Goal: Information Seeking & Learning: Learn about a topic

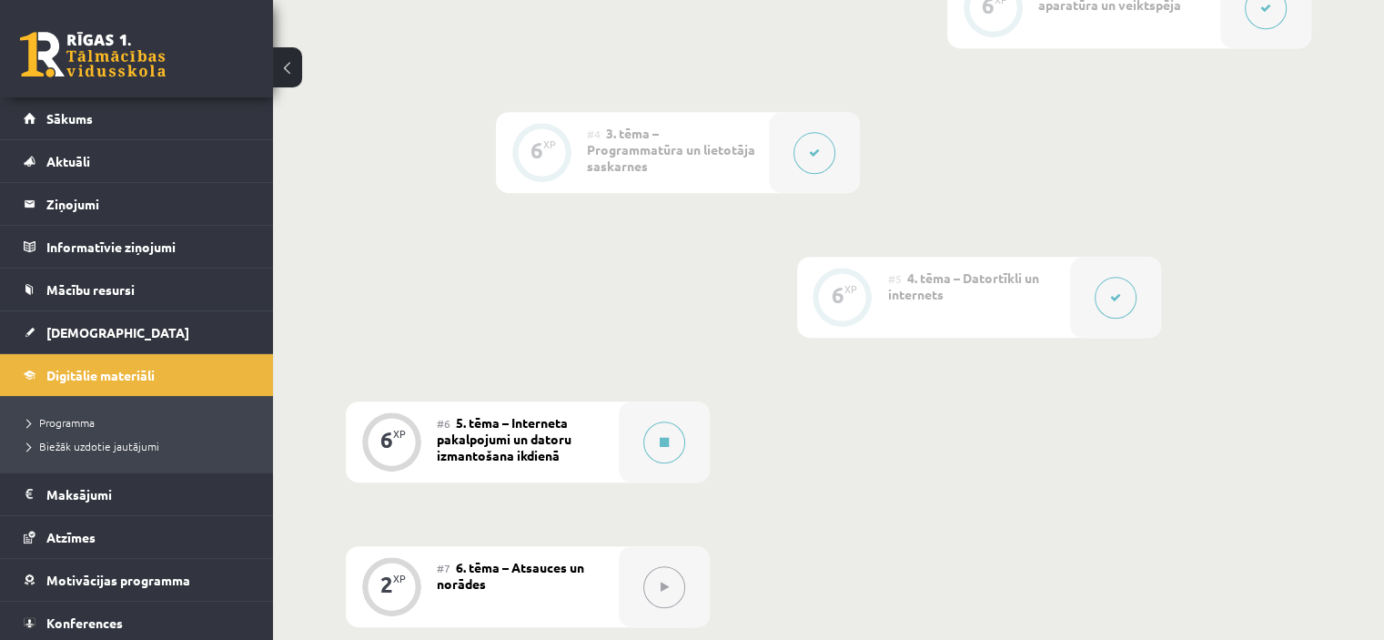
scroll to position [44, 0]
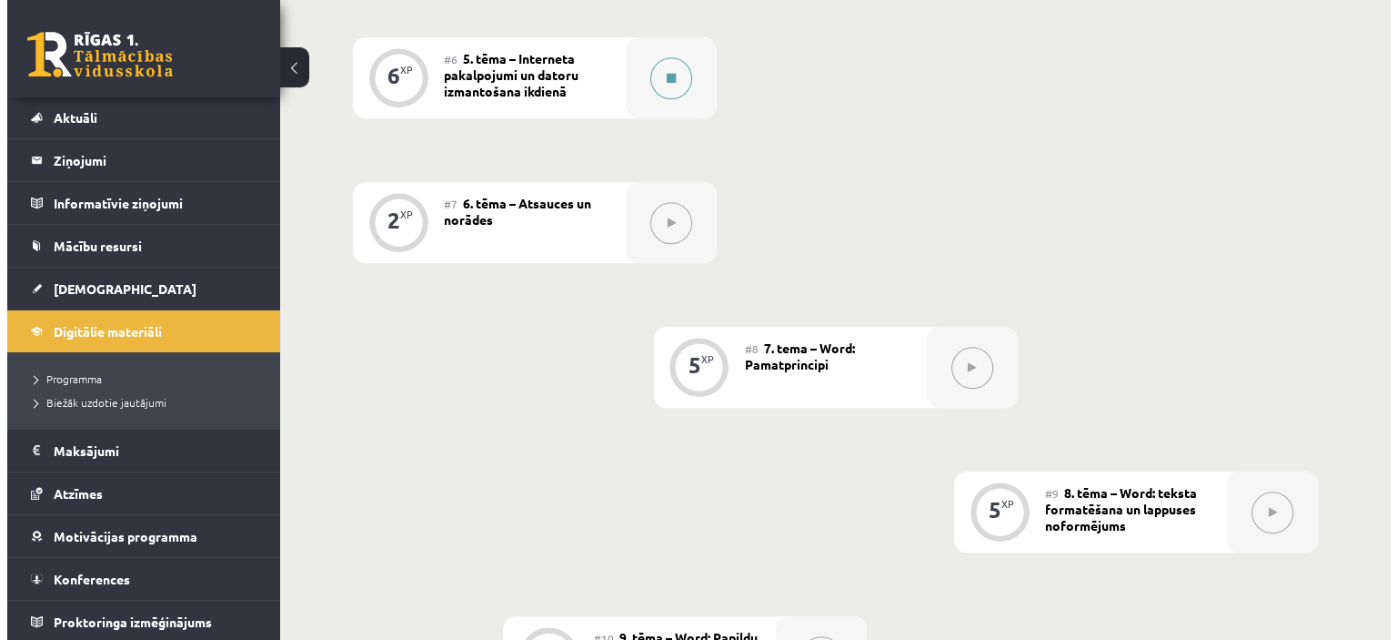
scroll to position [1104, 0]
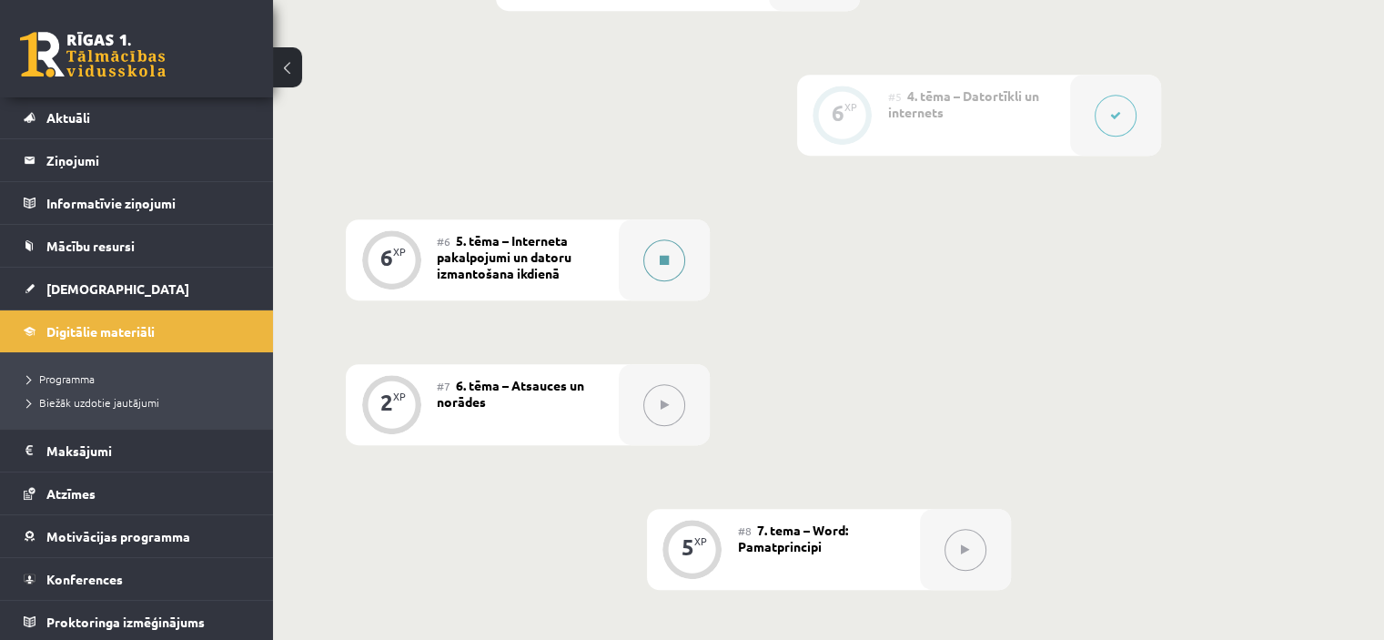
click at [641, 241] on div at bounding box center [664, 259] width 91 height 81
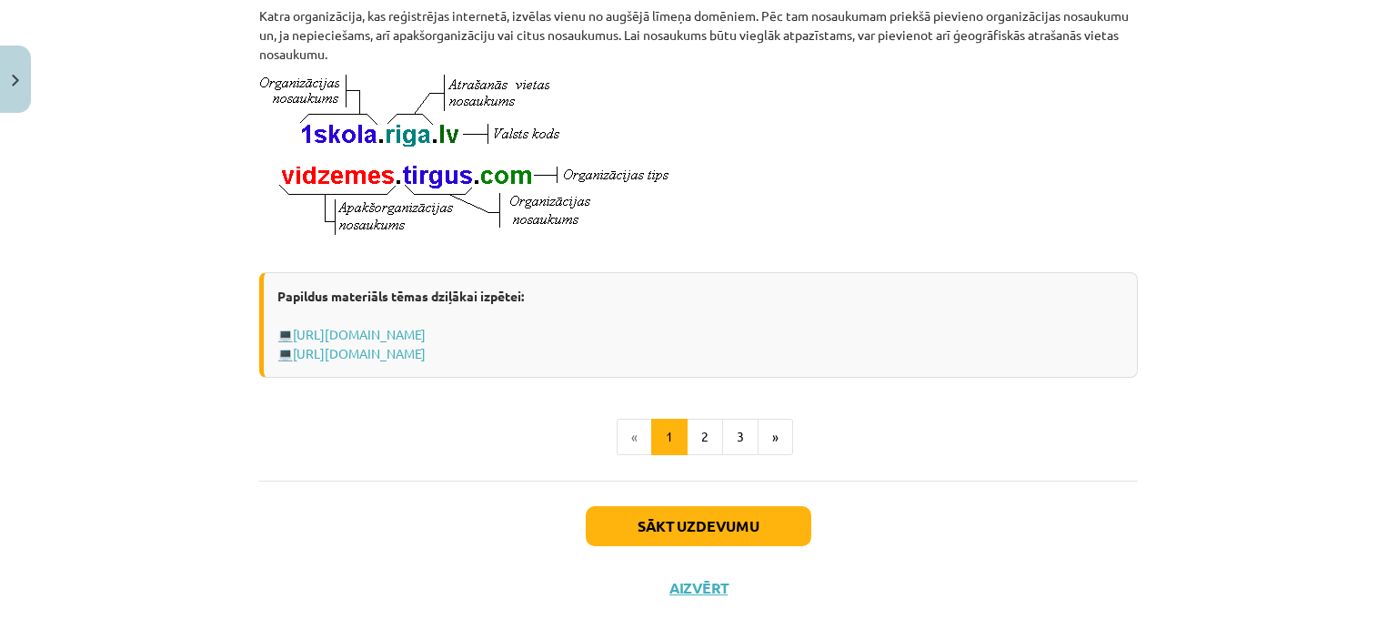
scroll to position [1049, 0]
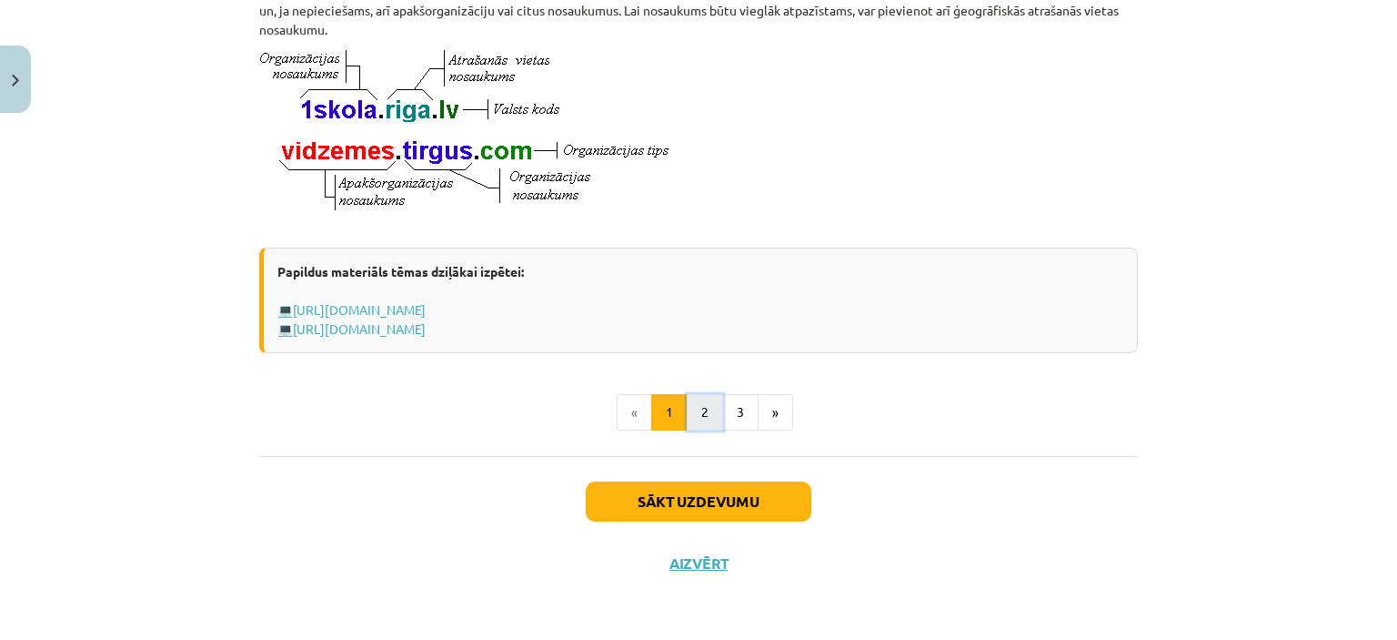
click at [699, 407] on button "2" at bounding box center [705, 412] width 36 height 36
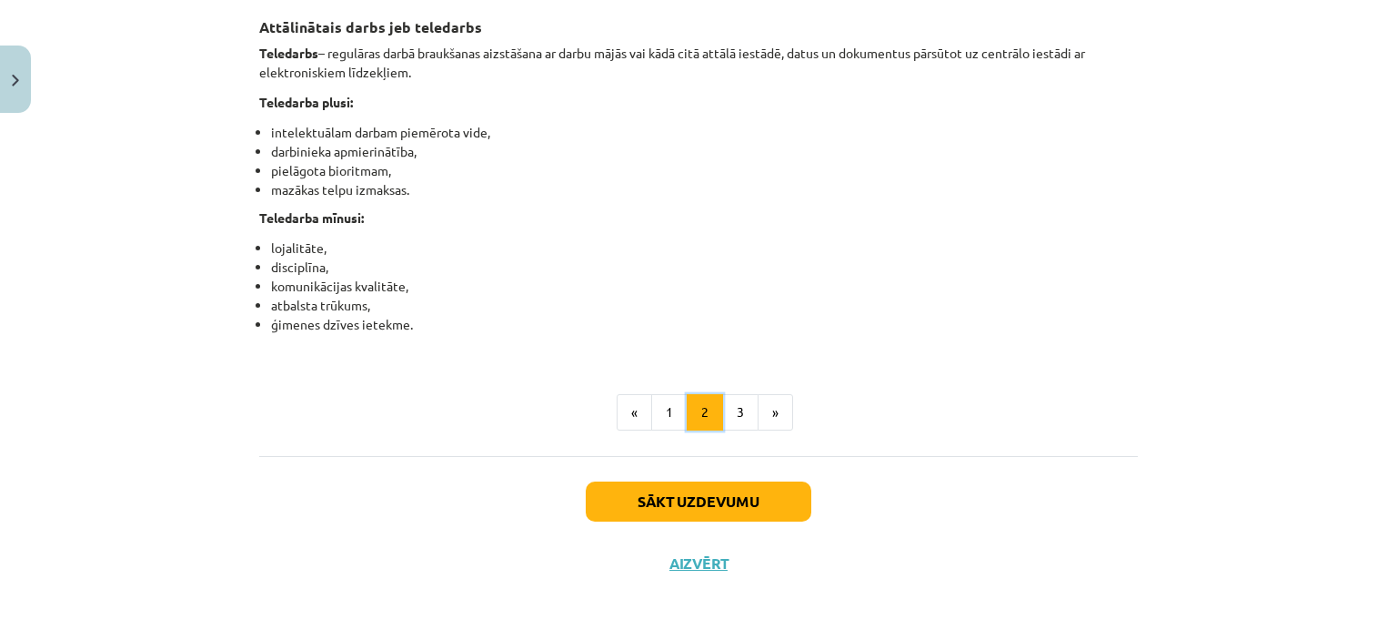
scroll to position [2975, 0]
click at [731, 408] on button "3" at bounding box center [740, 412] width 36 height 36
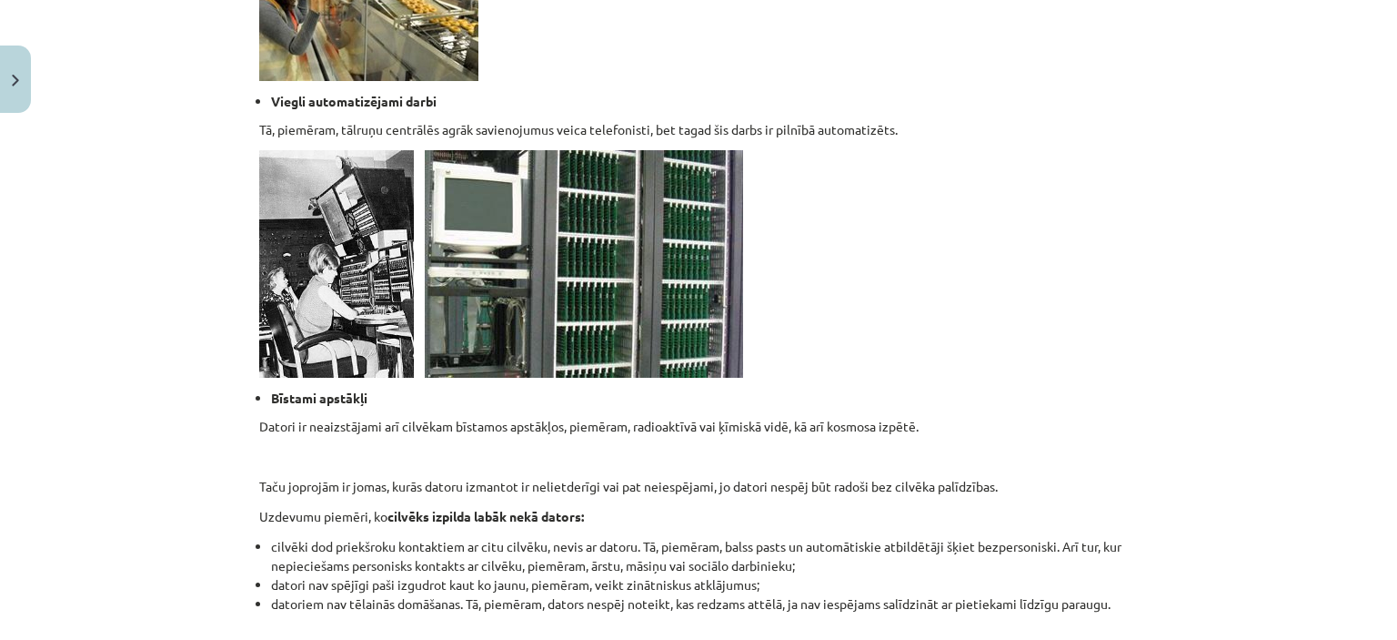
scroll to position [1794, 0]
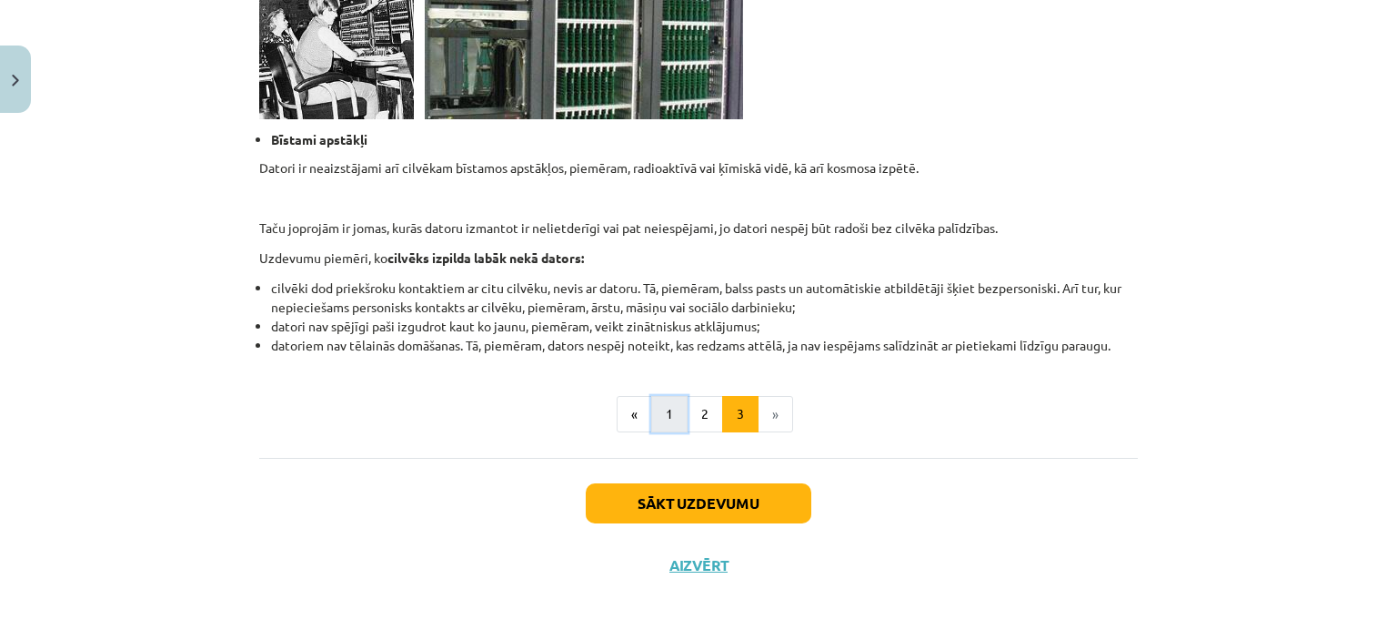
click at [651, 414] on button "1" at bounding box center [669, 414] width 36 height 36
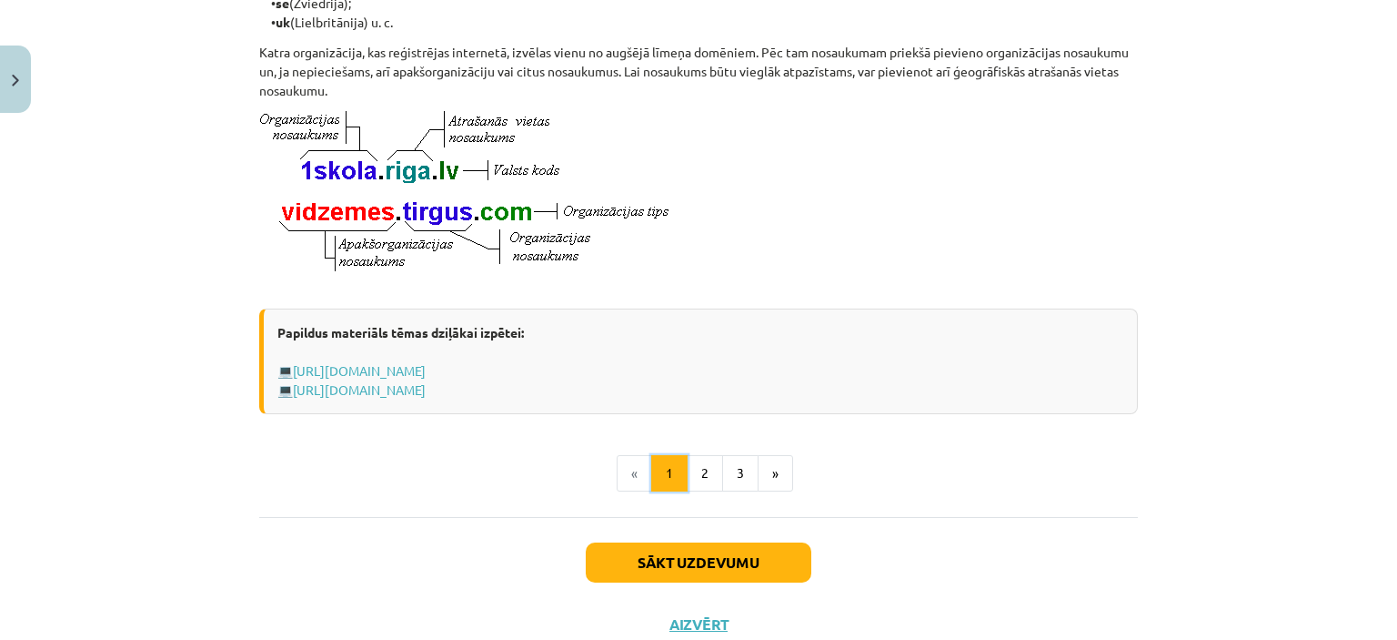
scroll to position [1049, 0]
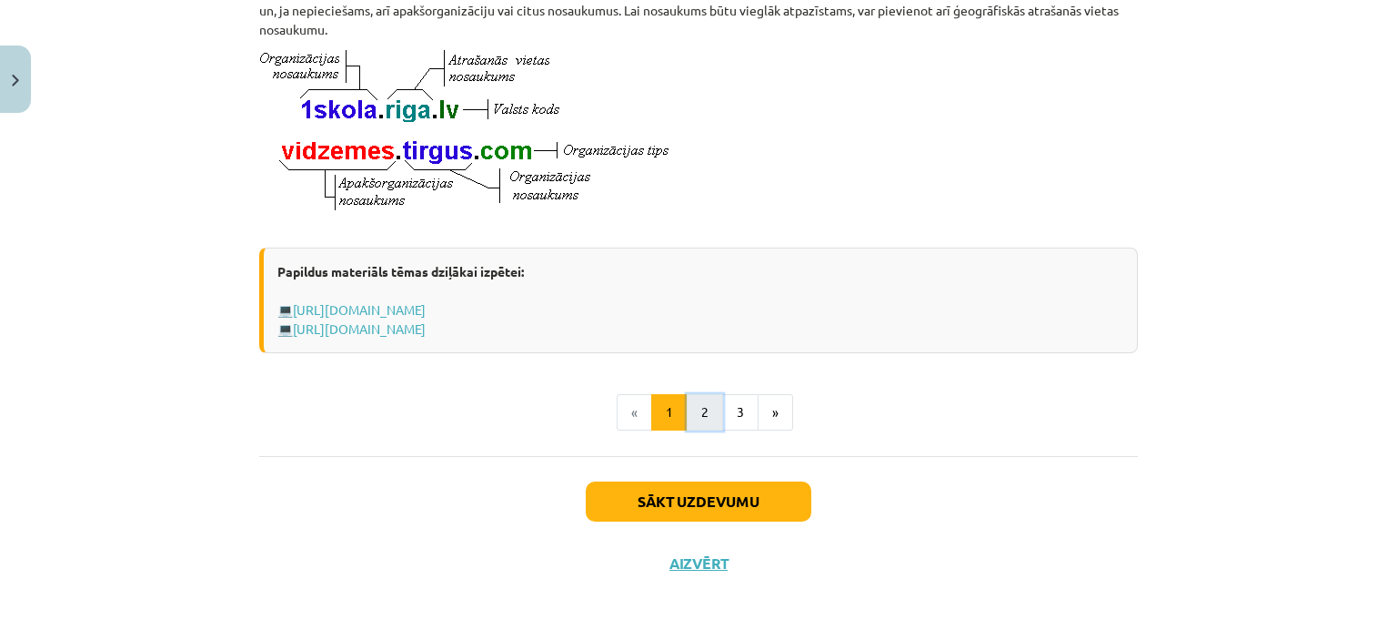
click at [707, 421] on button "2" at bounding box center [705, 412] width 36 height 36
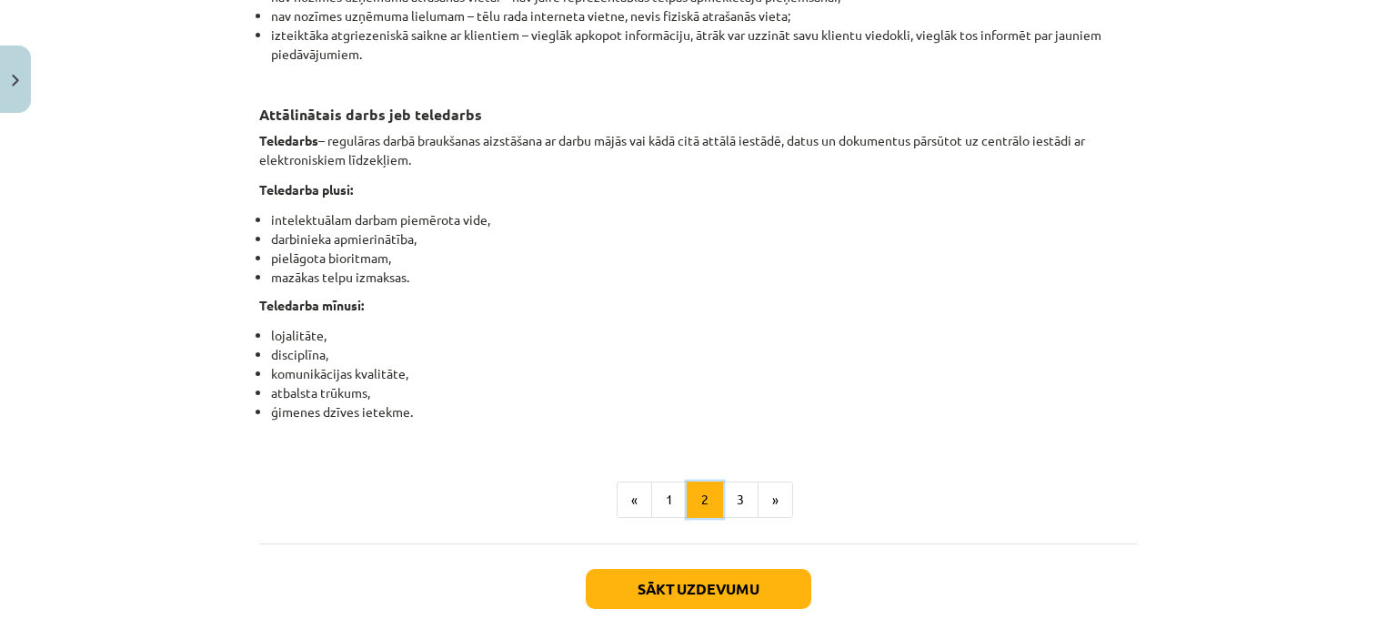
scroll to position [2884, 0]
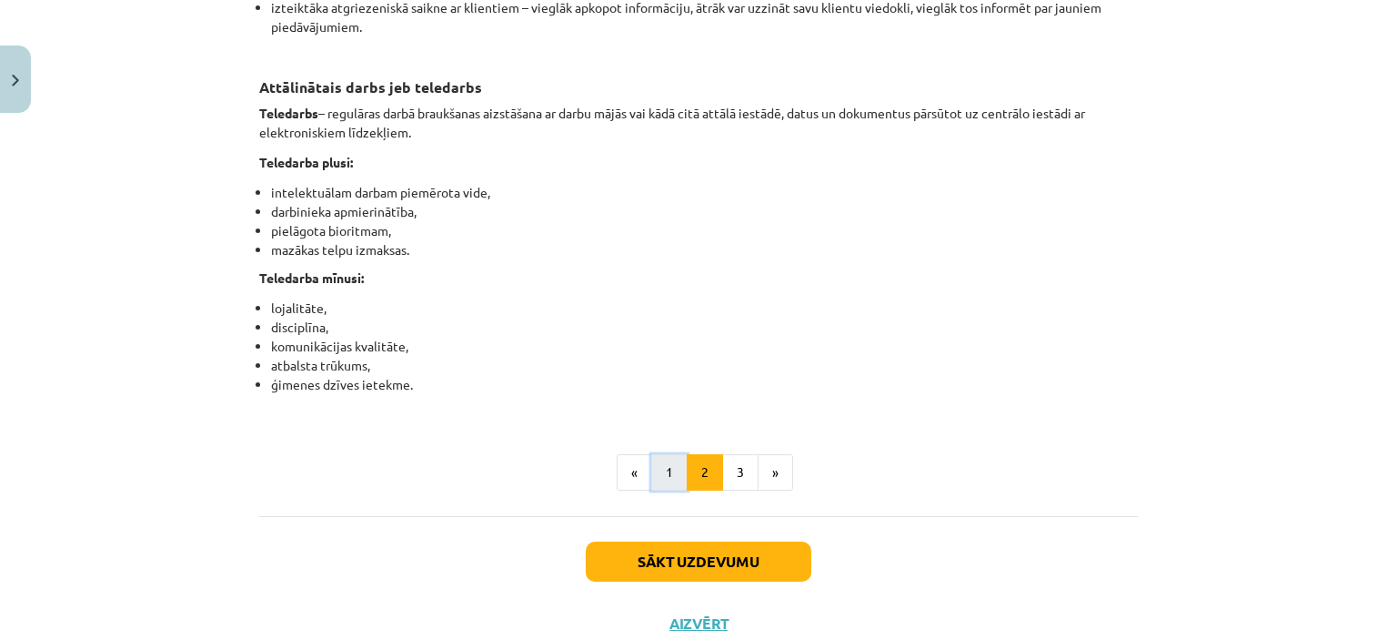
click at [659, 490] on button "1" at bounding box center [669, 472] width 36 height 36
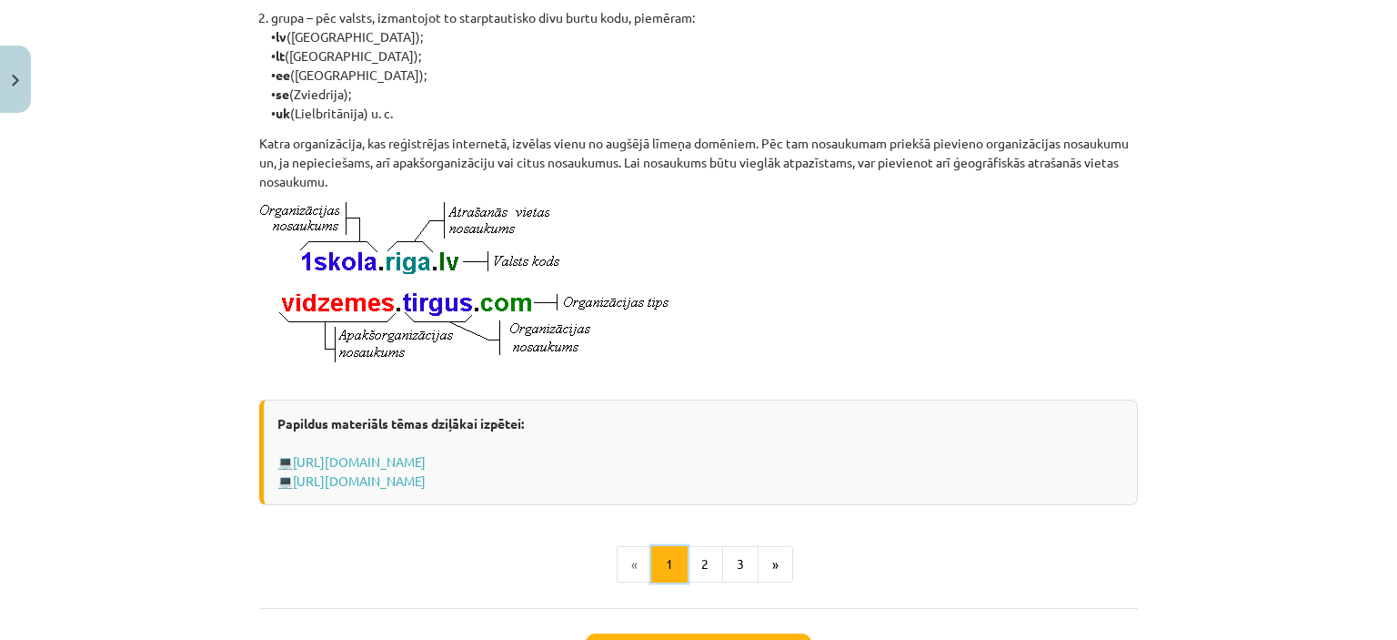
scroll to position [910, 0]
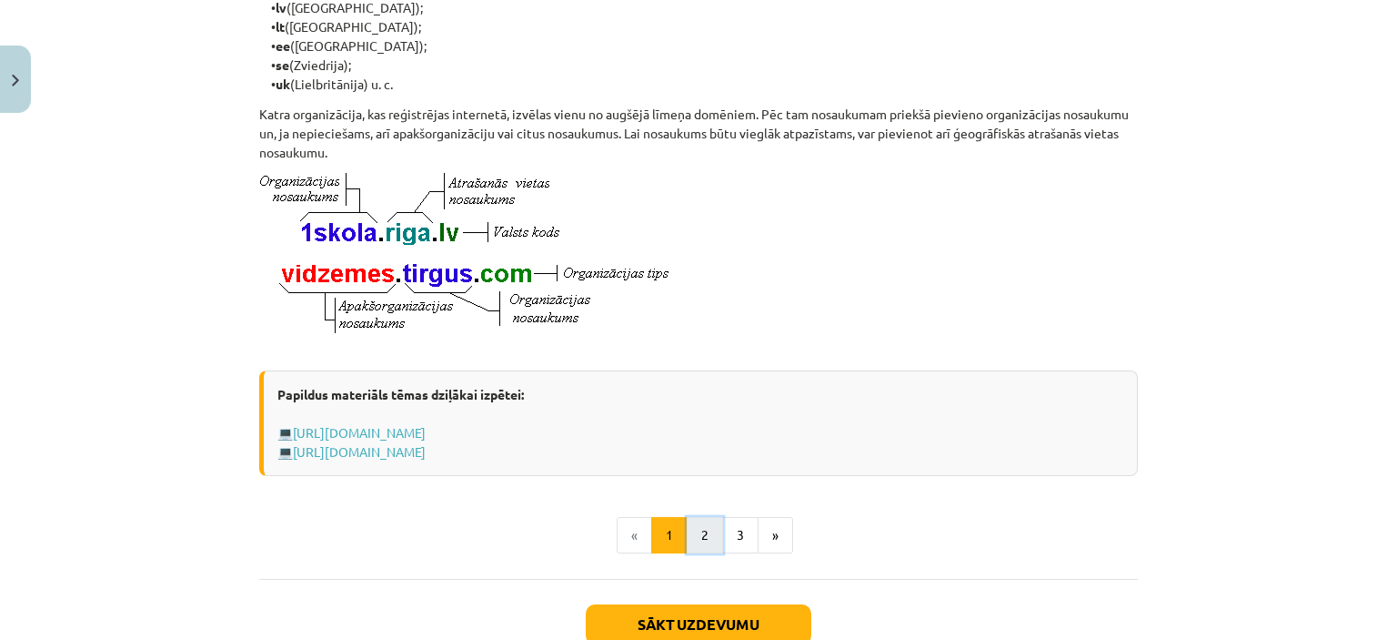
click at [690, 553] on button "2" at bounding box center [705, 535] width 36 height 36
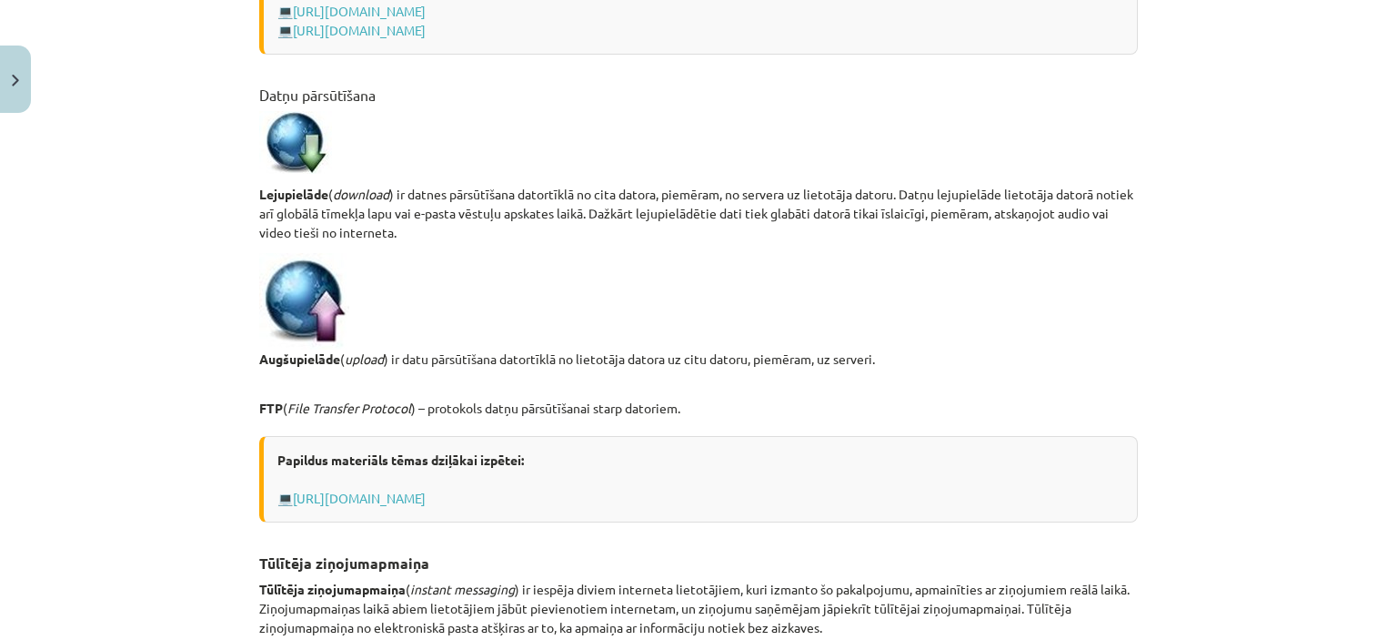
scroll to position [1235, 0]
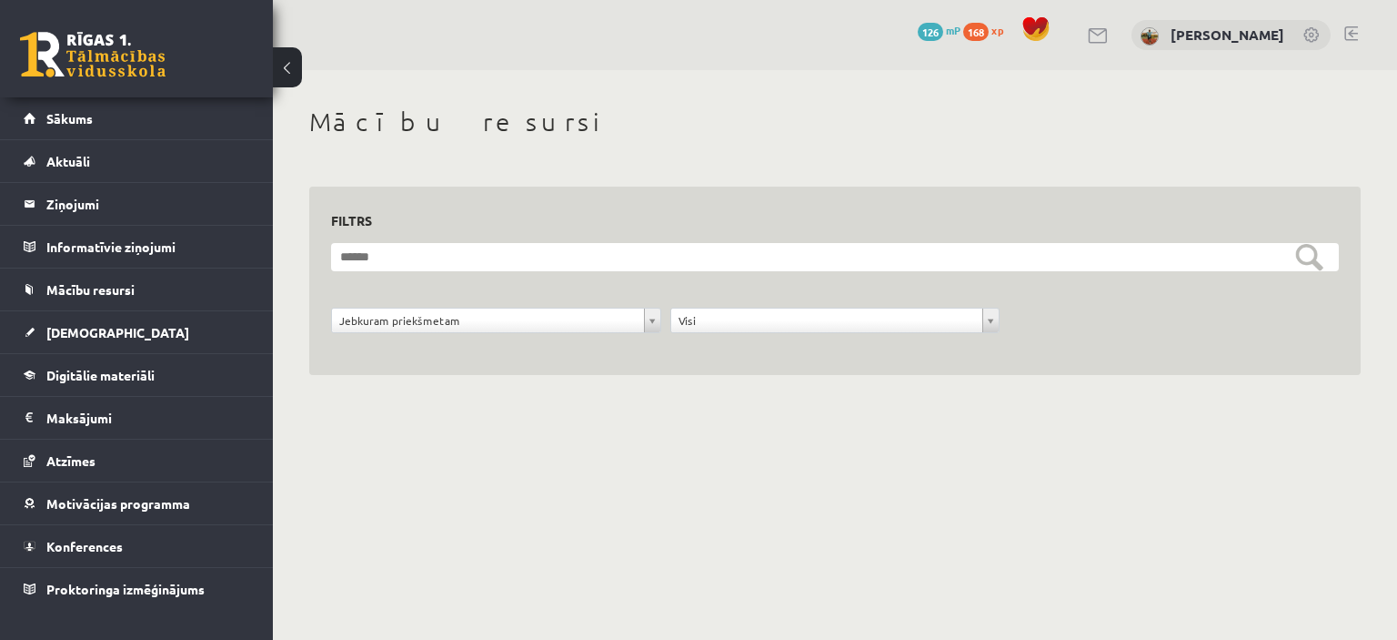
click at [135, 56] on link at bounding box center [93, 54] width 146 height 45
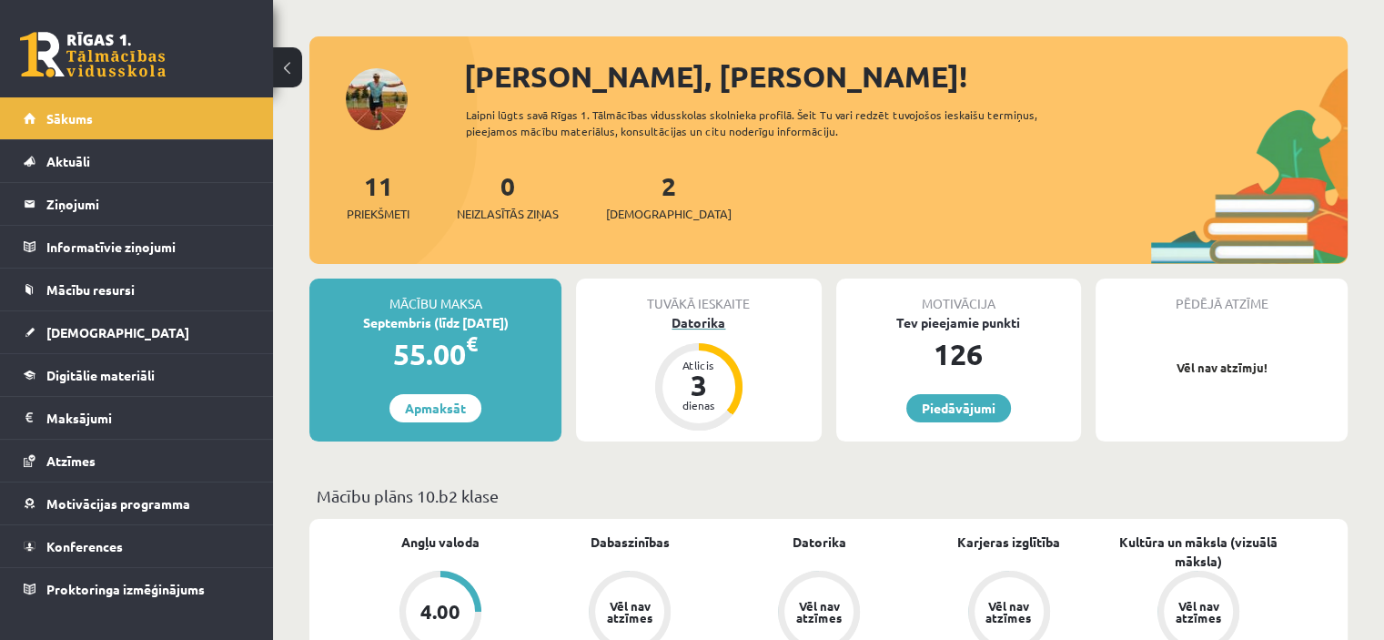
scroll to position [182, 0]
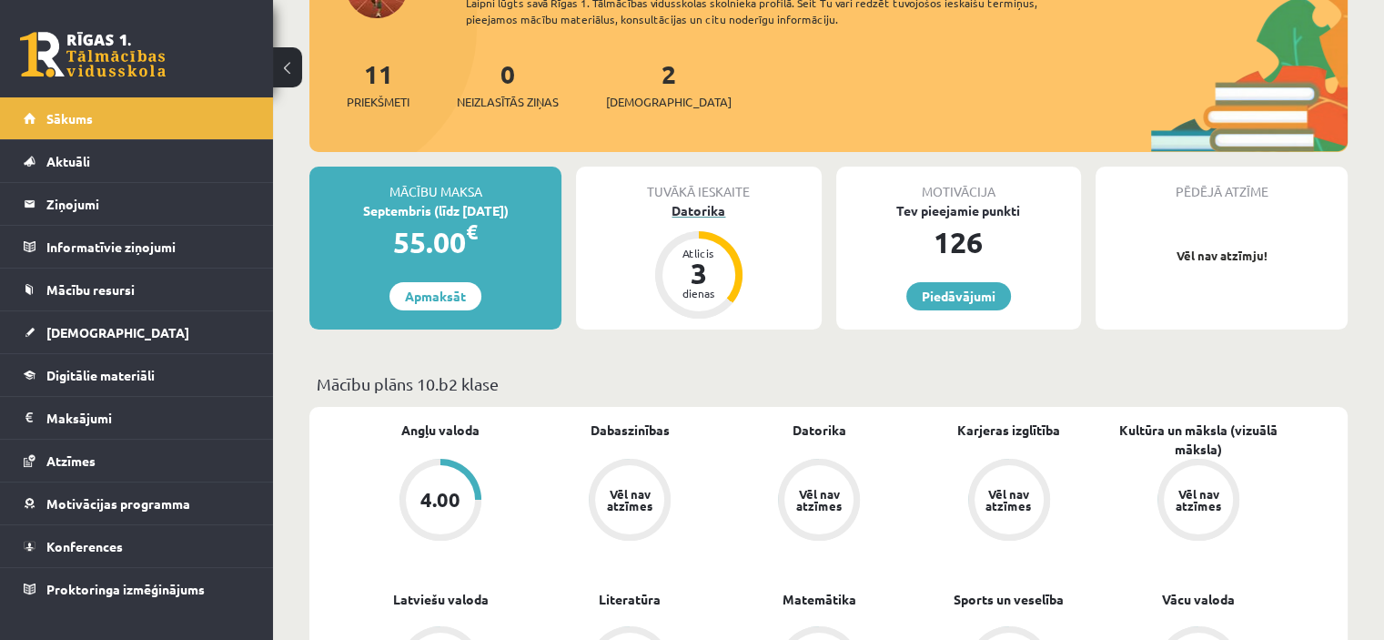
click at [688, 235] on div "Atlicis 3 dienas" at bounding box center [698, 274] width 87 height 87
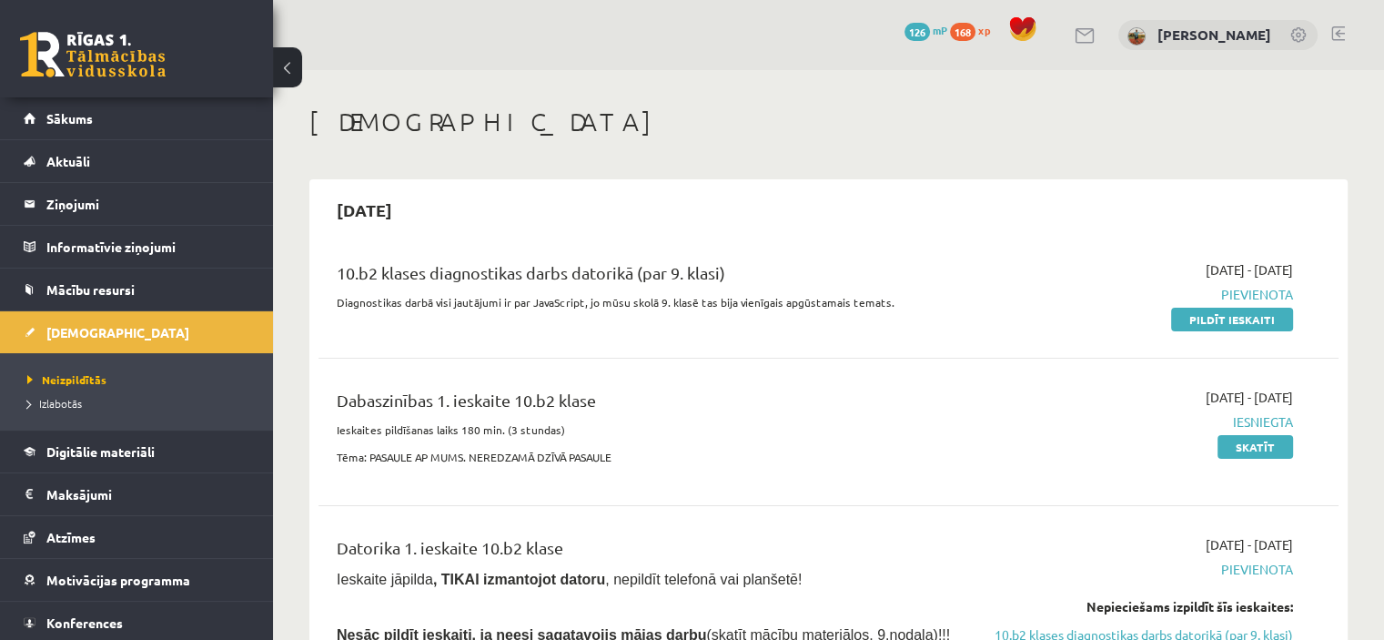
scroll to position [455, 0]
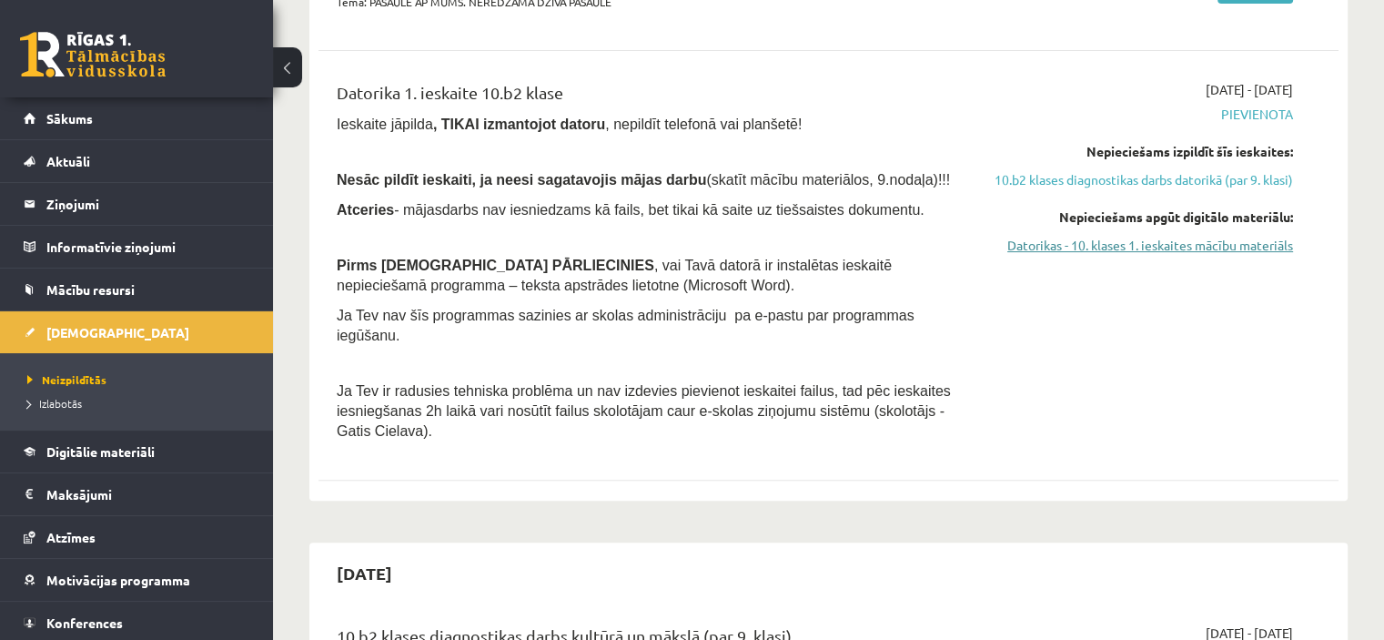
click at [1087, 255] on link "Datorikas - 10. klases 1. ieskaites mācību materiāls" at bounding box center [1143, 245] width 300 height 19
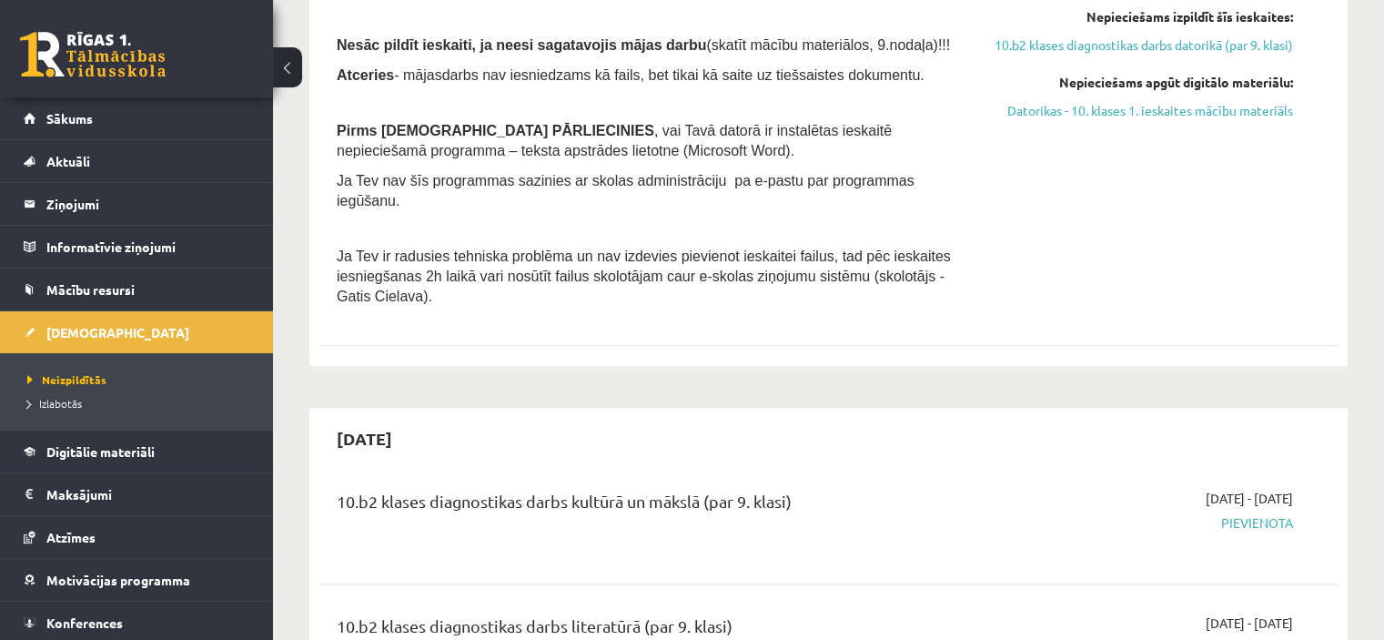
scroll to position [637, 0]
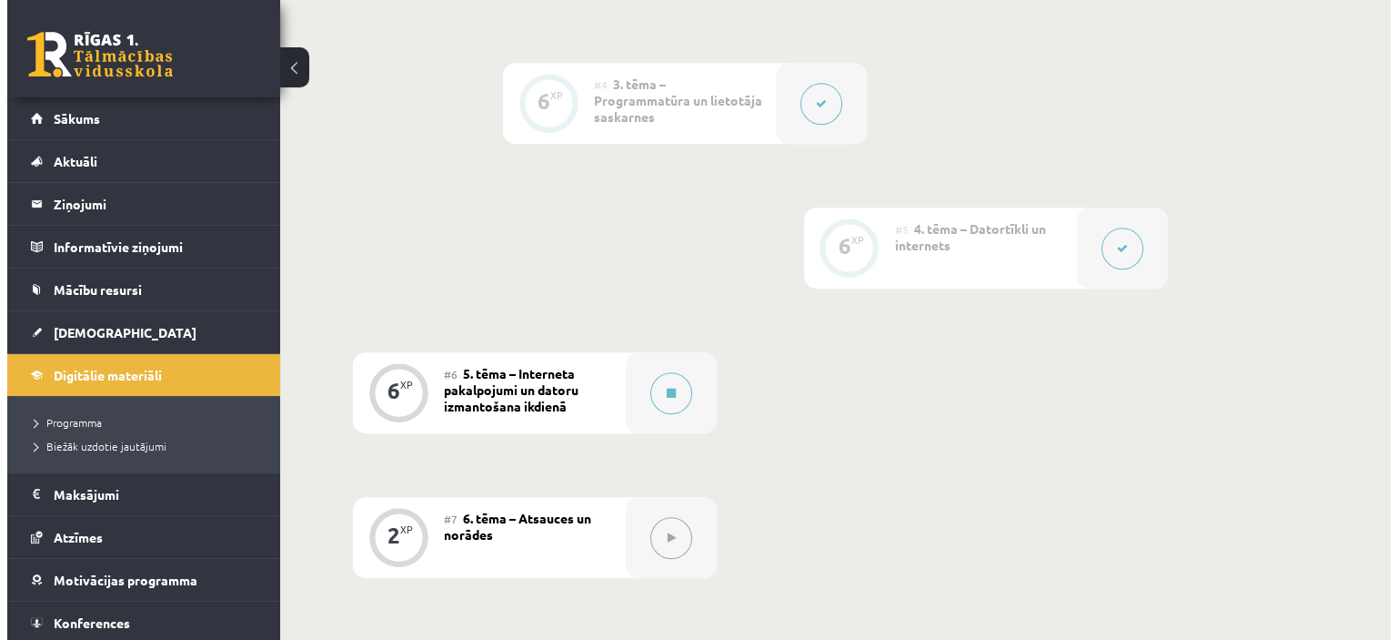
scroll to position [1001, 0]
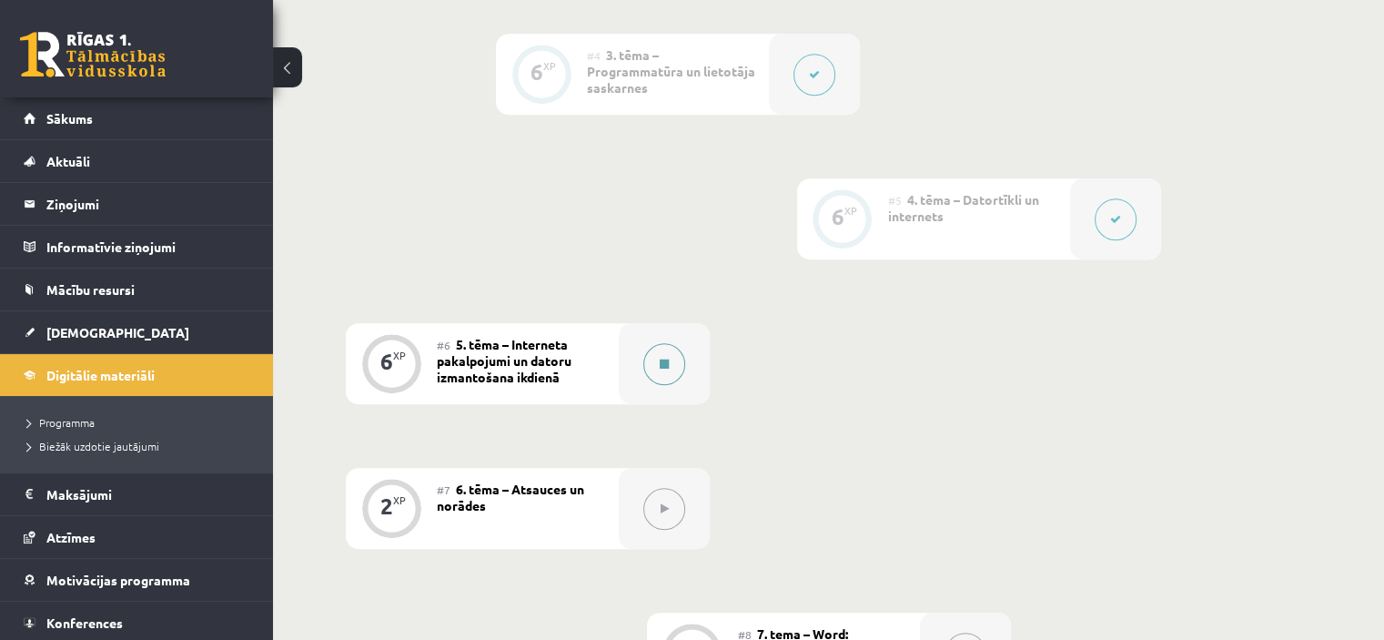
click at [627, 340] on div at bounding box center [664, 363] width 91 height 81
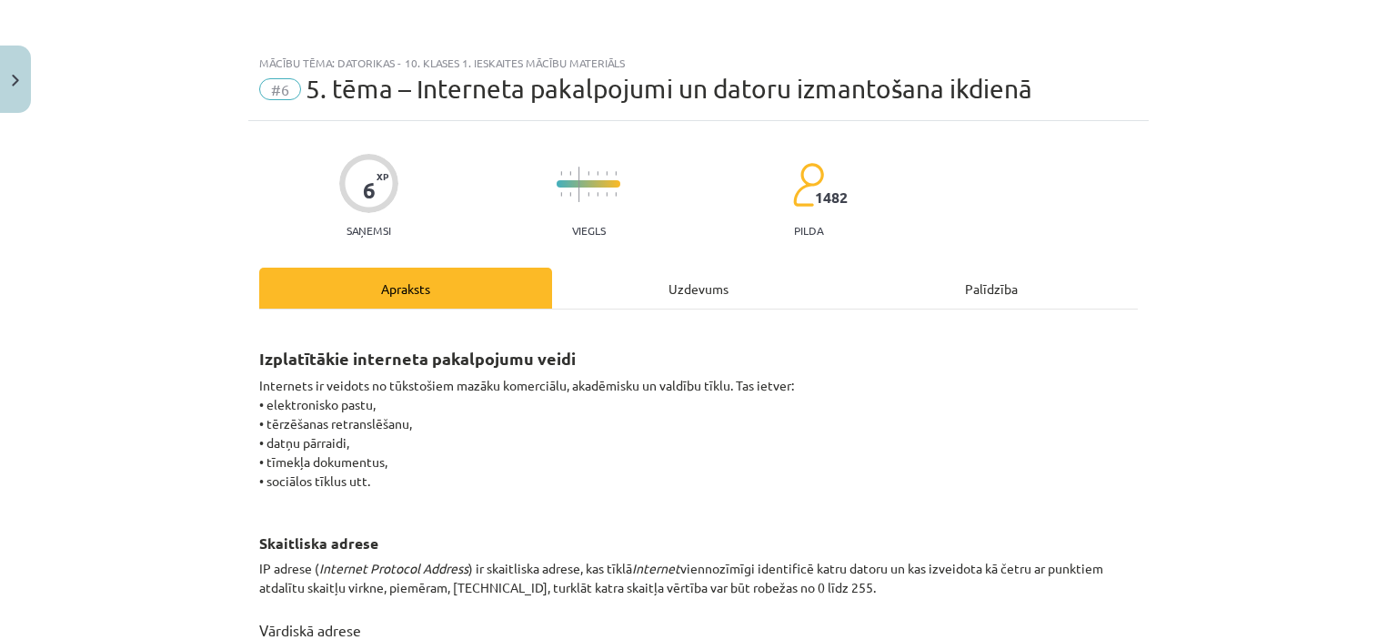
click at [680, 282] on div "Uzdevums" at bounding box center [698, 287] width 293 height 41
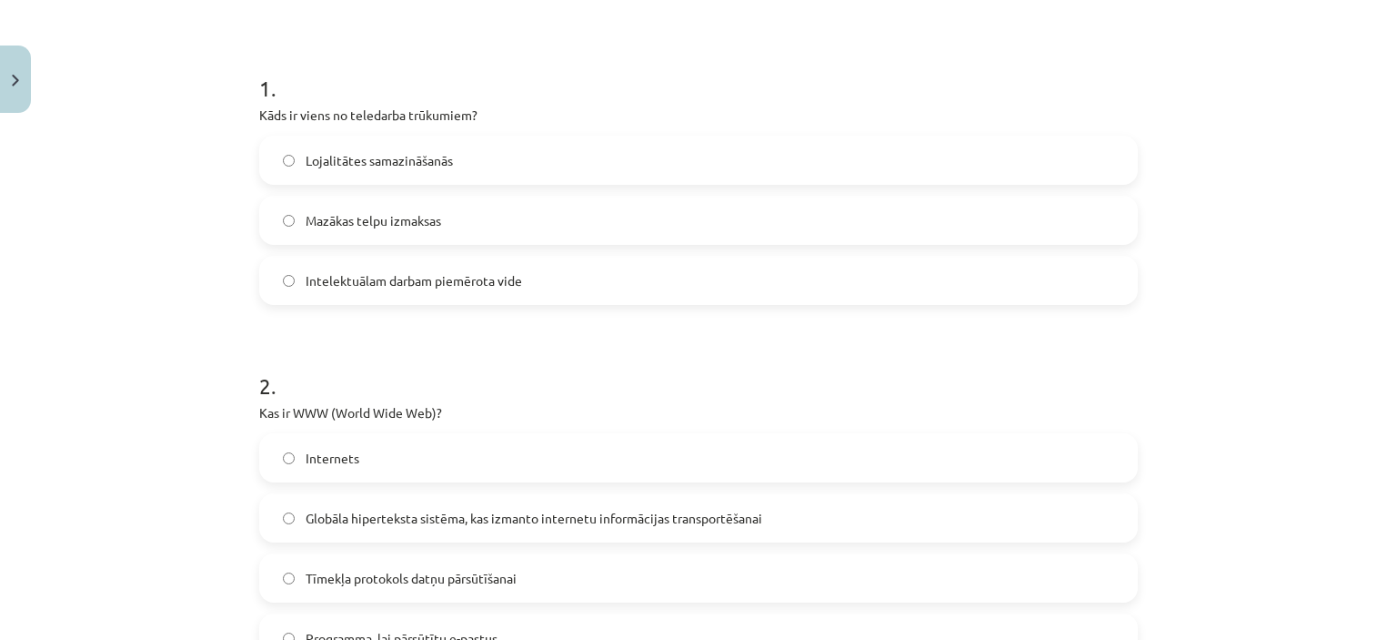
scroll to position [409, 0]
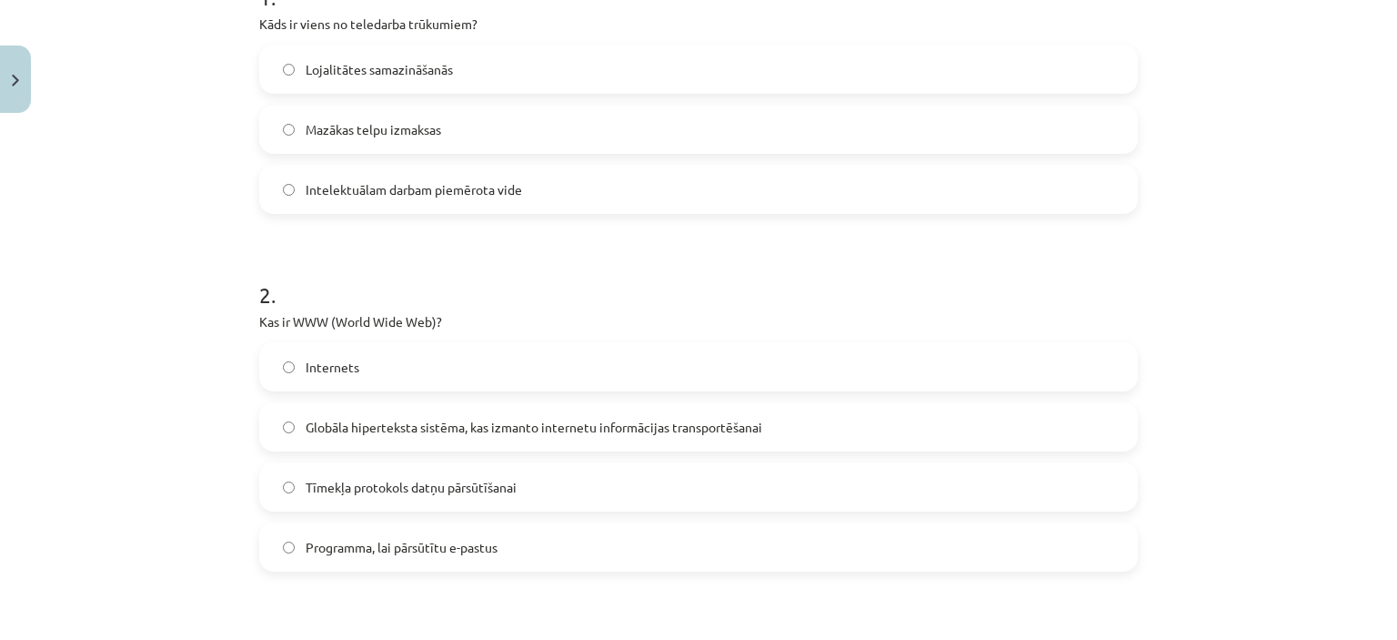
click at [431, 428] on span "Globāla hiperteksta sistēma, kas izmanto internetu informācijas transportēšanai" at bounding box center [534, 427] width 457 height 19
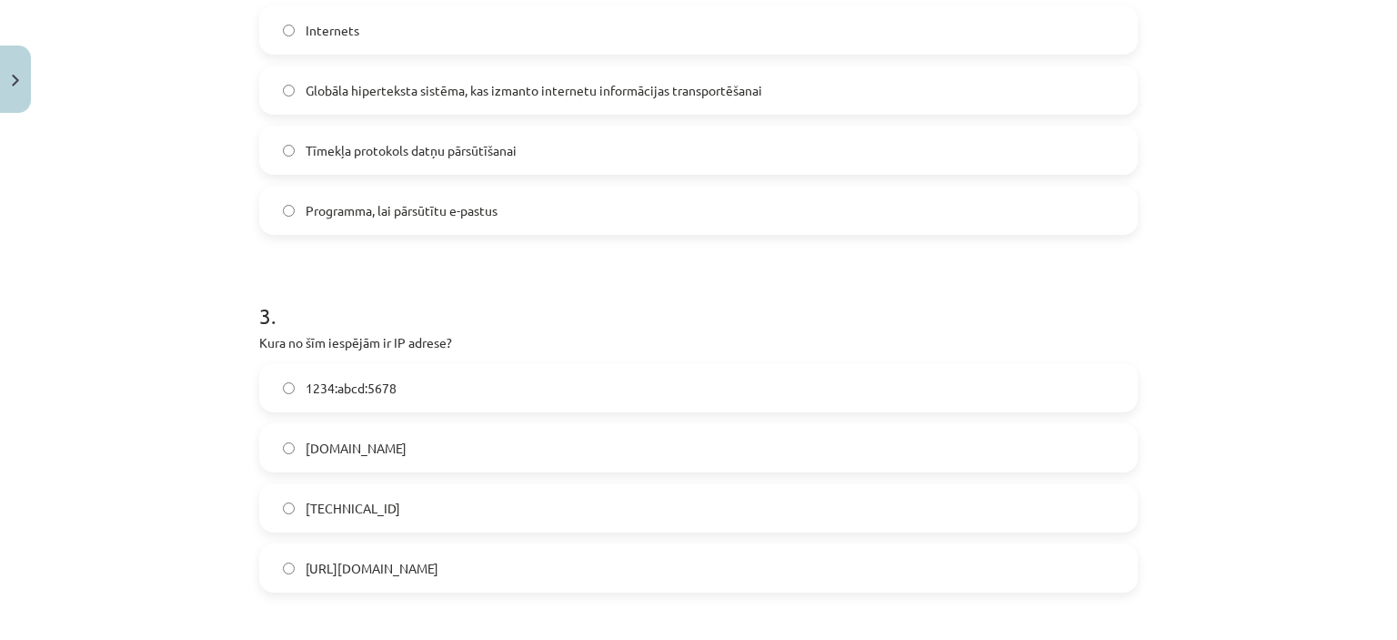
scroll to position [773, 0]
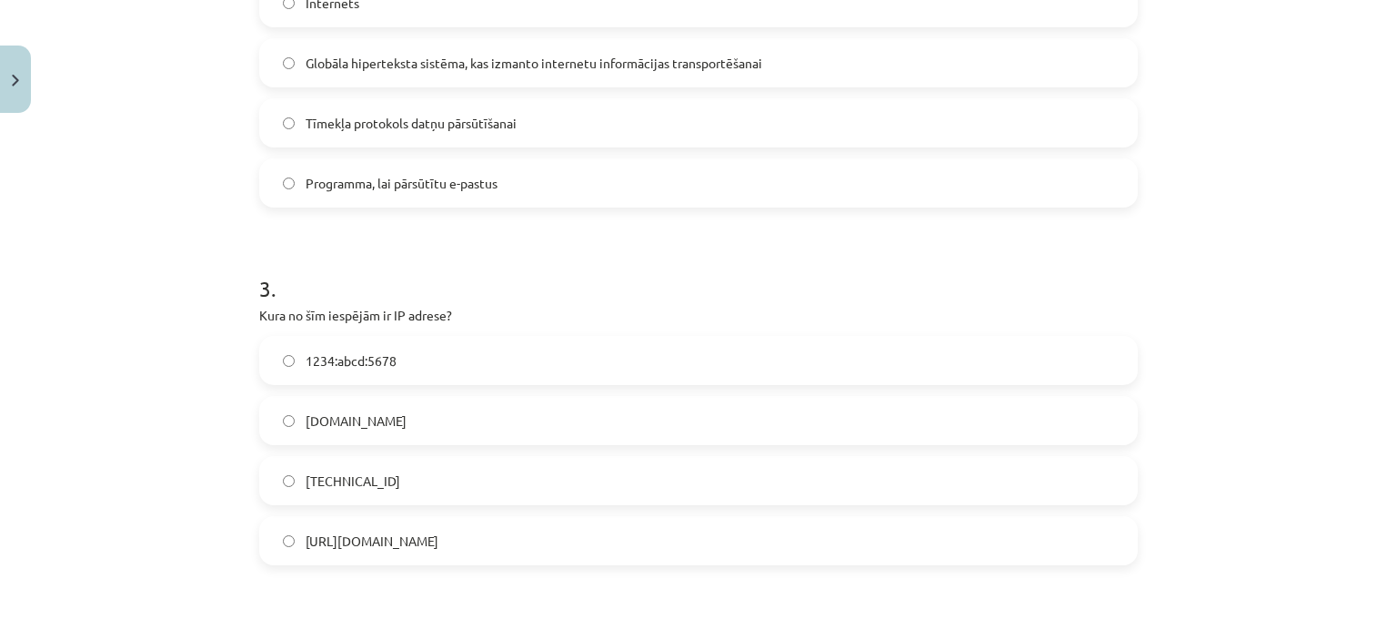
click at [362, 359] on span "1234:abcd:5678" at bounding box center [351, 360] width 91 height 19
click at [342, 480] on span "192.100.81.101" at bounding box center [353, 480] width 95 height 19
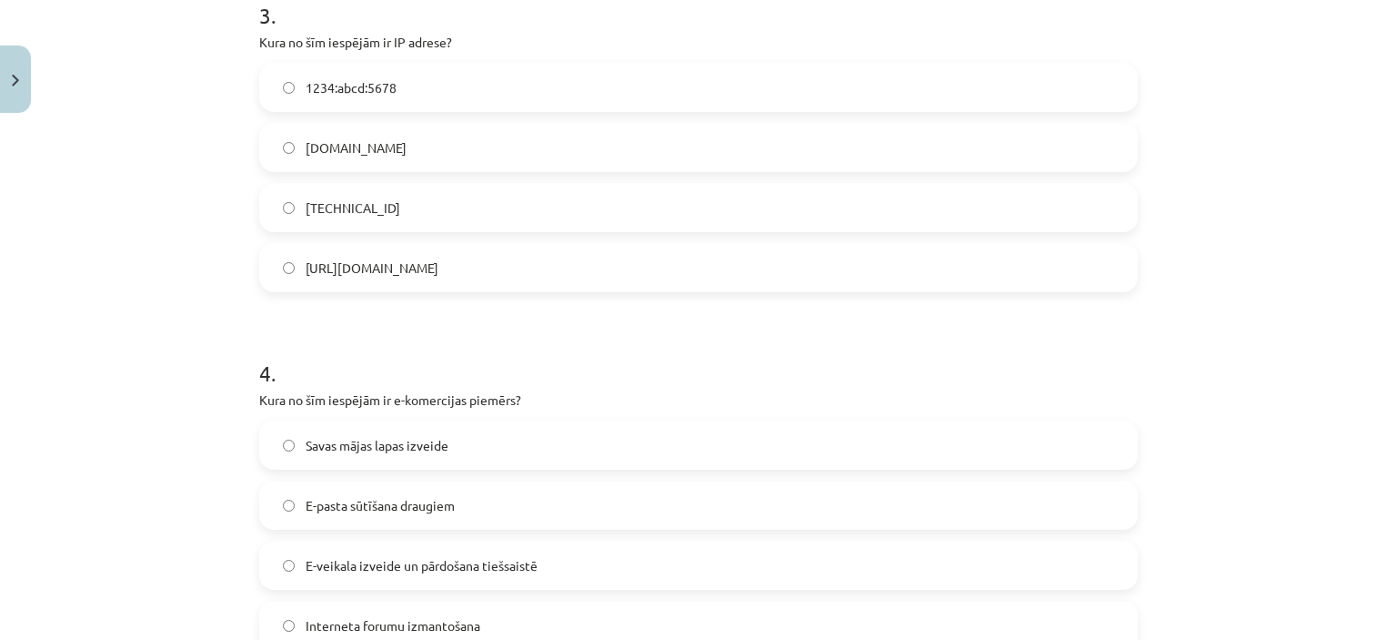
scroll to position [1137, 0]
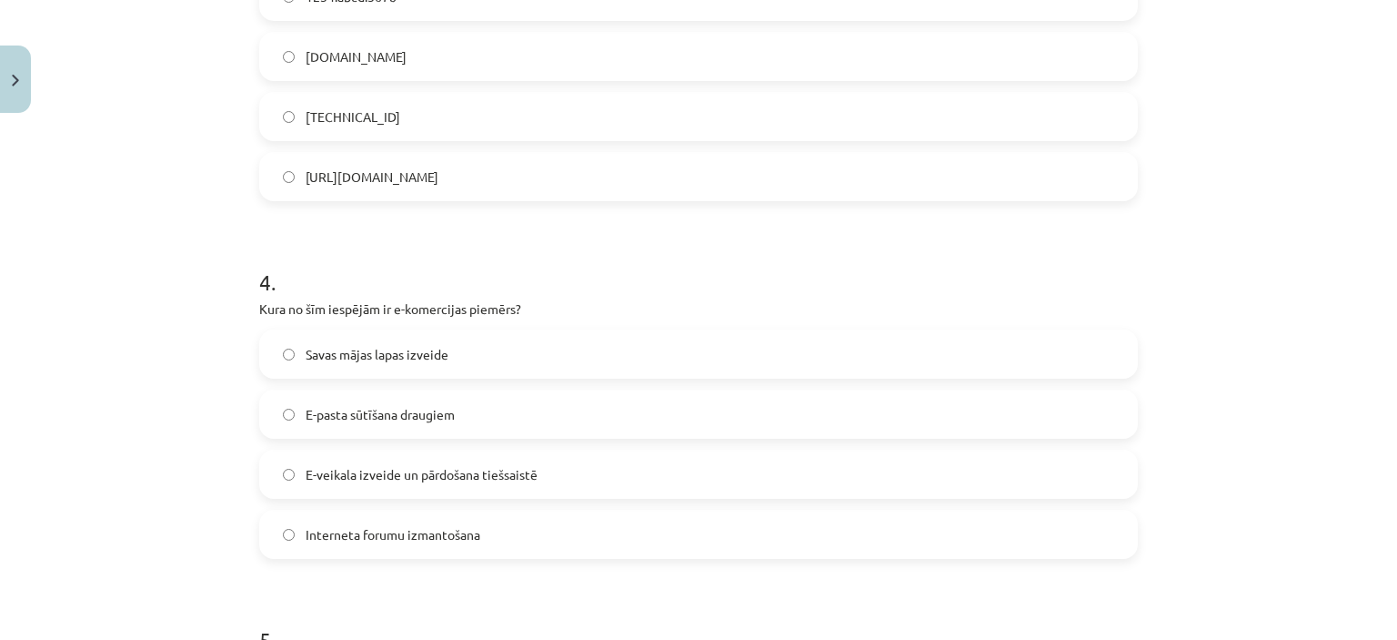
click at [375, 348] on span "Savas mājas lapas izveide" at bounding box center [377, 354] width 143 height 19
click at [334, 484] on label "E-veikala izveide un pārdošana tiešsaistē" at bounding box center [698, 473] width 875 height 45
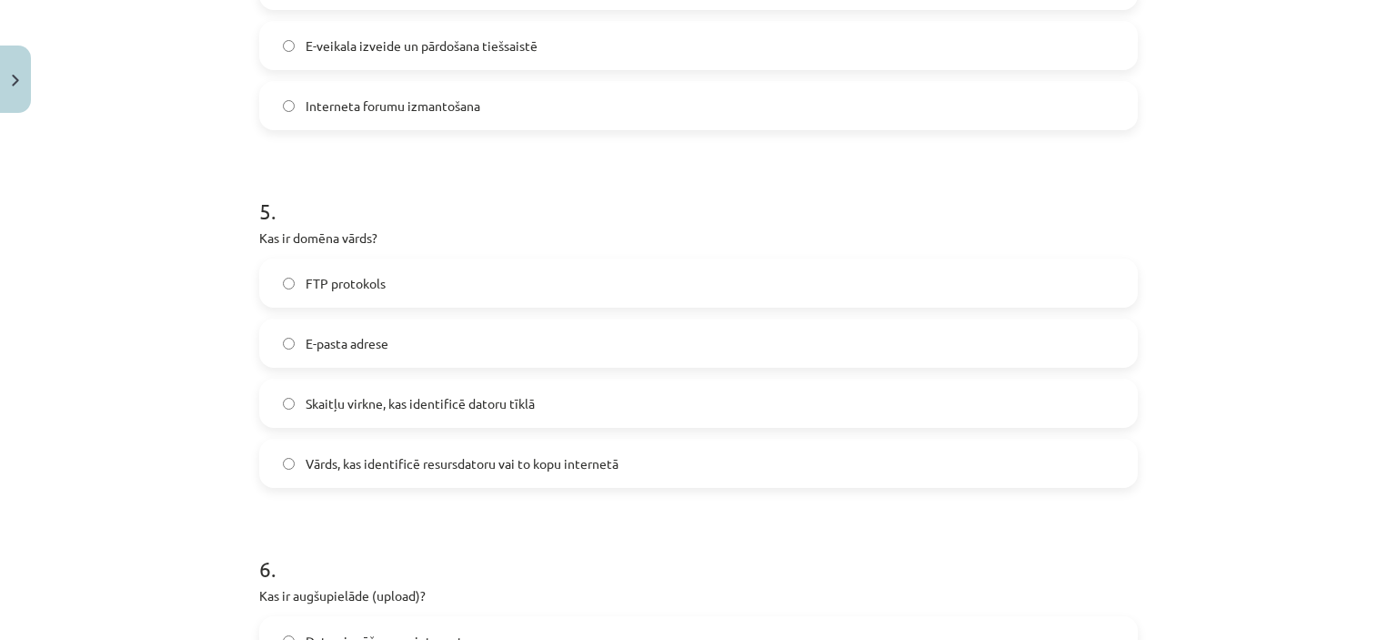
scroll to position [1592, 0]
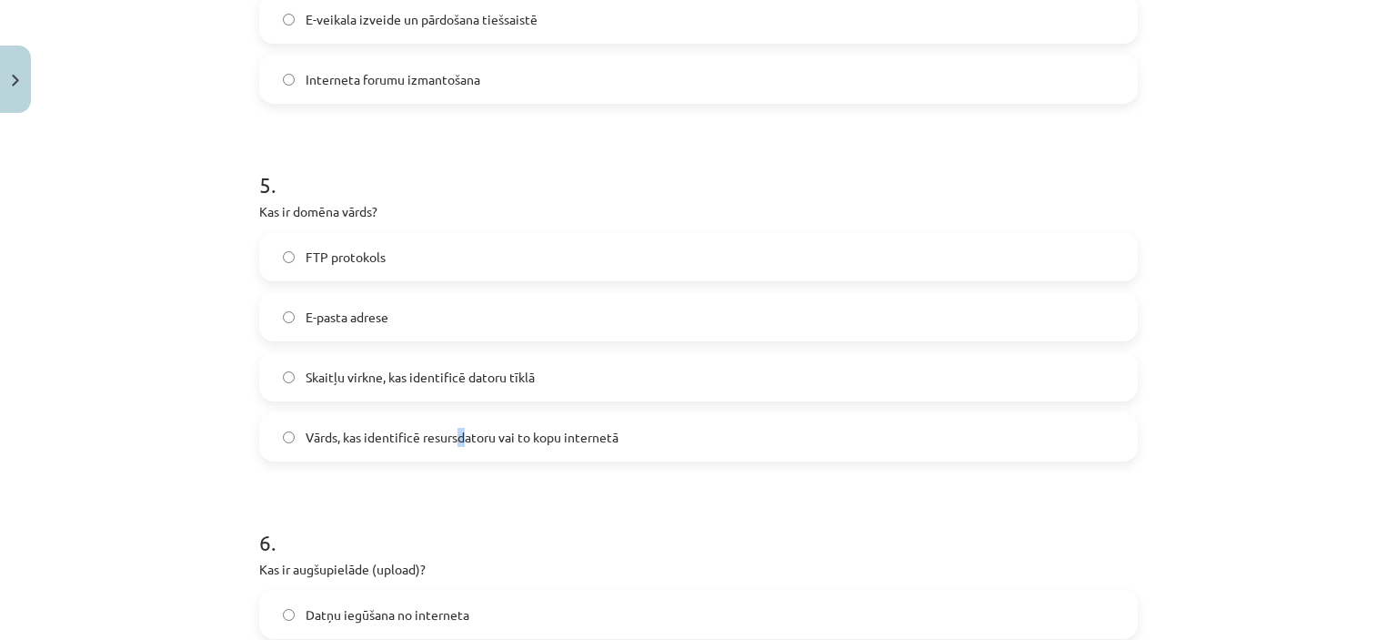
click at [457, 439] on span "Vārds, kas identificē resursdatoru vai to kopu internetā" at bounding box center [462, 437] width 313 height 19
click at [419, 437] on span "Vārds, kas identificē resursdatoru vai to kopu internetā" at bounding box center [462, 437] width 313 height 19
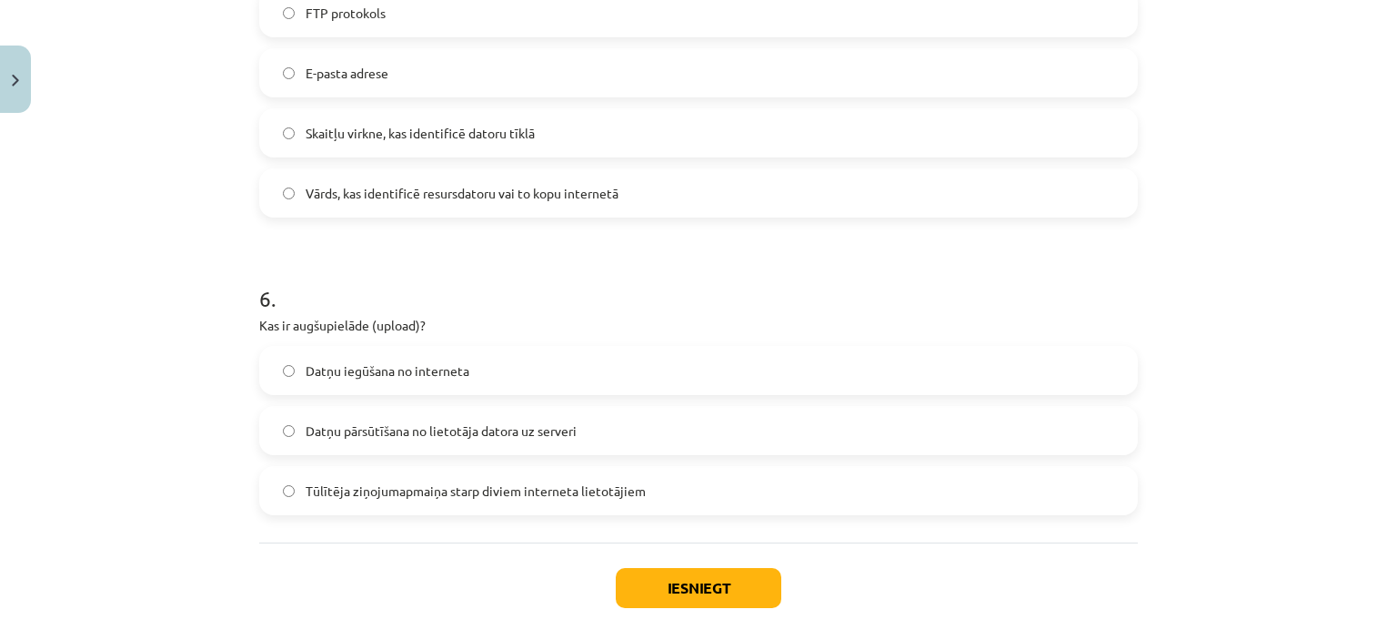
scroll to position [1865, 0]
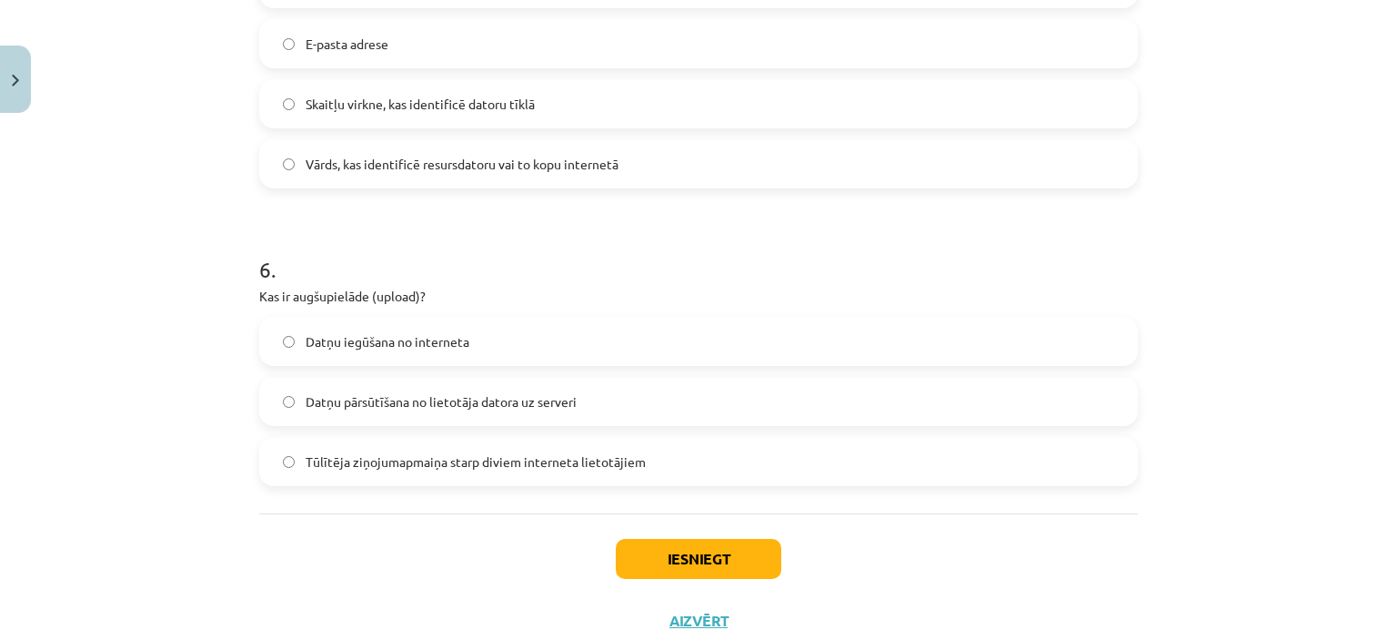
click at [382, 400] on span "Datņu pārsūtīšana no lietotāja datora uz serveri" at bounding box center [441, 401] width 271 height 19
click at [694, 564] on button "Iesniegt" at bounding box center [699, 559] width 166 height 40
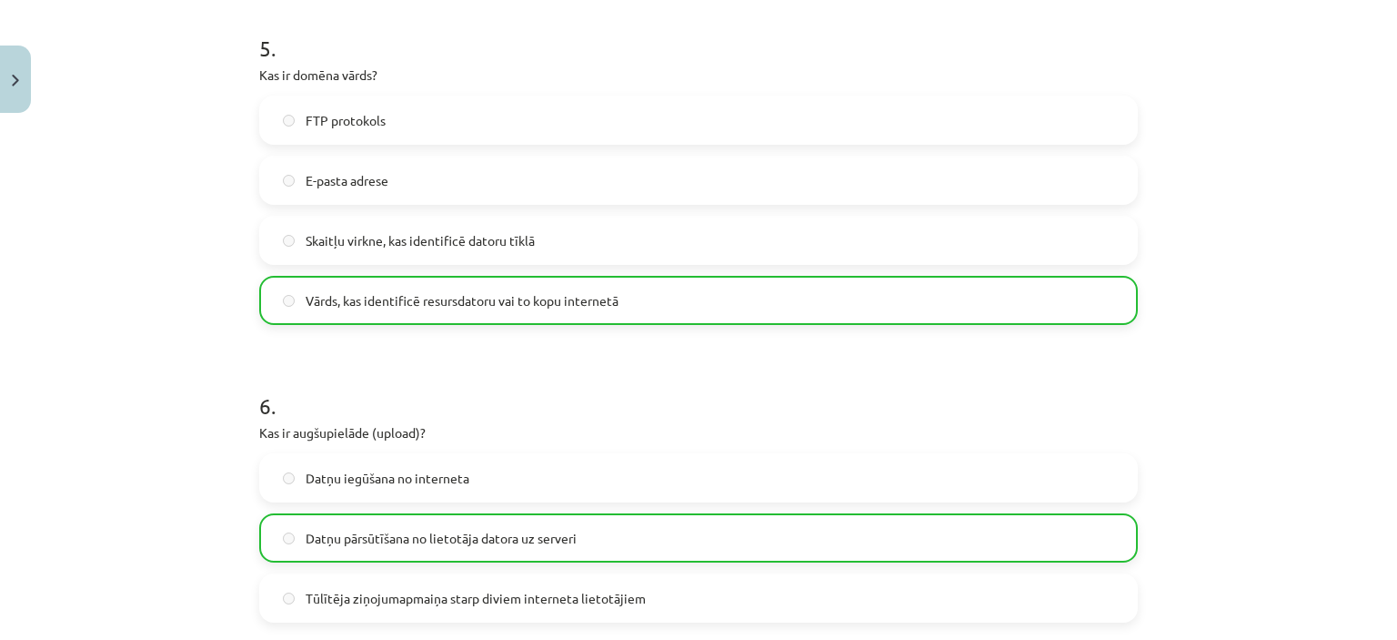
scroll to position [1979, 0]
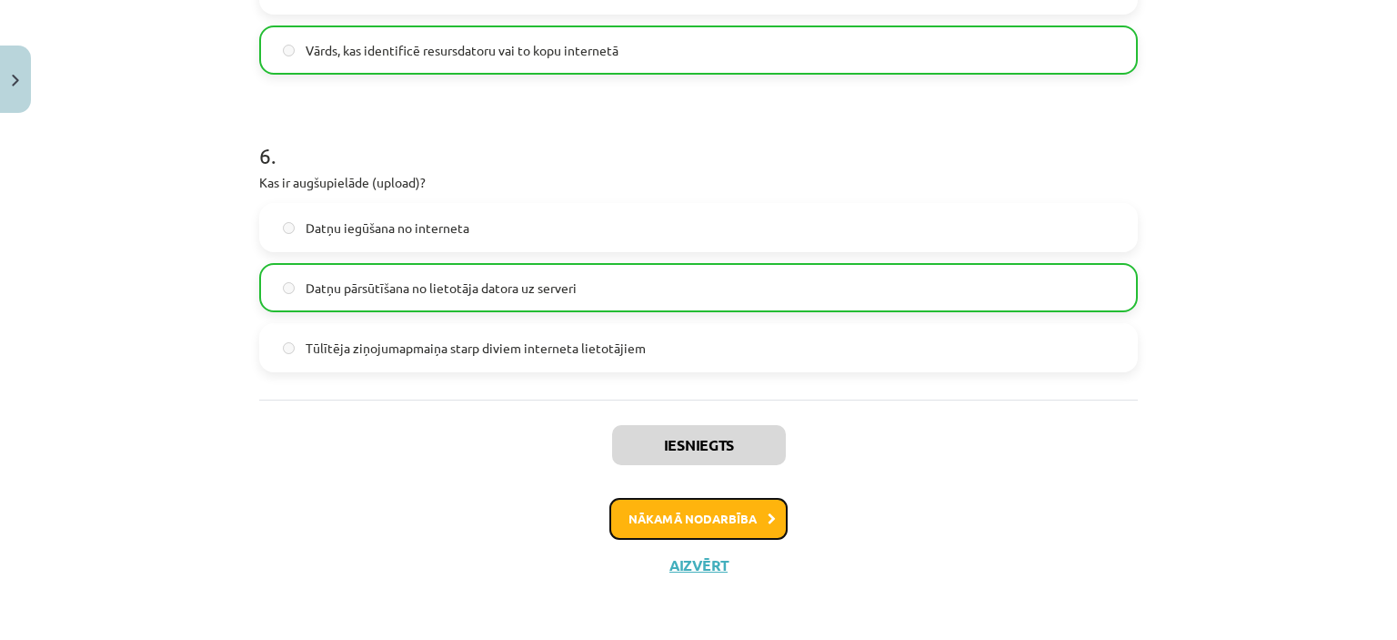
click at [711, 509] on button "Nākamā nodarbība" at bounding box center [699, 519] width 178 height 42
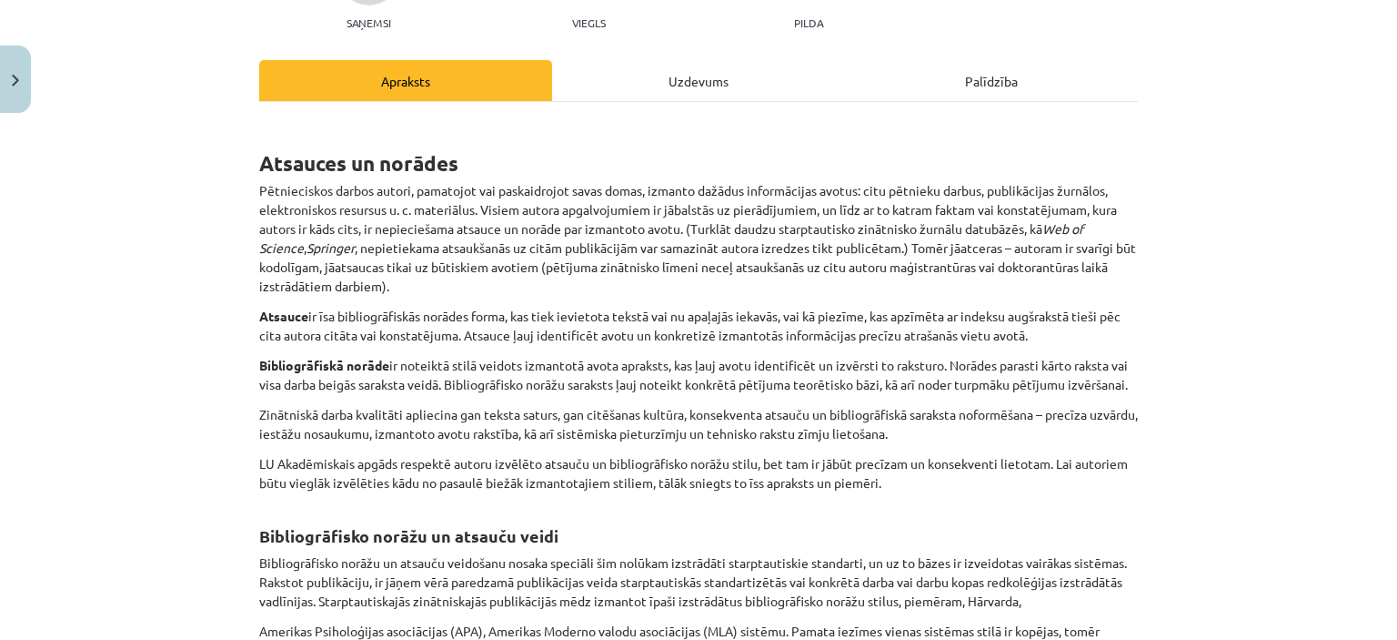
scroll to position [116, 0]
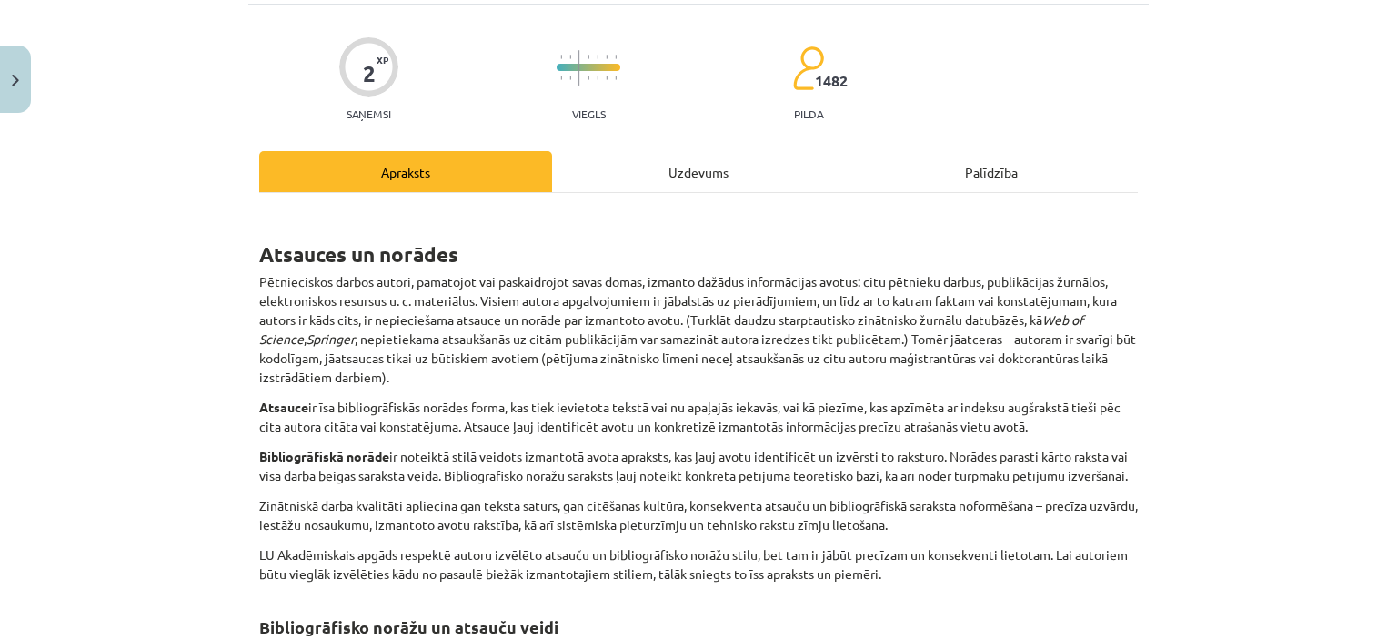
click at [703, 176] on div "Uzdevums" at bounding box center [698, 171] width 293 height 41
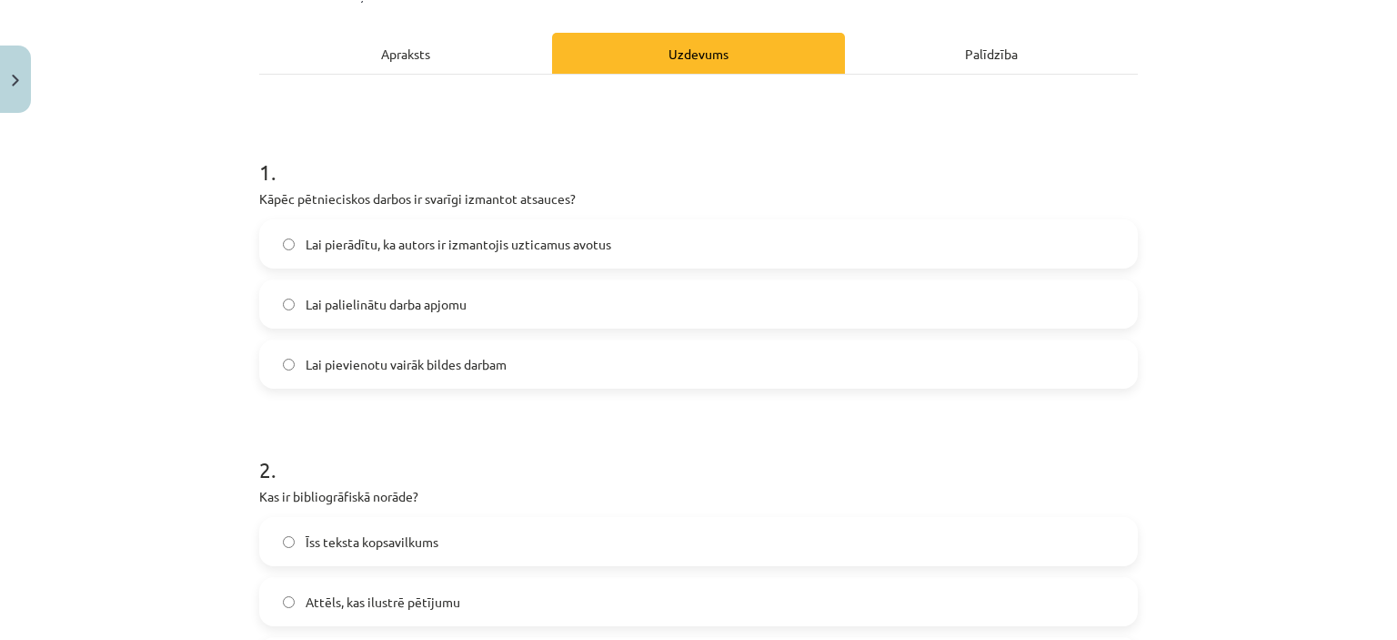
scroll to position [218, 0]
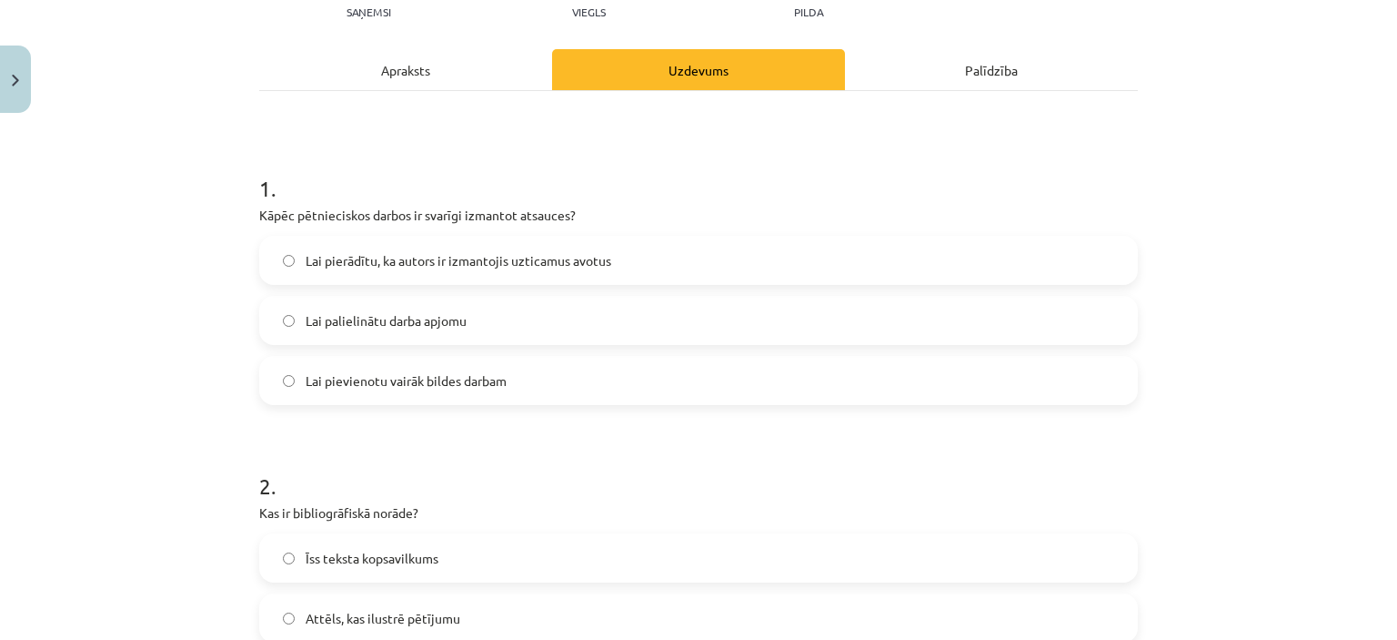
click at [418, 265] on span "Lai pierādītu, ka autors ir izmantojis uzticamus avotus" at bounding box center [459, 260] width 306 height 19
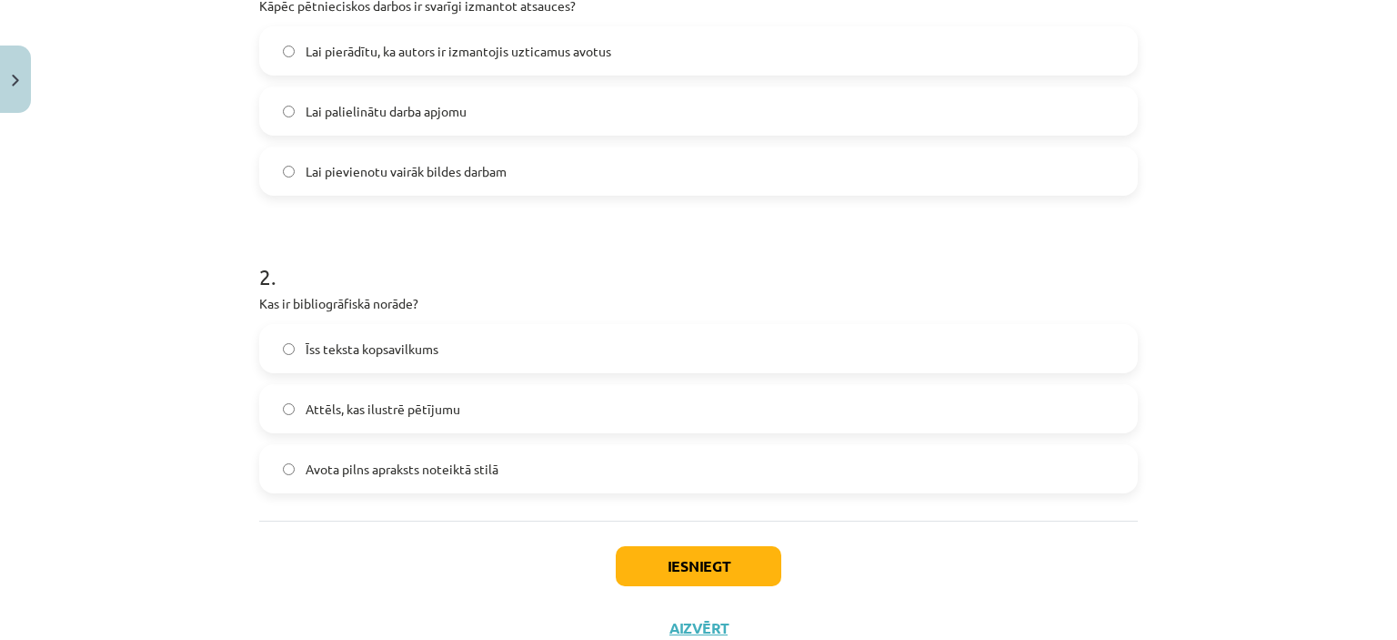
scroll to position [400, 0]
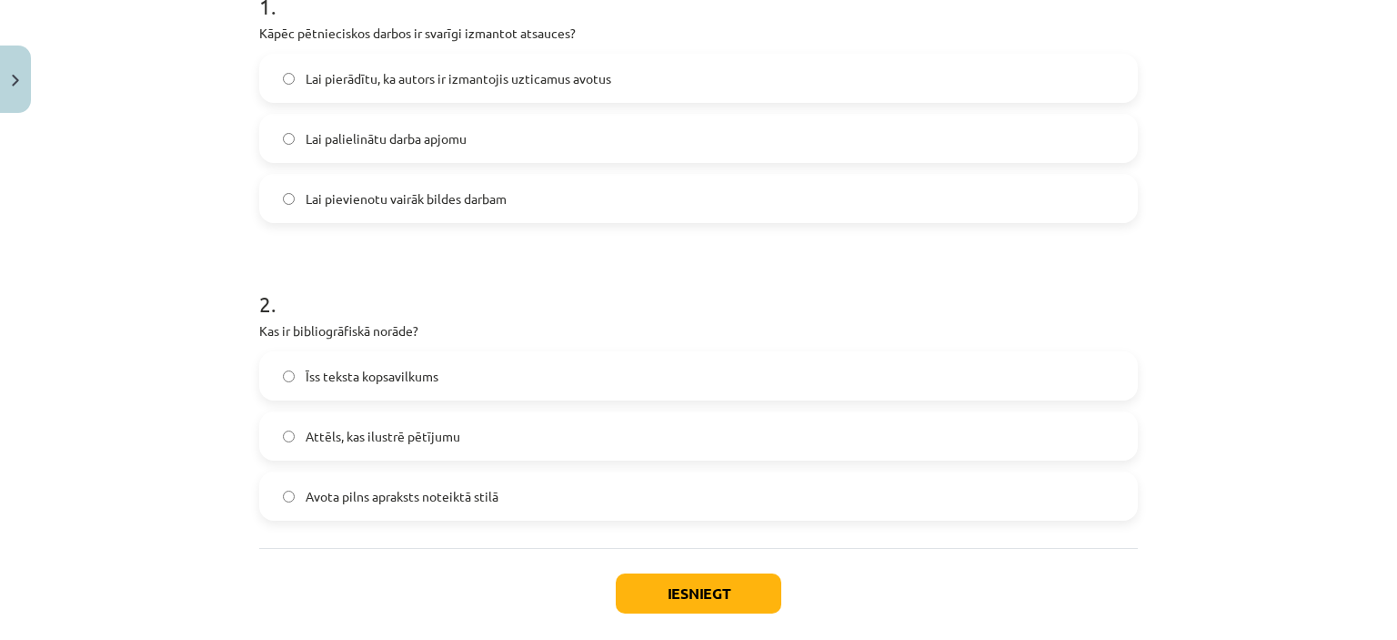
click at [390, 501] on span "Avota pilns apraksts noteiktā stilā" at bounding box center [402, 496] width 193 height 19
click at [524, 499] on label "Avota pilns apraksts noteiktā stilā" at bounding box center [698, 495] width 875 height 45
click at [704, 593] on button "Iesniegt" at bounding box center [699, 593] width 166 height 40
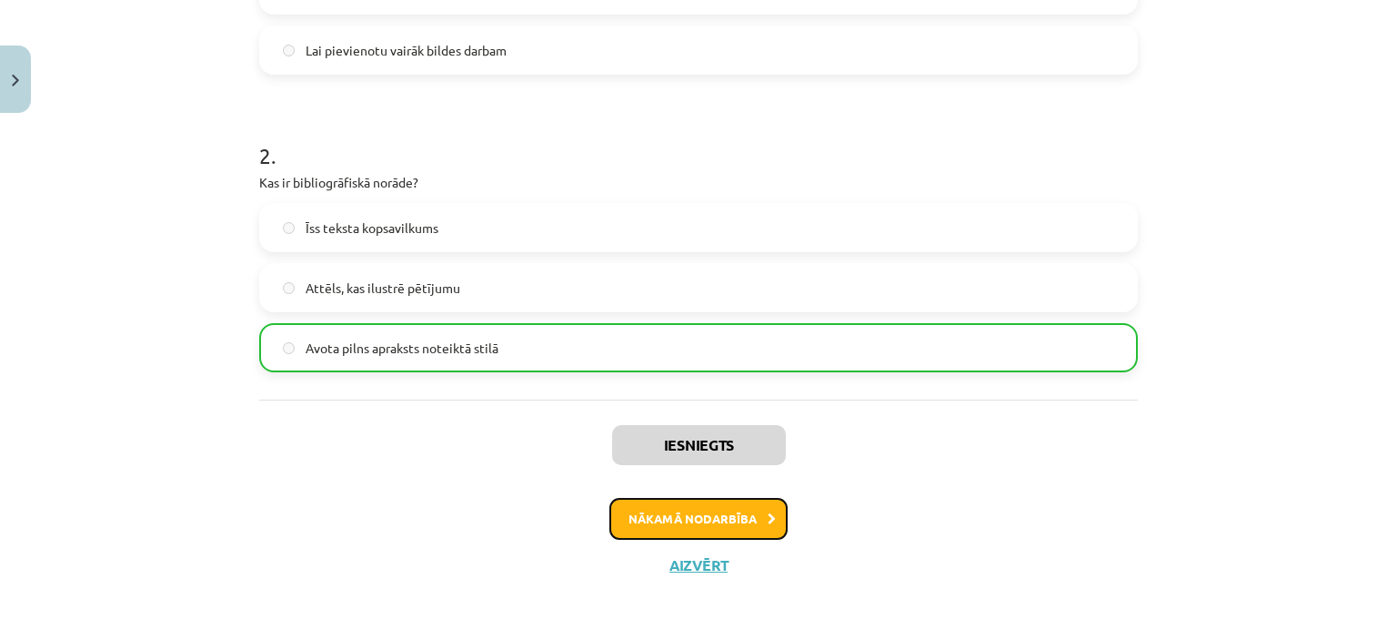
click at [699, 524] on button "Nākamā nodarbība" at bounding box center [699, 519] width 178 height 42
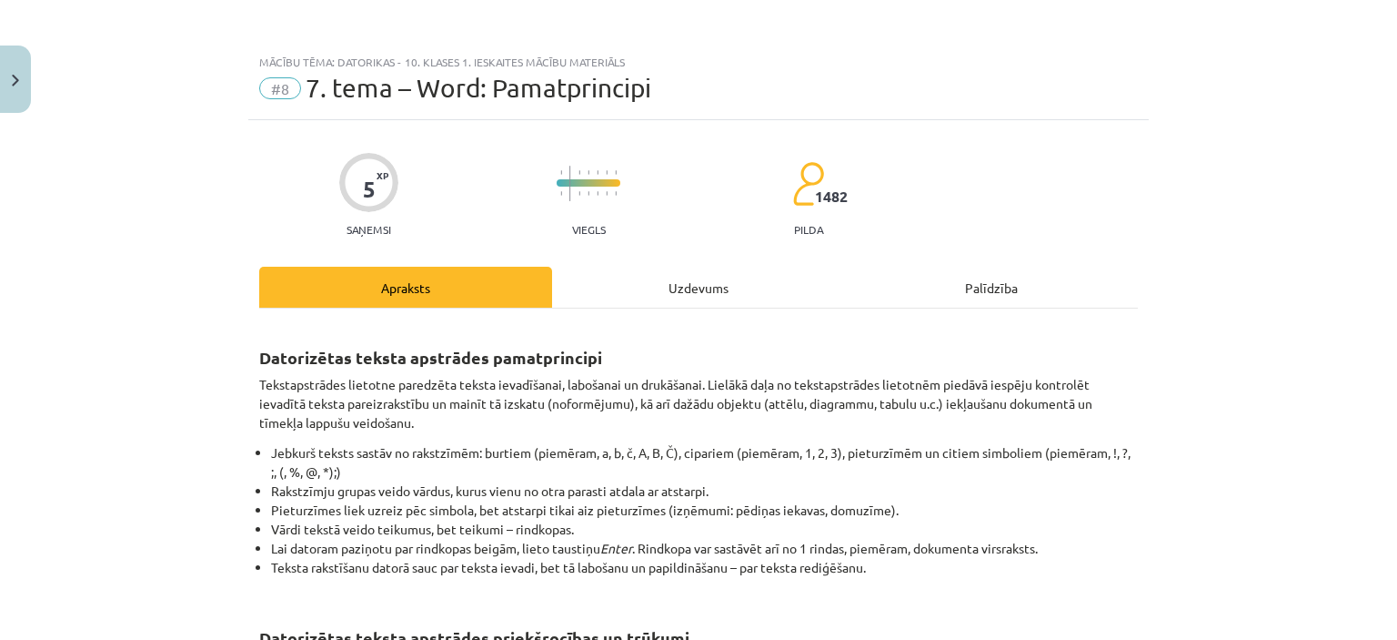
scroll to position [0, 0]
click at [724, 285] on div "Uzdevums" at bounding box center [698, 287] width 293 height 41
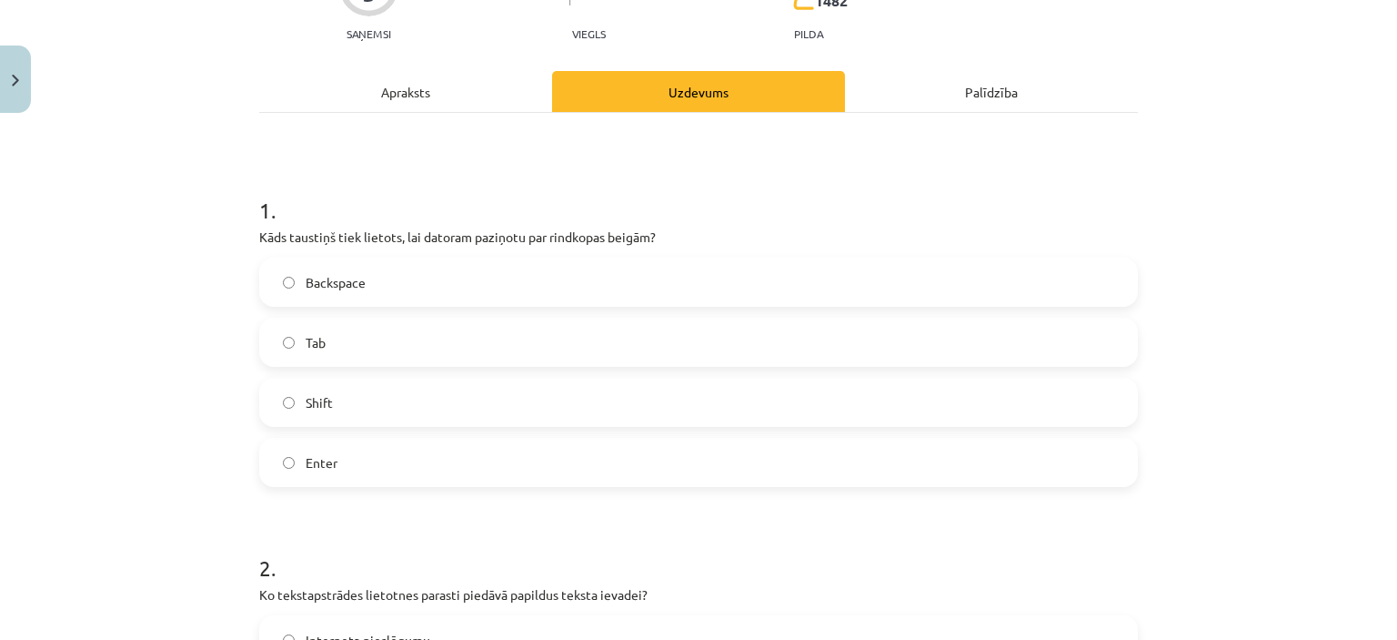
scroll to position [227, 0]
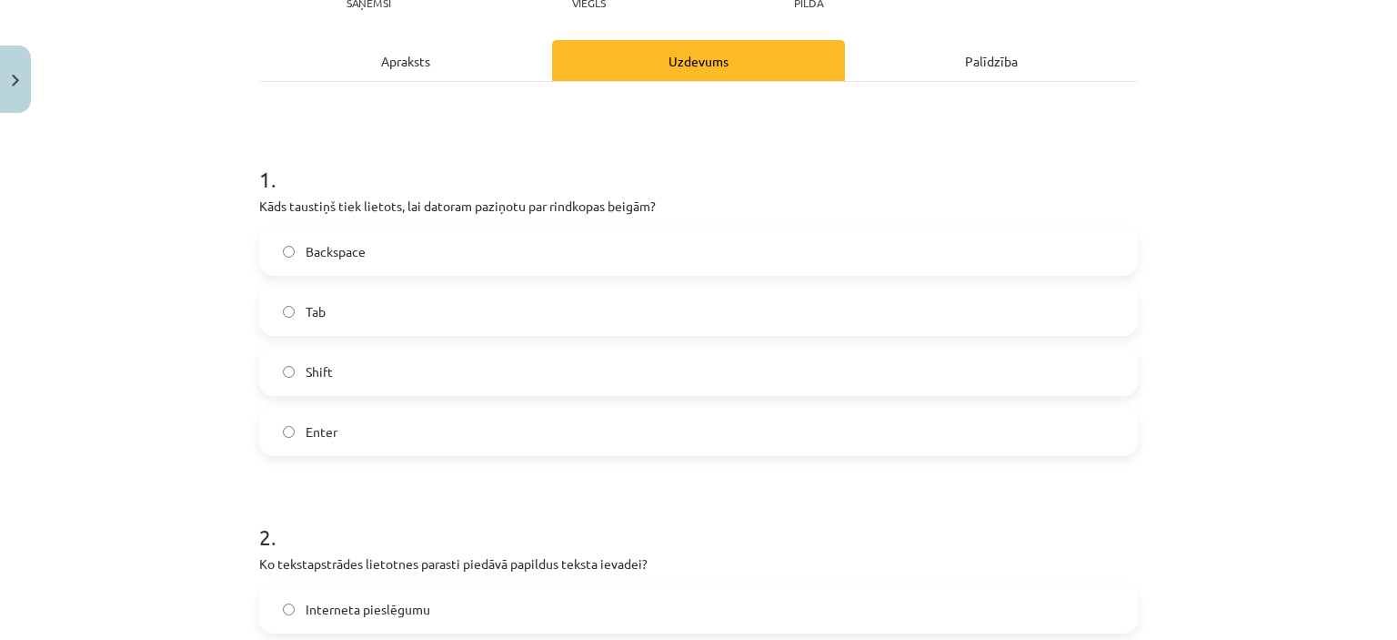
click at [313, 432] on span "Enter" at bounding box center [322, 431] width 32 height 19
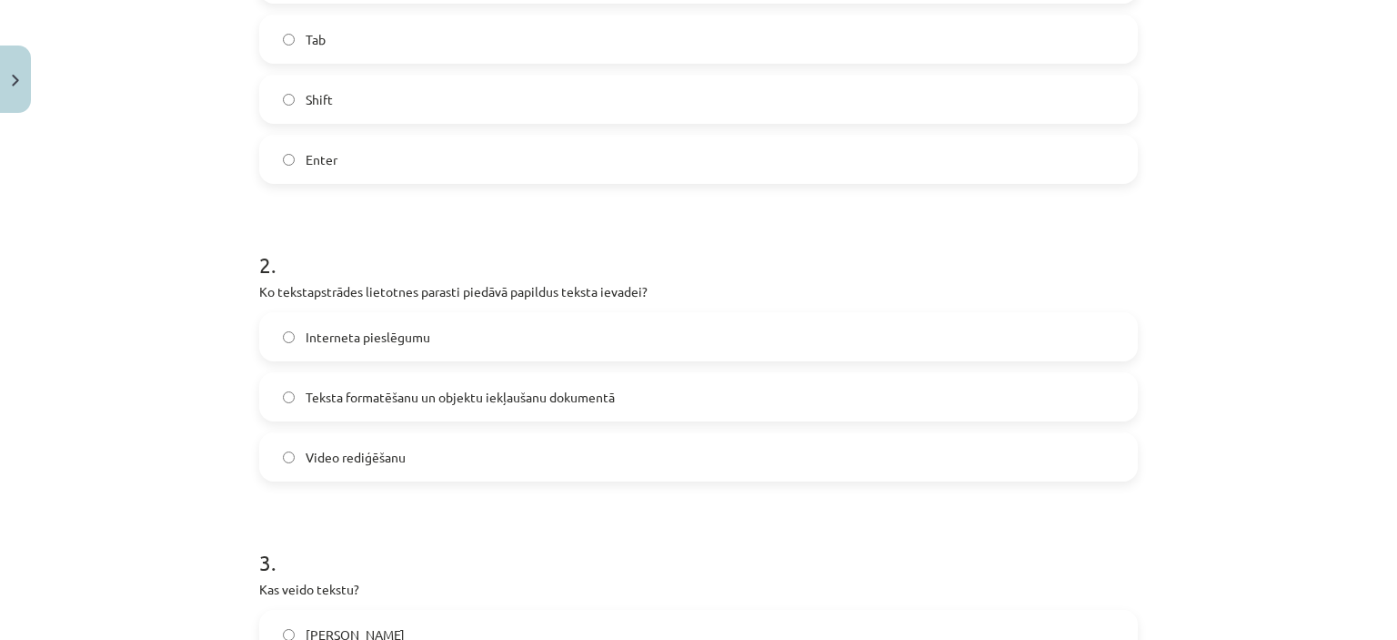
scroll to position [500, 0]
click at [401, 393] on span "Teksta formatēšanu un objektu iekļaušanu dokumentā" at bounding box center [460, 396] width 309 height 19
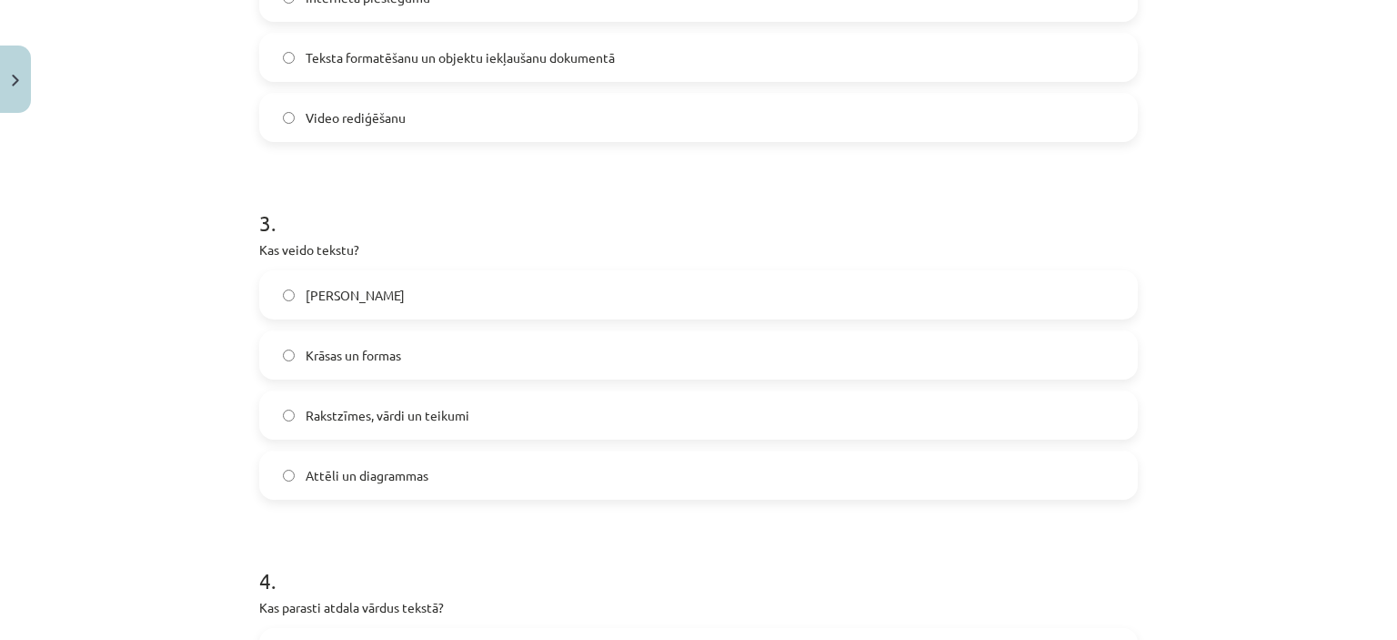
scroll to position [864, 0]
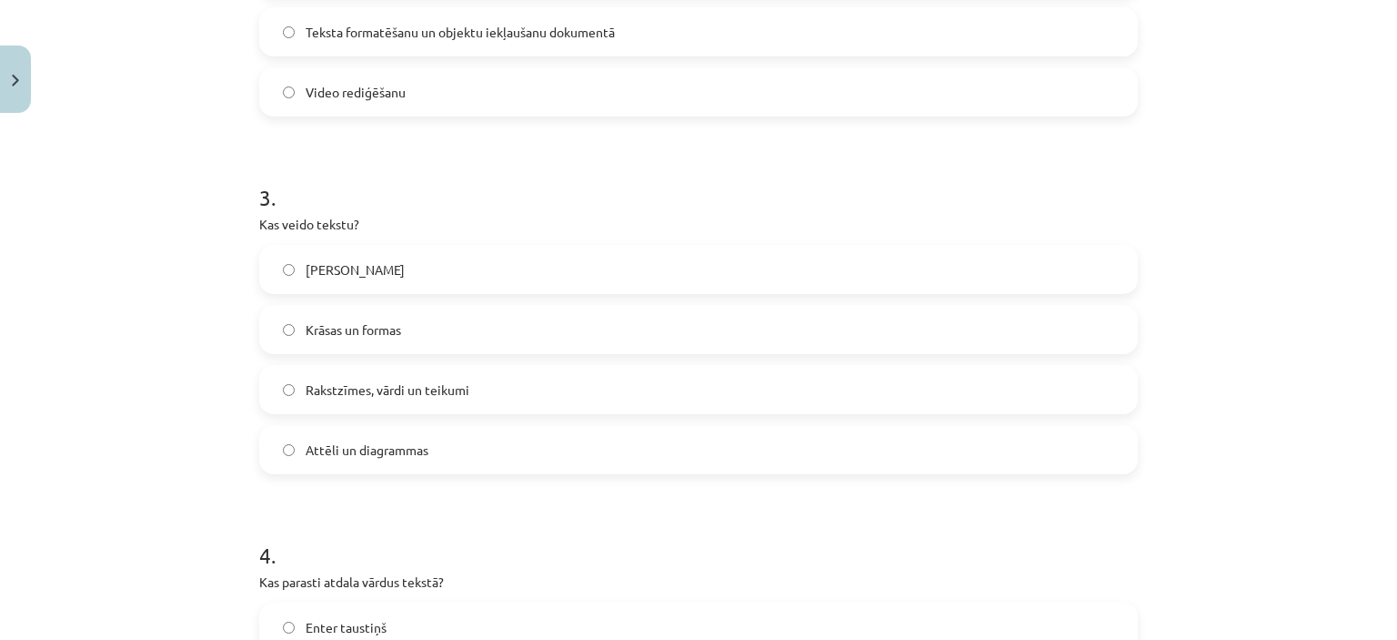
click at [444, 388] on span "Rakstzīmes, vārdi un teikumi" at bounding box center [388, 389] width 164 height 19
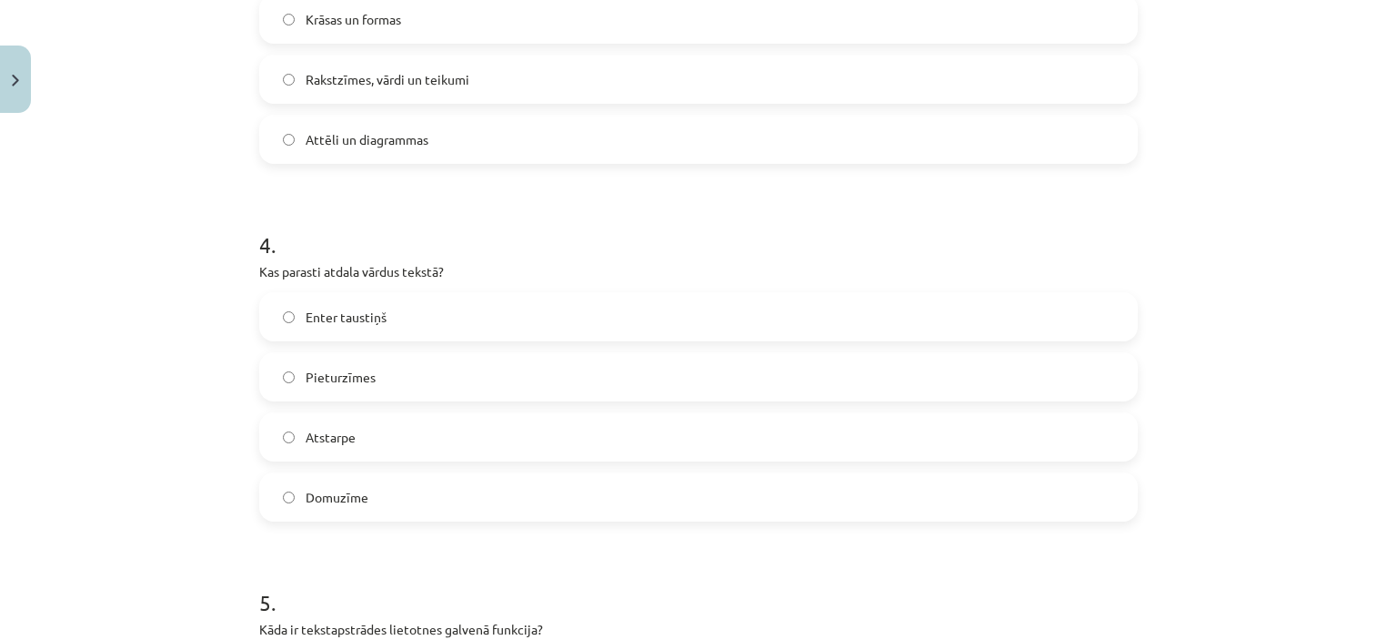
scroll to position [1228, 0]
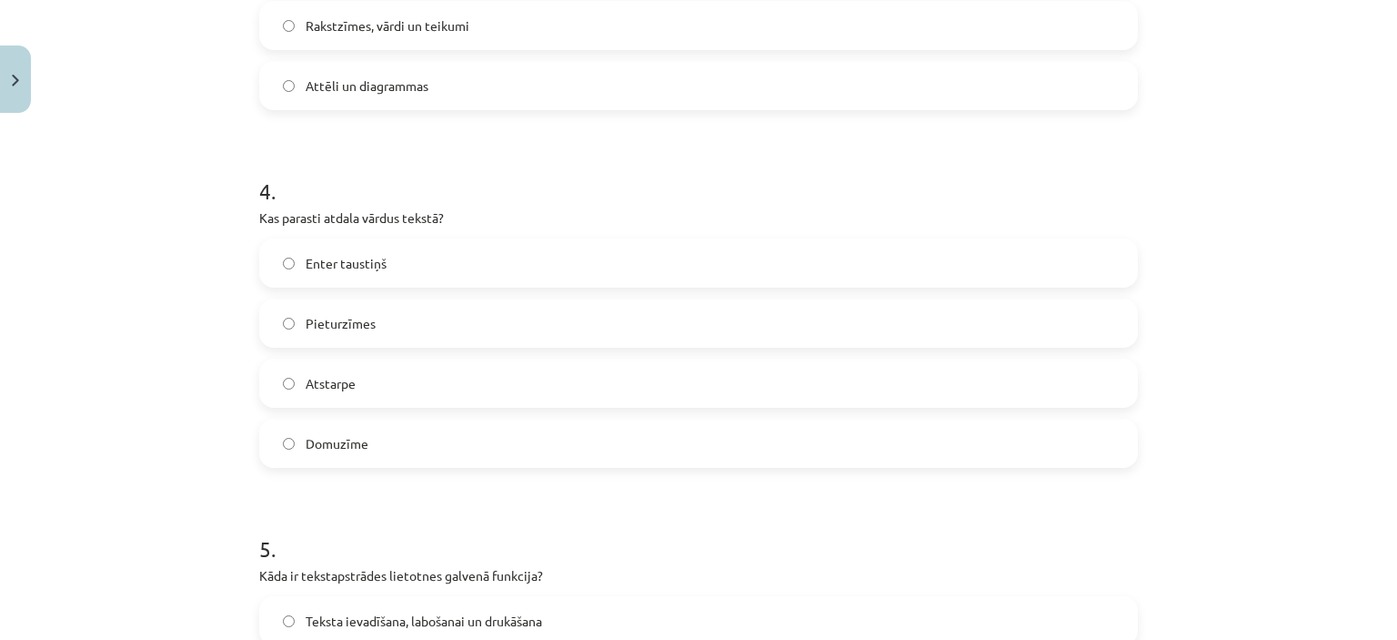
click at [336, 385] on span "Atstarpe" at bounding box center [331, 383] width 50 height 19
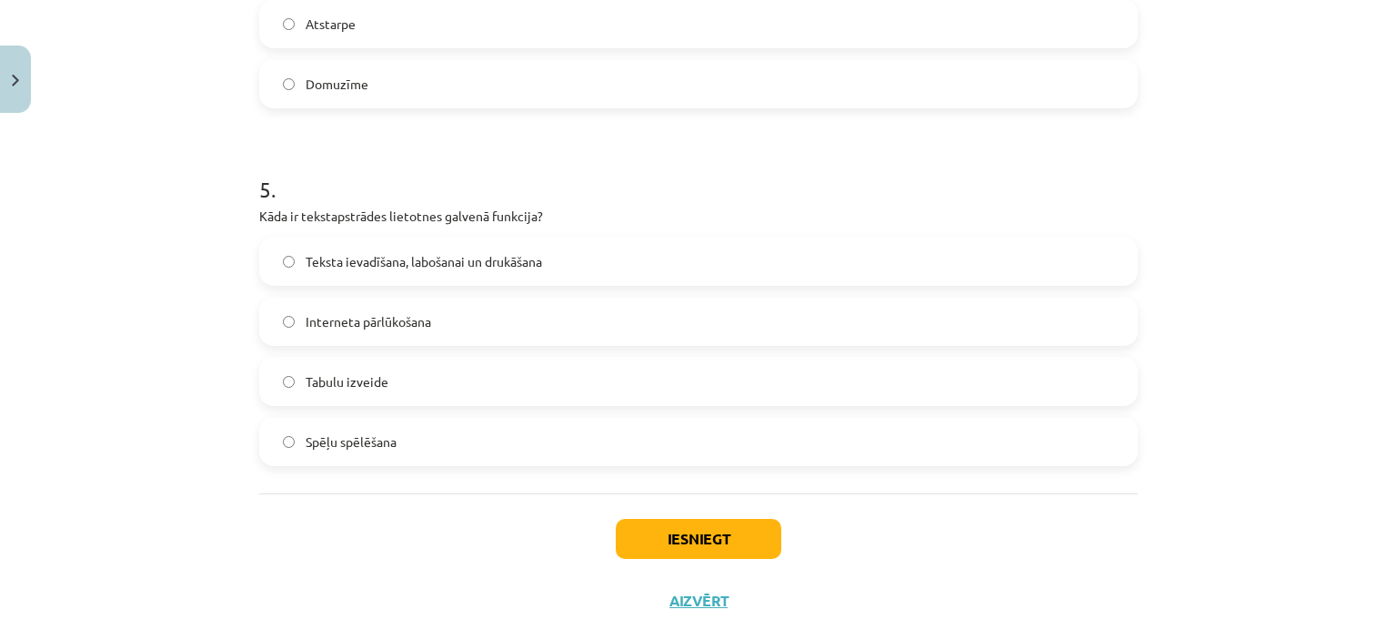
scroll to position [1592, 0]
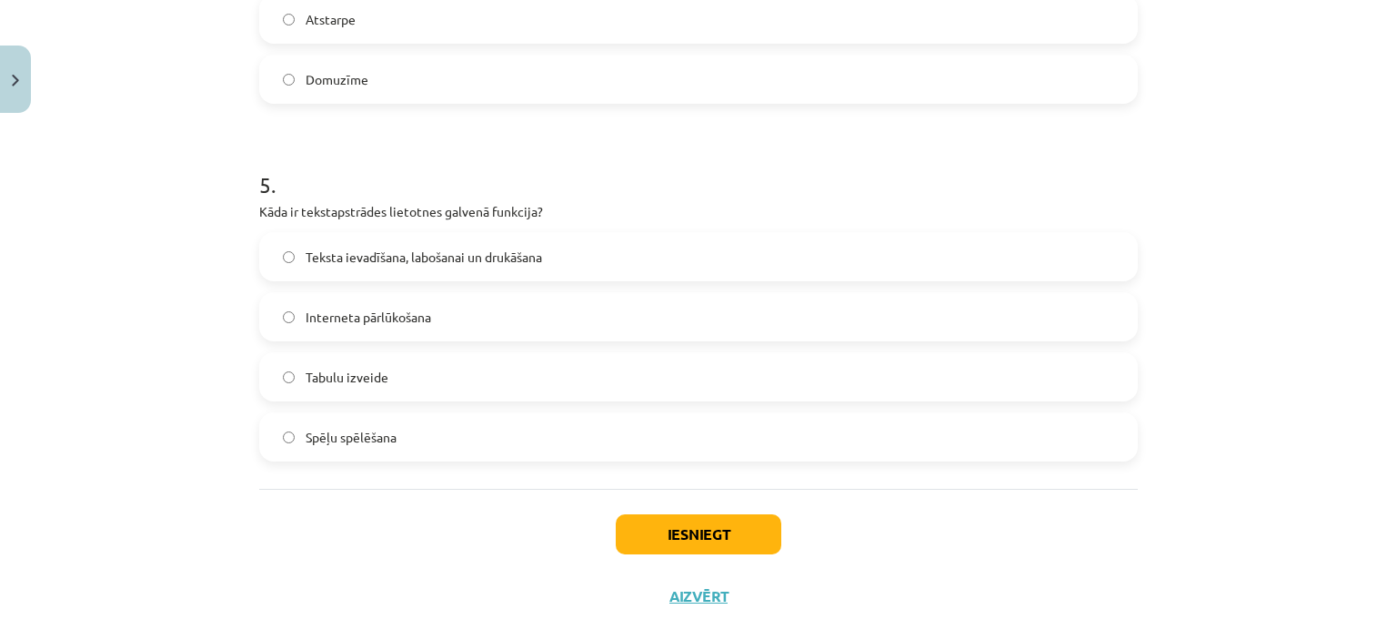
click at [373, 259] on span "Teksta ievadīšana, labošanai un drukāšana" at bounding box center [424, 256] width 237 height 19
click at [671, 536] on button "Iesniegt" at bounding box center [699, 534] width 166 height 40
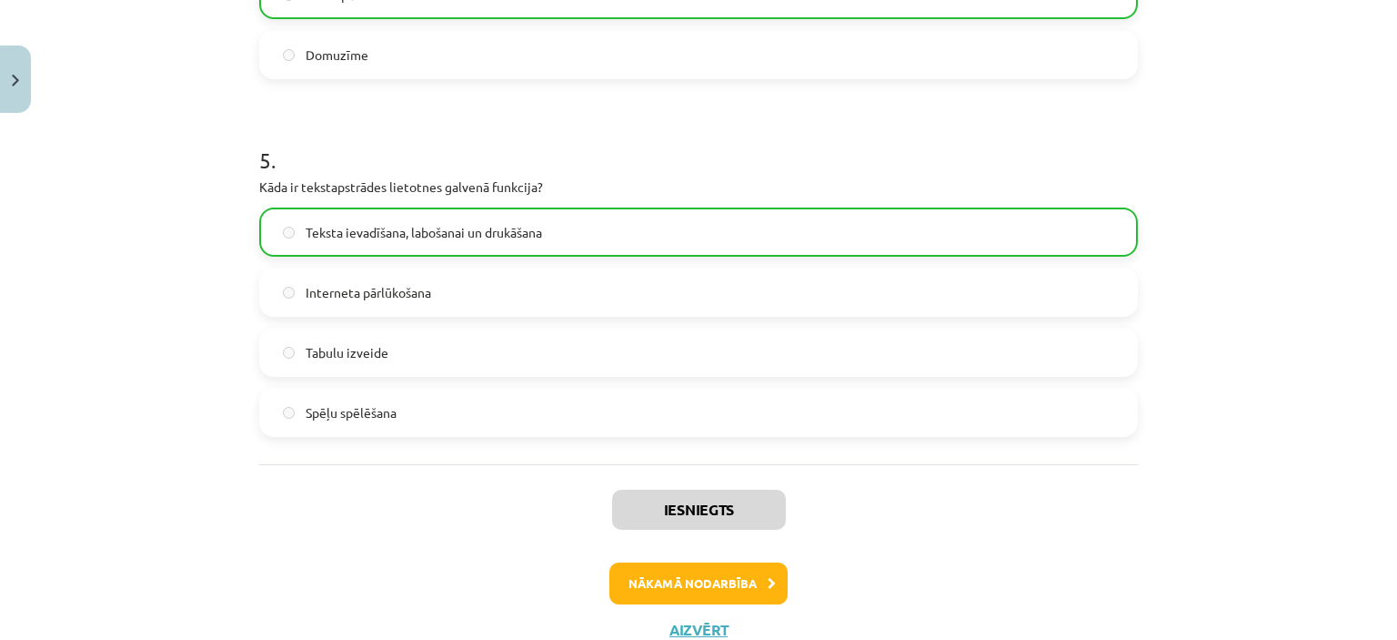
scroll to position [1681, 0]
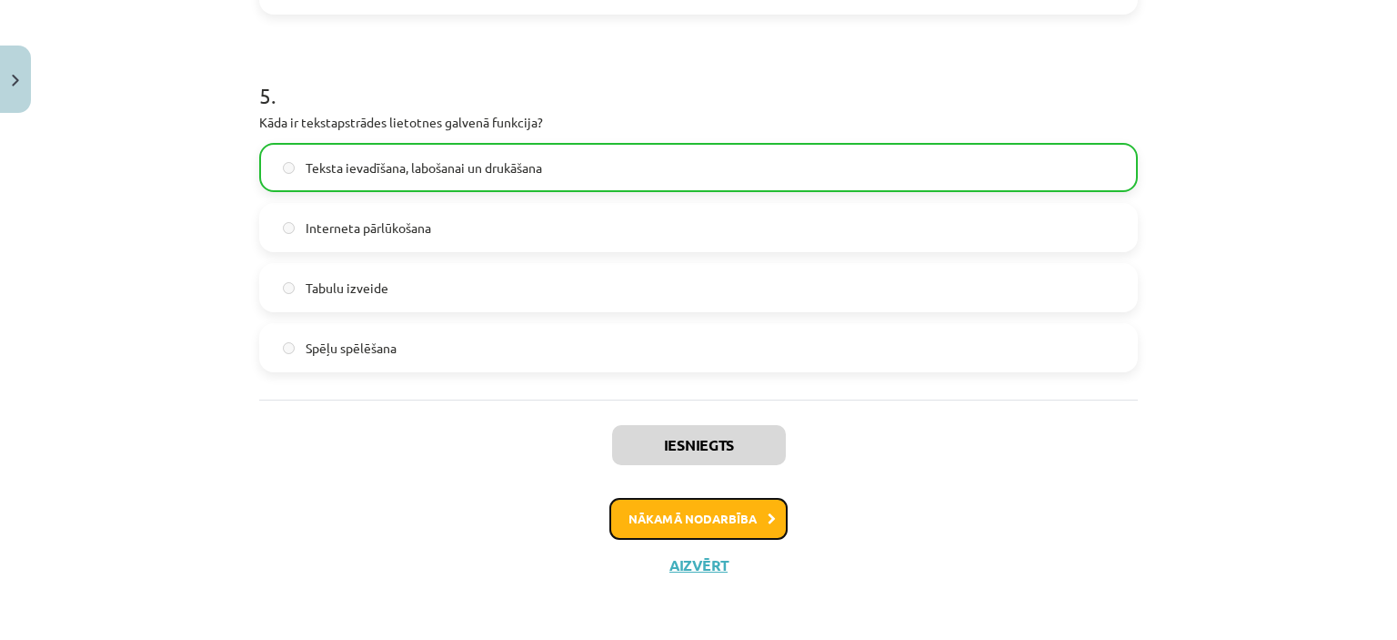
click at [696, 512] on button "Nākamā nodarbība" at bounding box center [699, 519] width 178 height 42
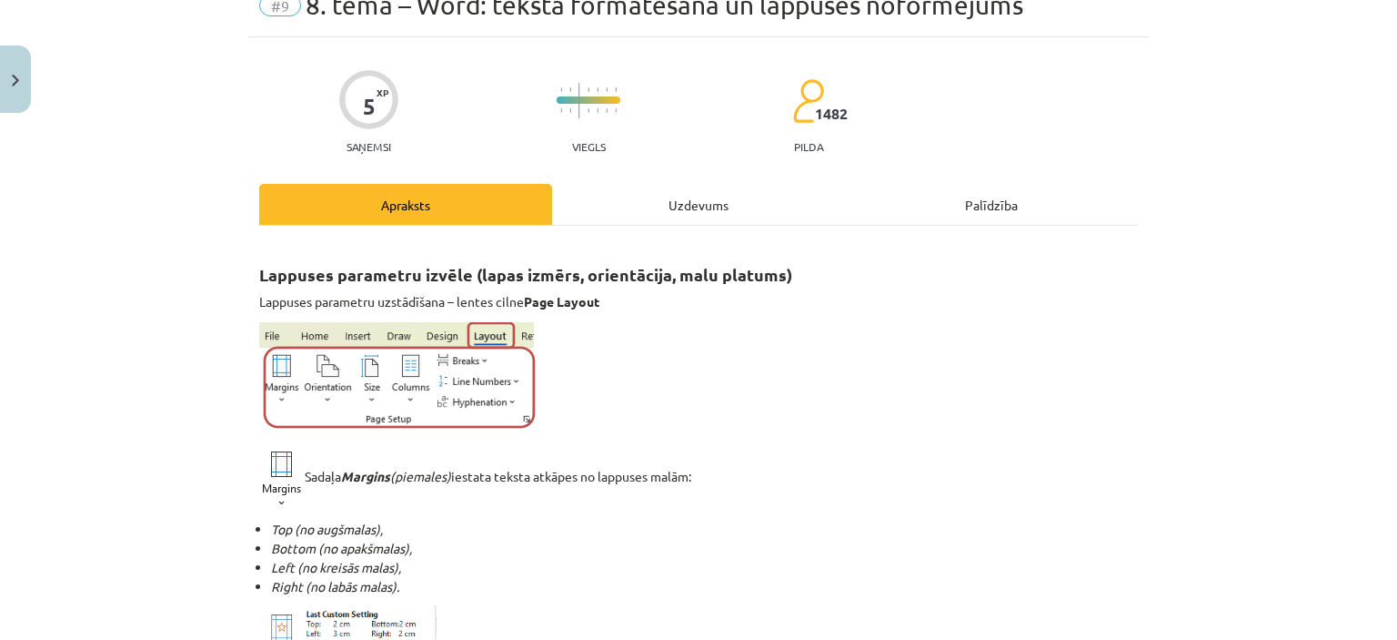
scroll to position [51, 0]
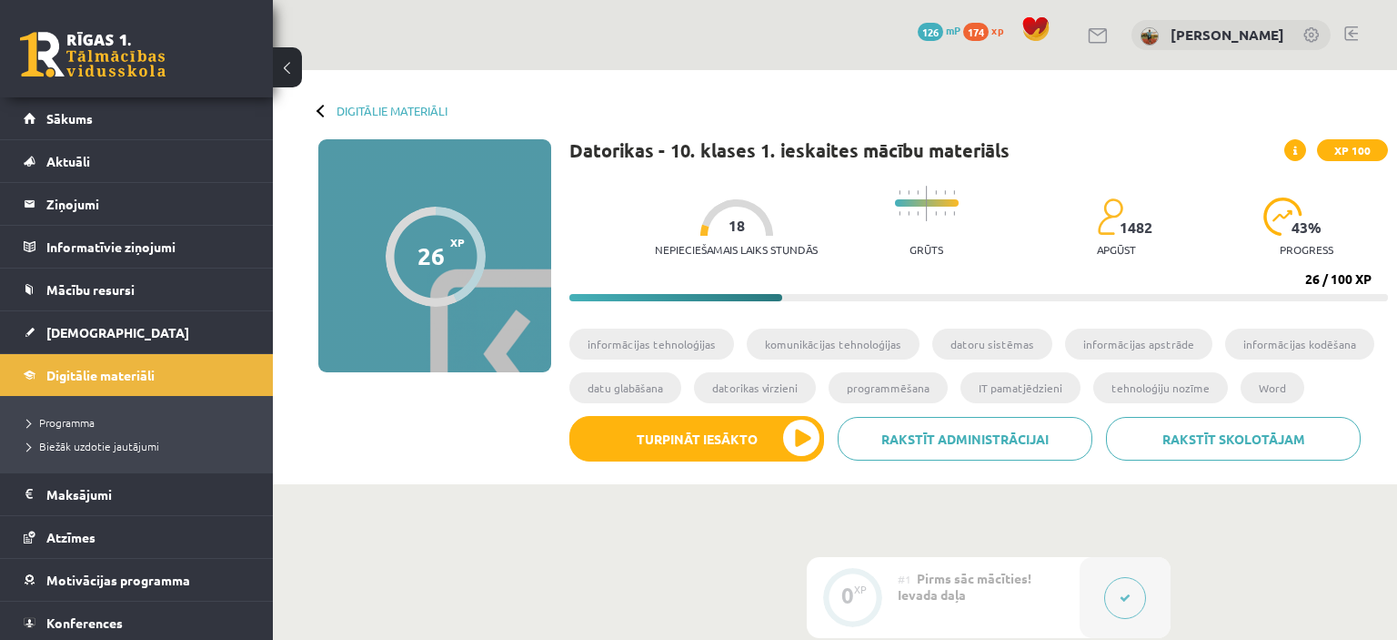
scroll to position [1104, 0]
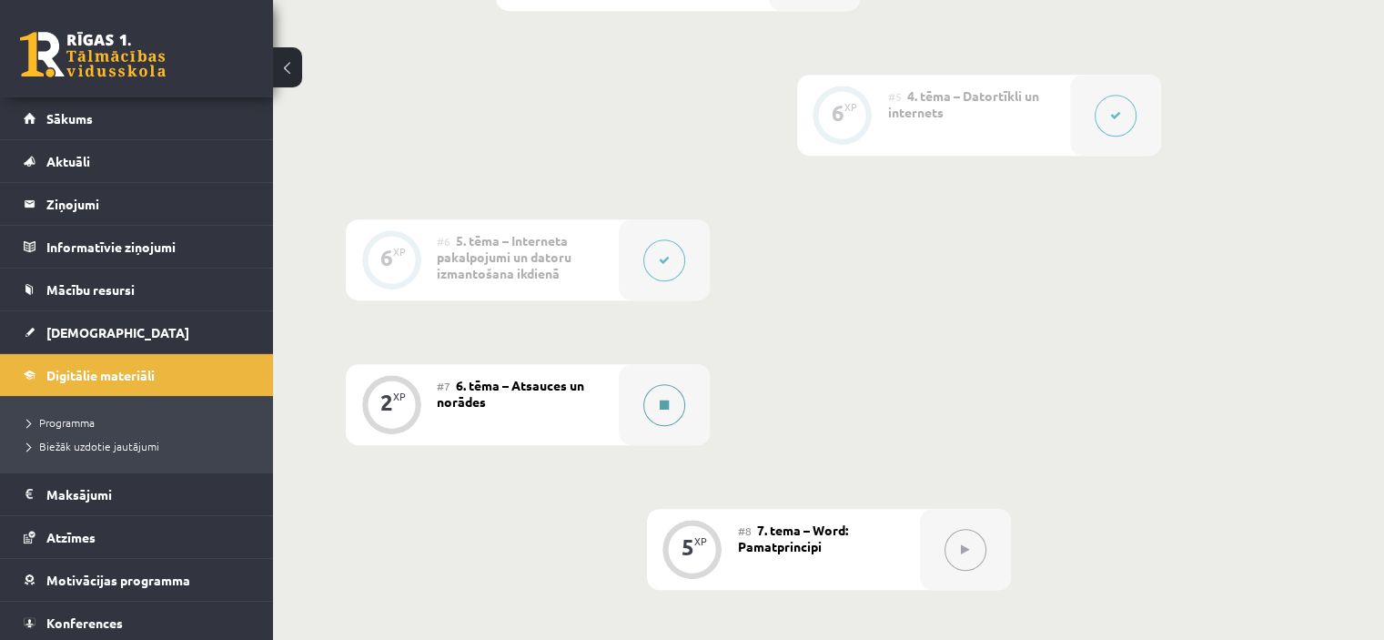
click at [643, 387] on div at bounding box center [664, 404] width 91 height 81
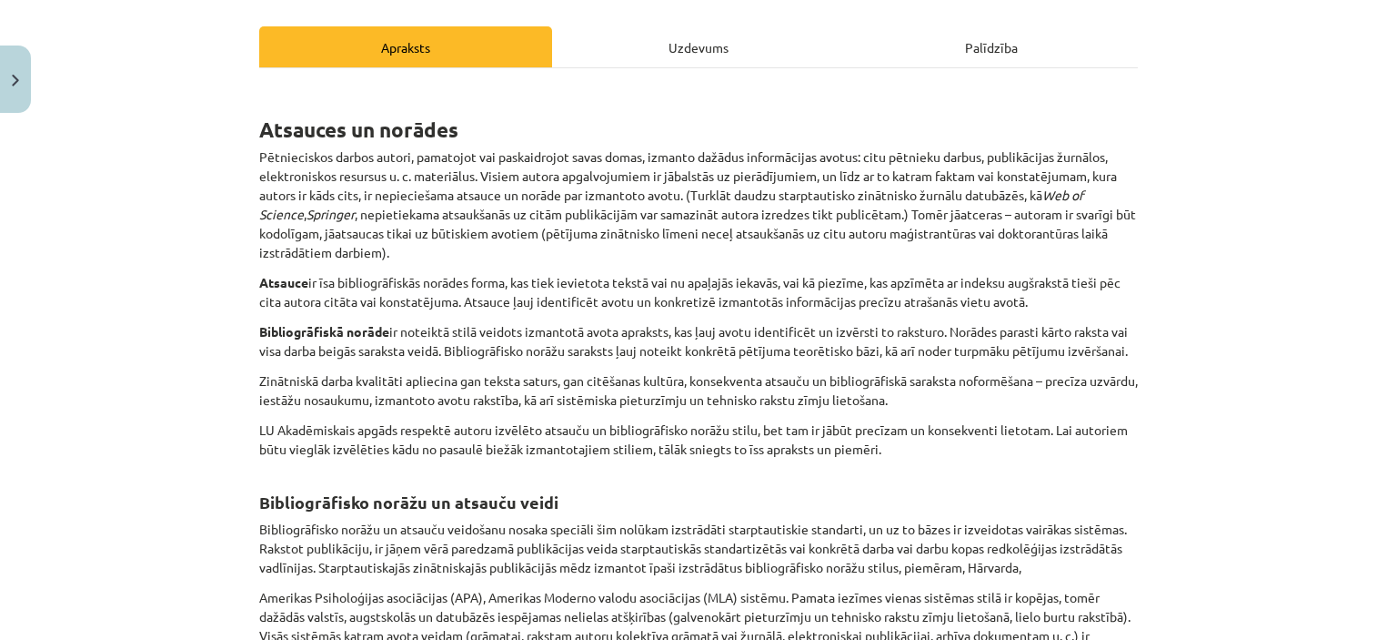
scroll to position [273, 0]
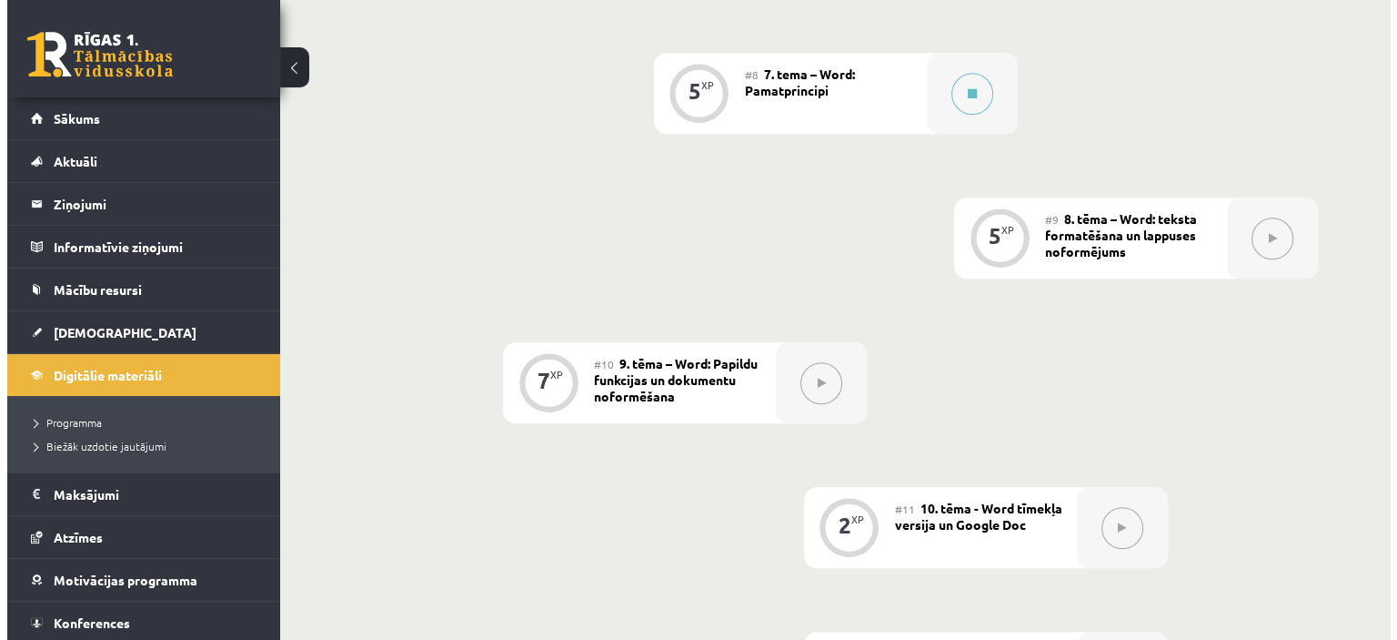
scroll to position [1559, 0]
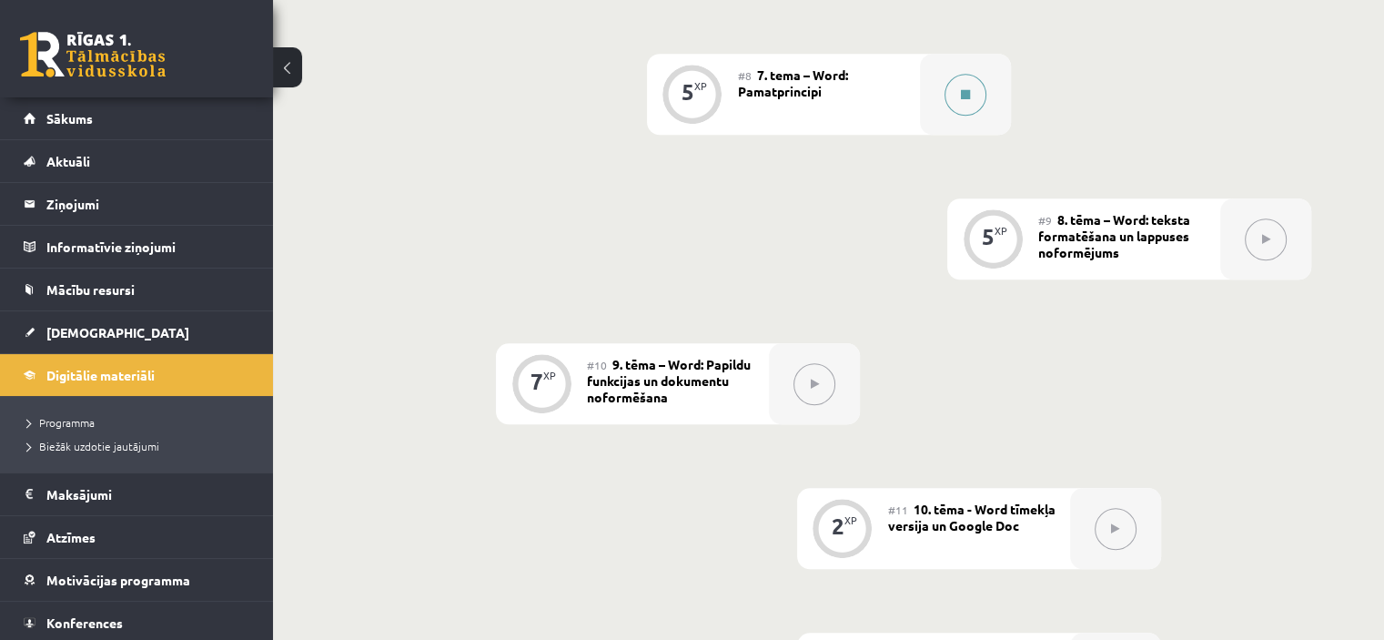
click at [937, 73] on div at bounding box center [965, 94] width 91 height 81
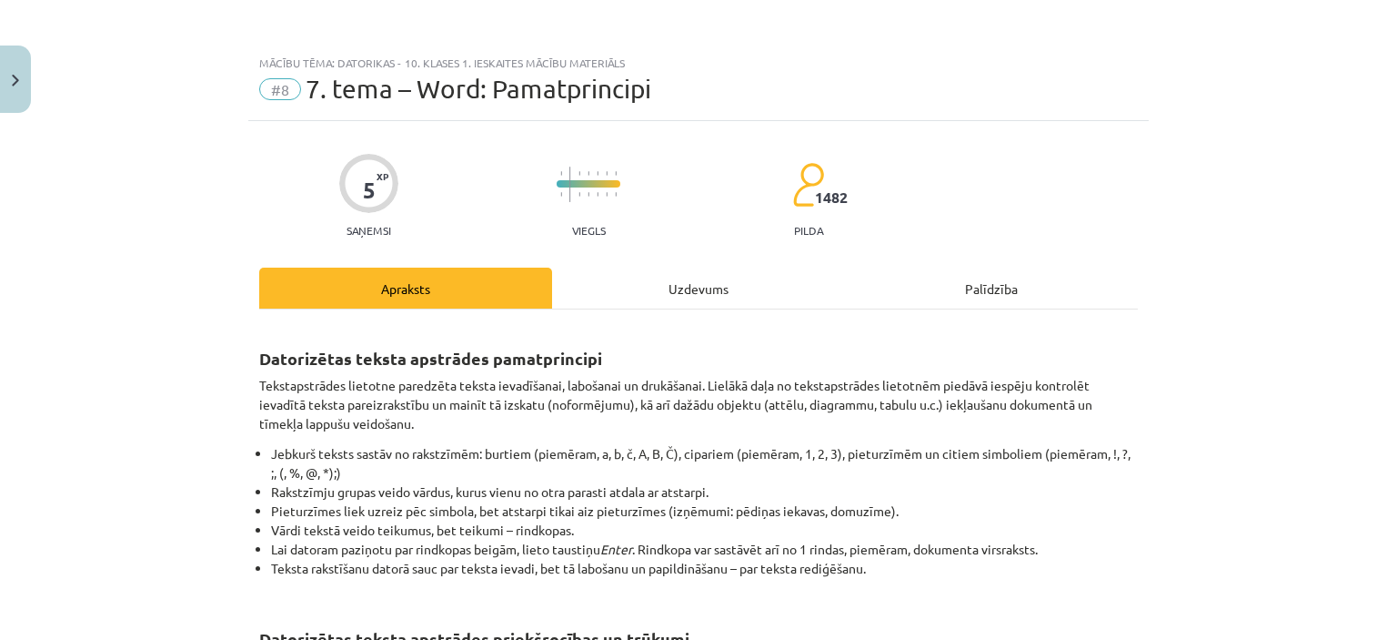
click at [704, 290] on div "Uzdevums" at bounding box center [698, 287] width 293 height 41
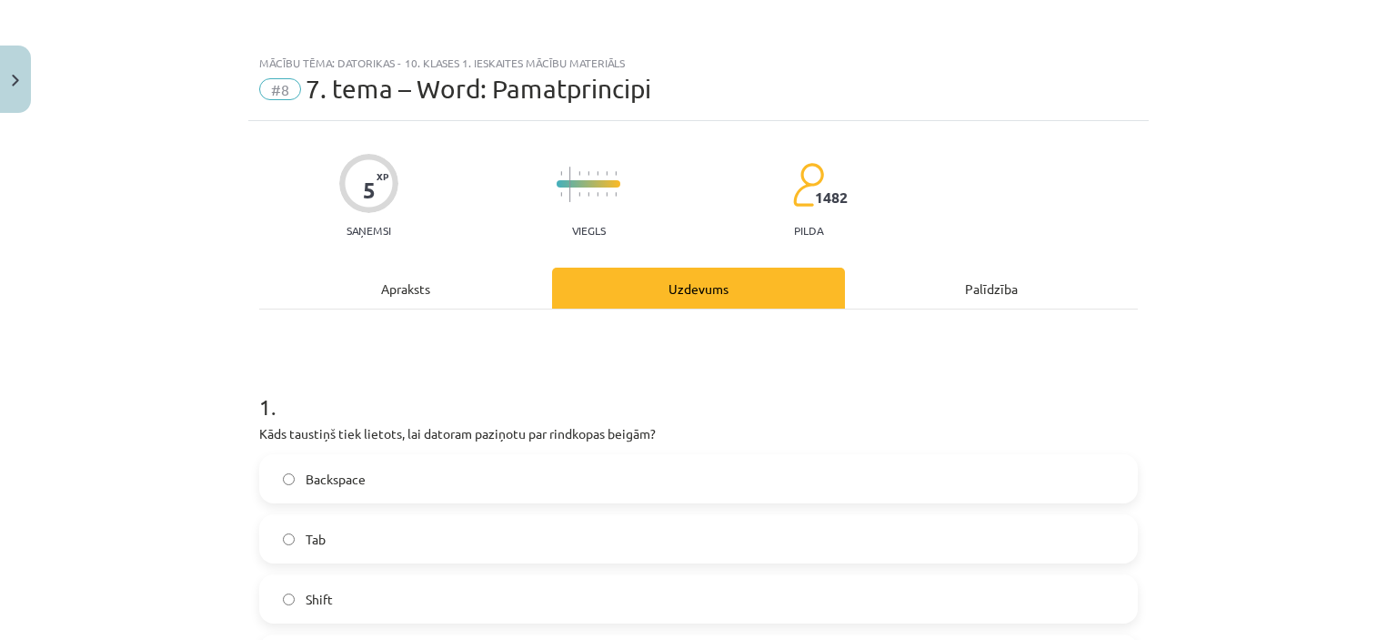
scroll to position [45, 0]
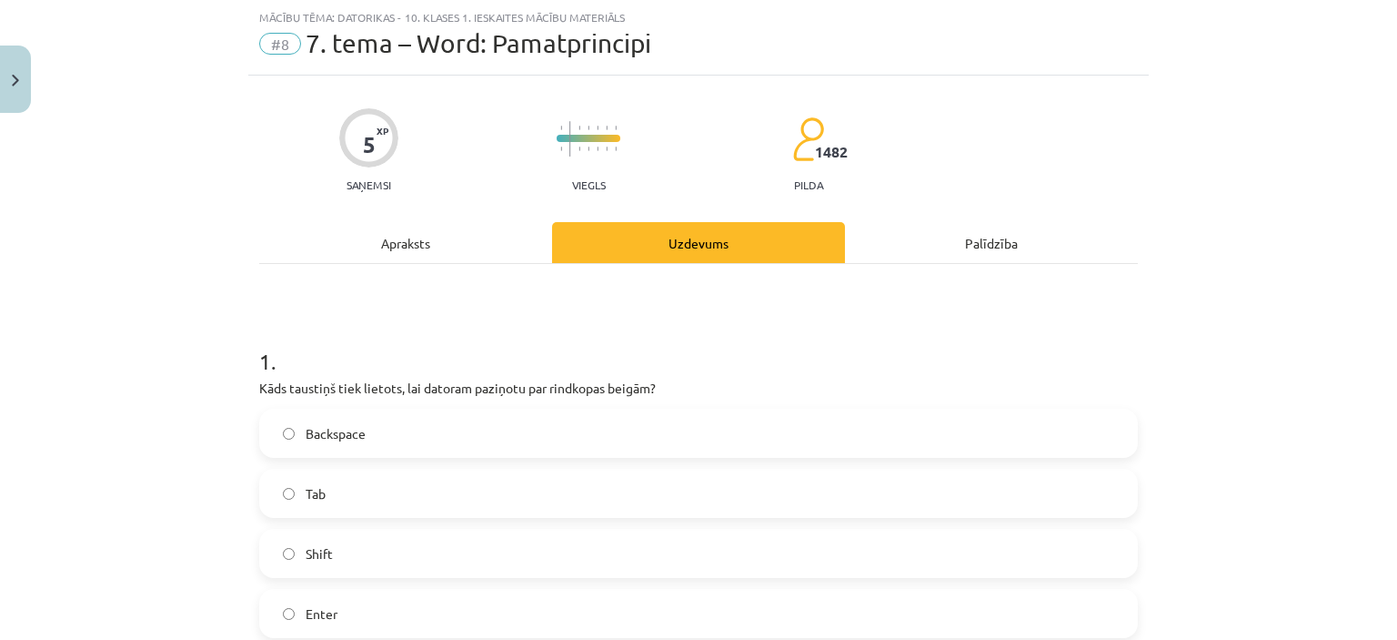
click at [393, 237] on div "Apraksts" at bounding box center [405, 242] width 293 height 41
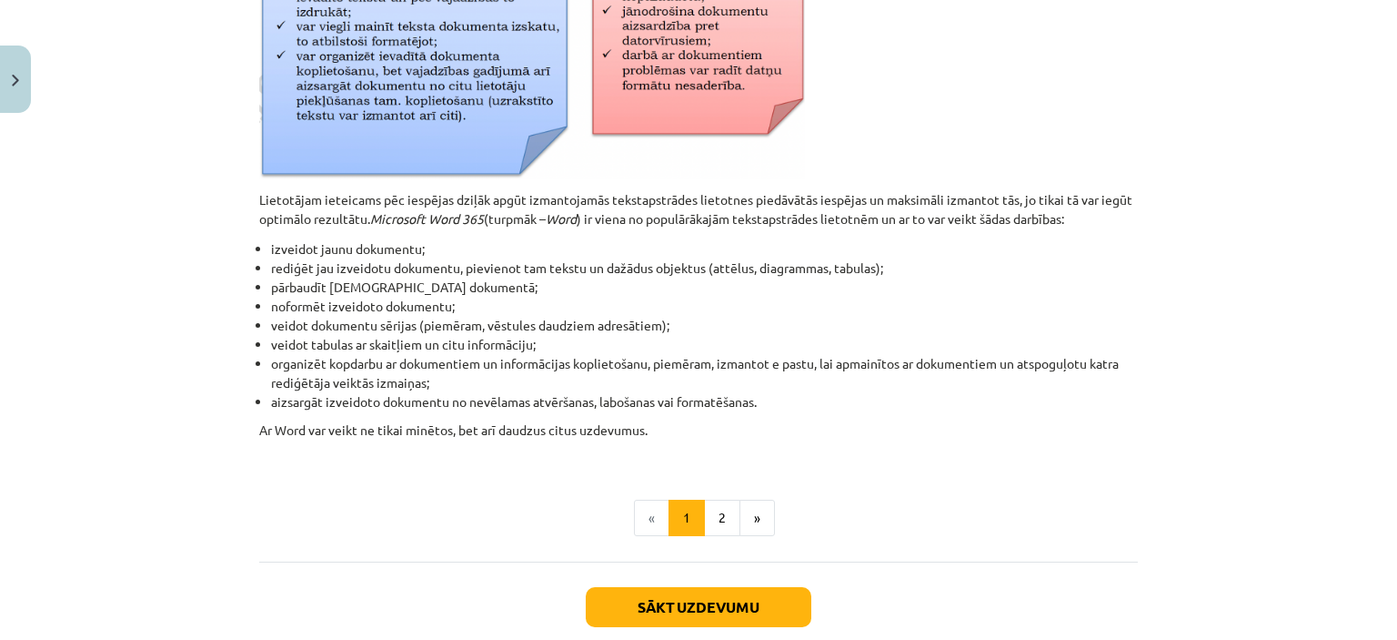
scroll to position [773, 0]
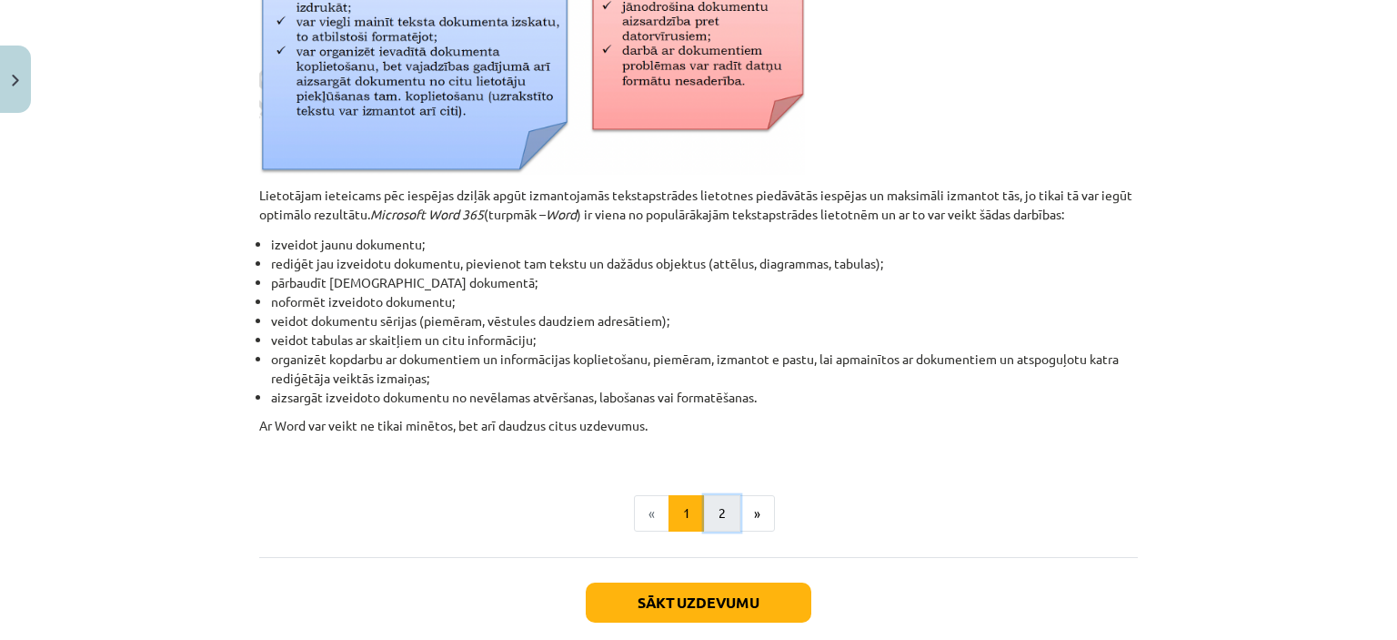
click at [714, 504] on button "2" at bounding box center [722, 513] width 36 height 36
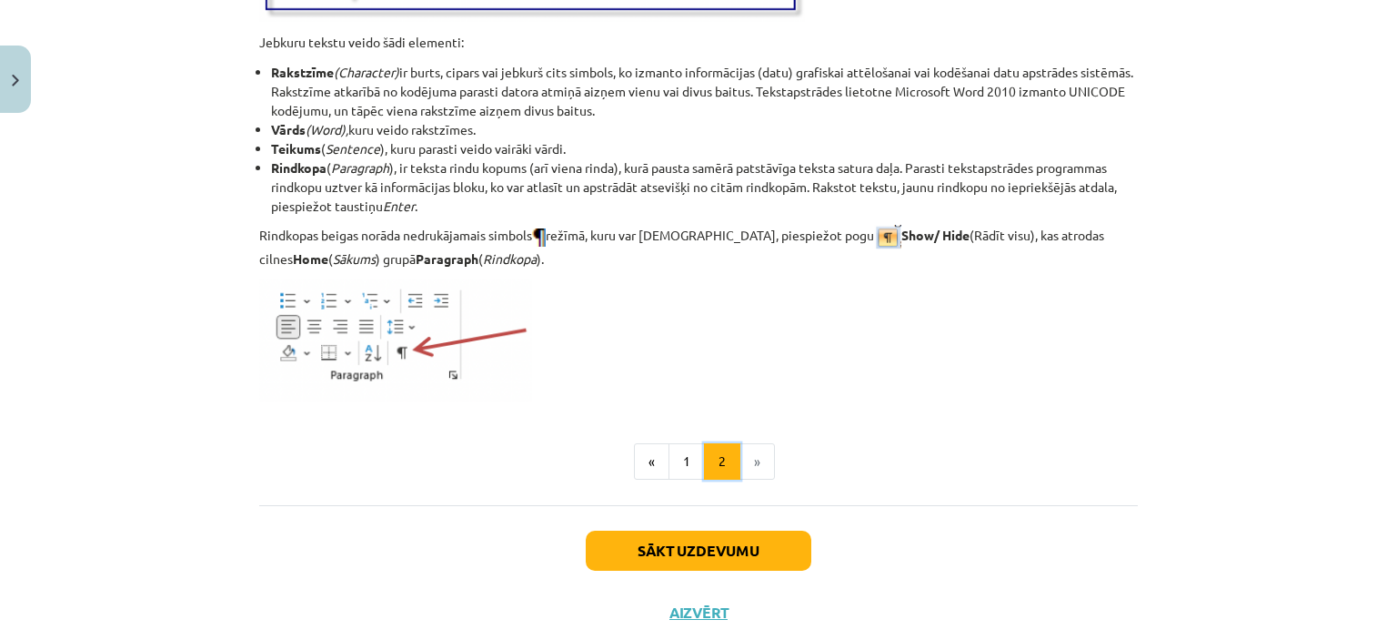
scroll to position [2370, 0]
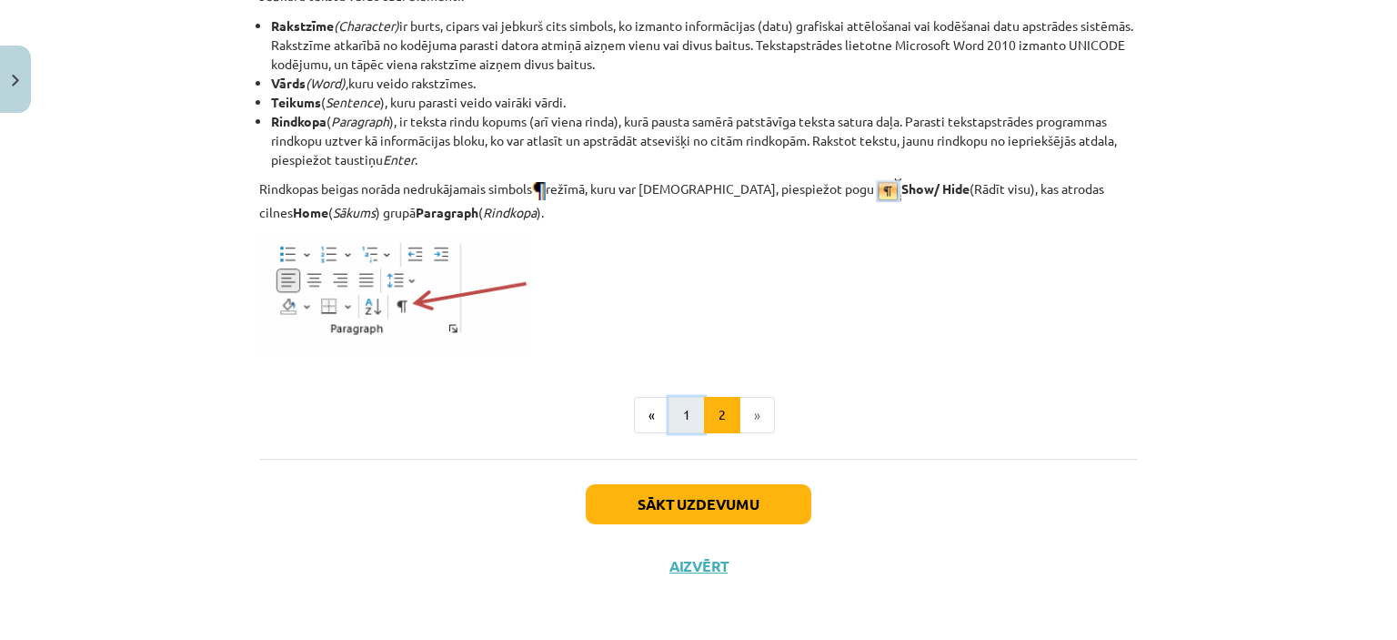
click at [670, 410] on button "1" at bounding box center [687, 415] width 36 height 36
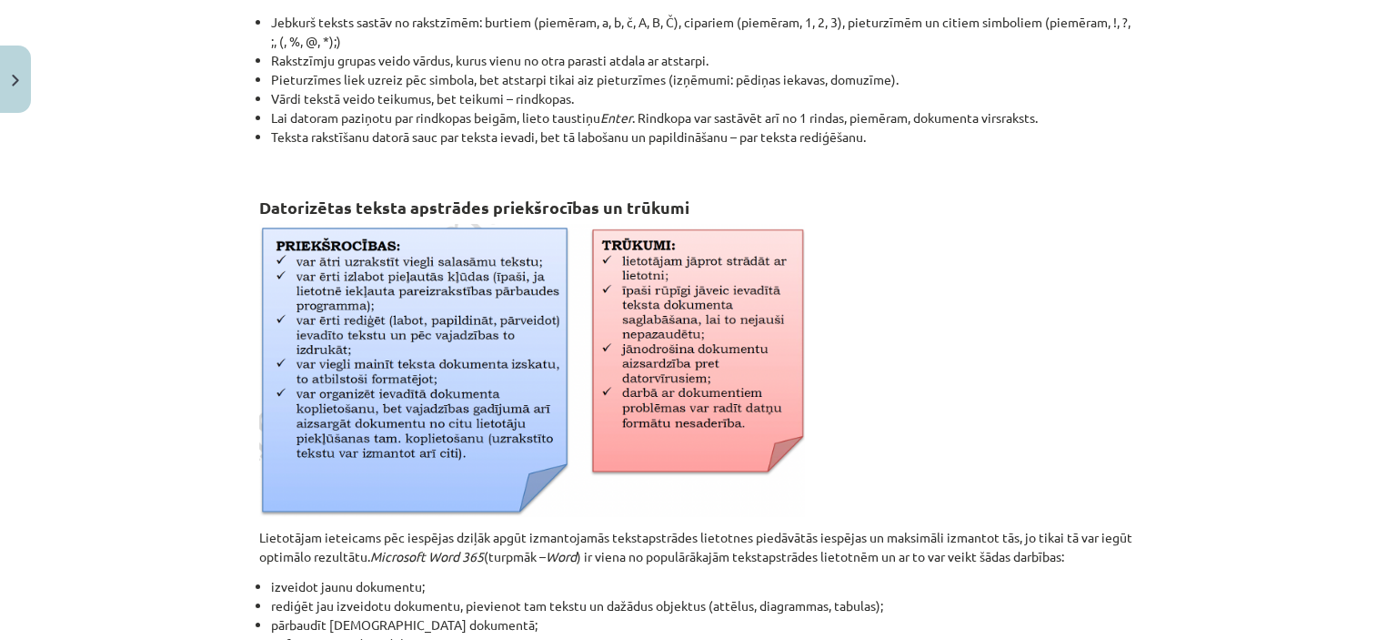
scroll to position [689, 0]
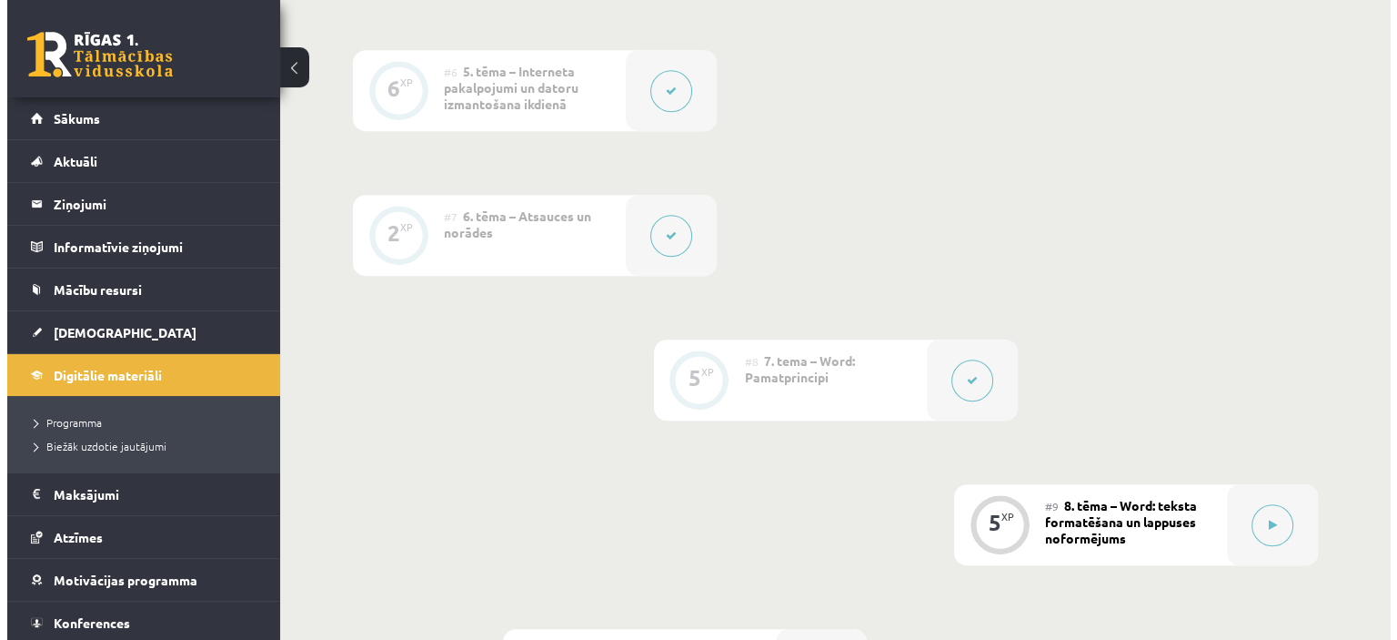
scroll to position [1456, 0]
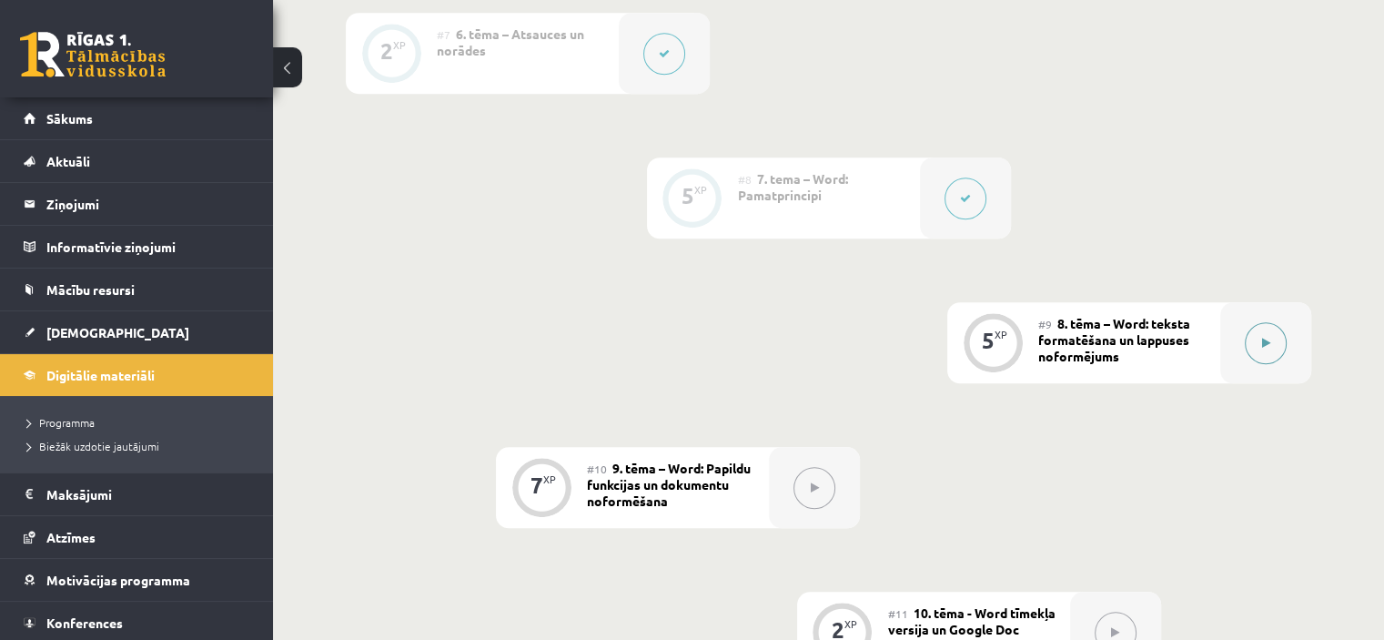
click at [1227, 312] on div at bounding box center [1265, 342] width 91 height 81
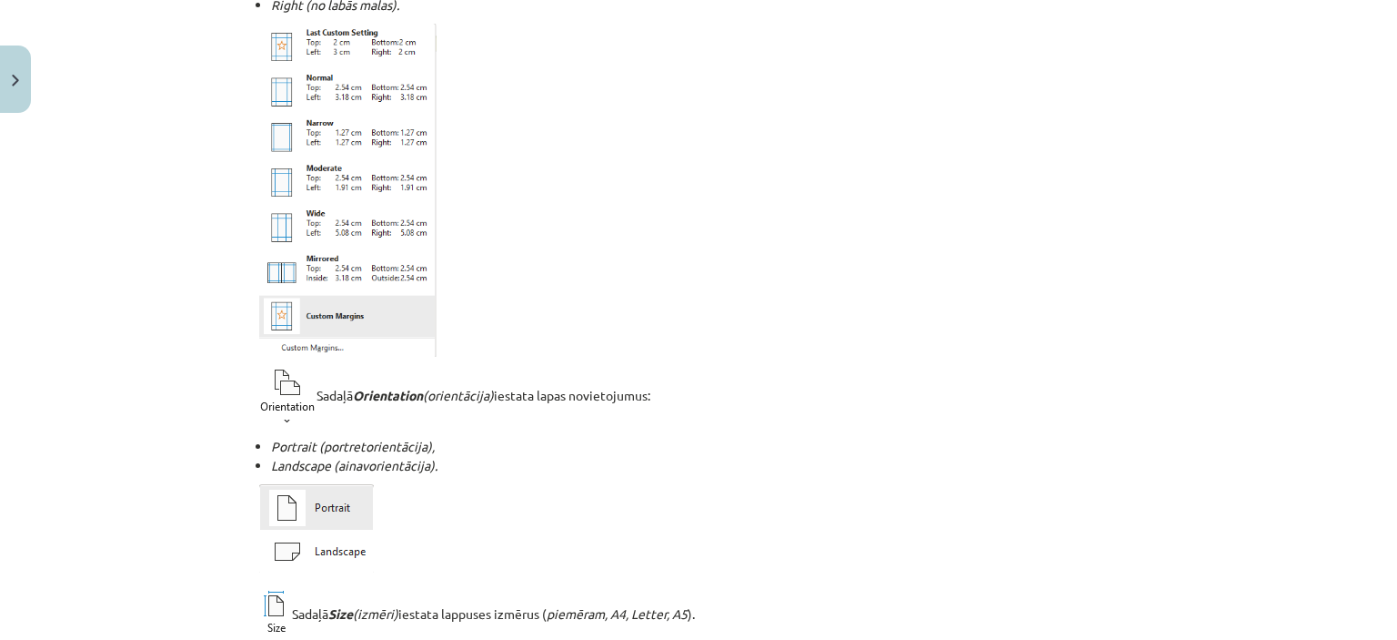
scroll to position [0, 0]
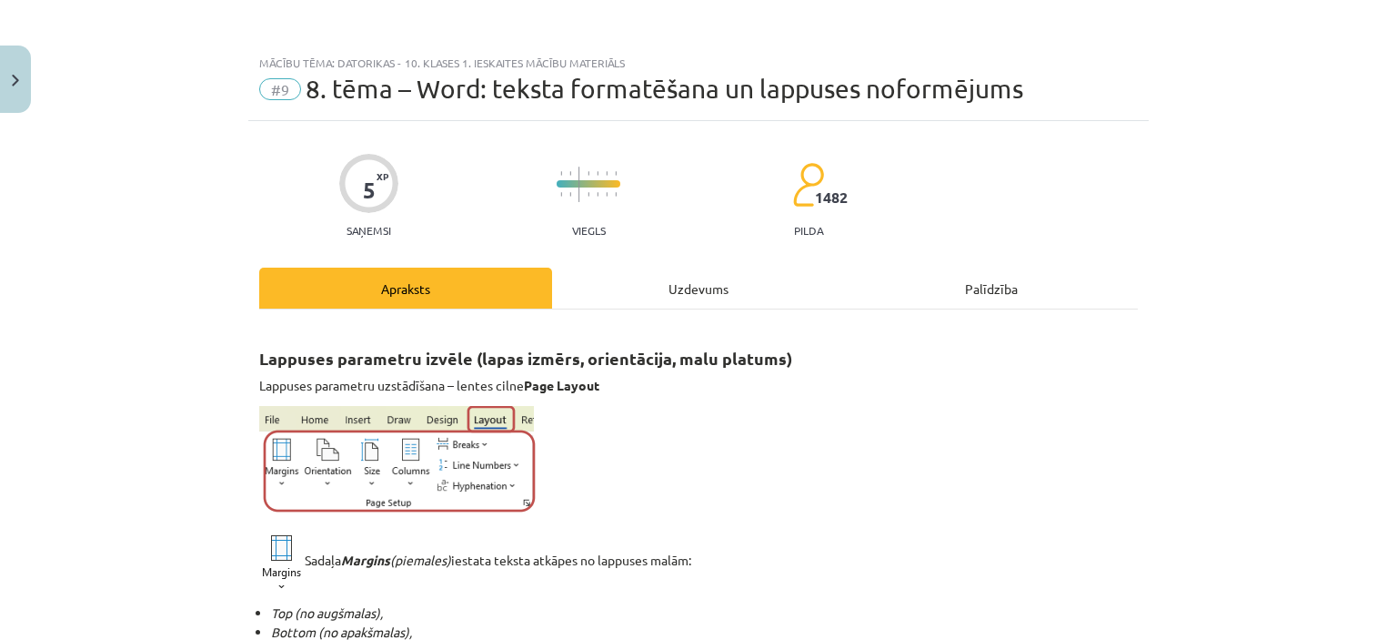
click at [677, 277] on div "Uzdevums" at bounding box center [698, 287] width 293 height 41
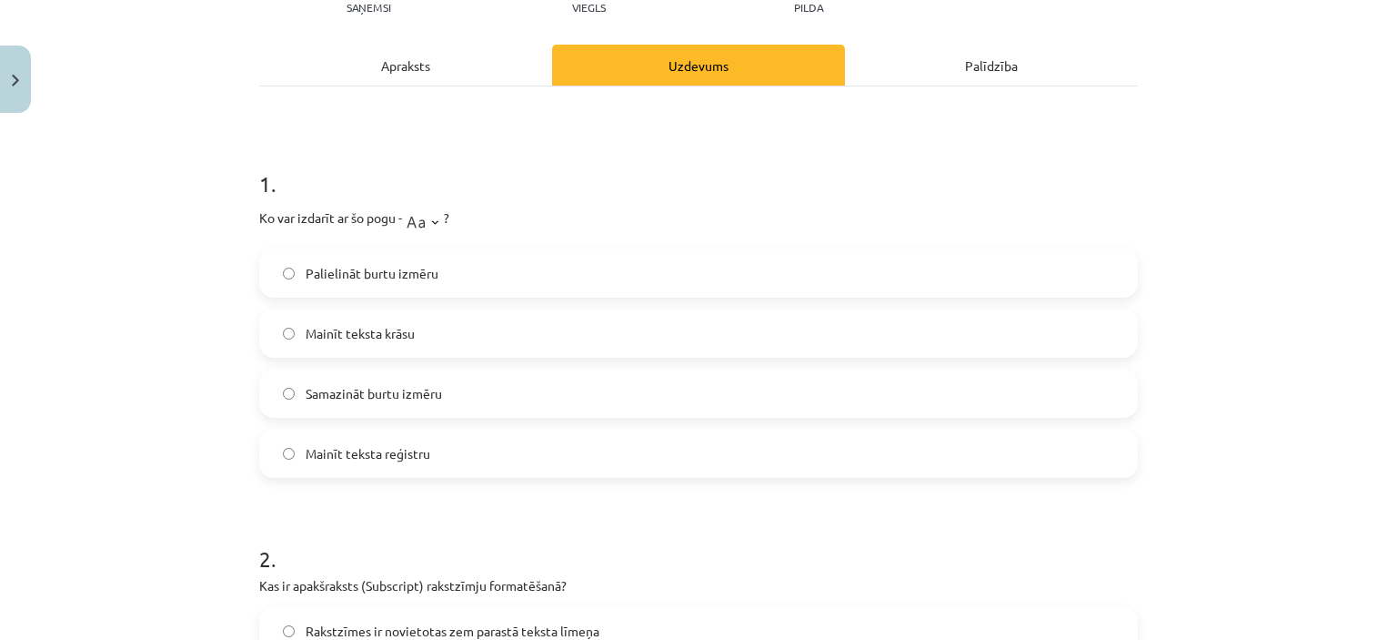
scroll to position [227, 0]
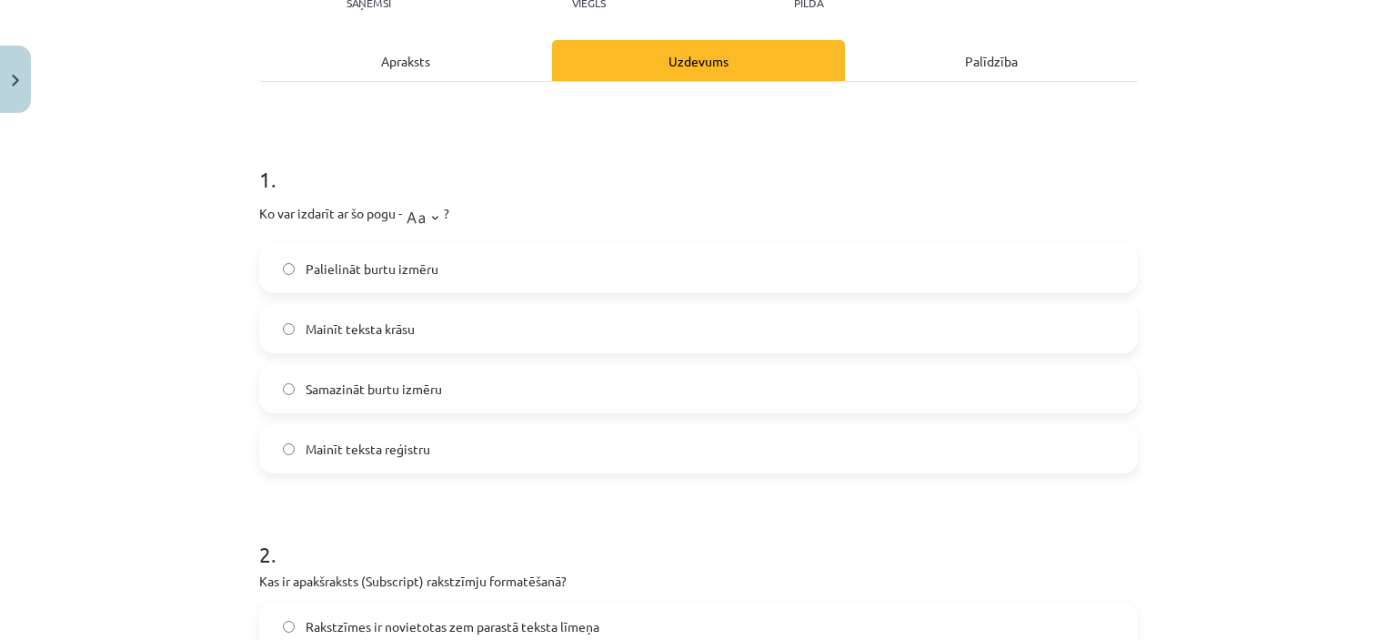
click at [355, 333] on span "Mainīt teksta krāsu" at bounding box center [360, 328] width 109 height 19
click at [328, 450] on span "Mainīt teksta reģistru" at bounding box center [368, 448] width 125 height 19
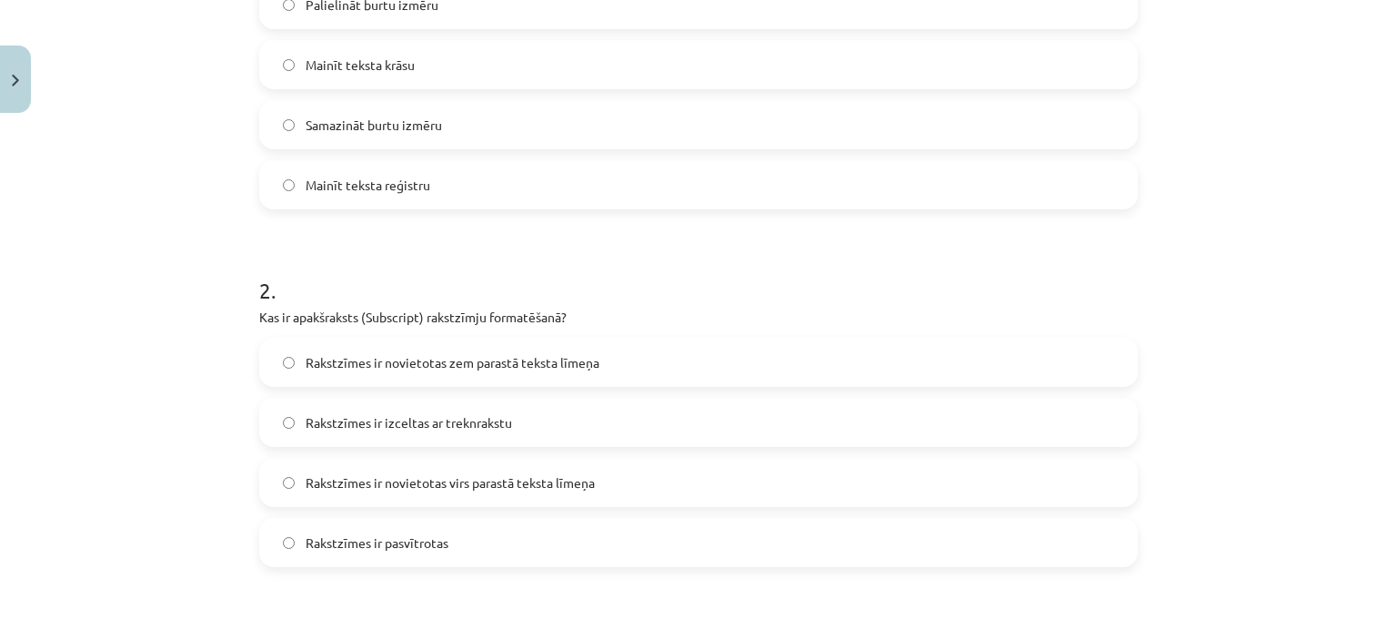
scroll to position [500, 0]
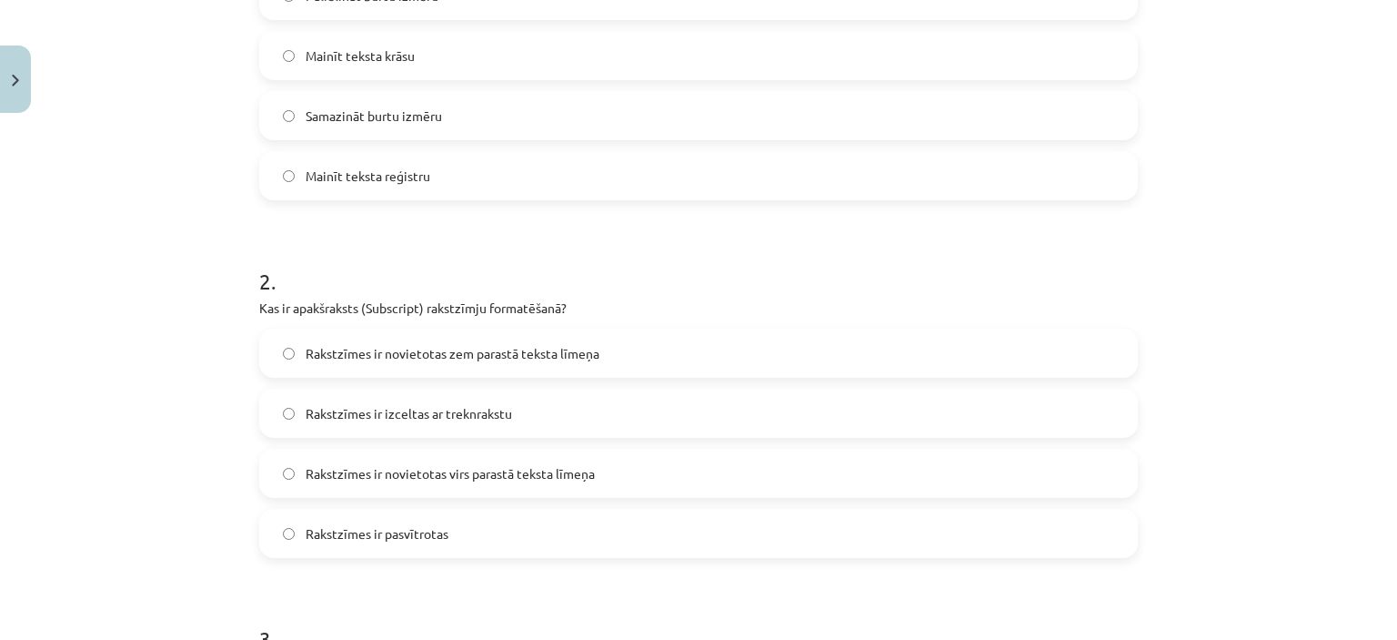
click at [409, 352] on span "Rakstzīmes ir novietotas zem parastā teksta līmeņa" at bounding box center [453, 353] width 294 height 19
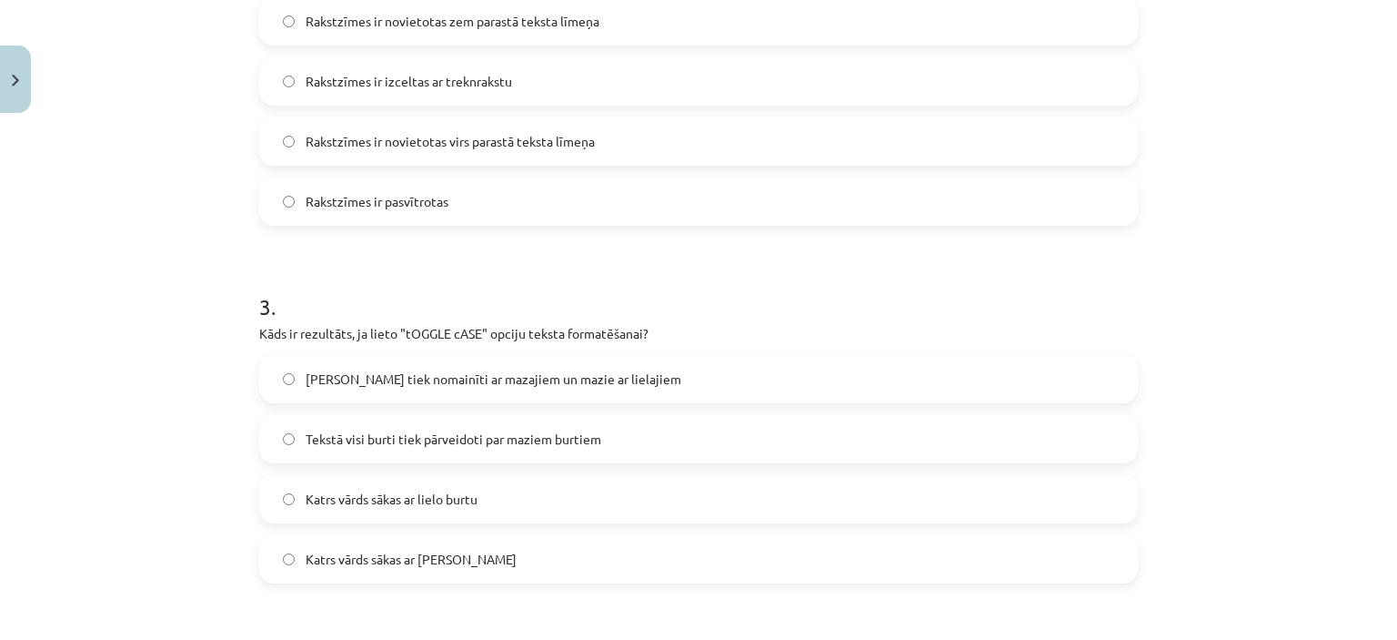
scroll to position [864, 0]
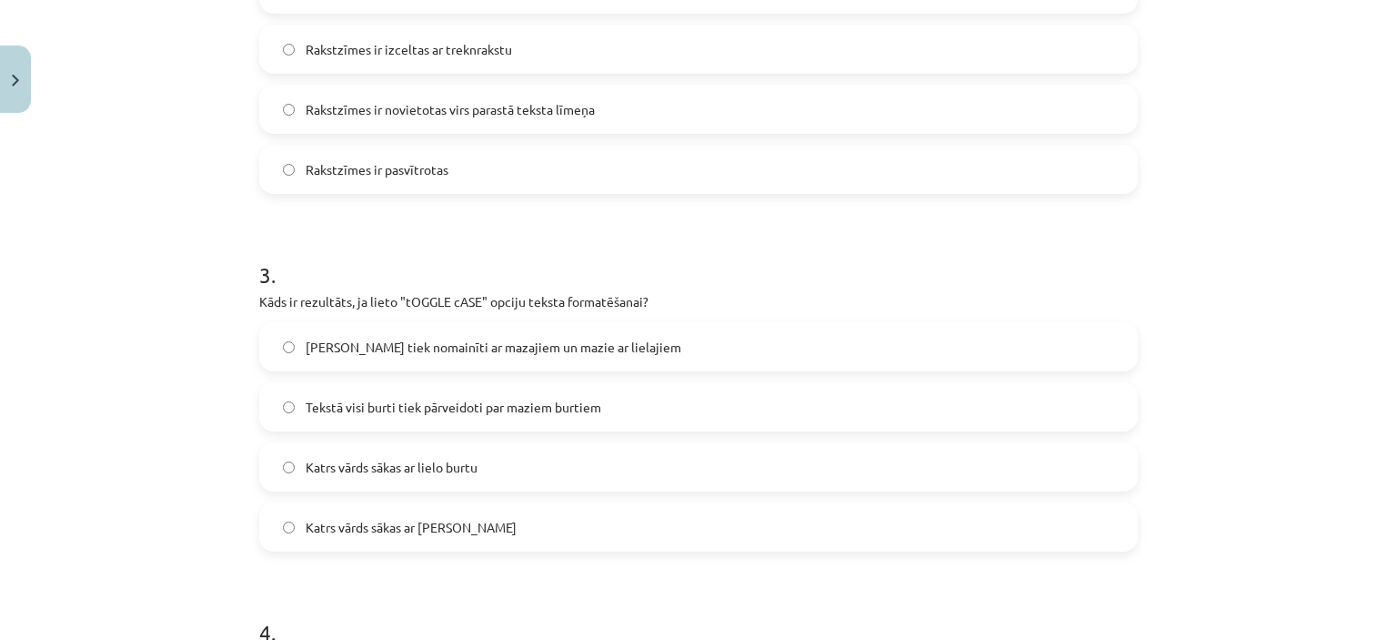
click at [438, 338] on span "[PERSON_NAME] tiek nomainīti ar mazajiem un mazie ar lielajiem" at bounding box center [494, 347] width 376 height 19
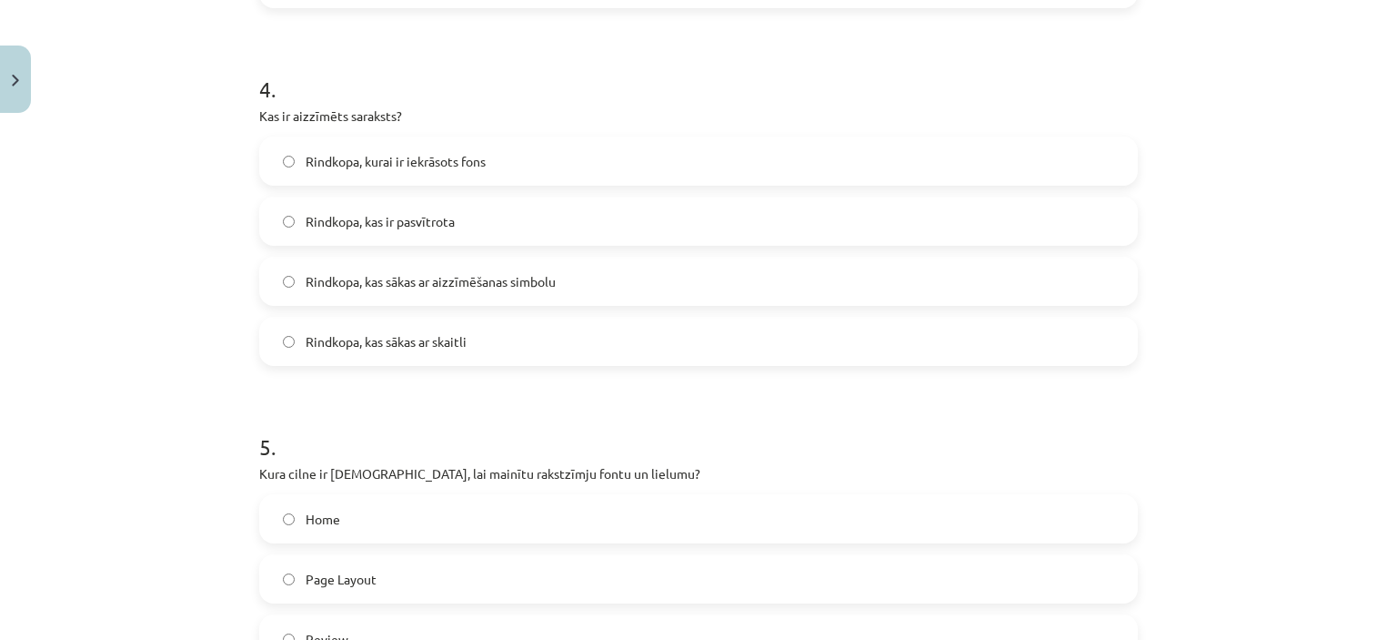
scroll to position [1410, 0]
drag, startPoint x: 389, startPoint y: 111, endPoint x: 251, endPoint y: 123, distance: 138.8
click at [259, 123] on div "4 . Kas ir aizzīmēts saraksts? Rindkopa, kurai ir iekrāsots fons Rindkopa, kas …" at bounding box center [698, 202] width 879 height 321
click at [267, 119] on p "Kas ir aizzīmēts saraksts?" at bounding box center [698, 113] width 879 height 19
drag, startPoint x: 255, startPoint y: 108, endPoint x: 398, endPoint y: 116, distance: 143.9
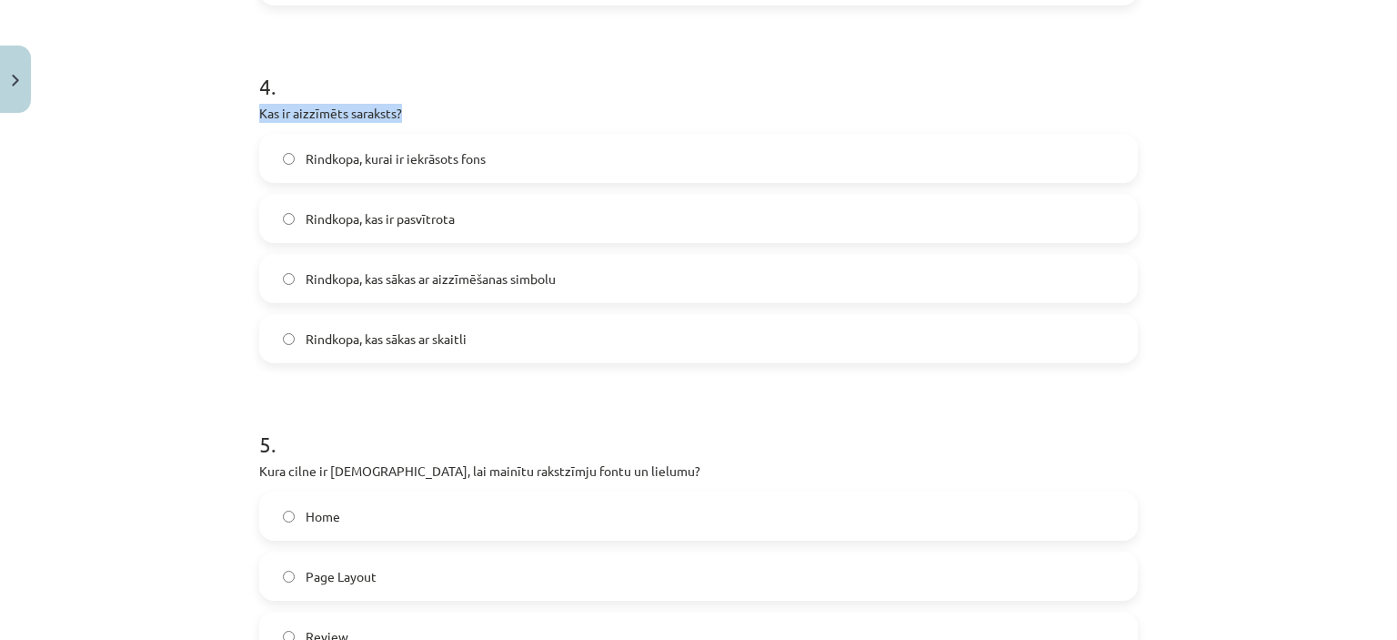
click at [398, 116] on p "Kas ir aizzīmēts saraksts?" at bounding box center [698, 113] width 879 height 19
copy p "Kas ir aizzīmēts saraksts?"
click at [418, 274] on span "Rindkopa, kas sākas ar aizzīmēšanas simbolu" at bounding box center [431, 278] width 250 height 19
click at [448, 269] on span "Rindkopa, kas sākas ar aizzīmēšanas simbolu" at bounding box center [431, 278] width 250 height 19
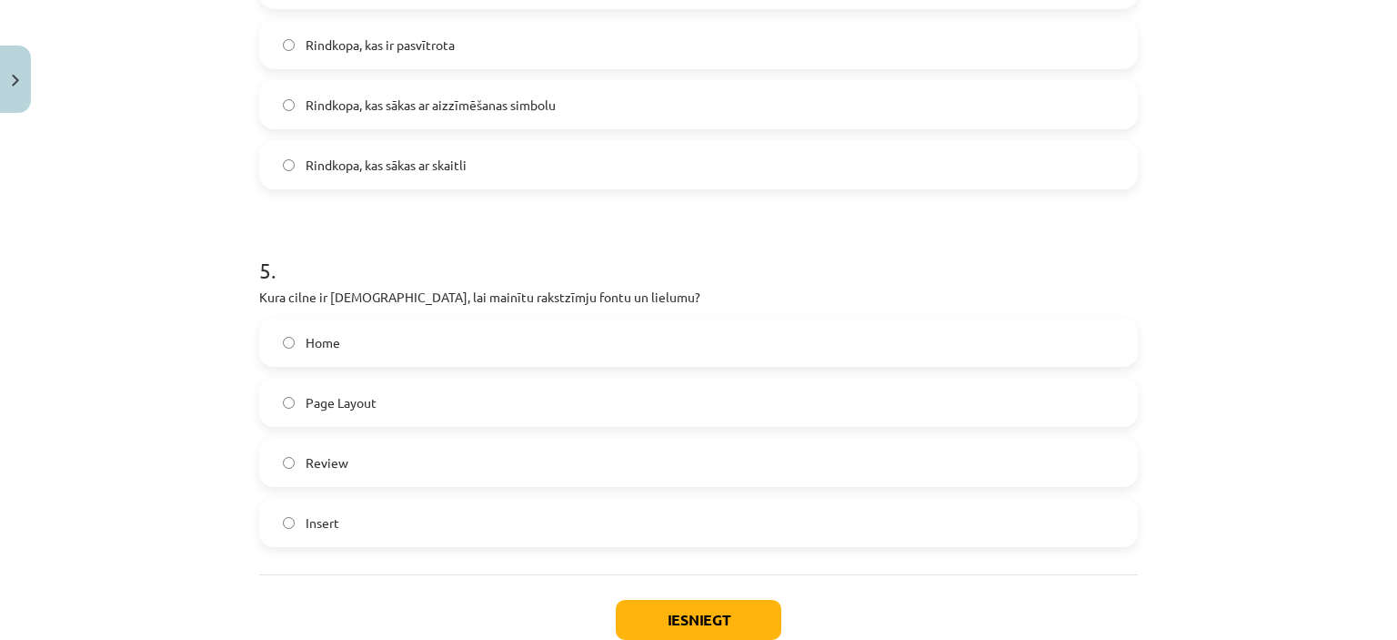
scroll to position [1592, 0]
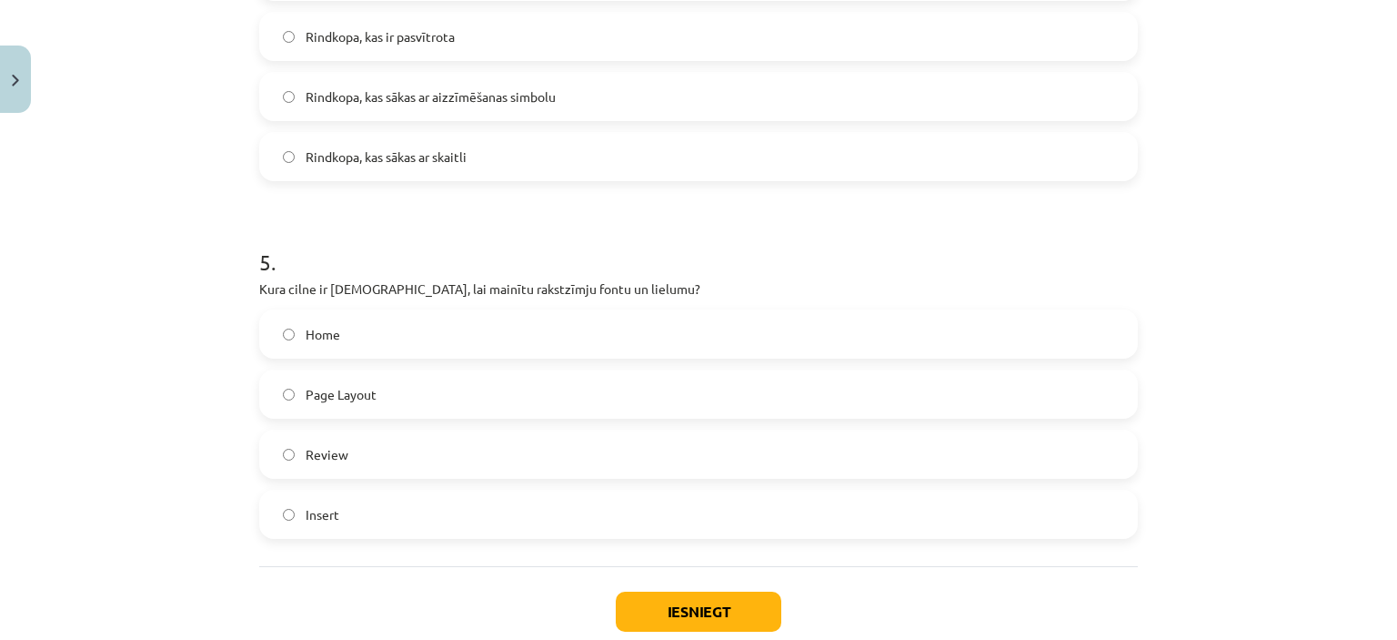
click at [328, 328] on span "Home" at bounding box center [323, 334] width 35 height 19
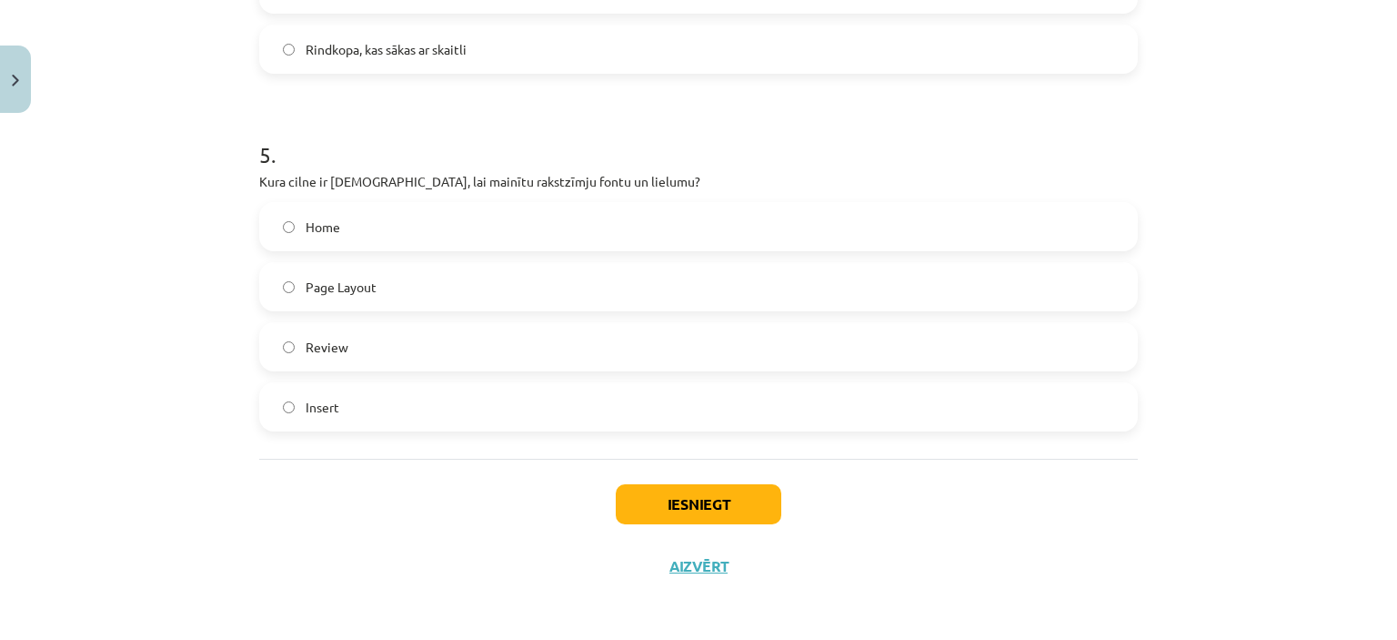
scroll to position [1701, 0]
click at [690, 509] on button "Iesniegt" at bounding box center [699, 502] width 166 height 40
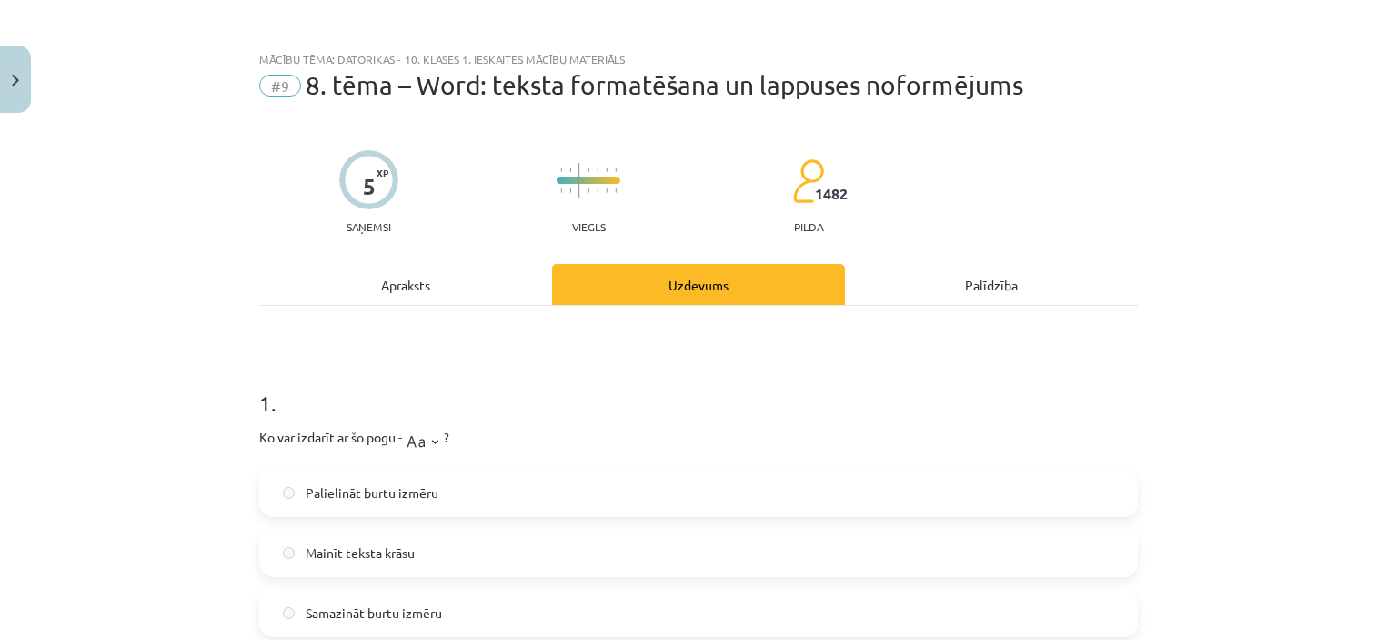
scroll to position [0, 0]
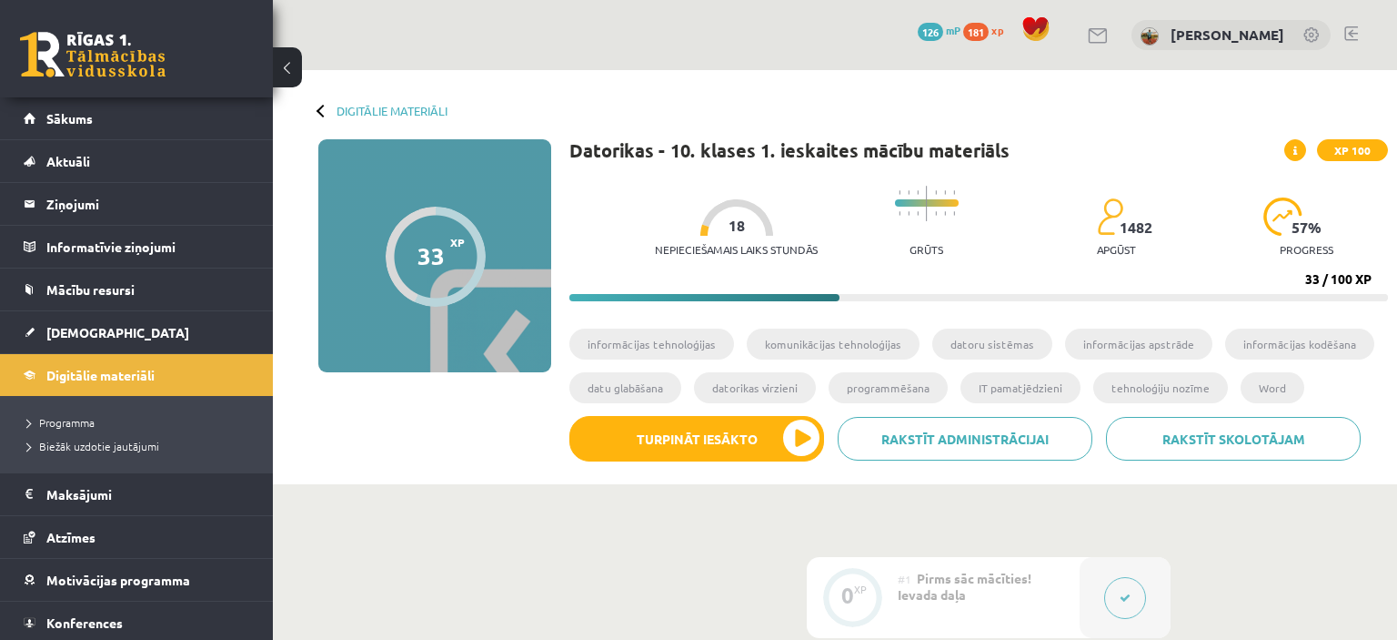
scroll to position [1559, 0]
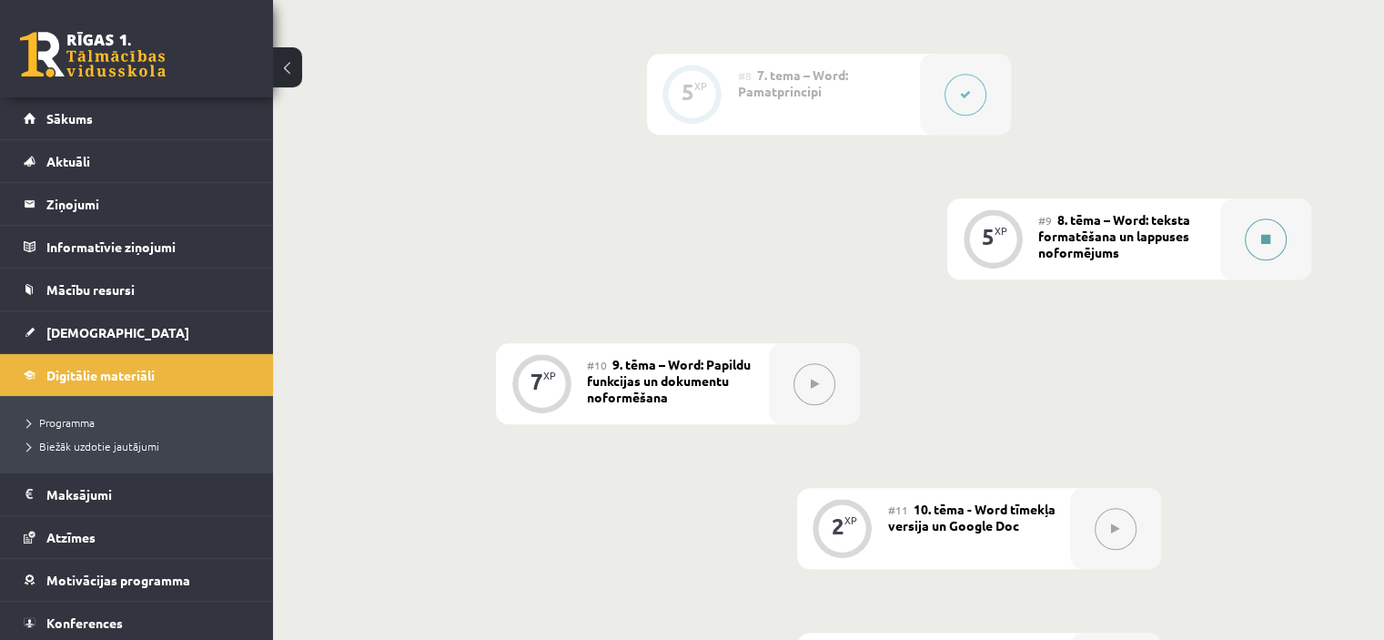
click at [1224, 213] on div at bounding box center [1265, 238] width 91 height 81
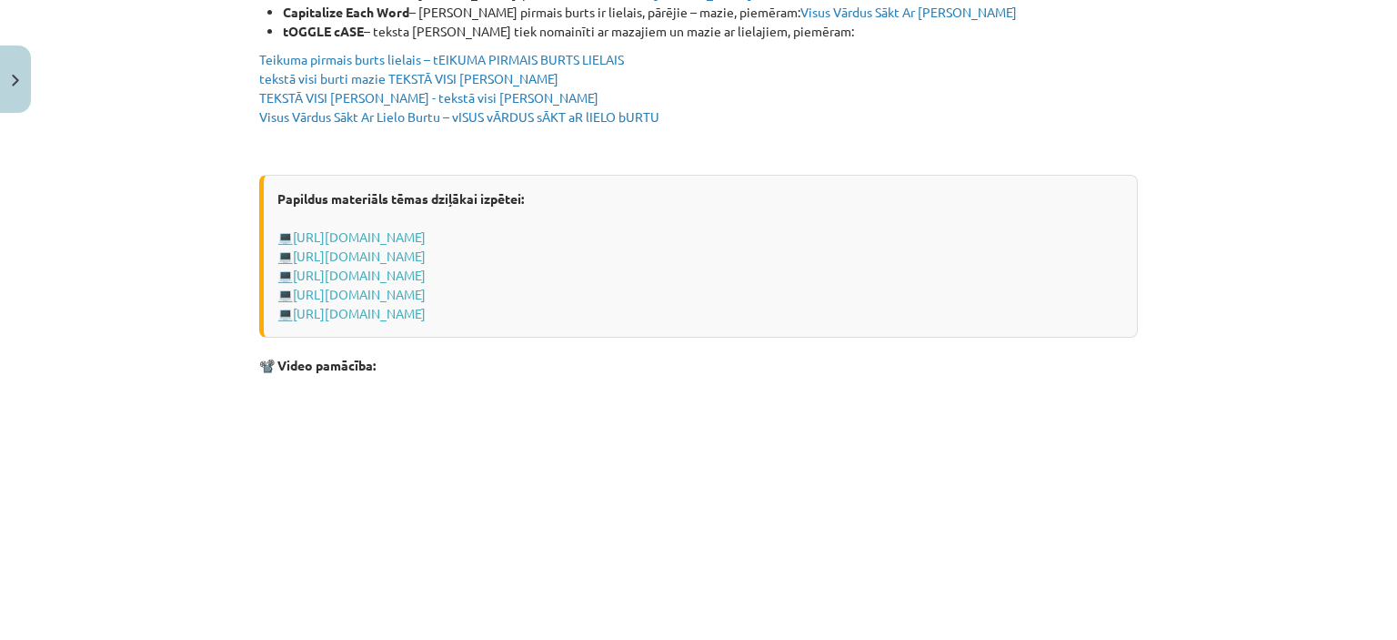
scroll to position [3667, 0]
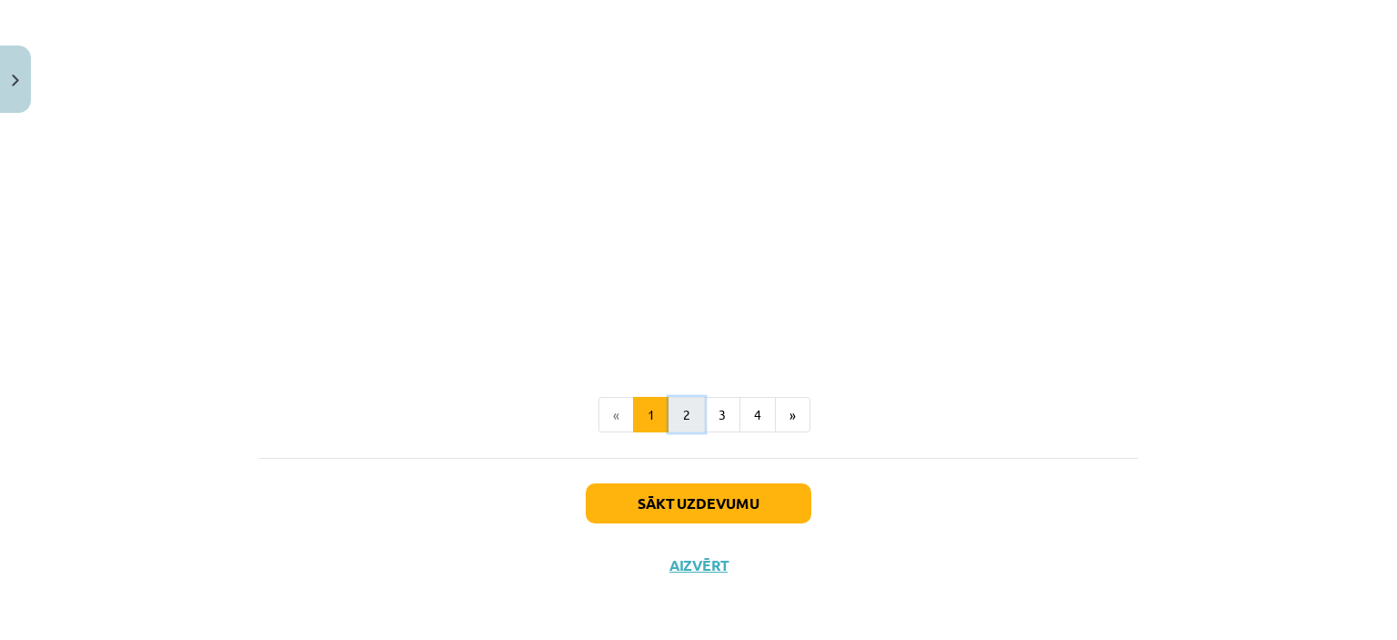
click at [680, 422] on button "2" at bounding box center [687, 415] width 36 height 36
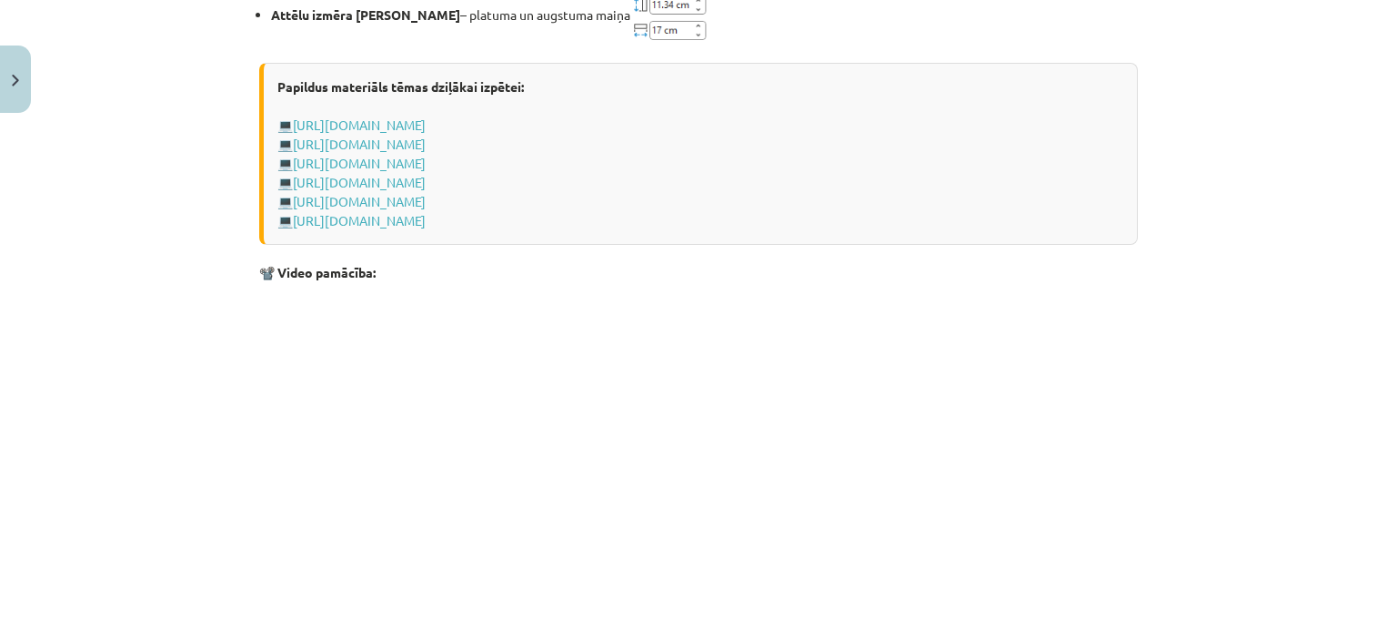
scroll to position [2781, 0]
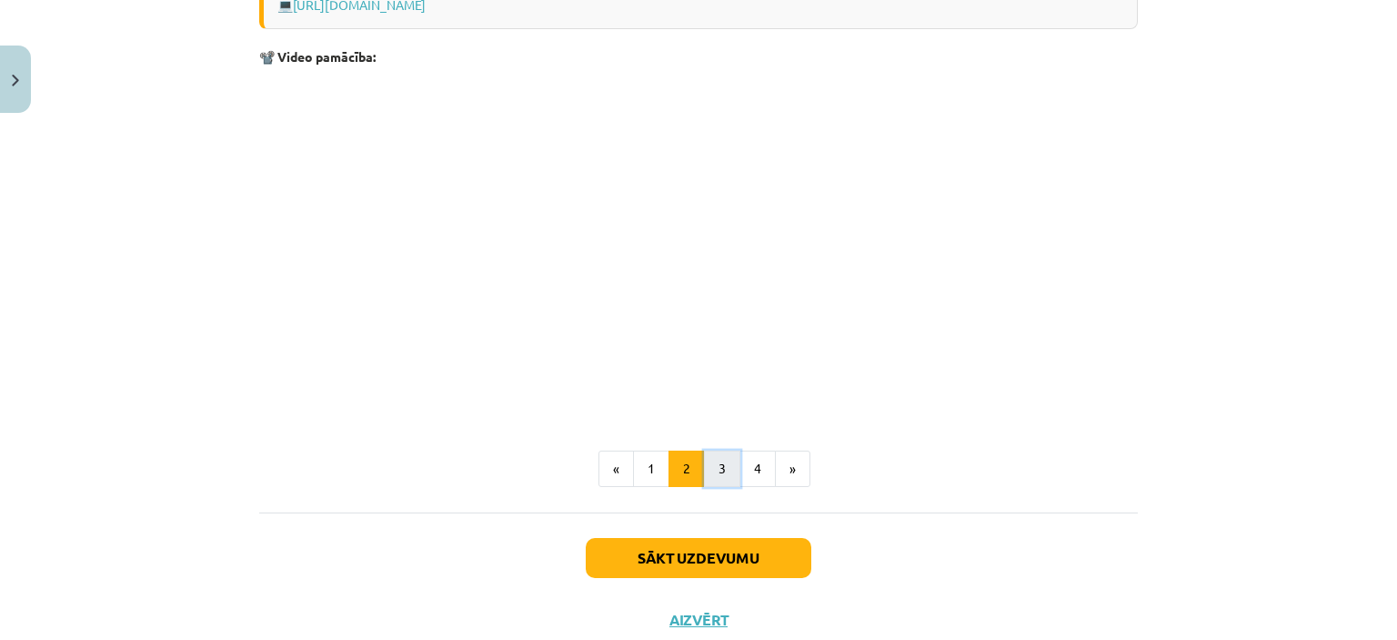
click at [712, 466] on button "3" at bounding box center [722, 468] width 36 height 36
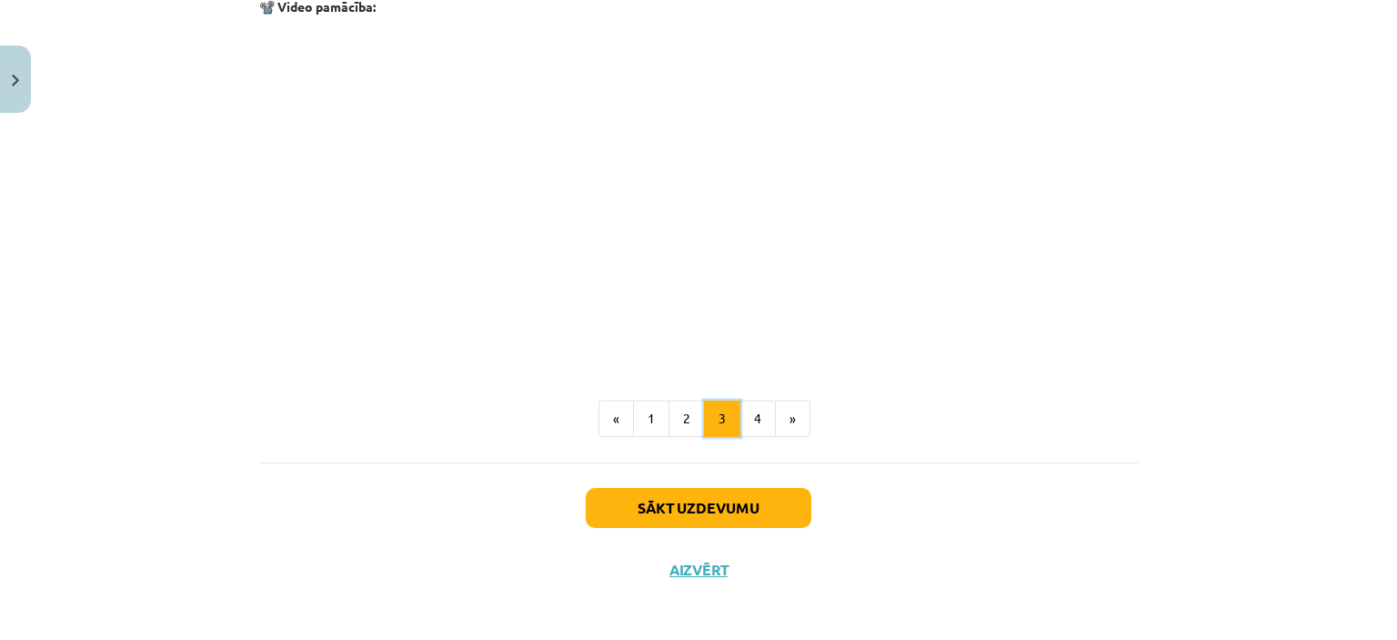
scroll to position [3002, 0]
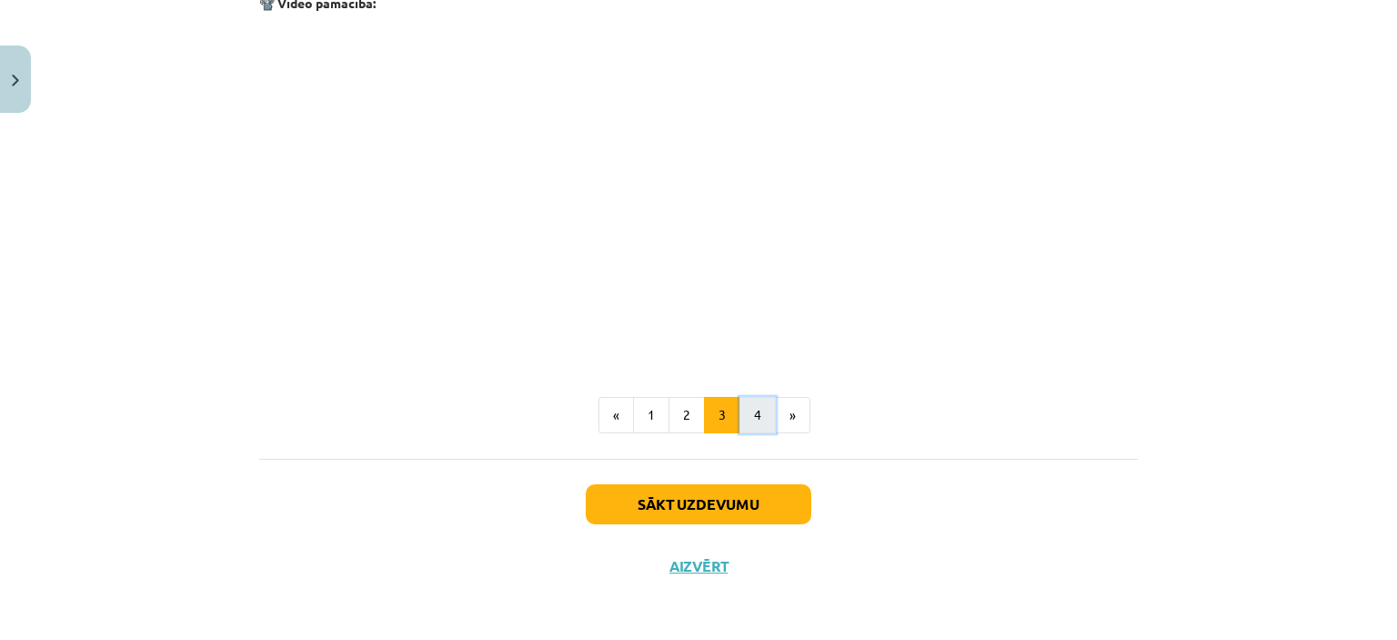
click at [750, 410] on button "4" at bounding box center [758, 415] width 36 height 36
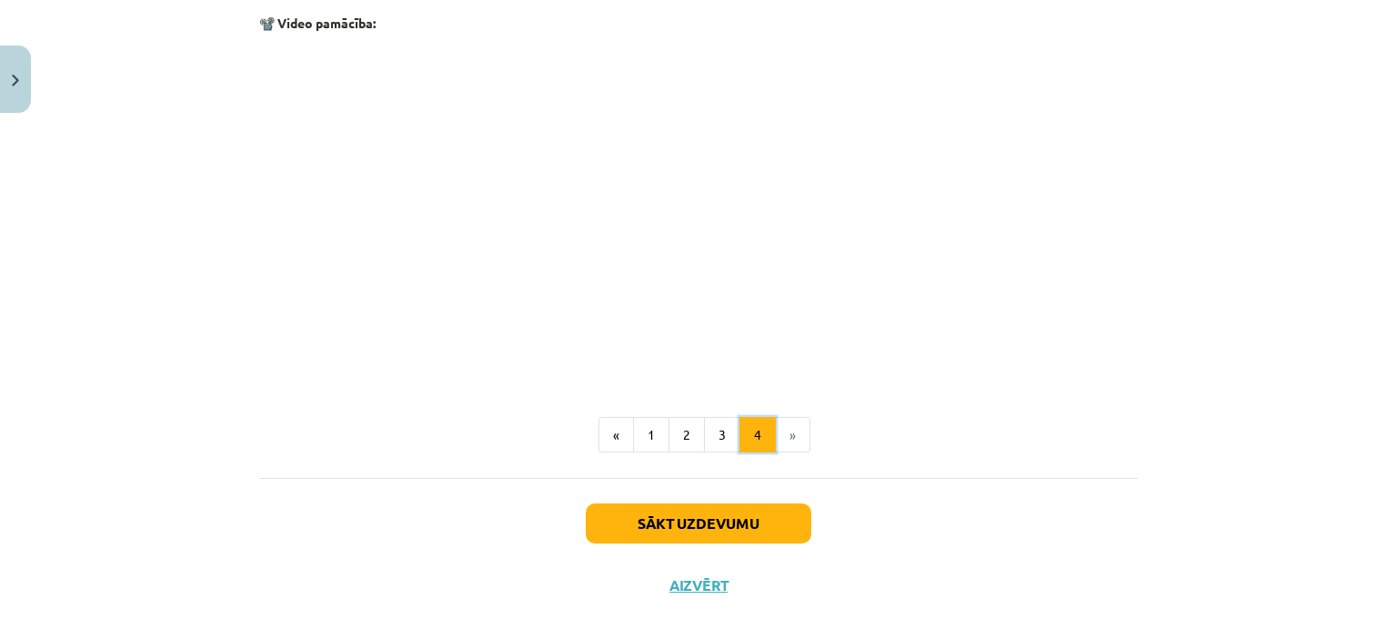
scroll to position [2742, 0]
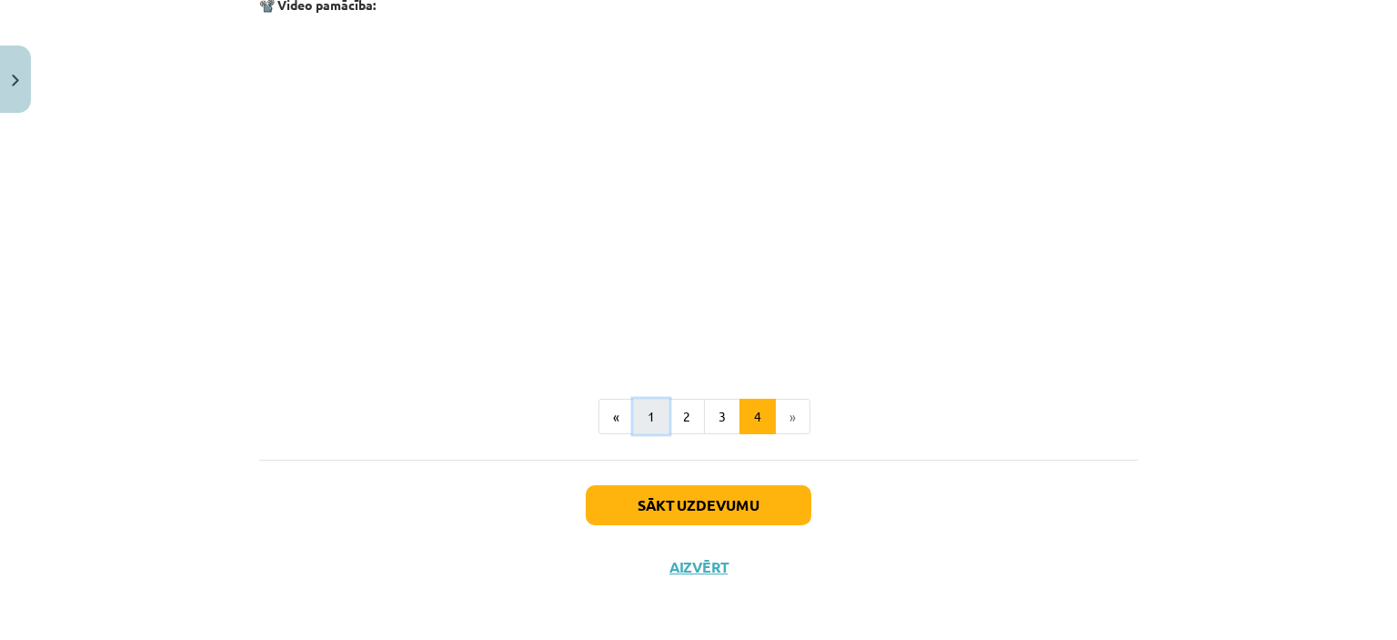
click at [653, 415] on button "1" at bounding box center [651, 416] width 36 height 36
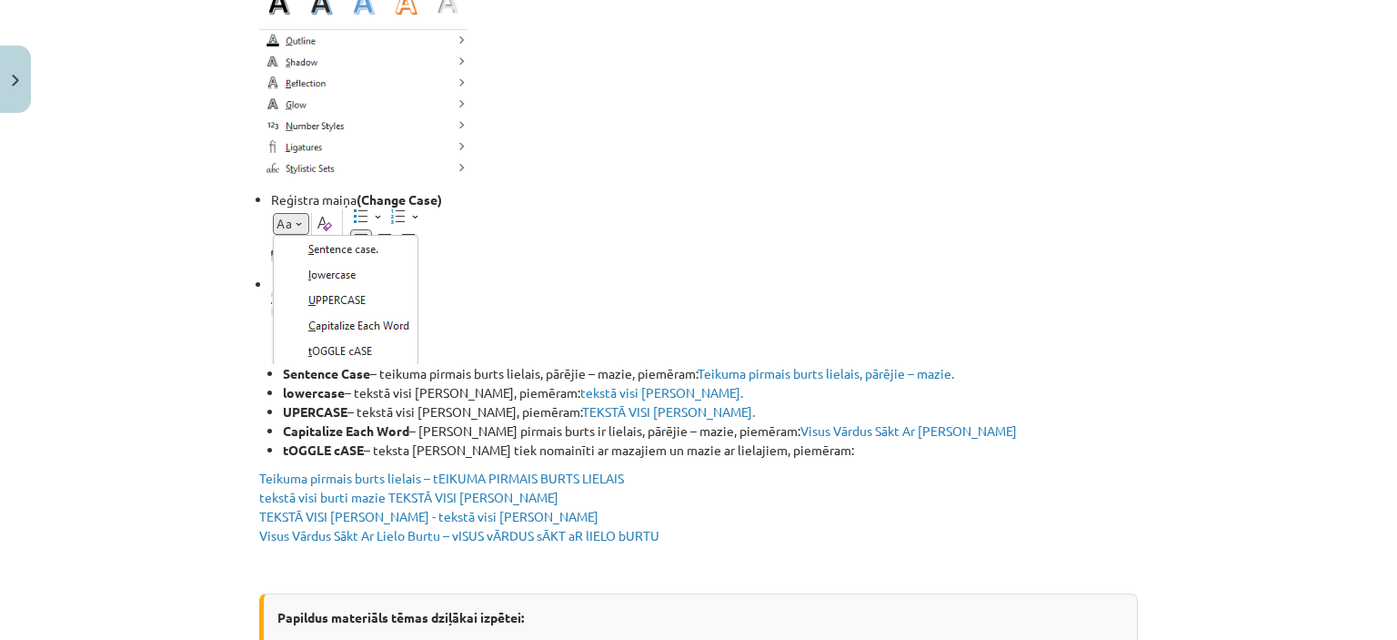
scroll to position [2872, 0]
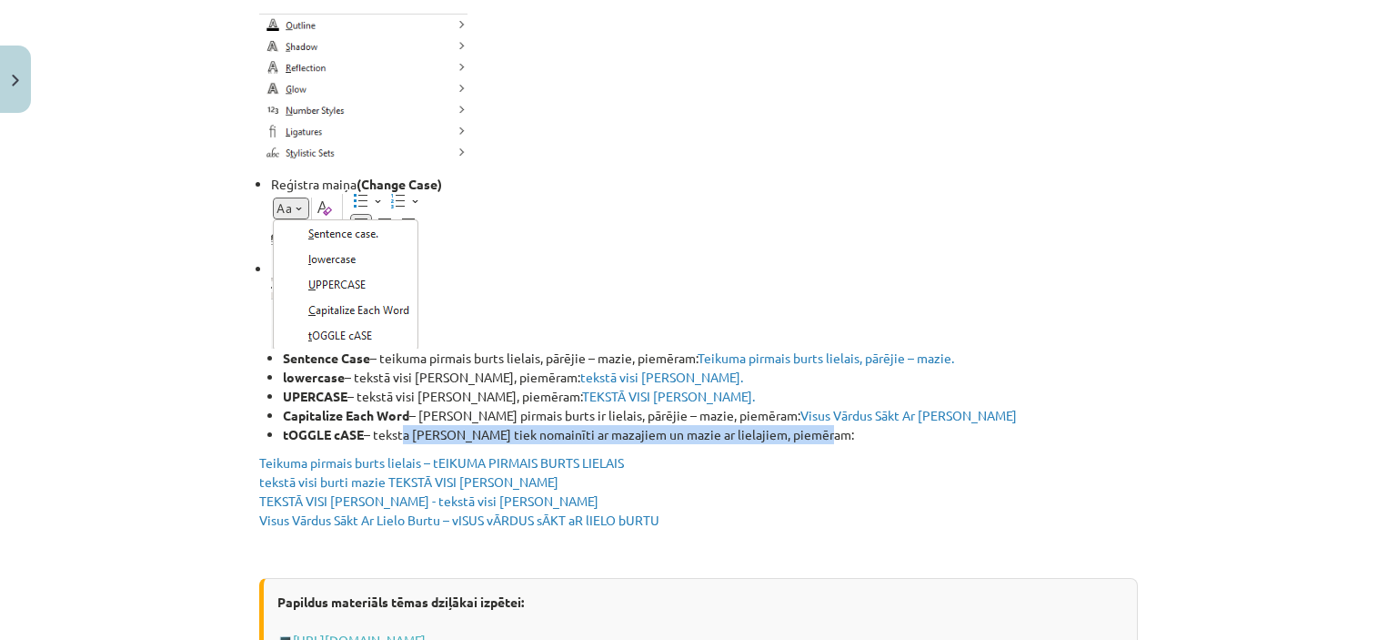
drag, startPoint x: 397, startPoint y: 433, endPoint x: 788, endPoint y: 442, distance: 391.3
click at [599, 238] on li "Sentence Case – teikuma pirmais burts lielais, pārējie – mazie, piemēram: Teiku…" at bounding box center [704, 319] width 867 height 250
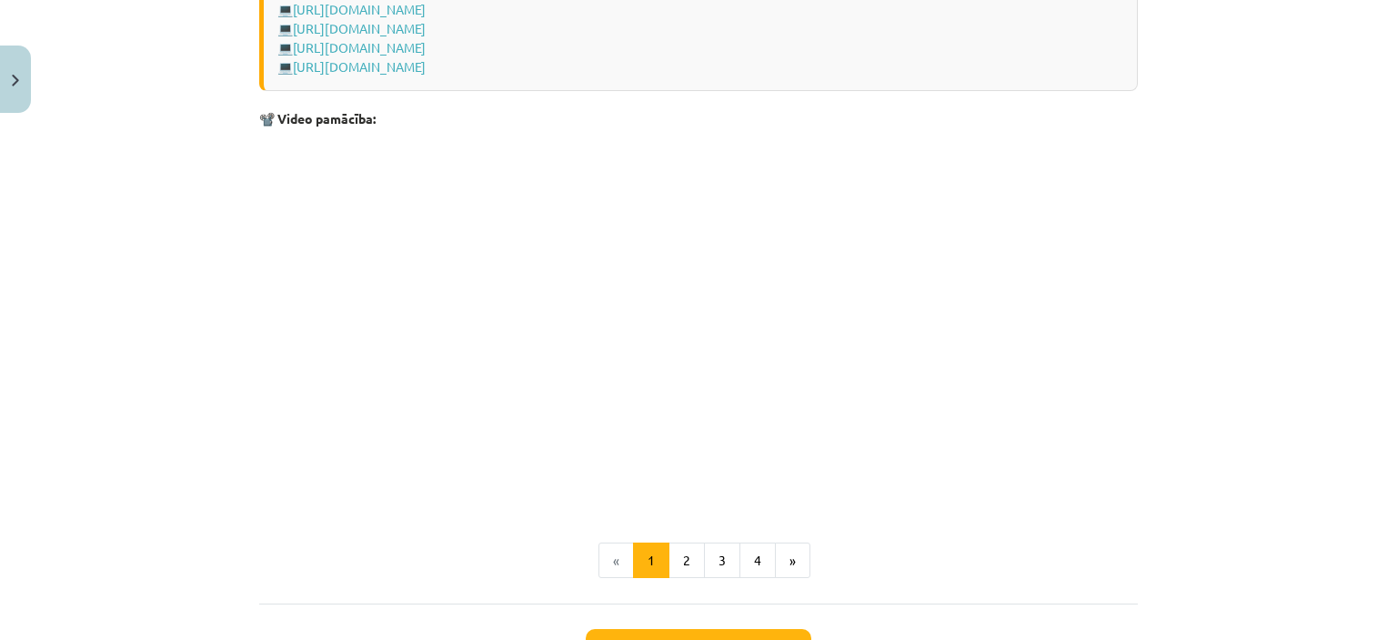
scroll to position [3667, 0]
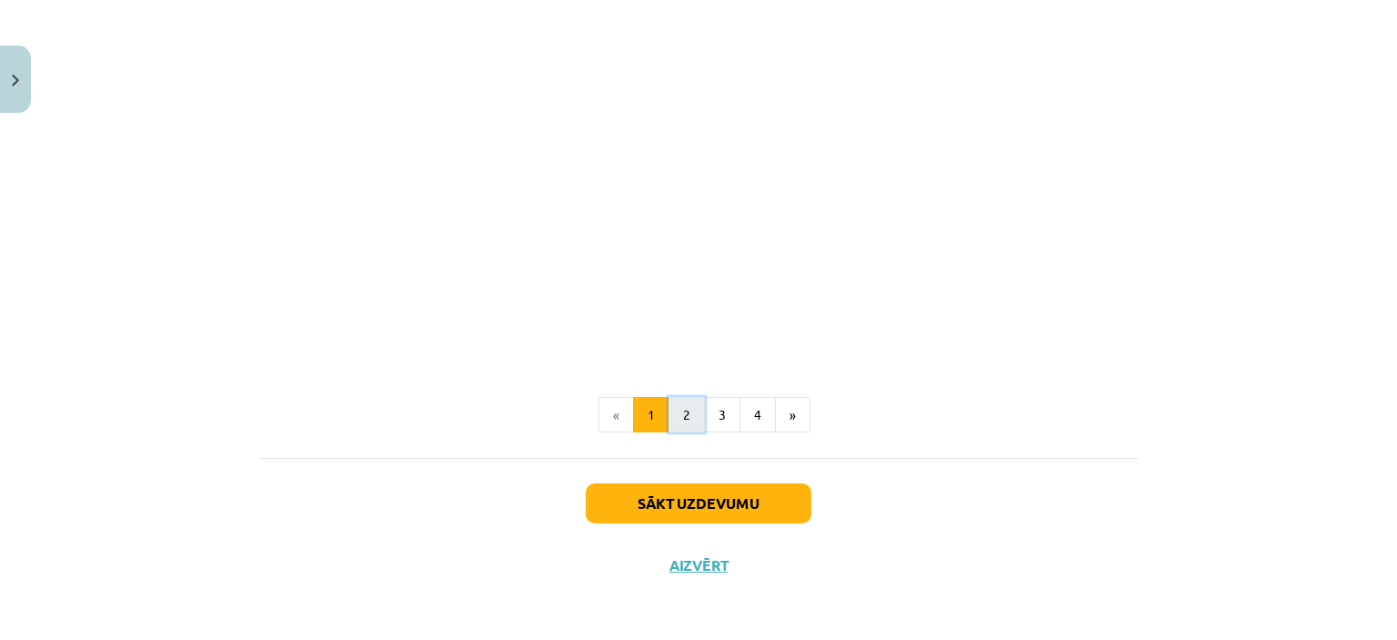
click at [691, 418] on button "2" at bounding box center [687, 415] width 36 height 36
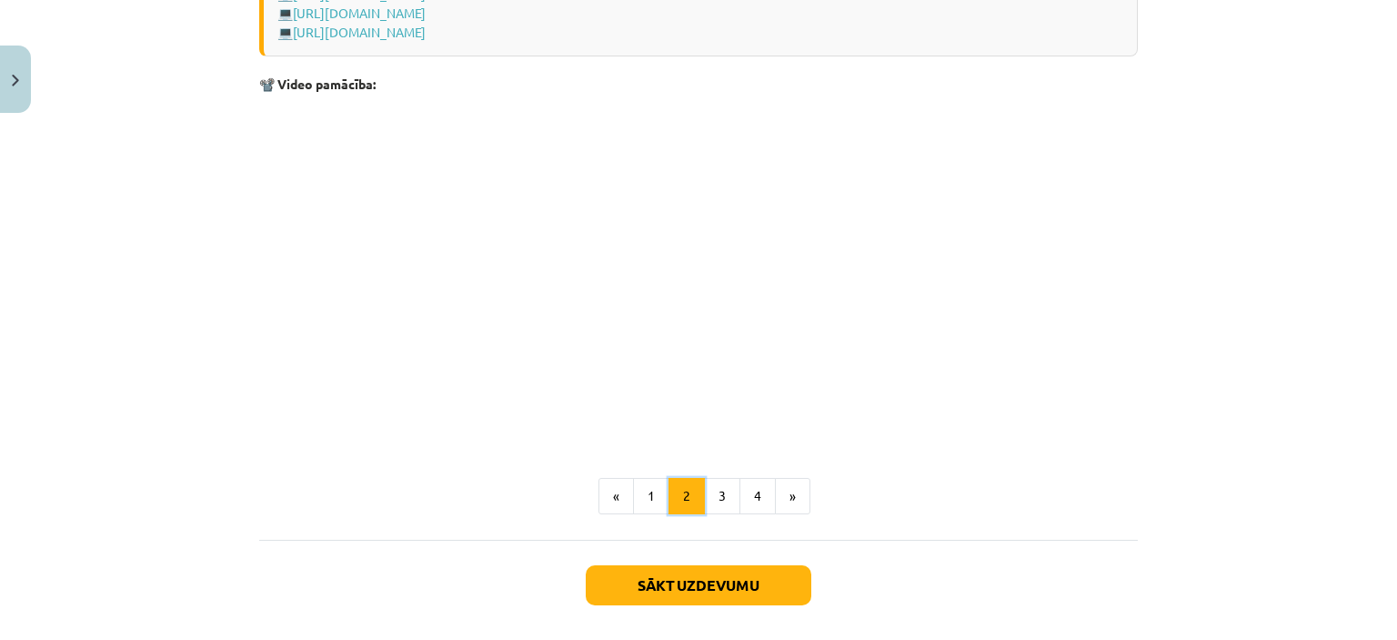
scroll to position [2837, 0]
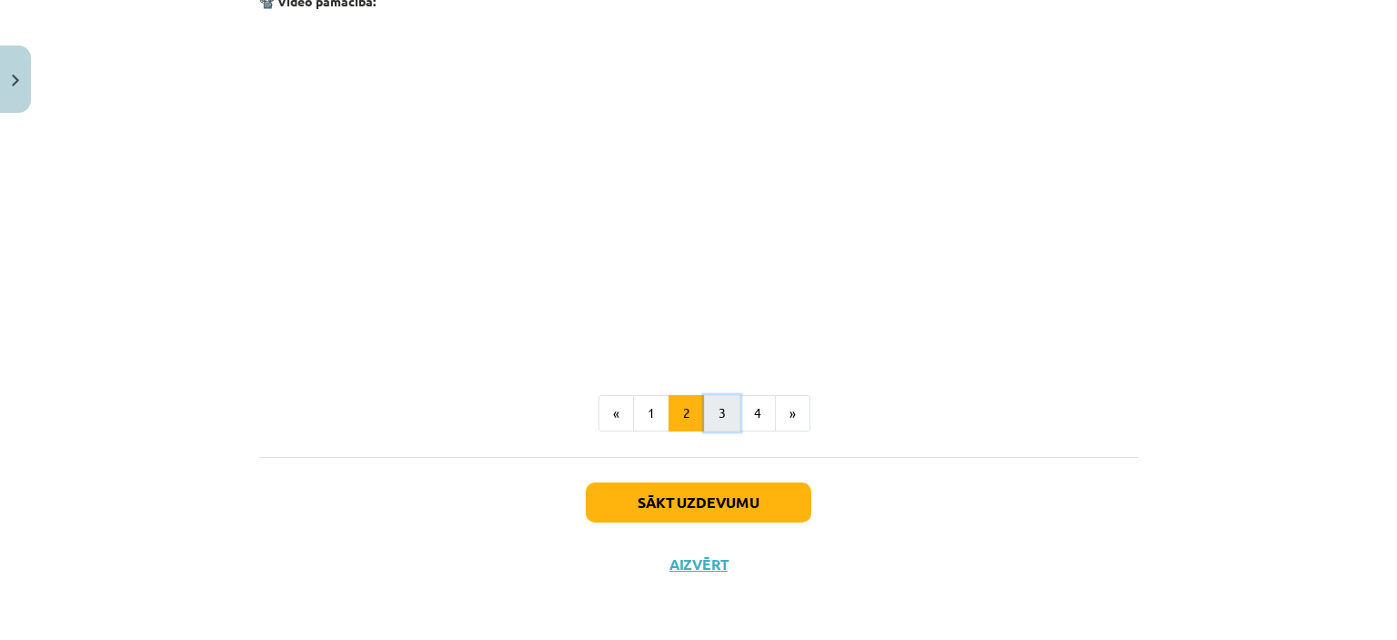
click at [711, 417] on button "3" at bounding box center [722, 413] width 36 height 36
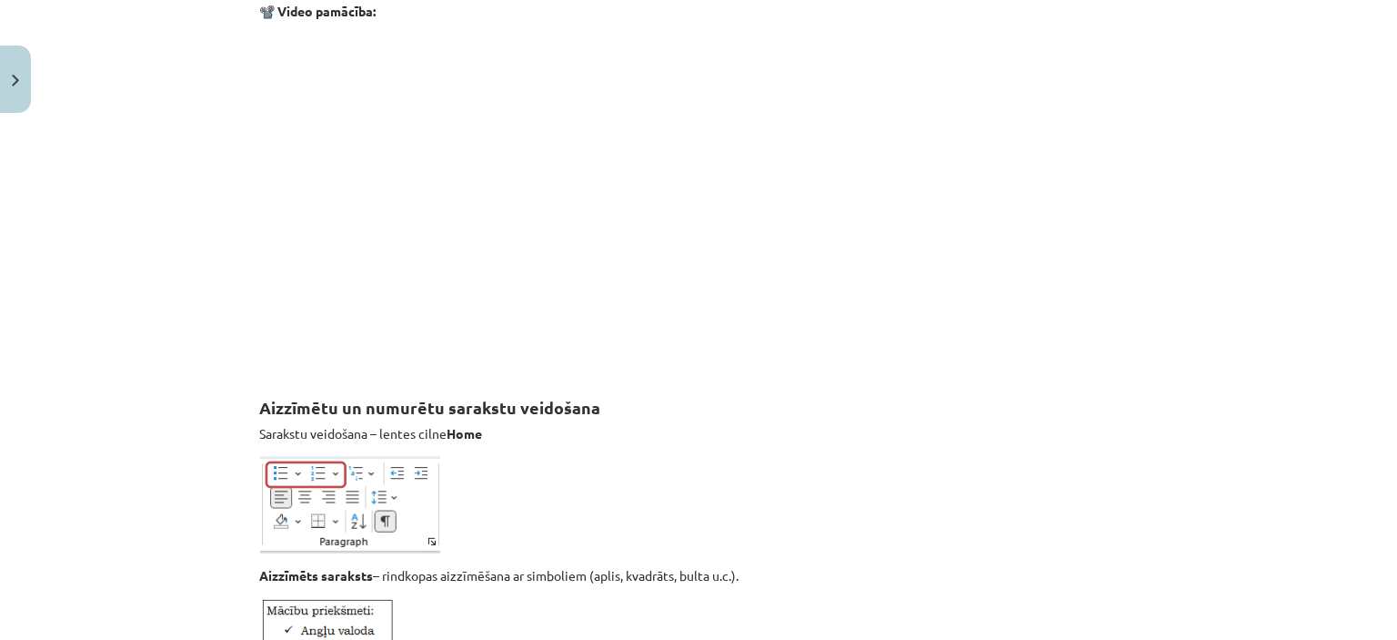
scroll to position [1235, 0]
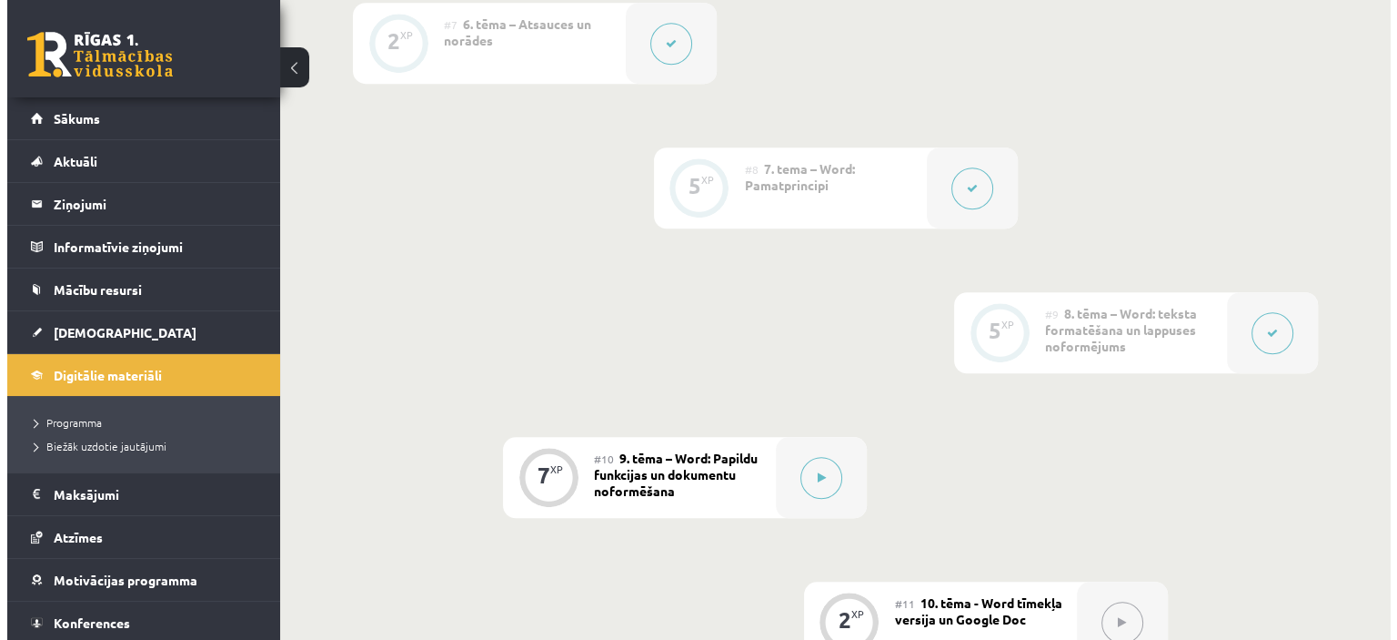
scroll to position [1559, 0]
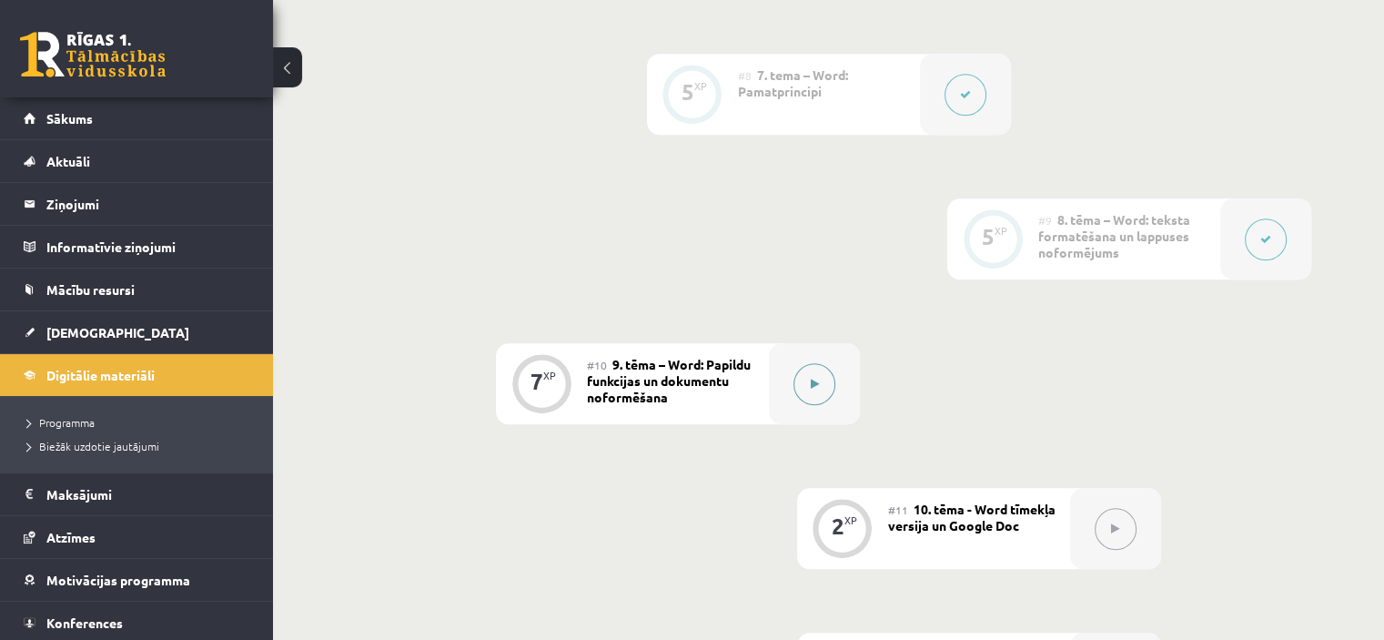
click at [776, 360] on div at bounding box center [814, 383] width 91 height 81
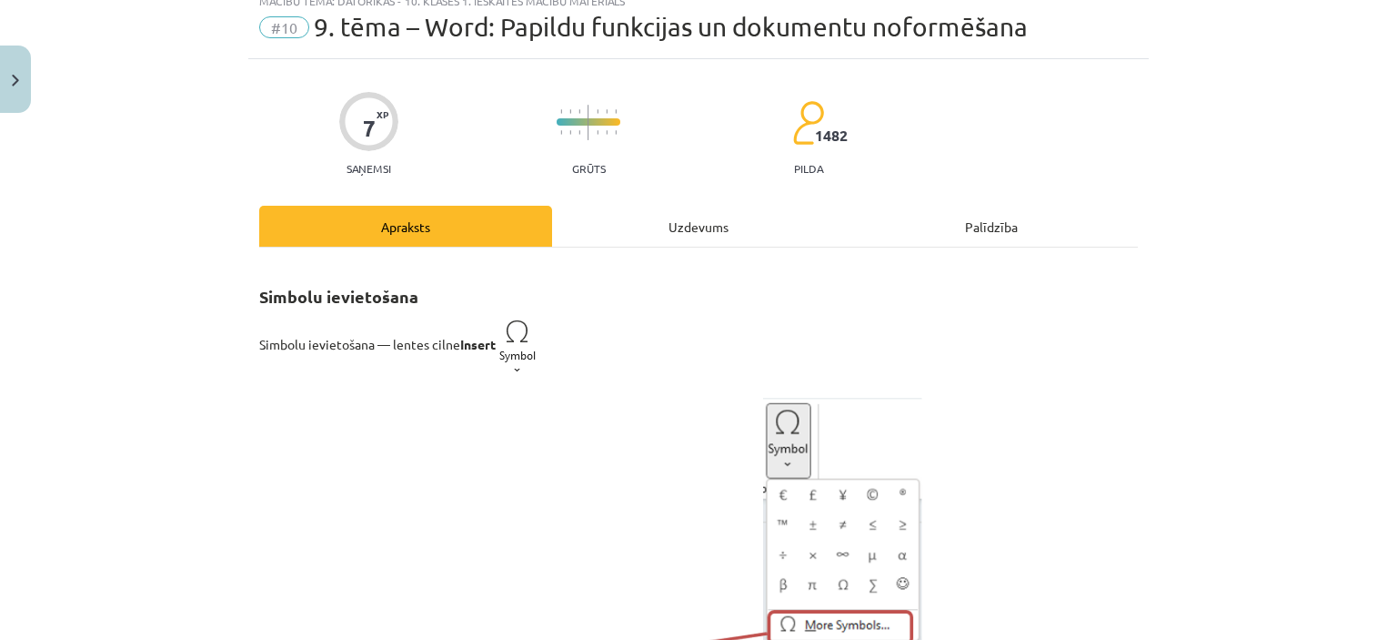
scroll to position [0, 0]
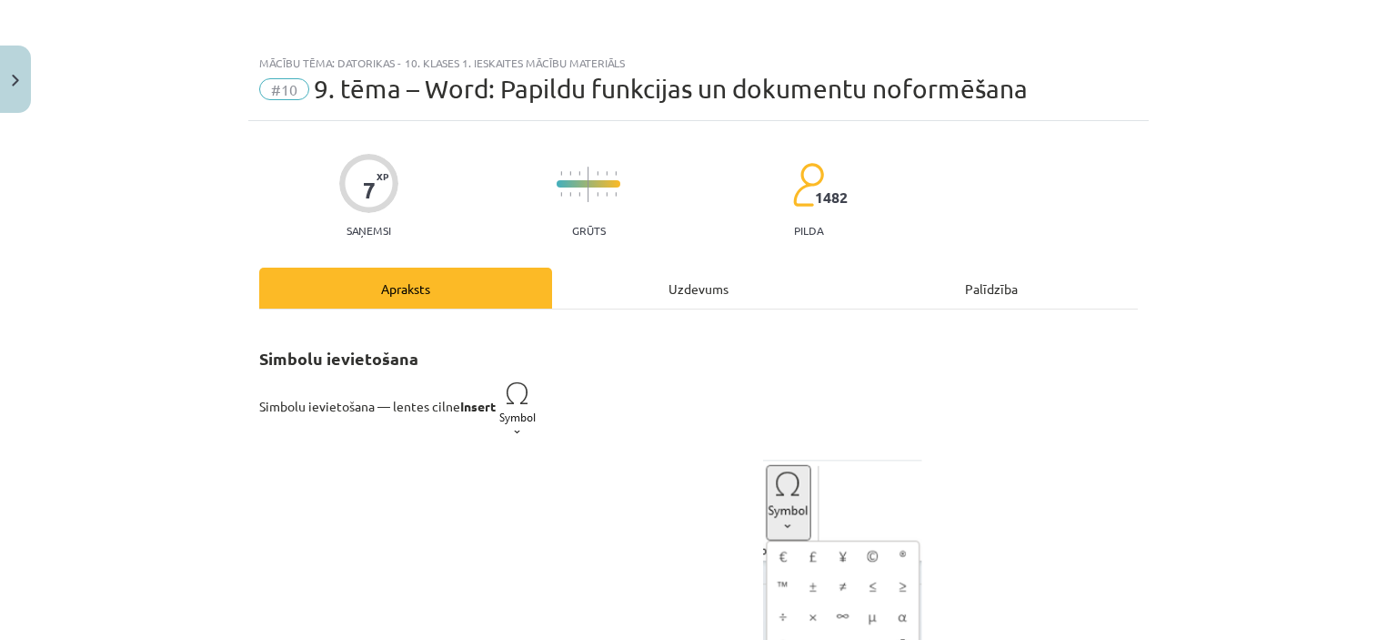
click at [670, 284] on div "Uzdevums" at bounding box center [698, 287] width 293 height 41
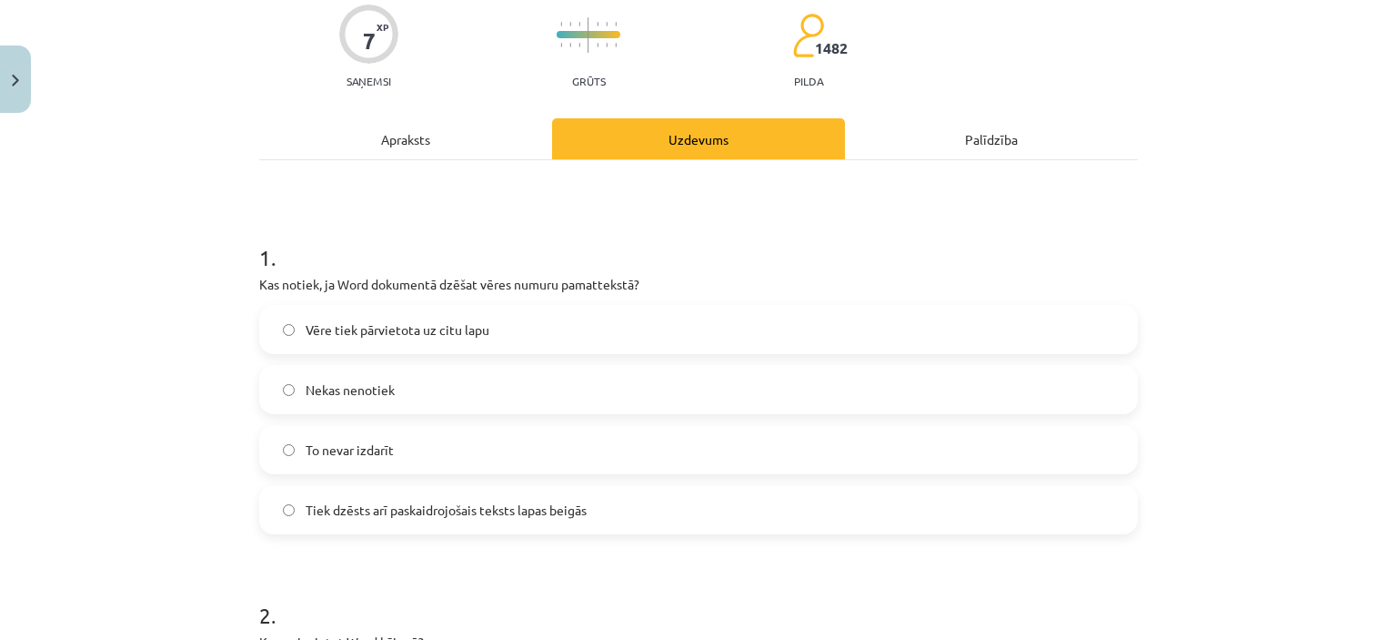
scroll to position [182, 0]
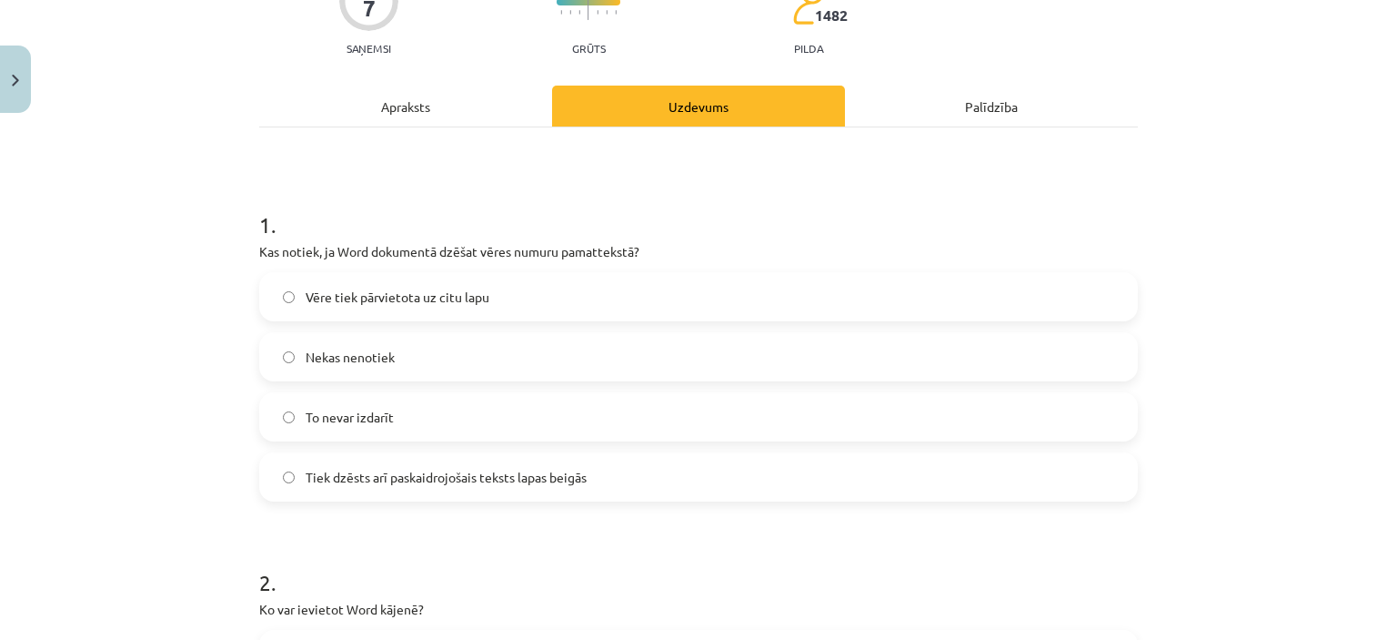
click at [435, 348] on label "Nekas nenotiek" at bounding box center [698, 356] width 875 height 45
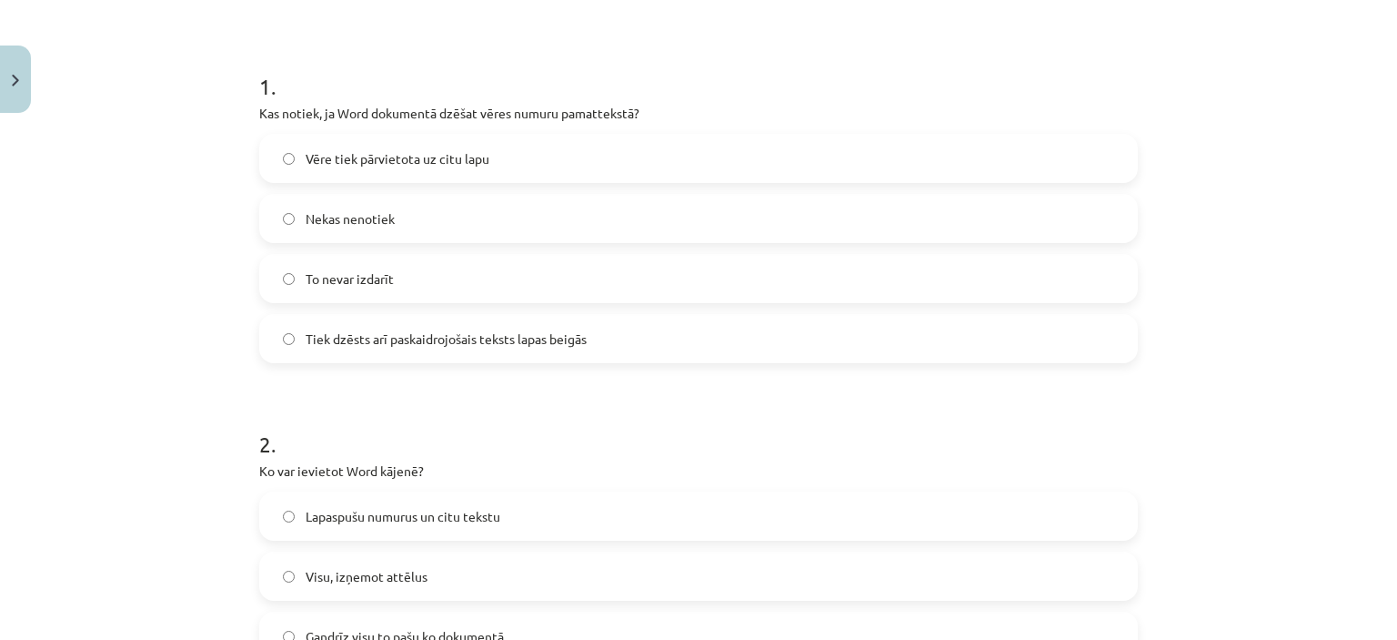
scroll to position [546, 0]
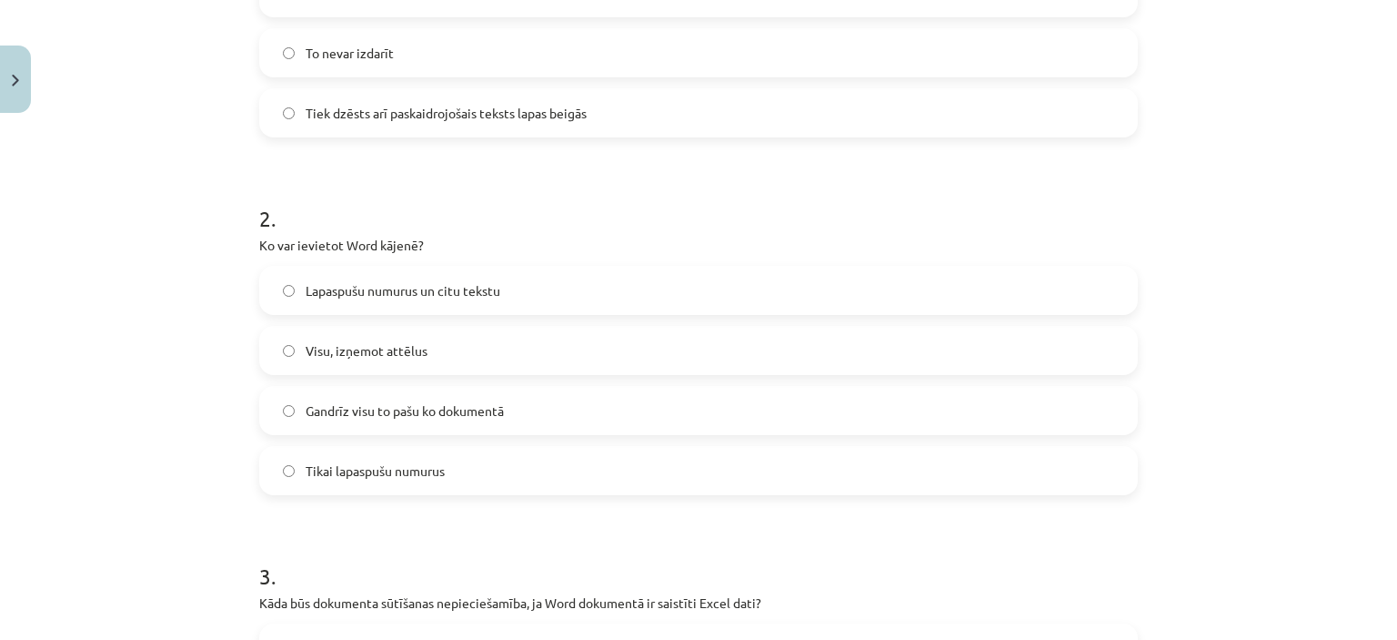
click at [368, 119] on span "Tiek dzēsts arī paskaidrojošais teksts lapas beigās" at bounding box center [446, 113] width 281 height 19
click at [401, 293] on span "Lapaspušu numurus un citu tekstu" at bounding box center [403, 290] width 195 height 19
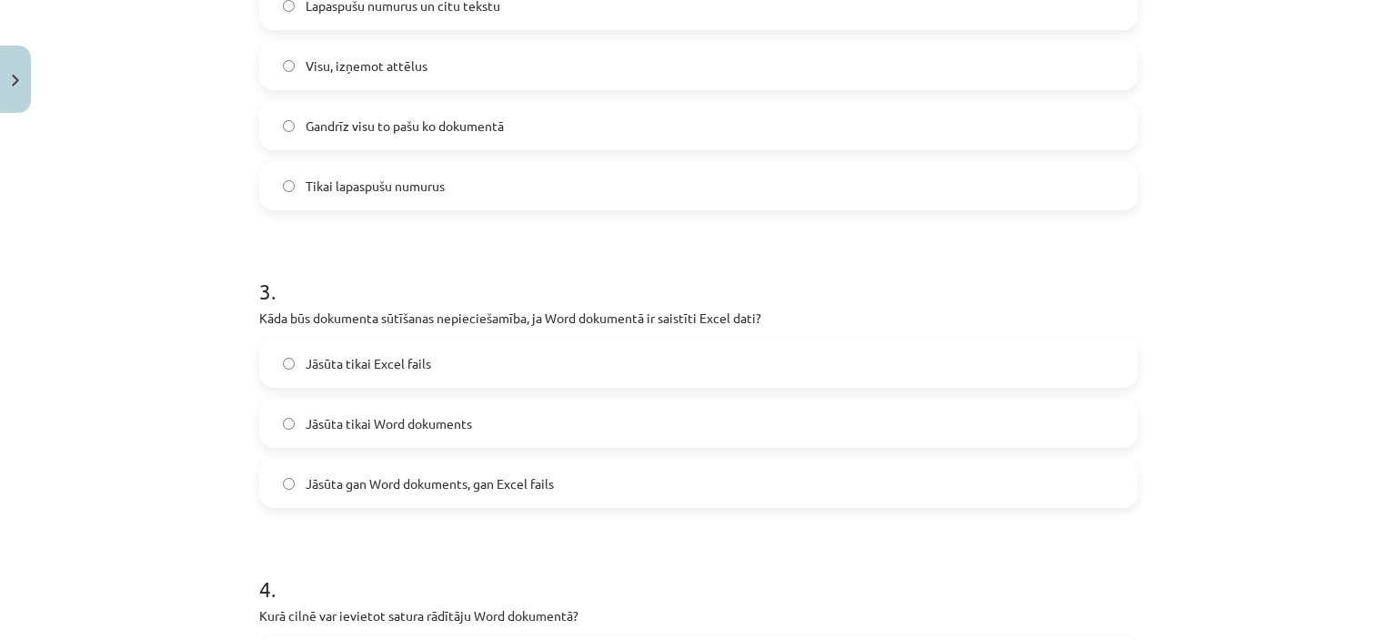
scroll to position [910, 0]
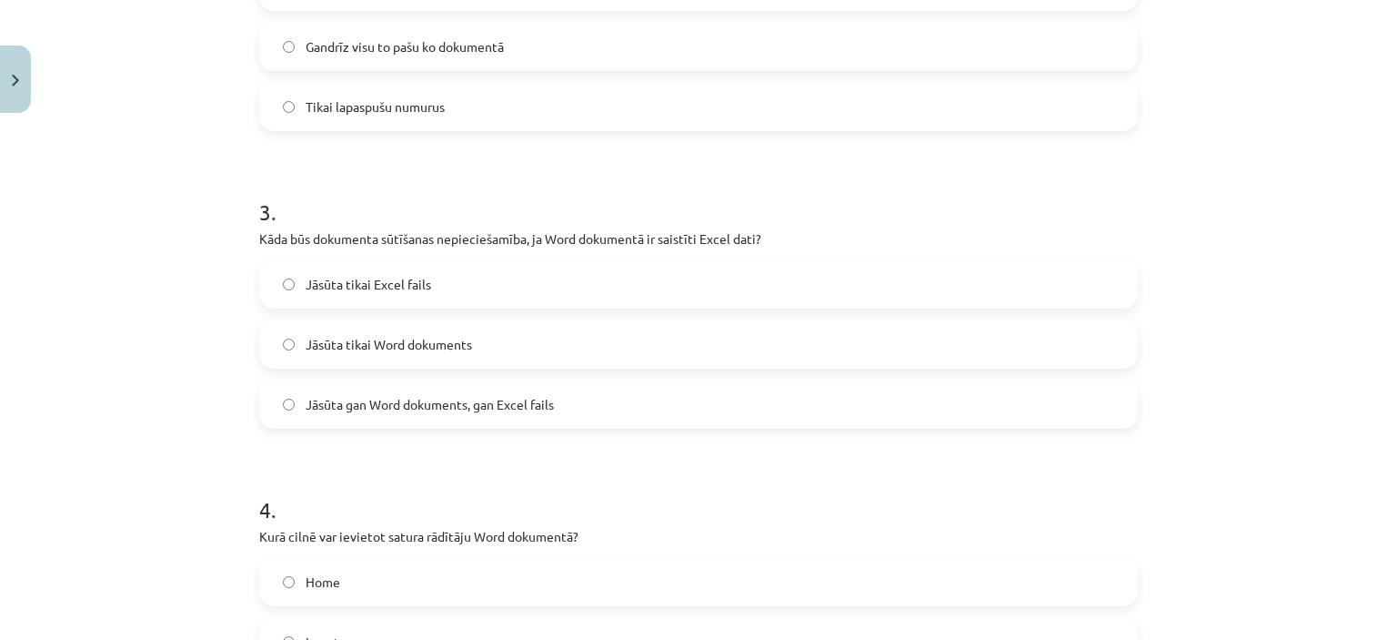
click at [378, 407] on span "Jāsūta gan Word dokuments, gan Excel fails" at bounding box center [430, 404] width 248 height 19
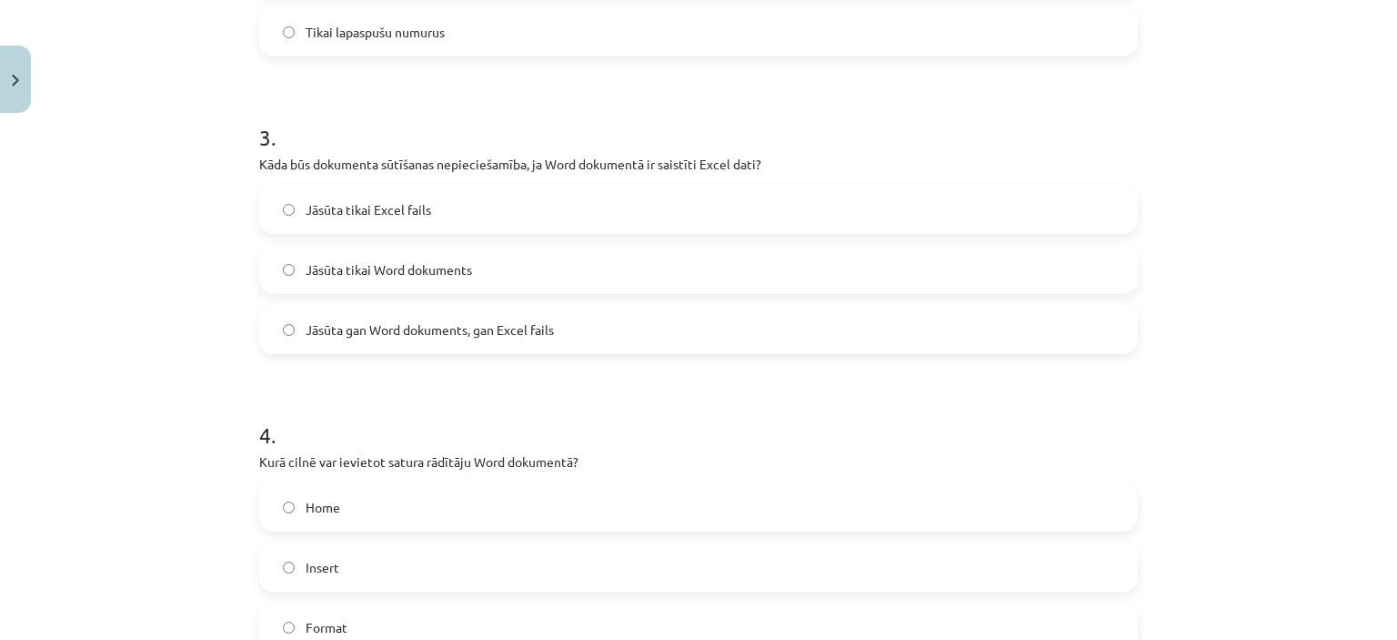
scroll to position [1092, 0]
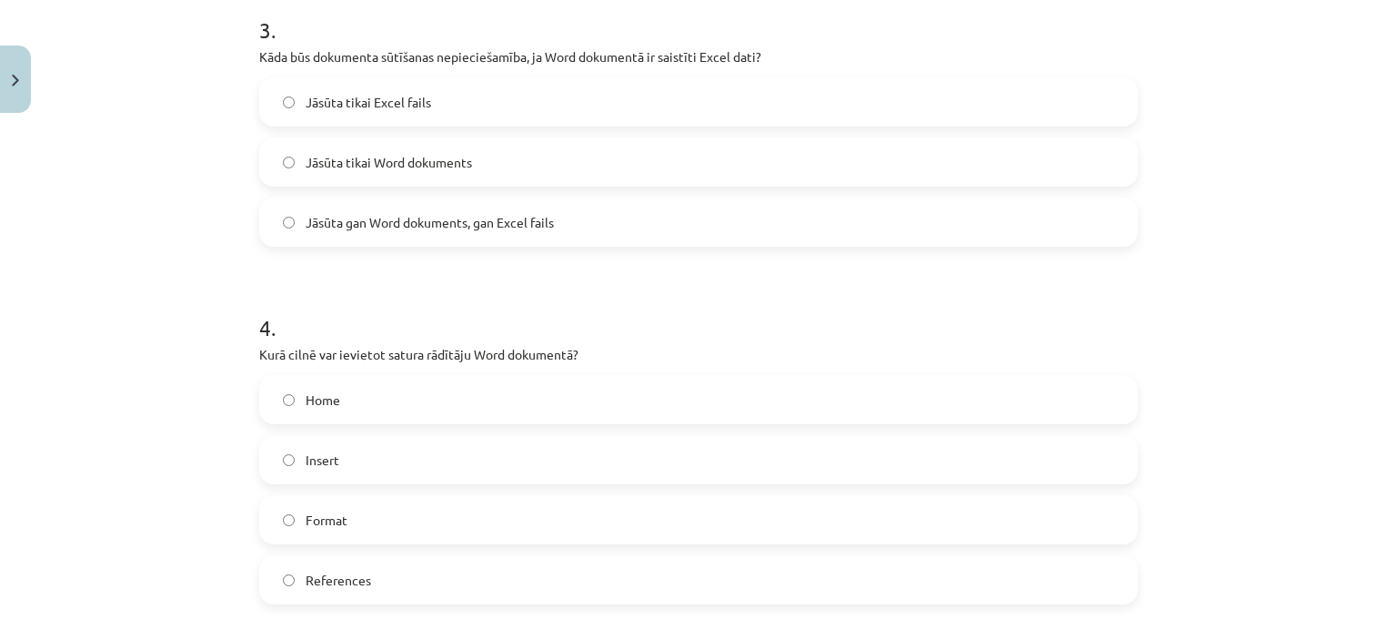
click at [375, 569] on label "References" at bounding box center [698, 579] width 875 height 45
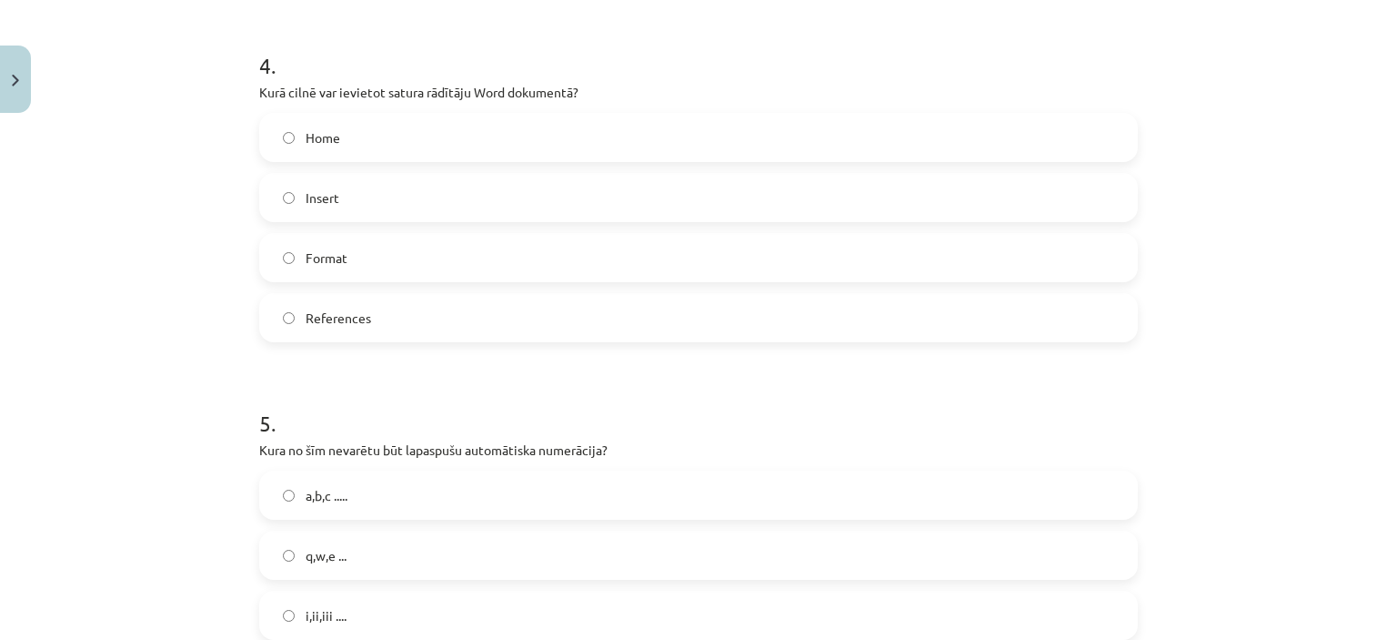
scroll to position [1547, 0]
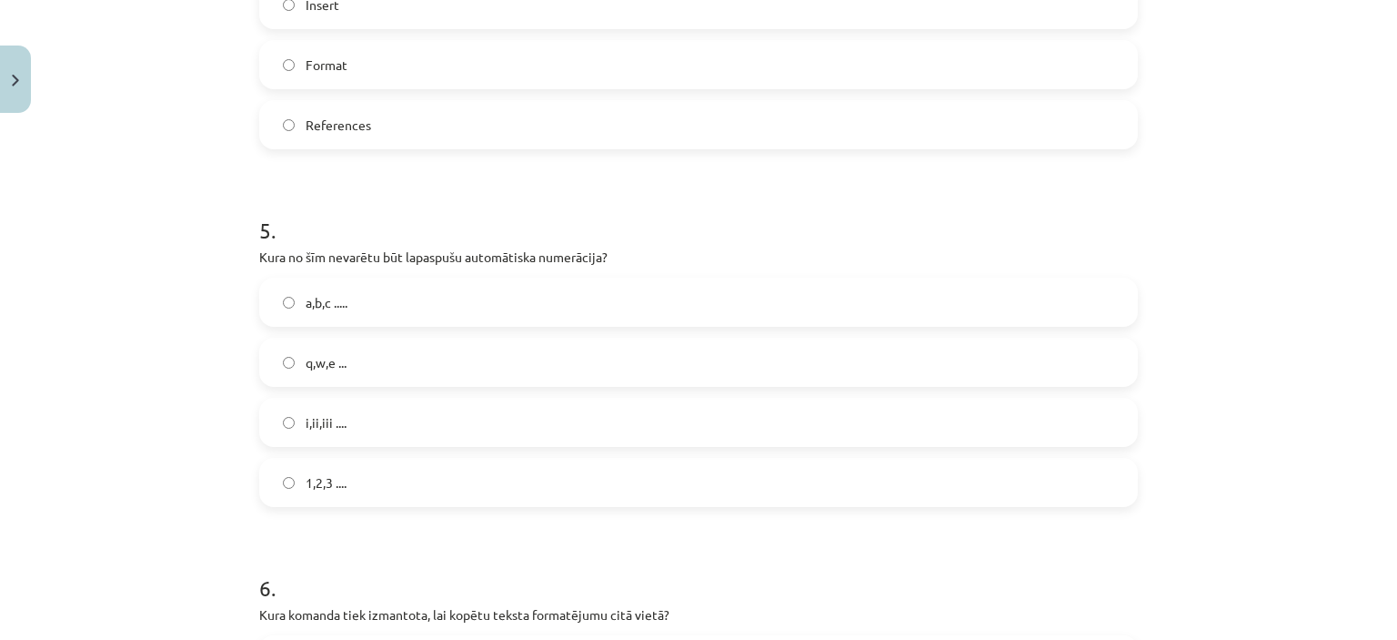
click at [361, 403] on label "i,ii,iii ...." at bounding box center [698, 421] width 875 height 45
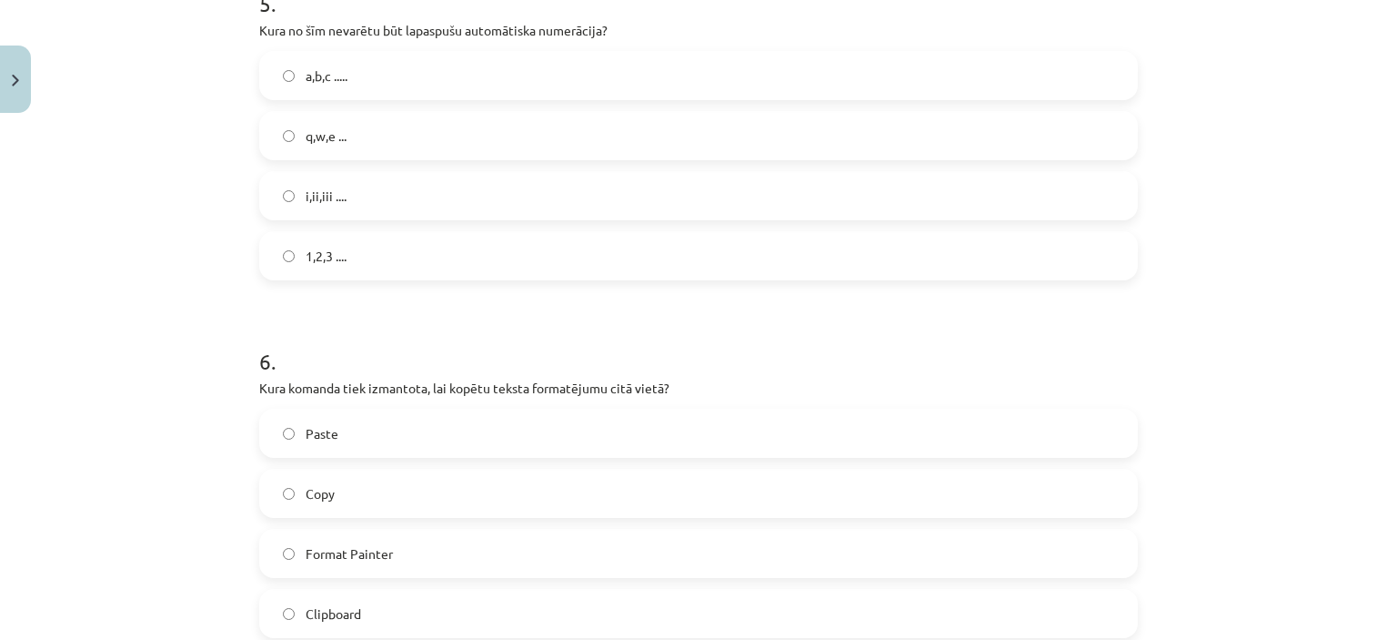
scroll to position [1910, 0]
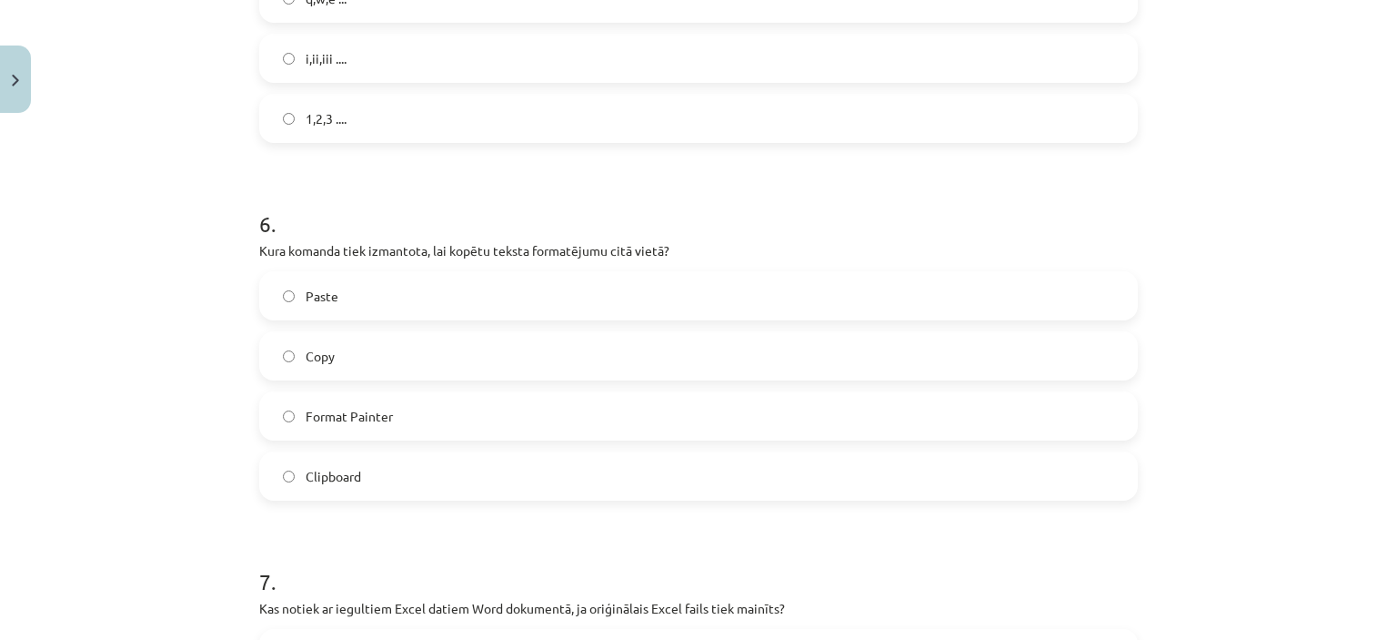
click at [375, 280] on label "Paste" at bounding box center [698, 295] width 875 height 45
drag, startPoint x: 489, startPoint y: 251, endPoint x: 660, endPoint y: 254, distance: 171.1
click at [660, 254] on p "Kura komanda tiek izmantota, lai kopētu teksta formatējumu citā vietā?" at bounding box center [698, 250] width 879 height 19
click at [535, 408] on label "Format Painter" at bounding box center [698, 415] width 875 height 45
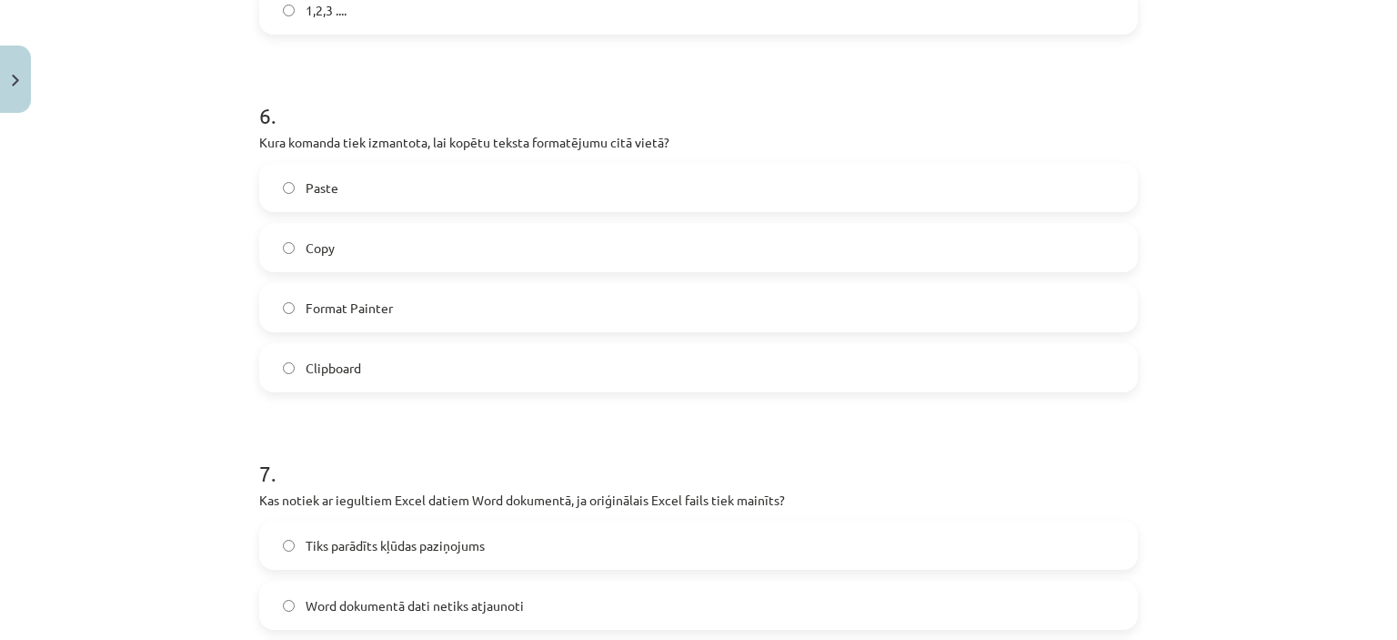
scroll to position [2183, 0]
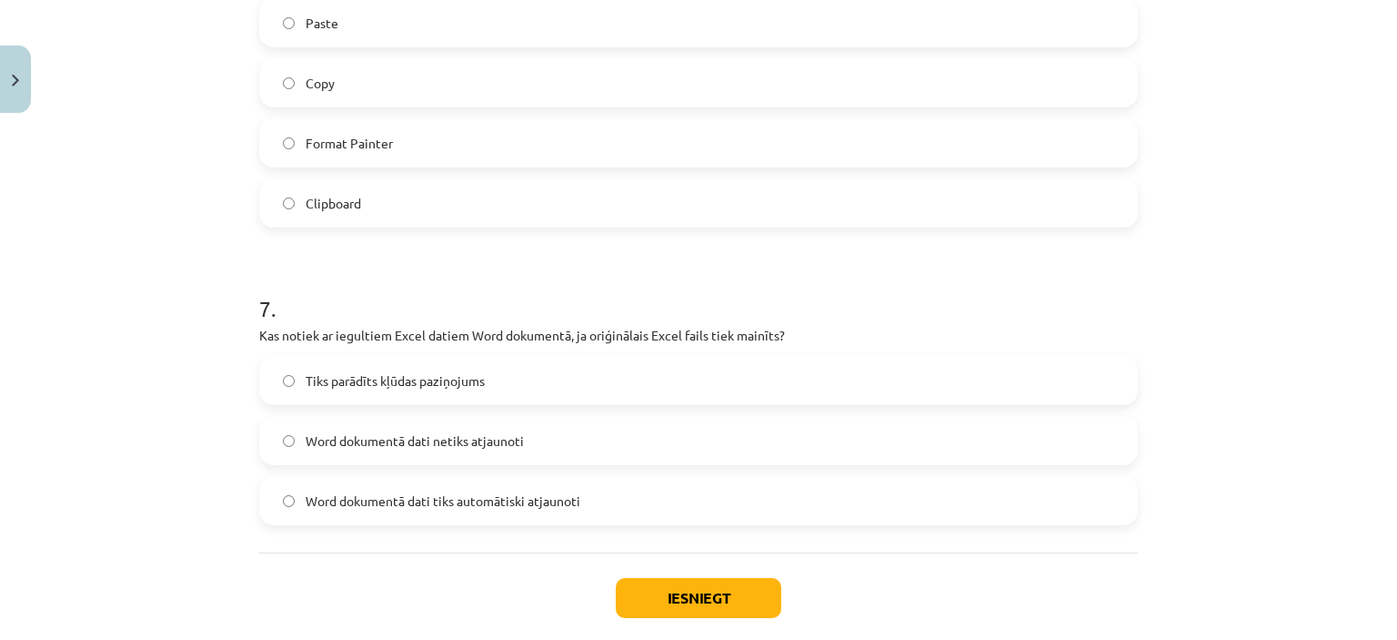
click at [383, 447] on span "Word dokumentā dati netiks atjaunoti" at bounding box center [415, 440] width 218 height 19
click at [684, 595] on button "Iesniegt" at bounding box center [699, 598] width 166 height 40
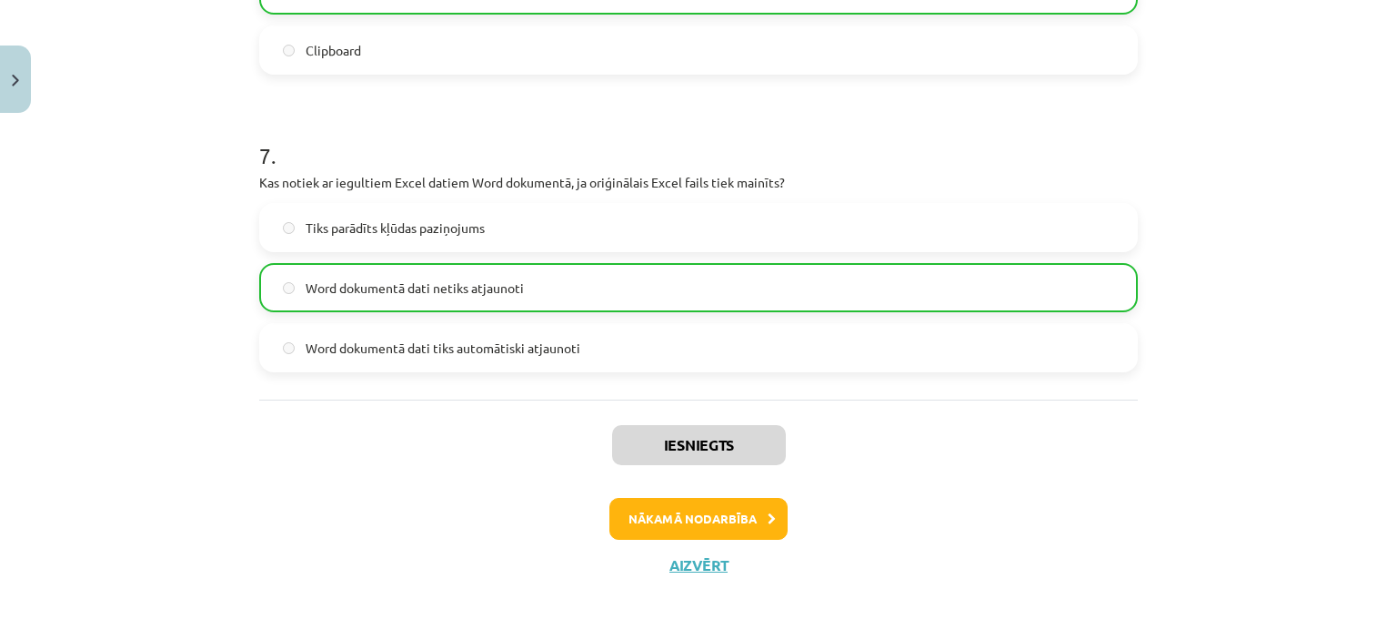
scroll to position [2336, 0]
click at [666, 521] on button "Nākamā nodarbība" at bounding box center [699, 519] width 178 height 42
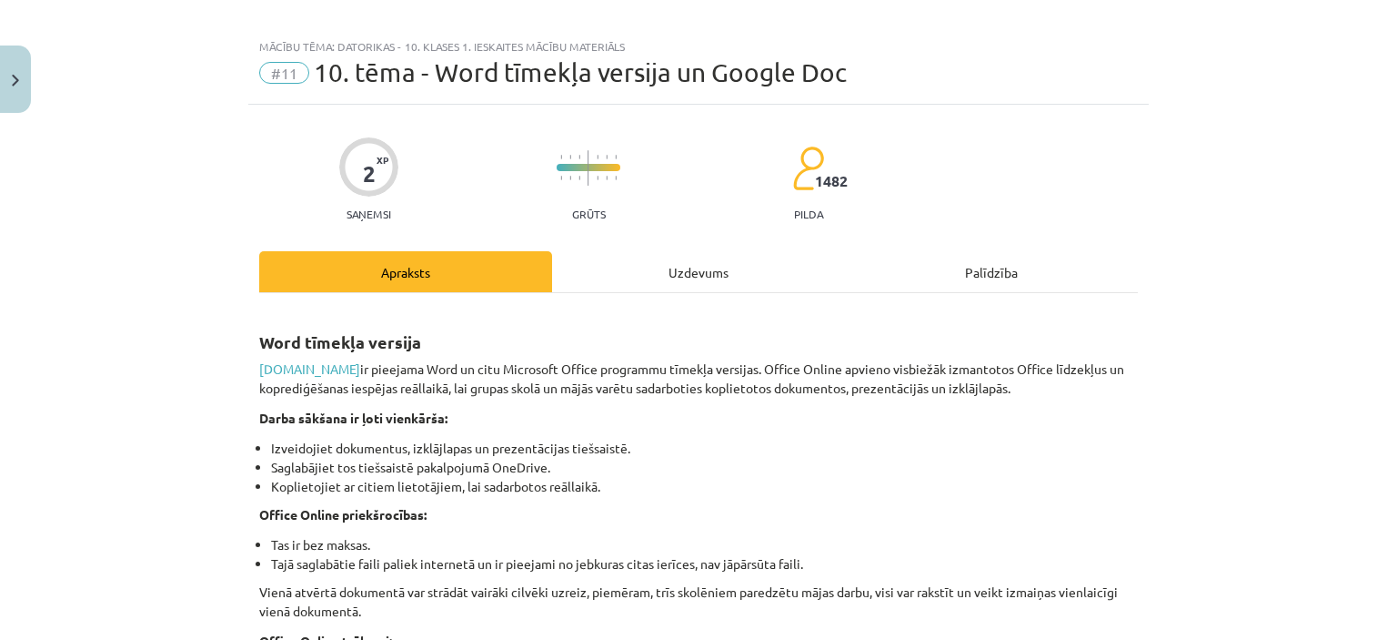
scroll to position [0, 0]
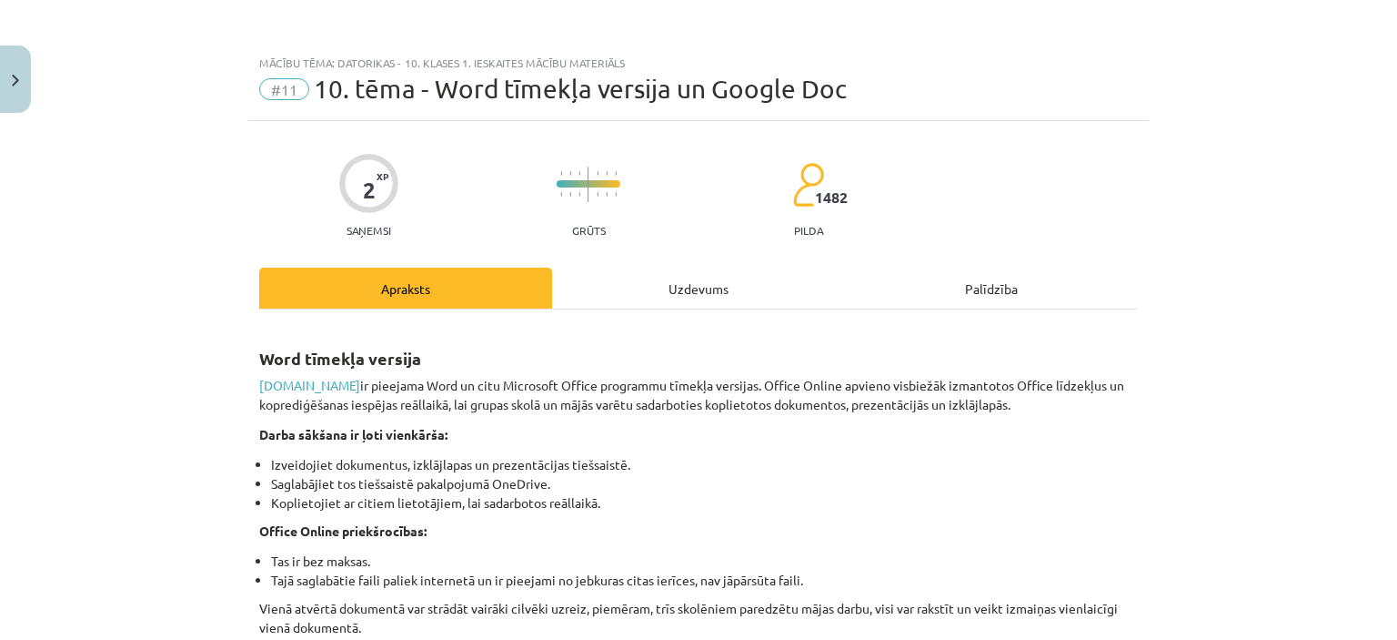
click at [680, 279] on div "Uzdevums" at bounding box center [698, 287] width 293 height 41
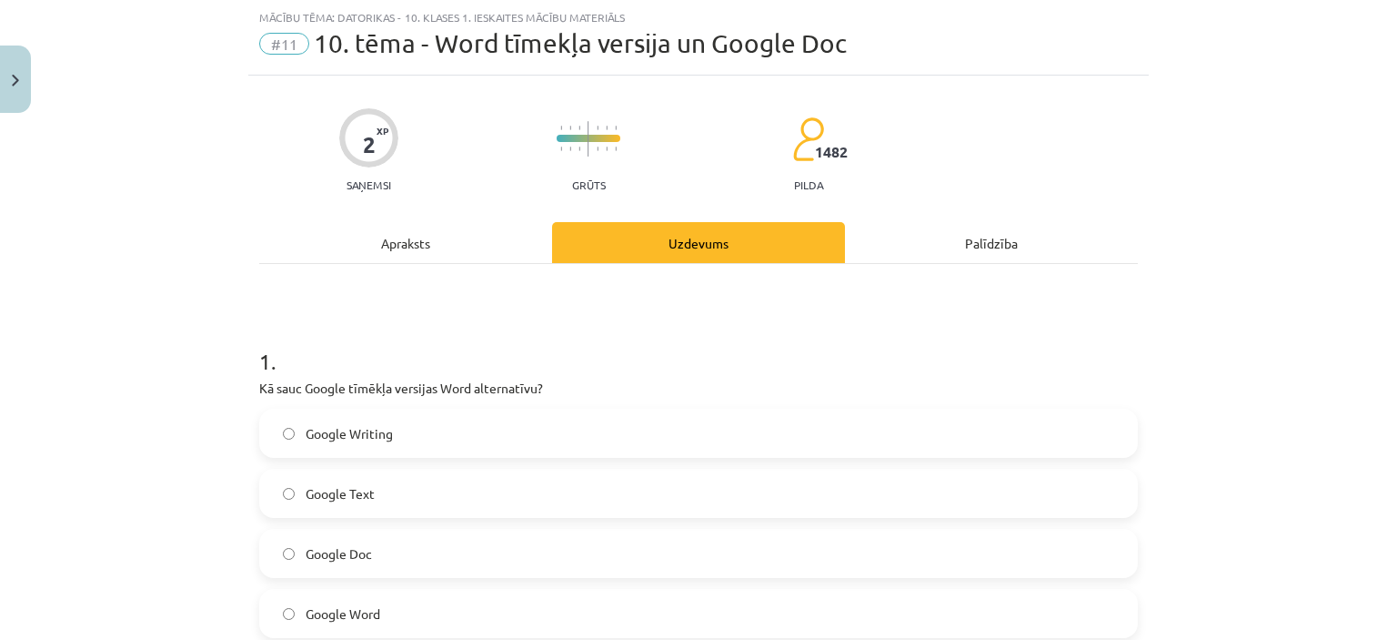
scroll to position [136, 0]
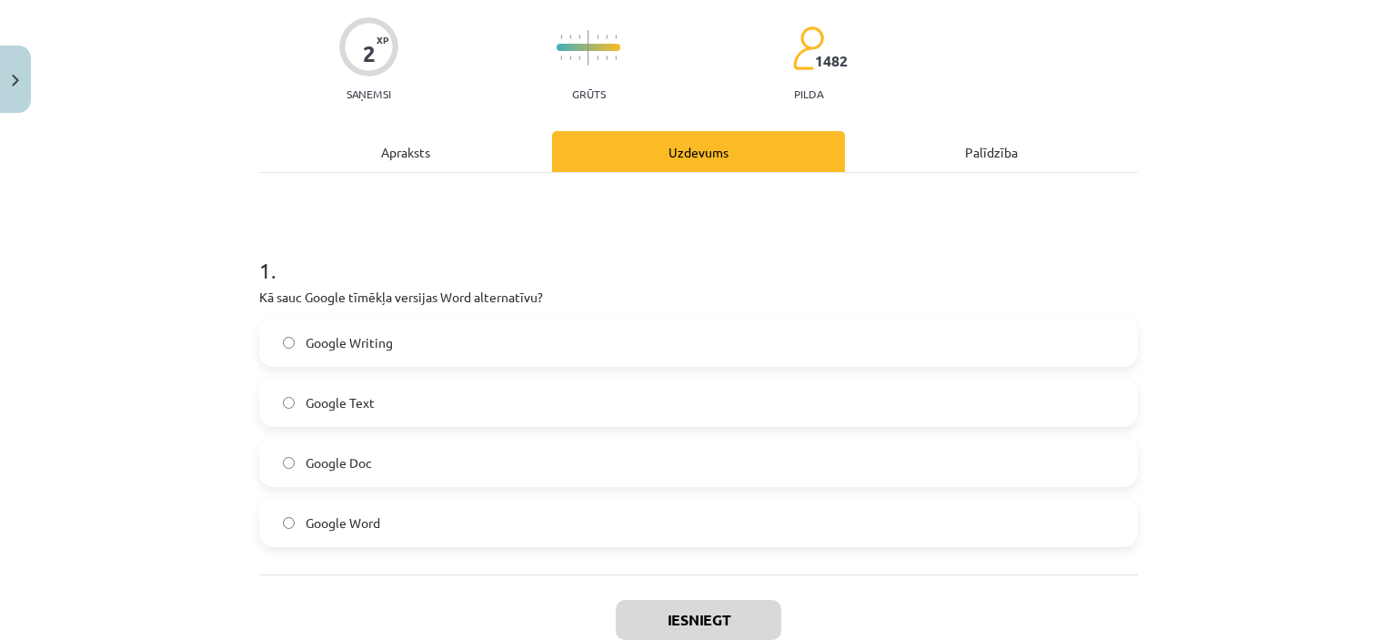
click at [388, 454] on label "Google Doc" at bounding box center [698, 461] width 875 height 45
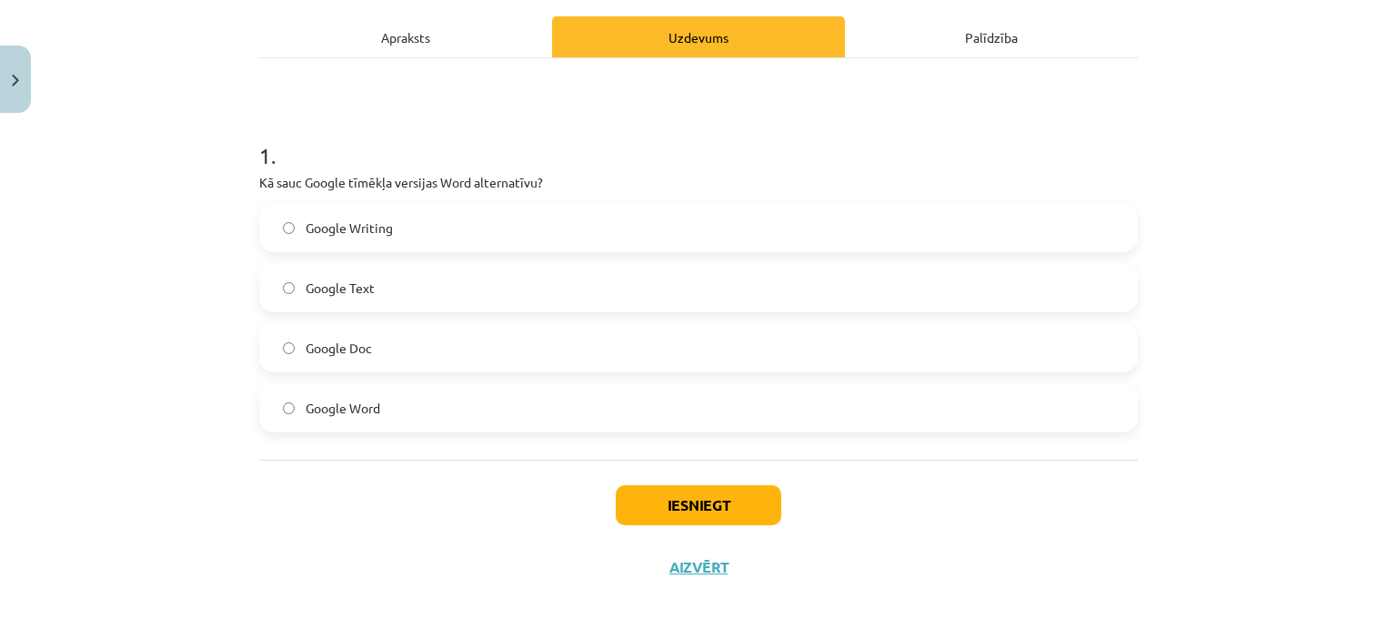
scroll to position [254, 0]
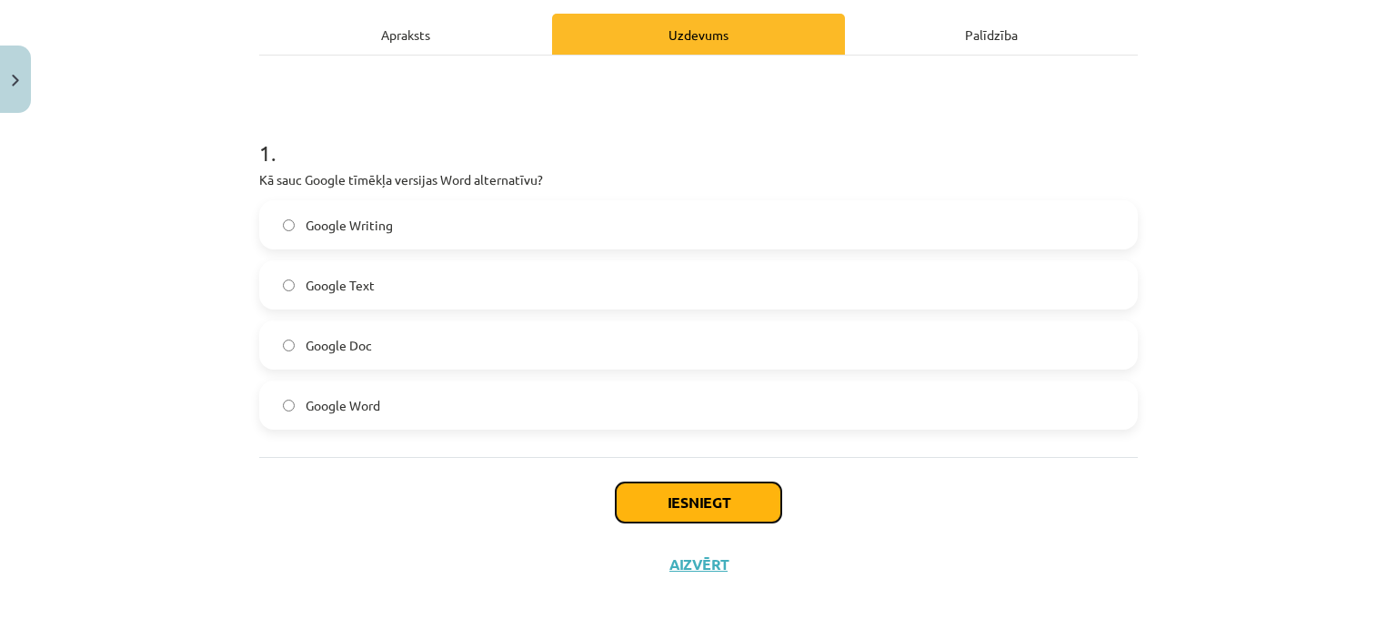
click at [750, 501] on button "Iesniegt" at bounding box center [699, 502] width 166 height 40
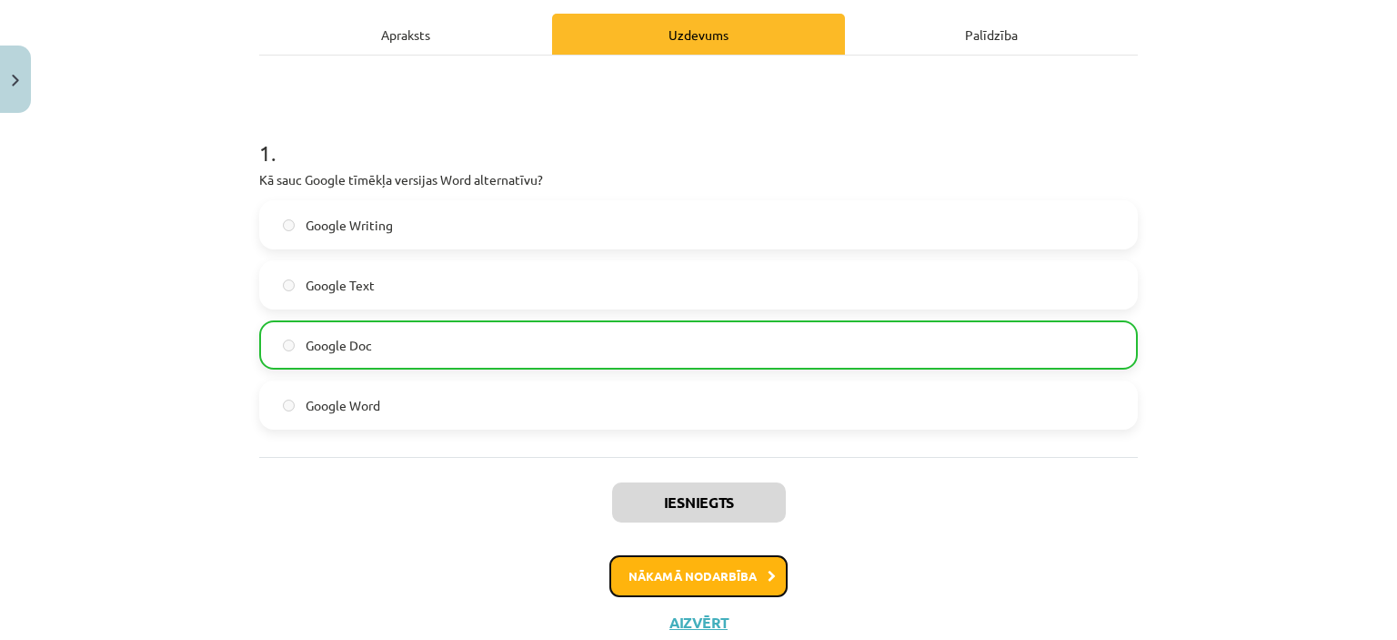
click at [683, 560] on button "Nākamā nodarbība" at bounding box center [699, 576] width 178 height 42
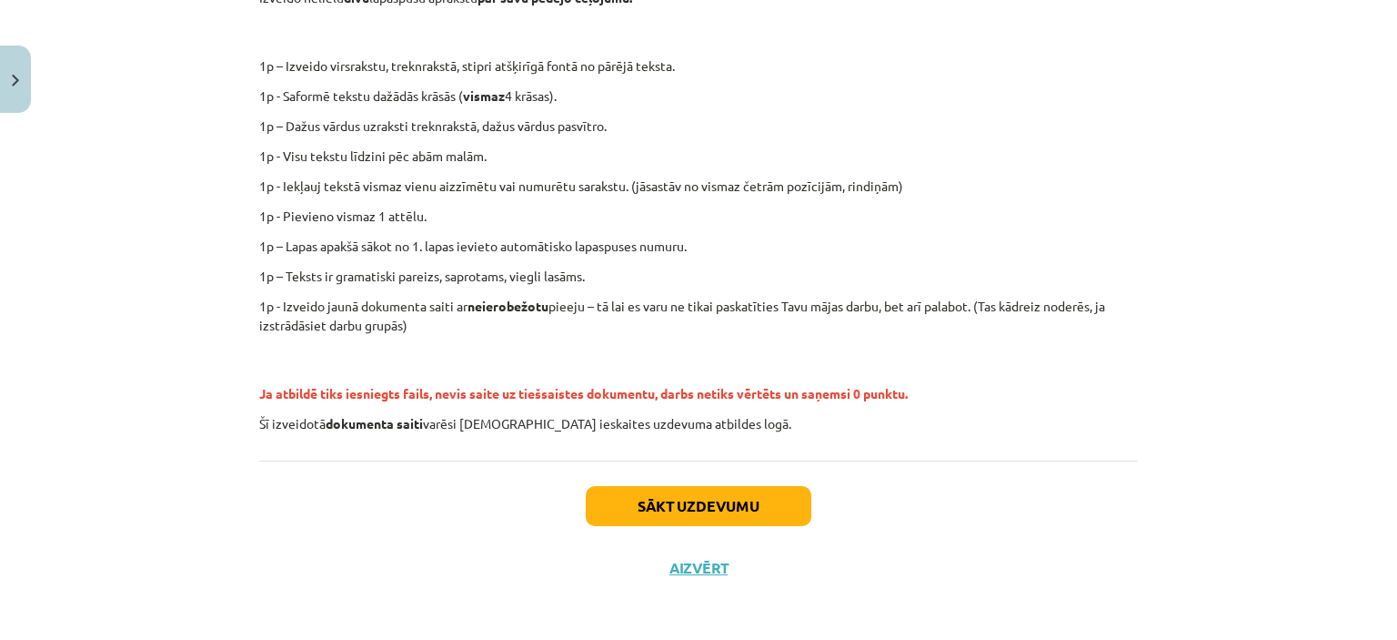
scroll to position [418, 0]
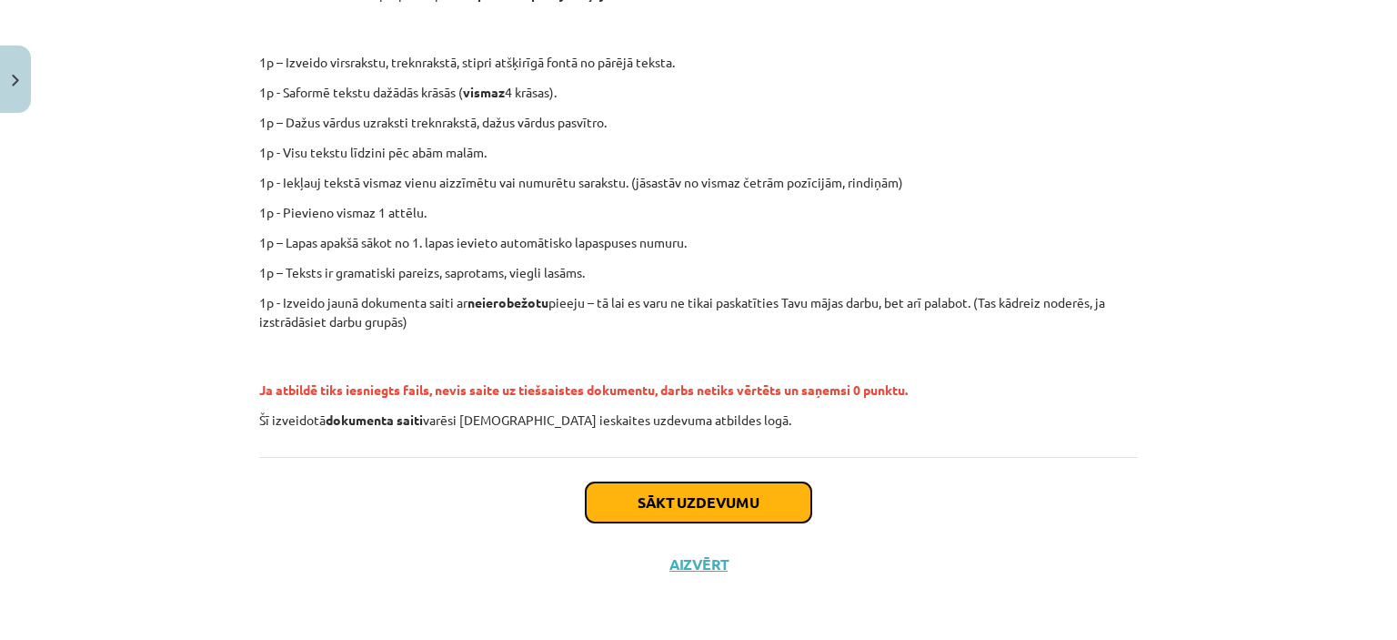
click at [692, 512] on button "Sākt uzdevumu" at bounding box center [699, 502] width 226 height 40
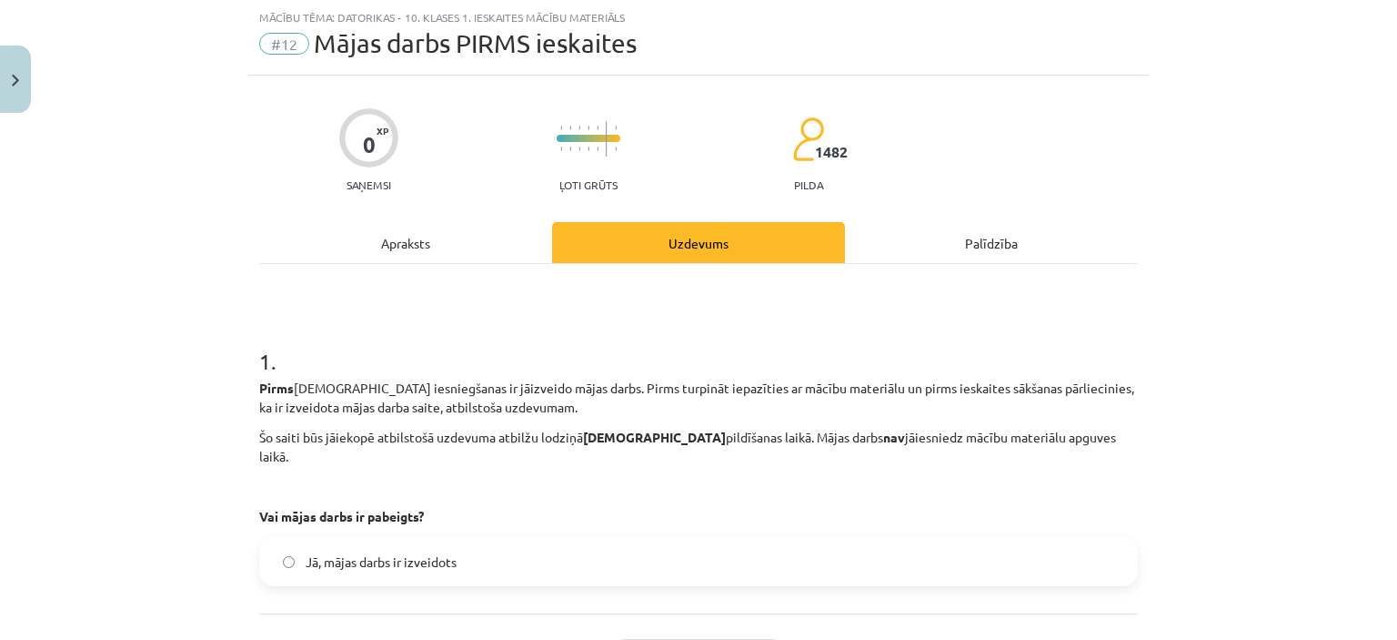
scroll to position [183, 0]
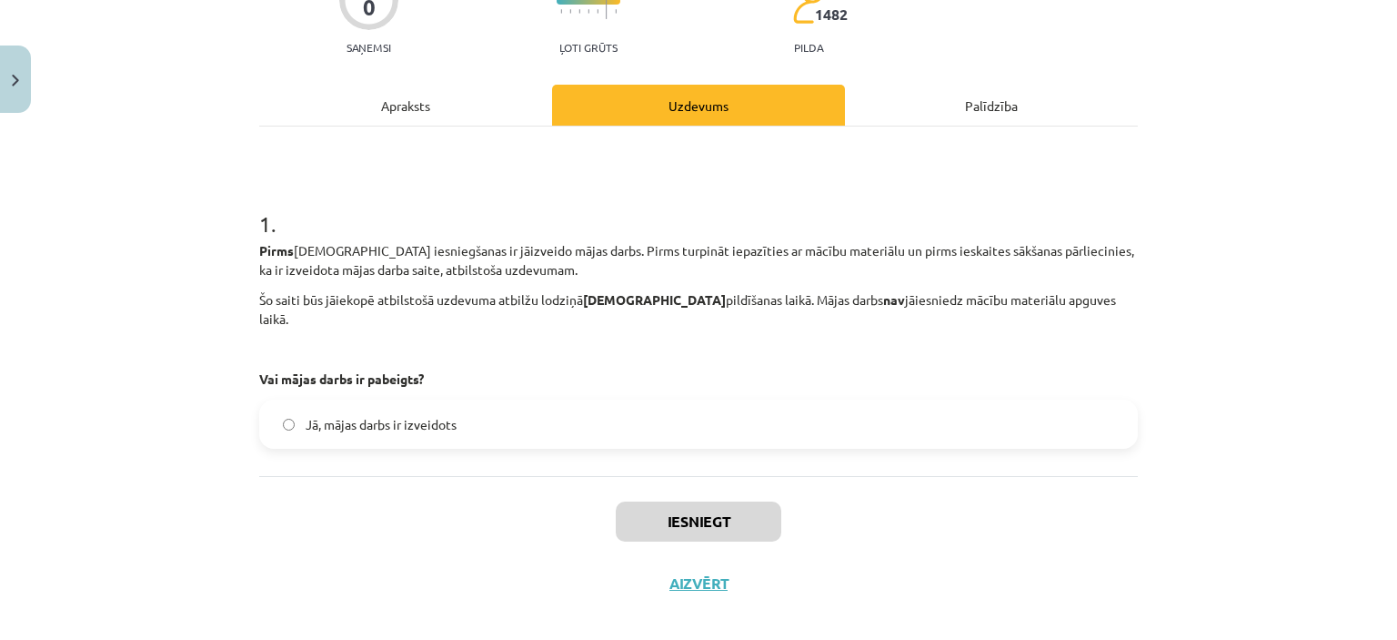
click at [368, 415] on span "Jā, mājas darbs ir izveidots" at bounding box center [381, 424] width 151 height 19
click at [741, 501] on button "Iesniegt" at bounding box center [699, 521] width 166 height 40
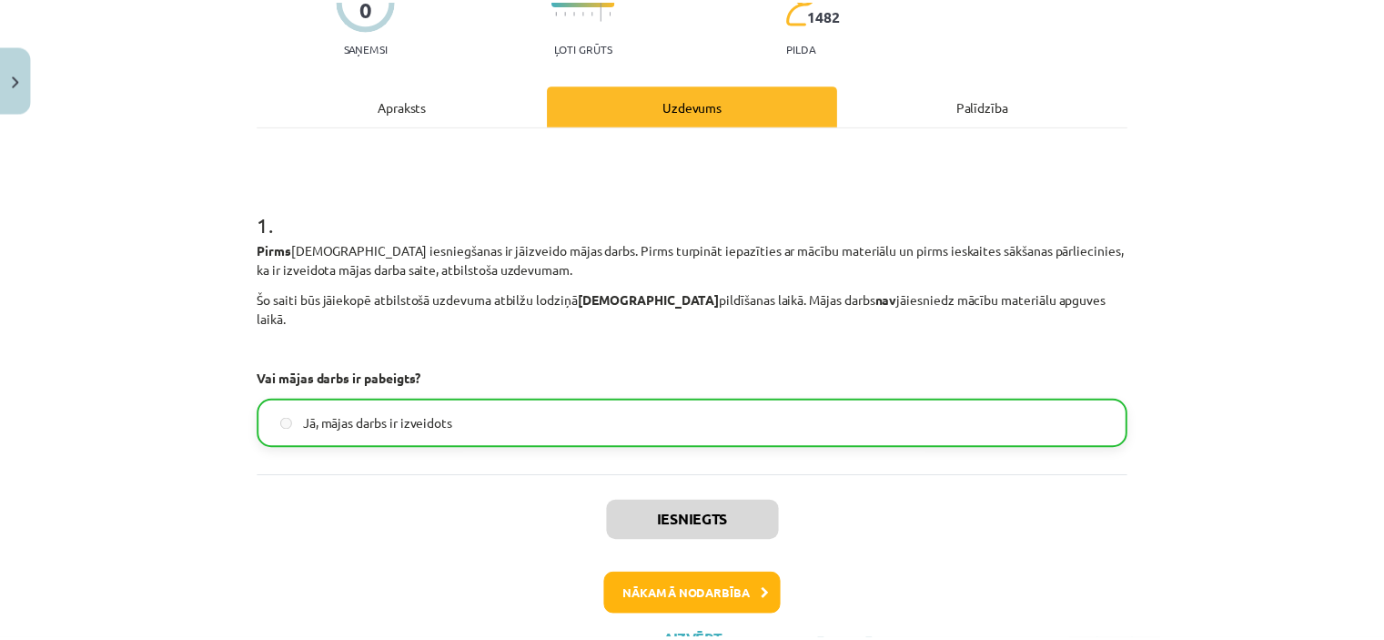
scroll to position [0, 0]
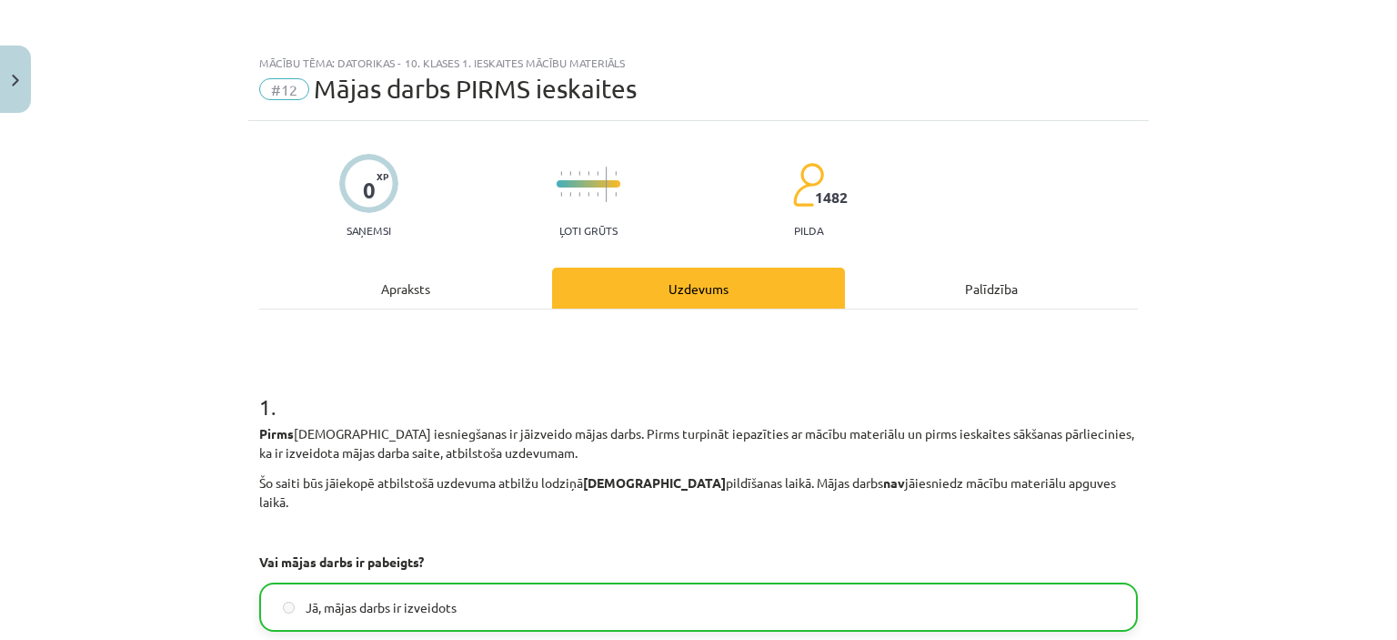
click at [31, 77] on div "Mācību tēma: Datorikas - 10. klases 1. ieskaites mācību materiāls #12 Mājas dar…" at bounding box center [698, 320] width 1397 height 640
click at [25, 79] on button "Close" at bounding box center [15, 78] width 31 height 67
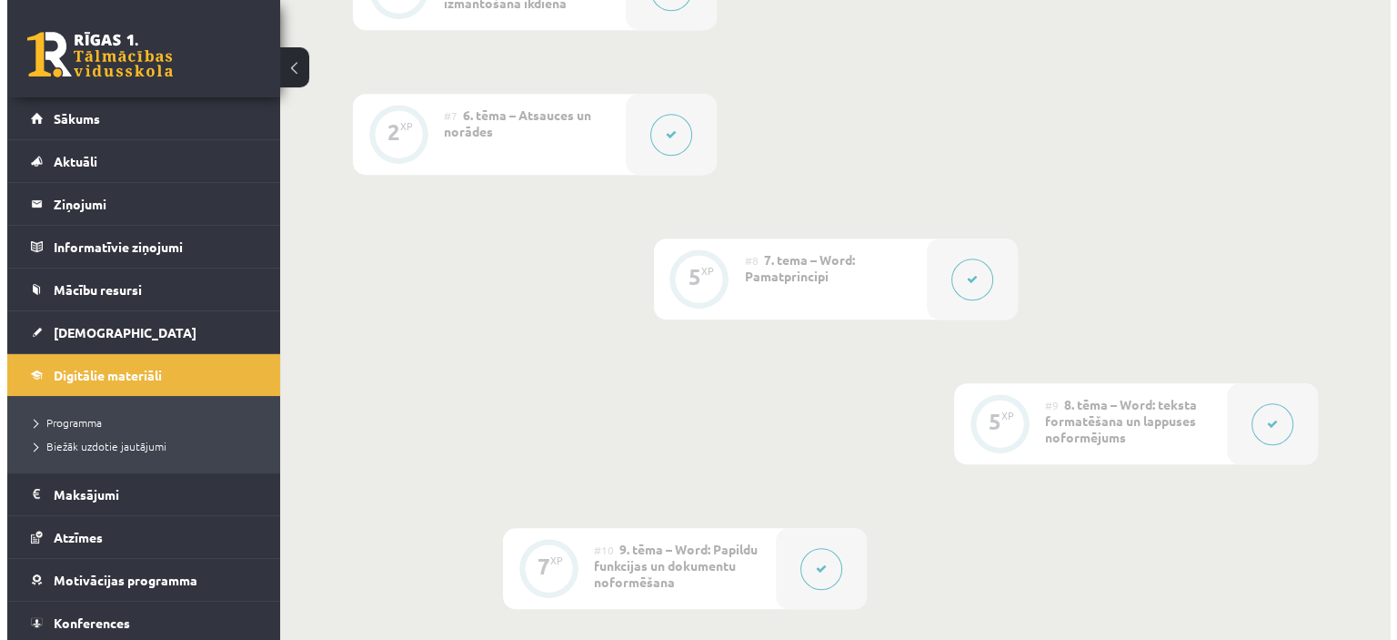
scroll to position [1377, 0]
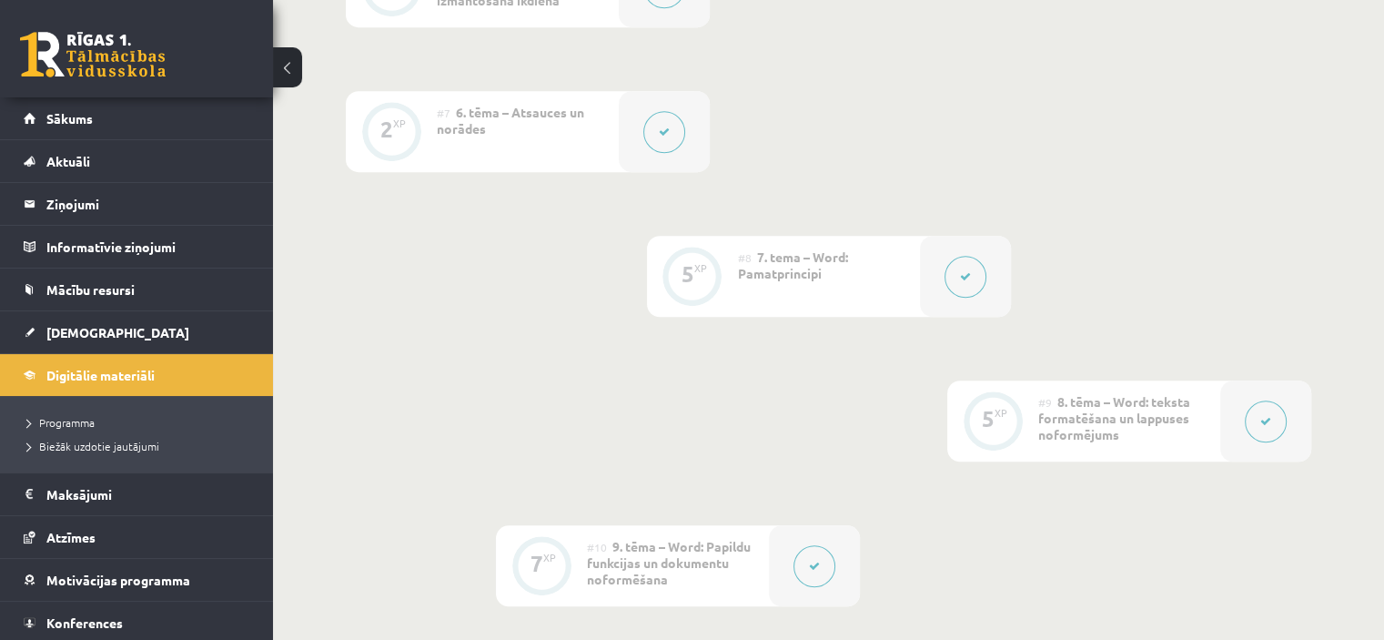
click at [939, 259] on div at bounding box center [965, 276] width 91 height 81
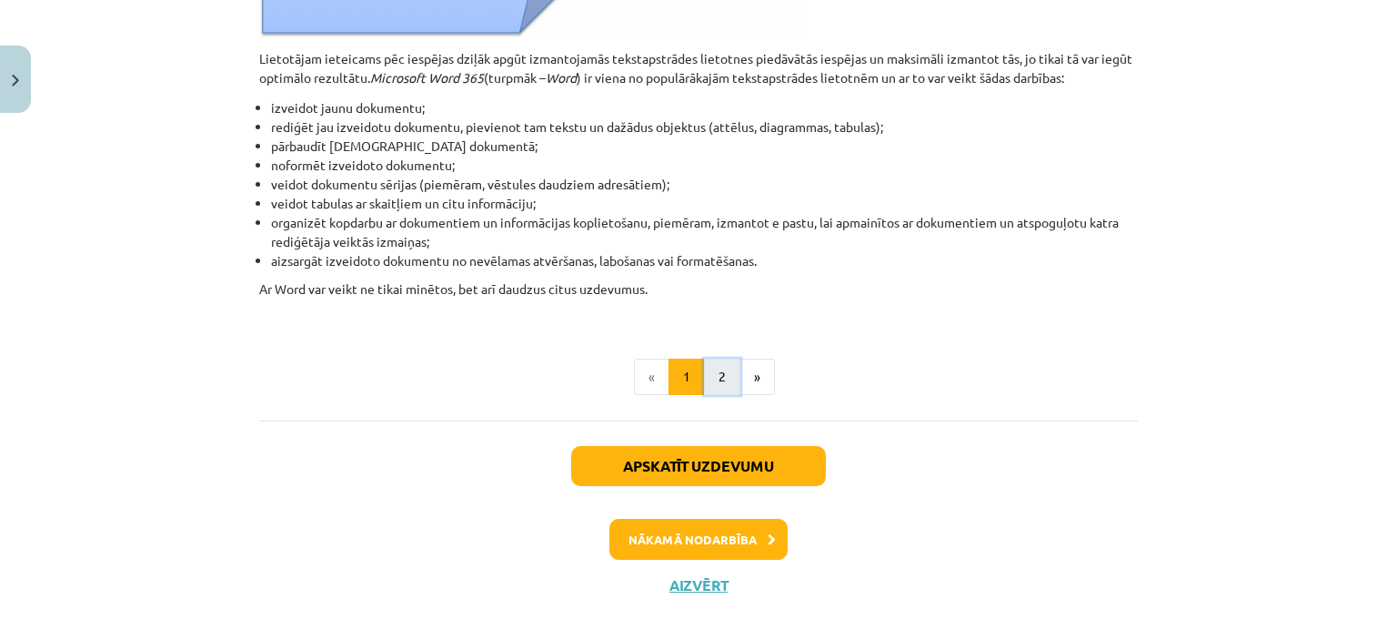
click at [717, 381] on button "2" at bounding box center [722, 376] width 36 height 36
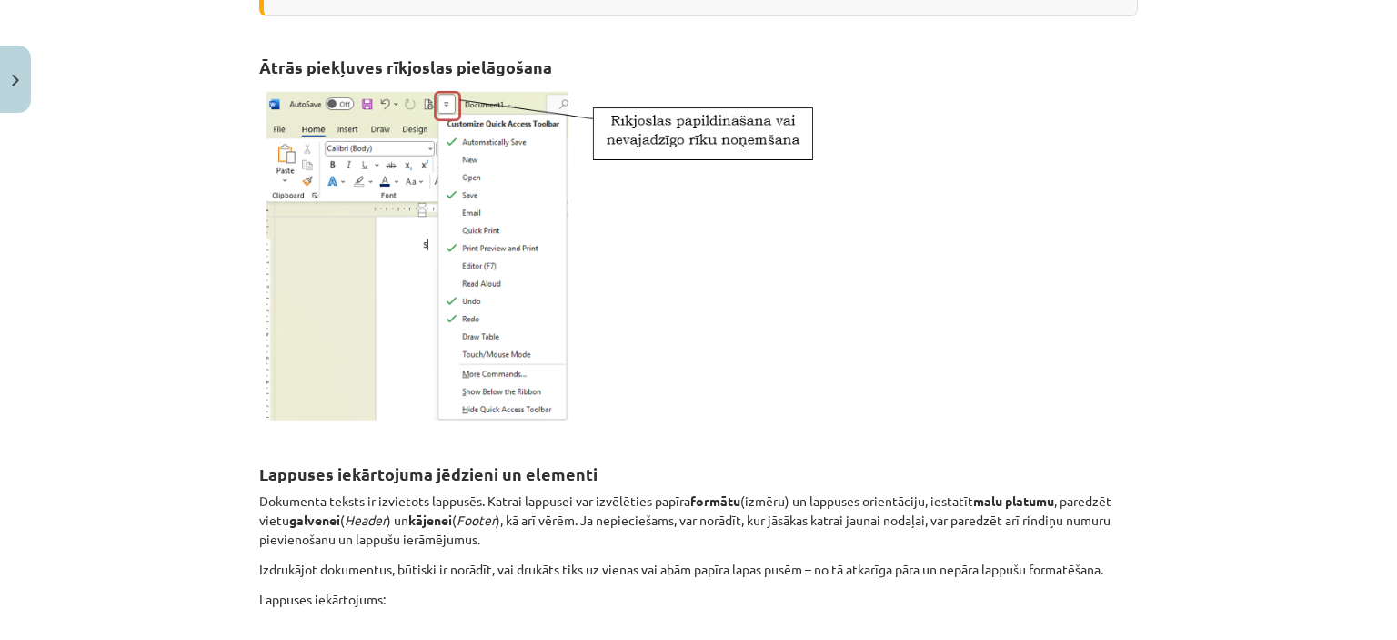
scroll to position [871, 0]
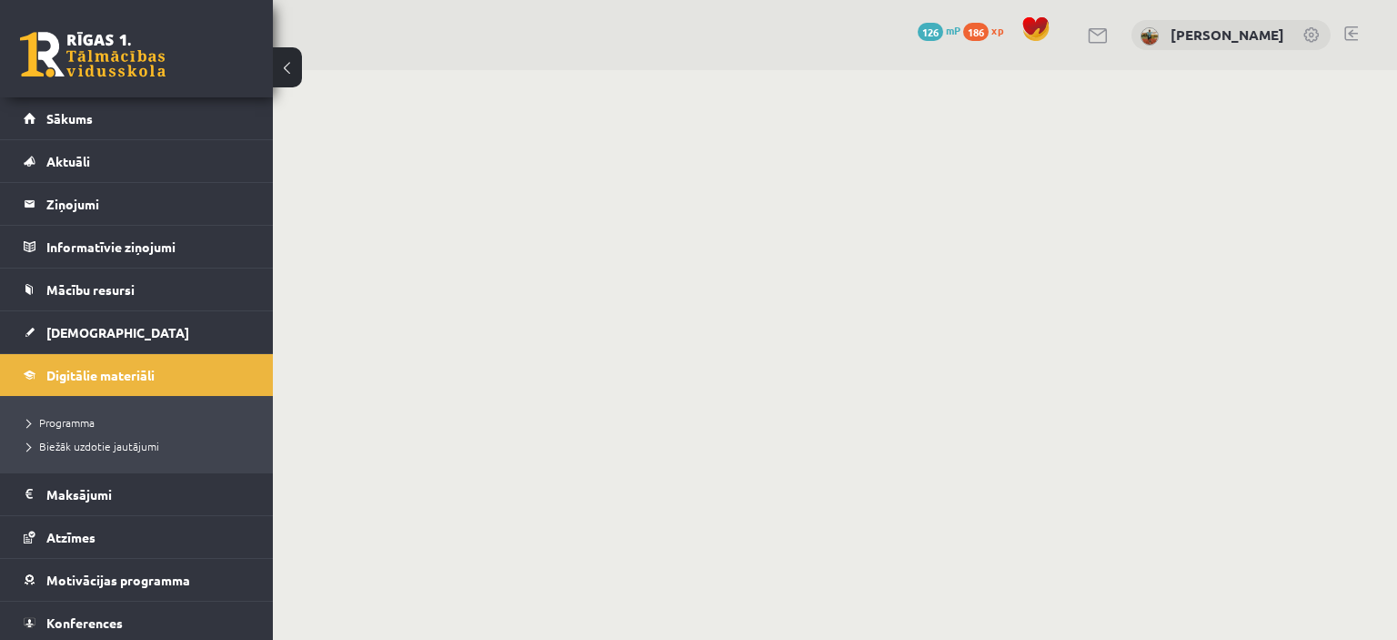
scroll to position [1559, 0]
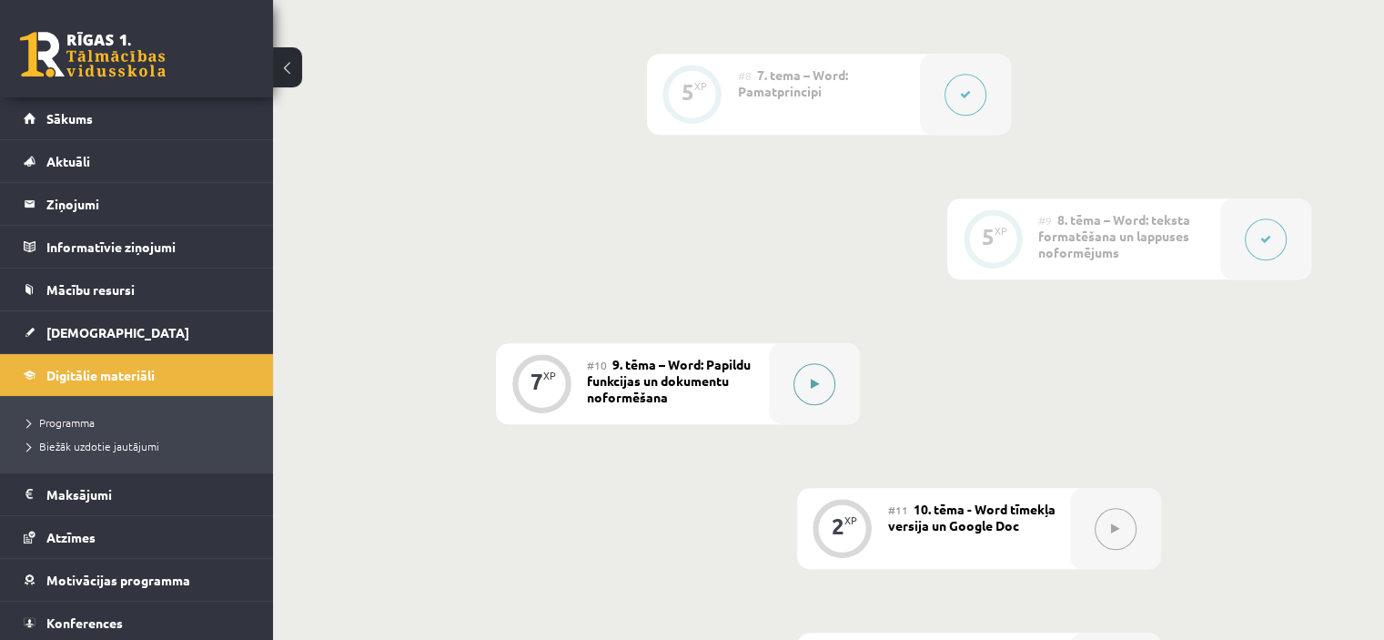
click at [791, 356] on div at bounding box center [814, 383] width 91 height 81
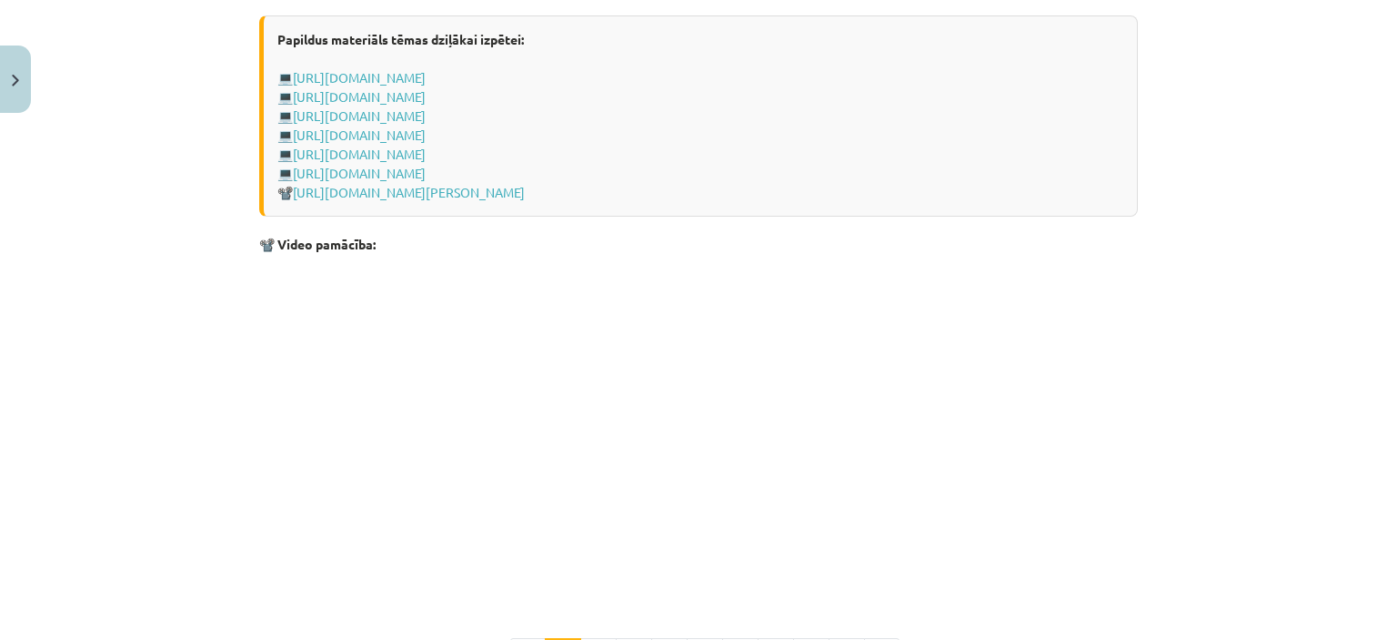
scroll to position [3855, 0]
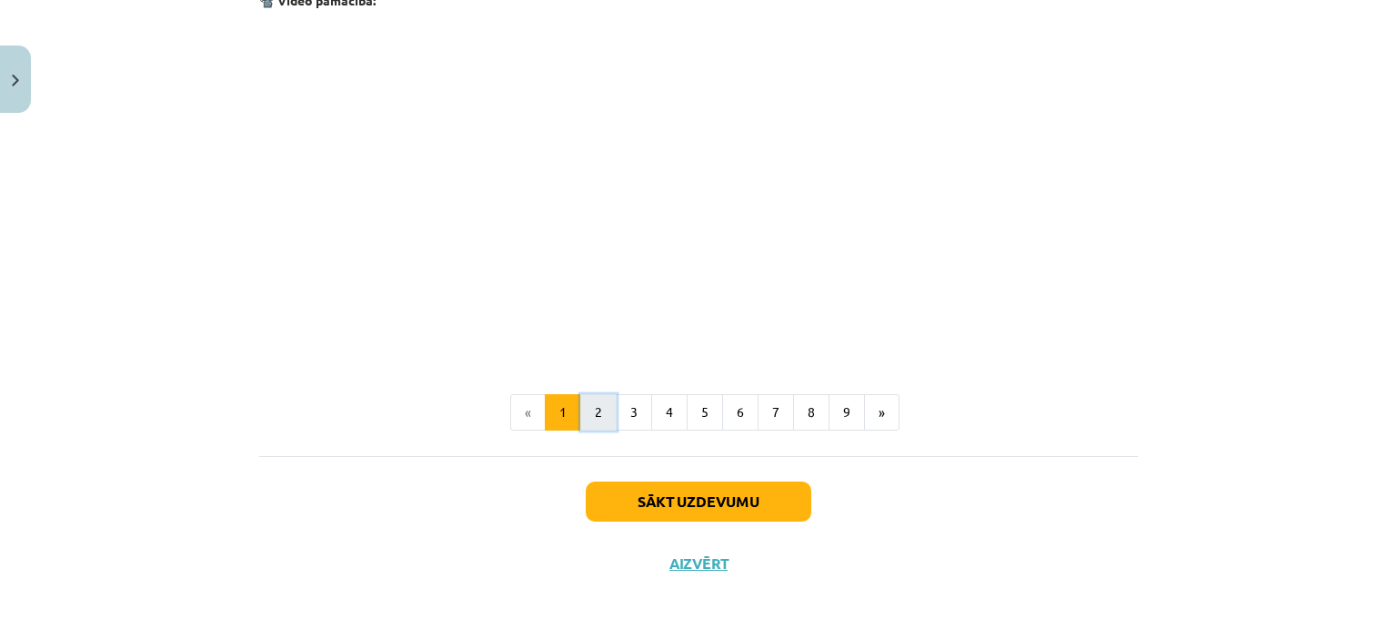
click at [580, 428] on button "2" at bounding box center [598, 412] width 36 height 36
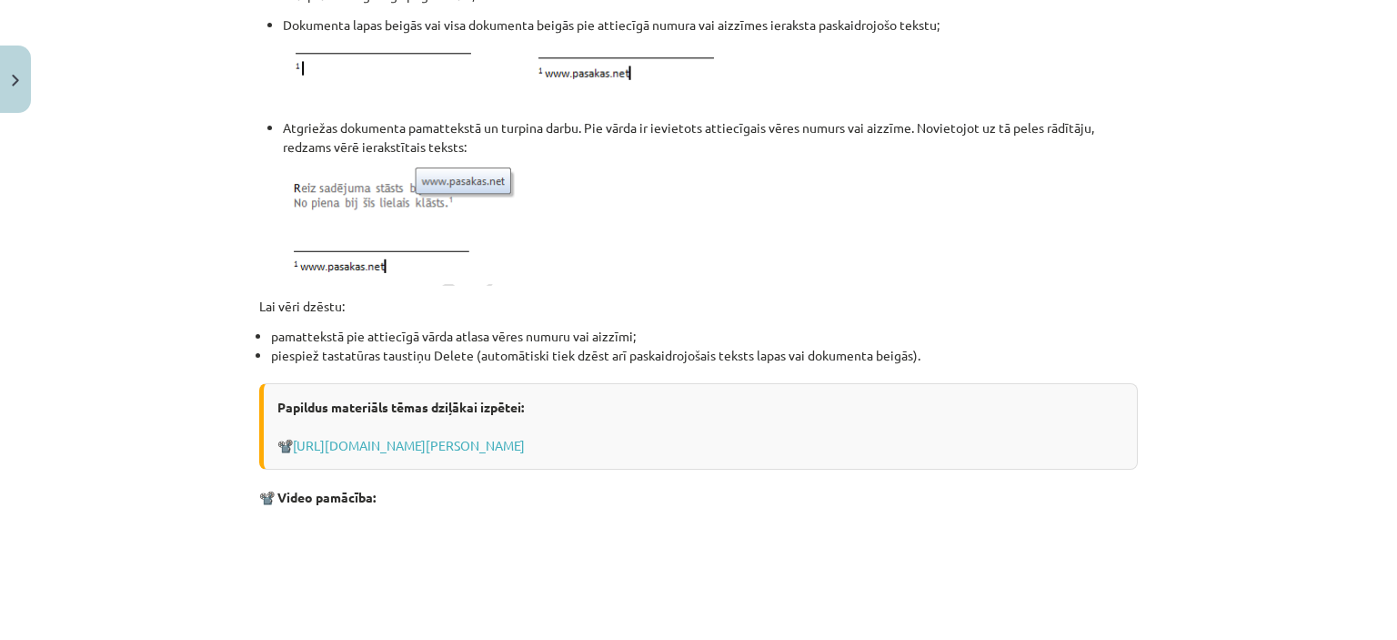
scroll to position [1780, 0]
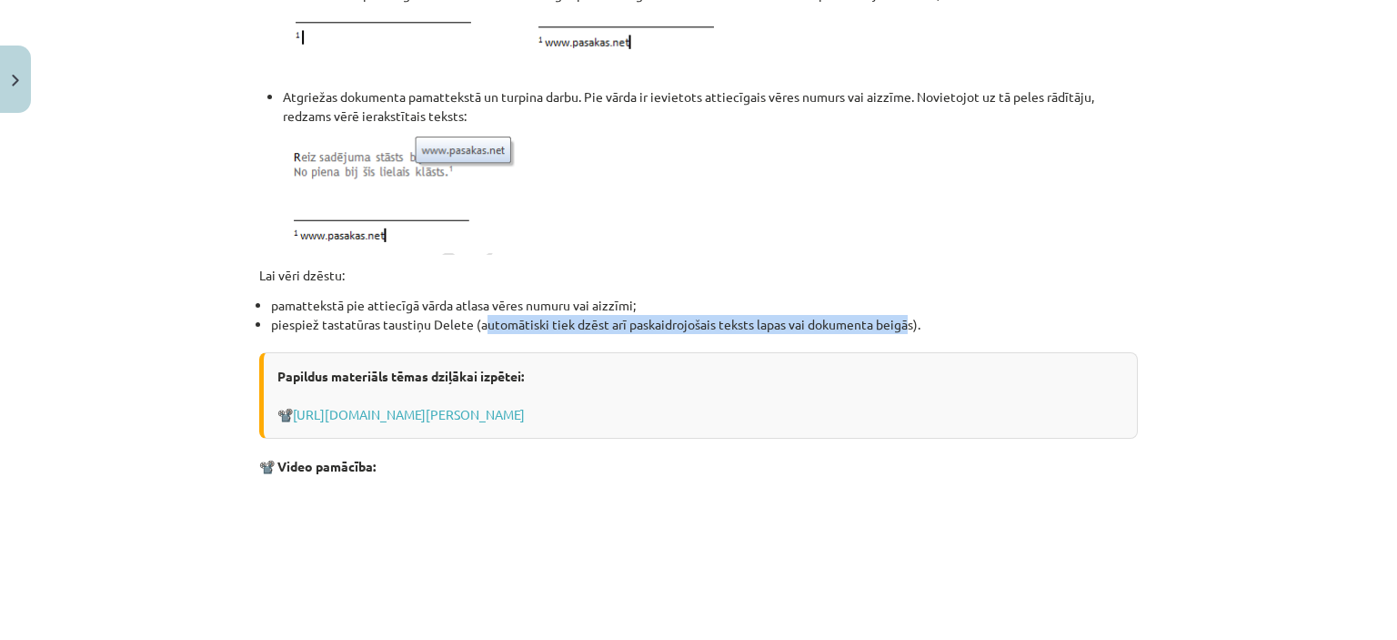
drag, startPoint x: 906, startPoint y: 320, endPoint x: 486, endPoint y: 294, distance: 421.1
click at [481, 322] on li "piespiež tastatūras taustiņu Delete (automātiski tiek dzēst arī paskaidrojošais…" at bounding box center [704, 324] width 867 height 19
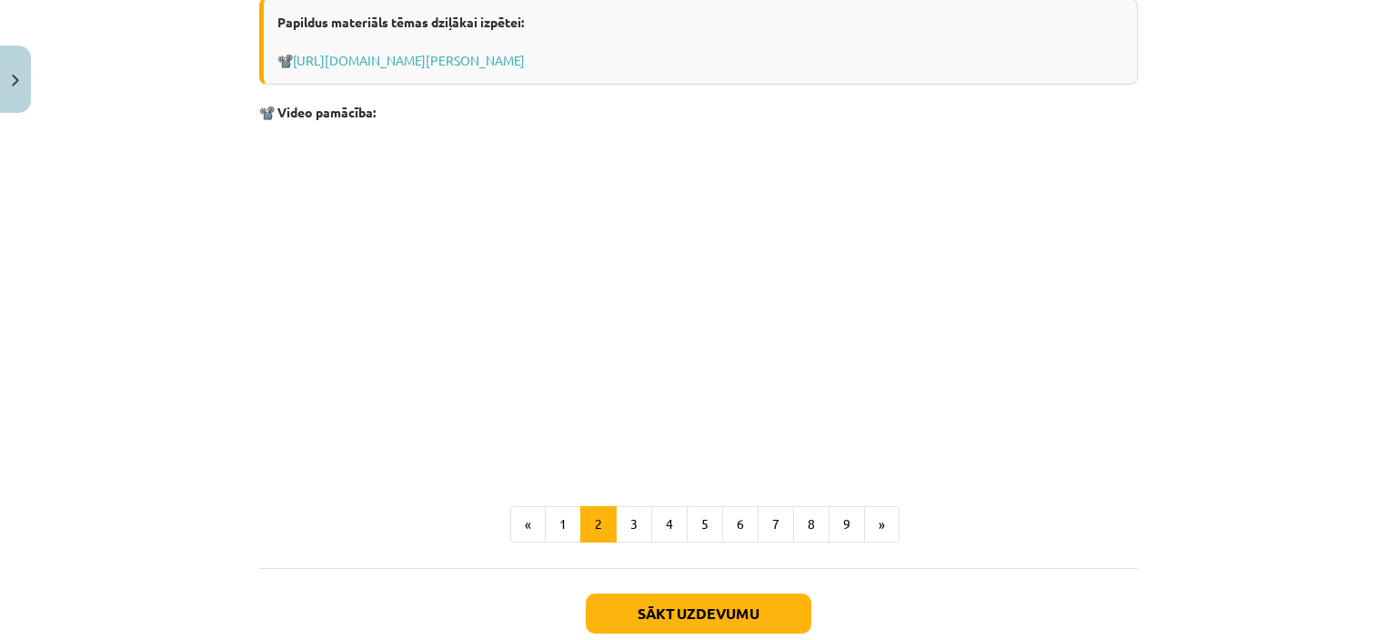
scroll to position [2062, 0]
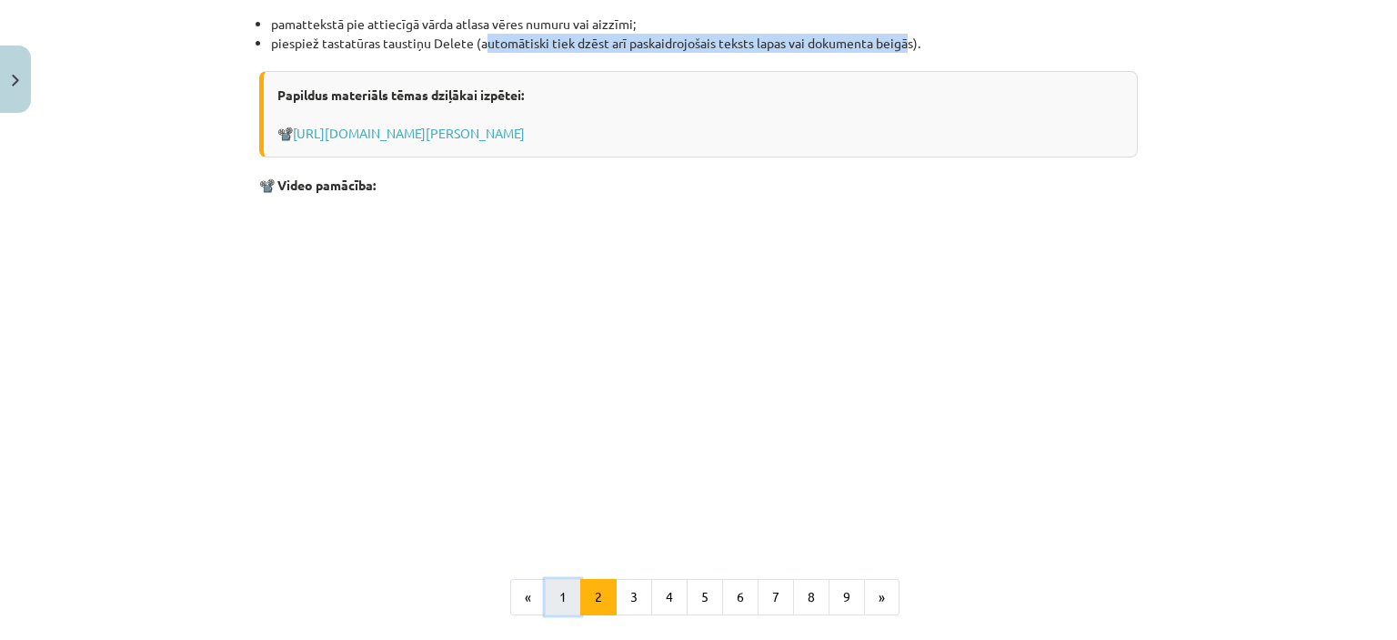
click at [563, 584] on button "1" at bounding box center [563, 597] width 36 height 36
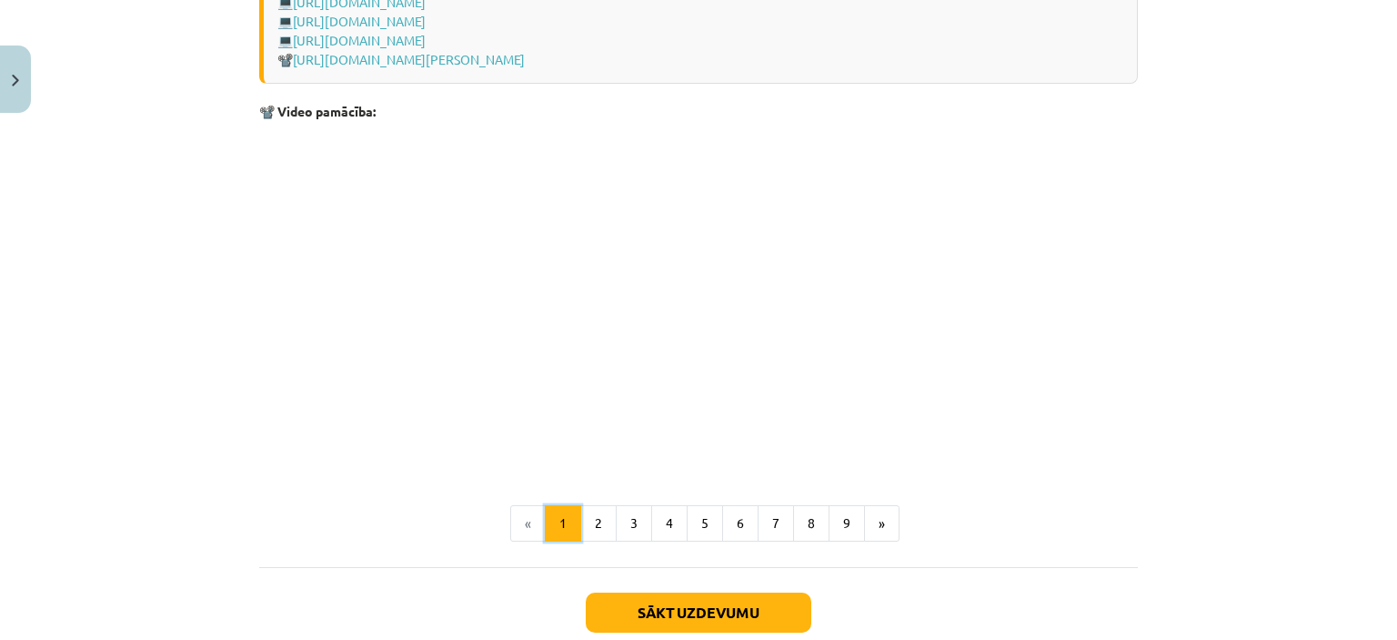
scroll to position [3730, 0]
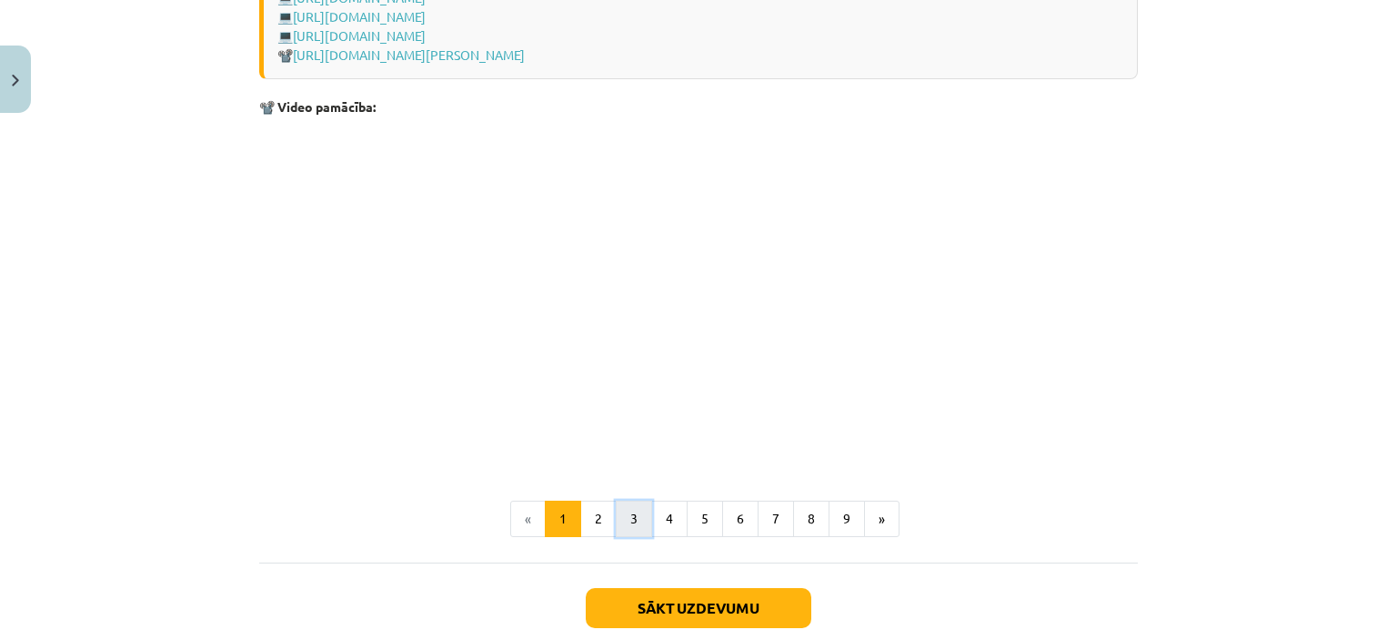
click at [627, 537] on button "3" at bounding box center [634, 518] width 36 height 36
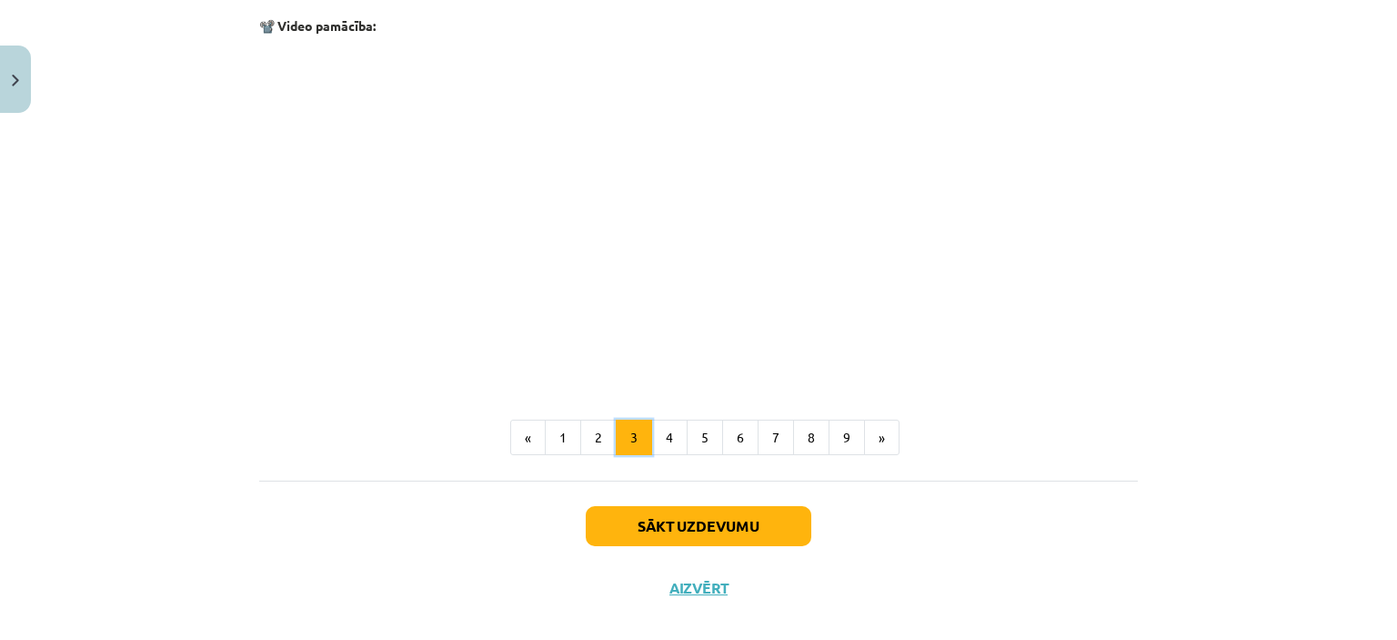
scroll to position [670, 0]
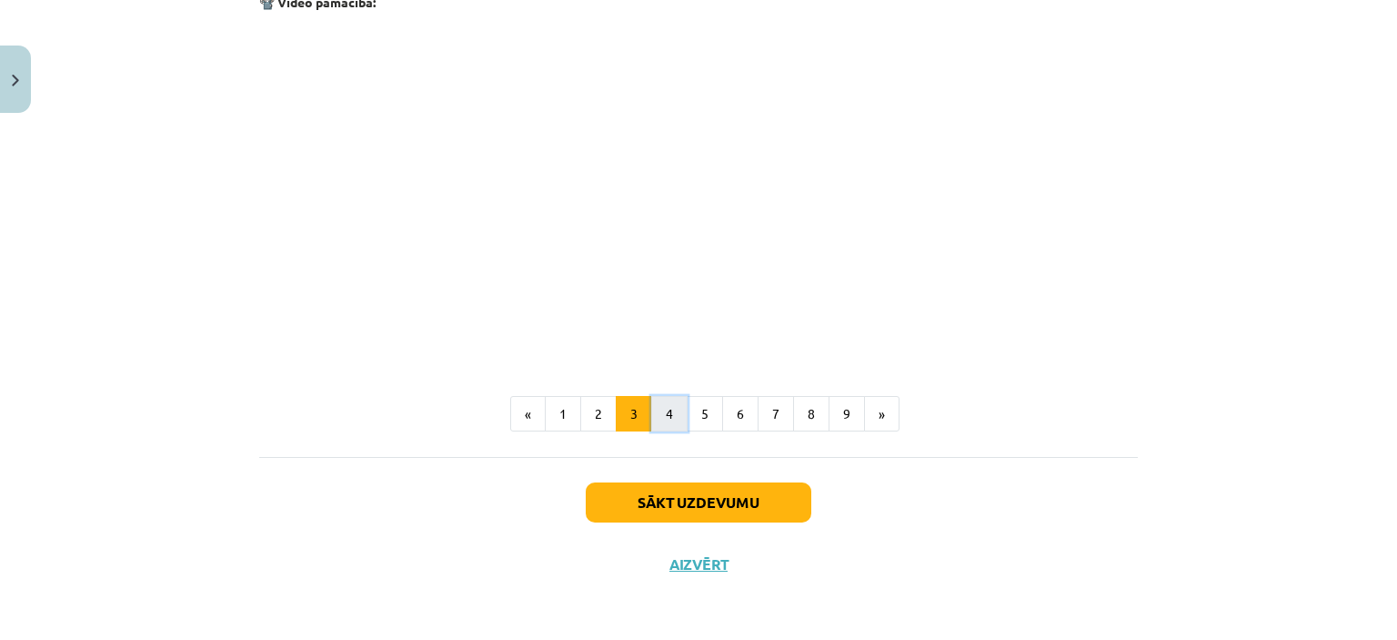
click at [673, 407] on button "4" at bounding box center [669, 414] width 36 height 36
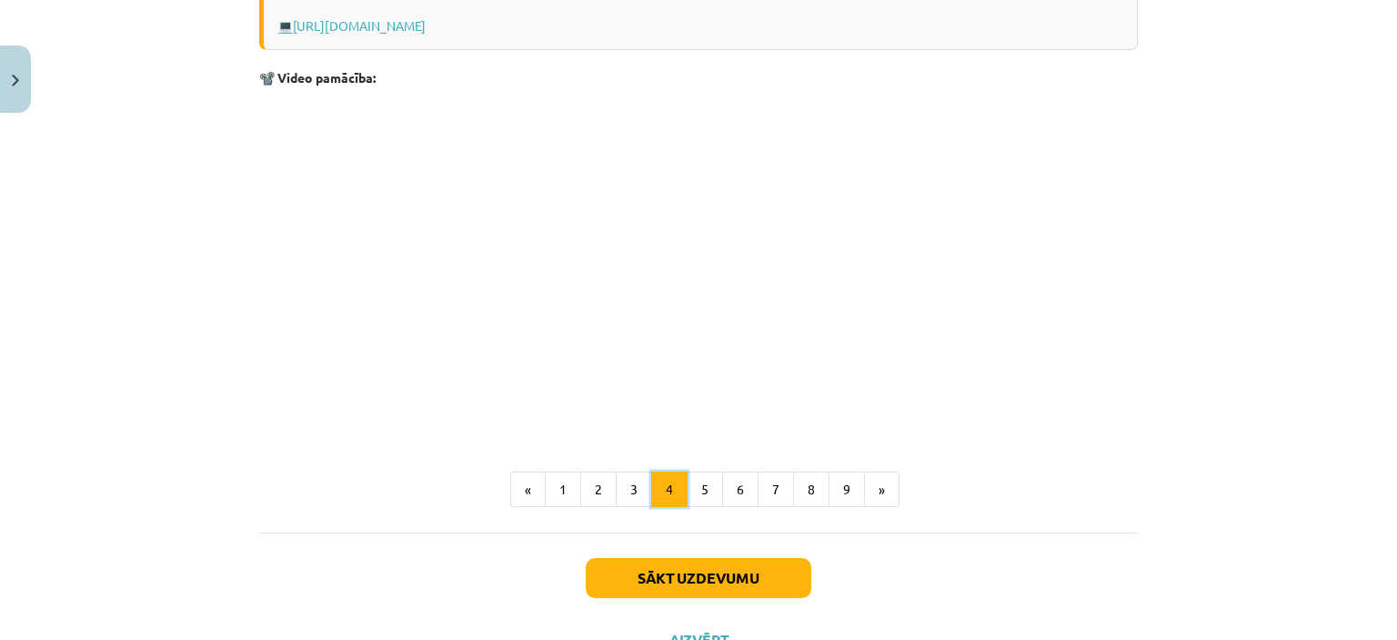
scroll to position [1732, 0]
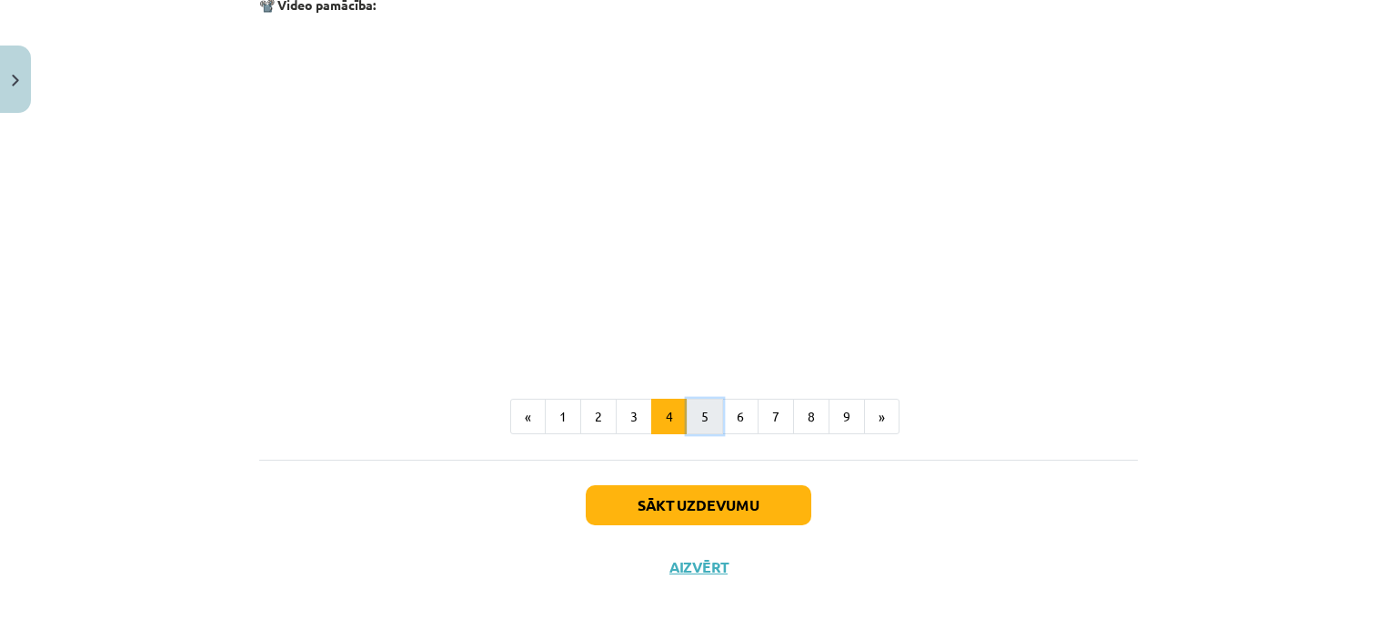
click at [702, 414] on button "5" at bounding box center [705, 416] width 36 height 36
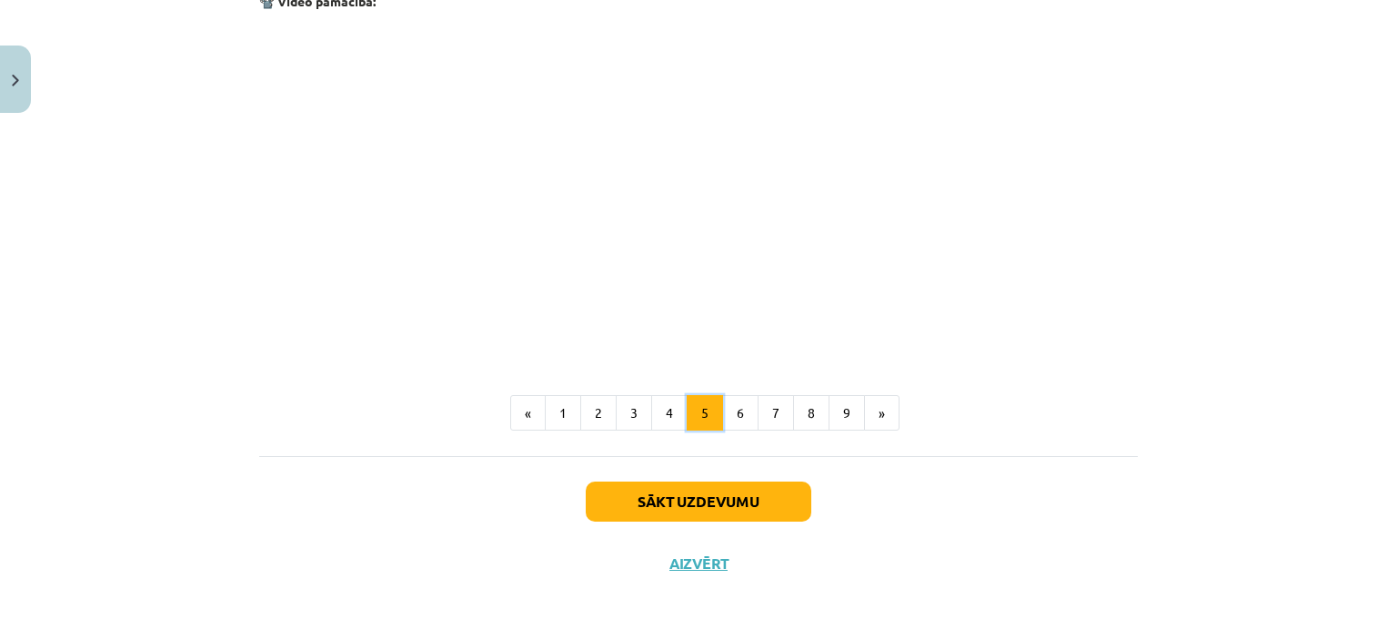
scroll to position [1162, 0]
click at [735, 403] on button "6" at bounding box center [740, 413] width 36 height 36
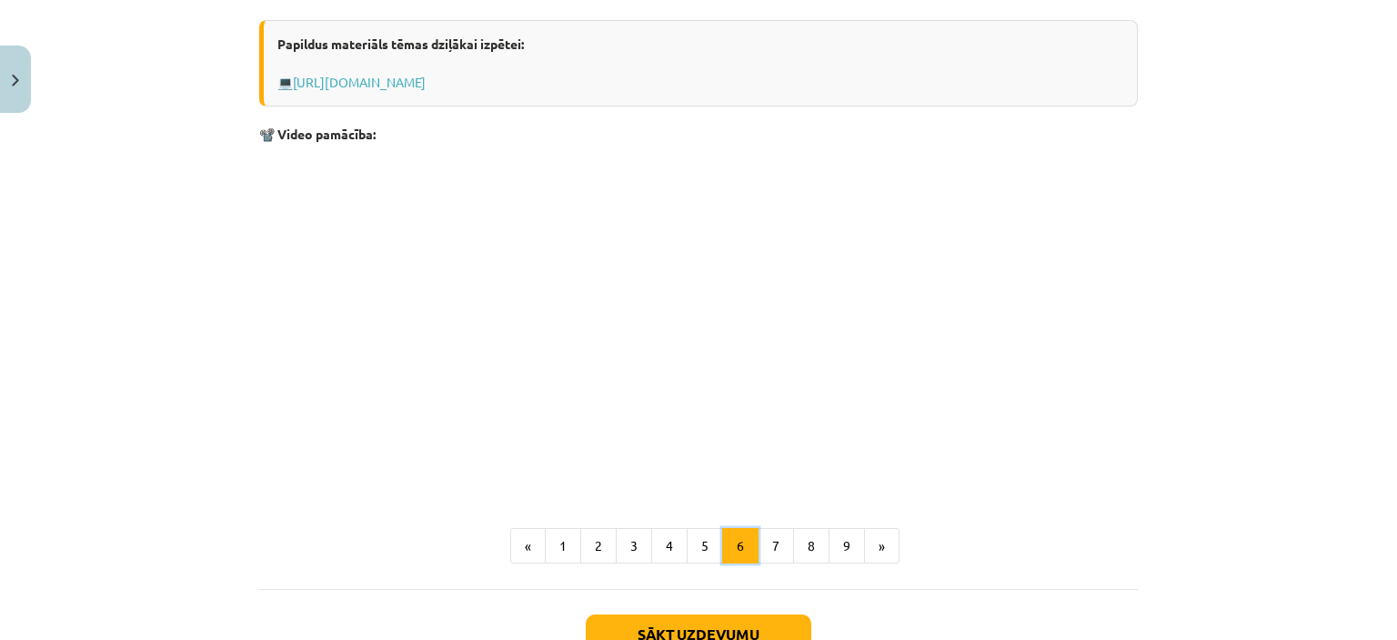
scroll to position [962, 0]
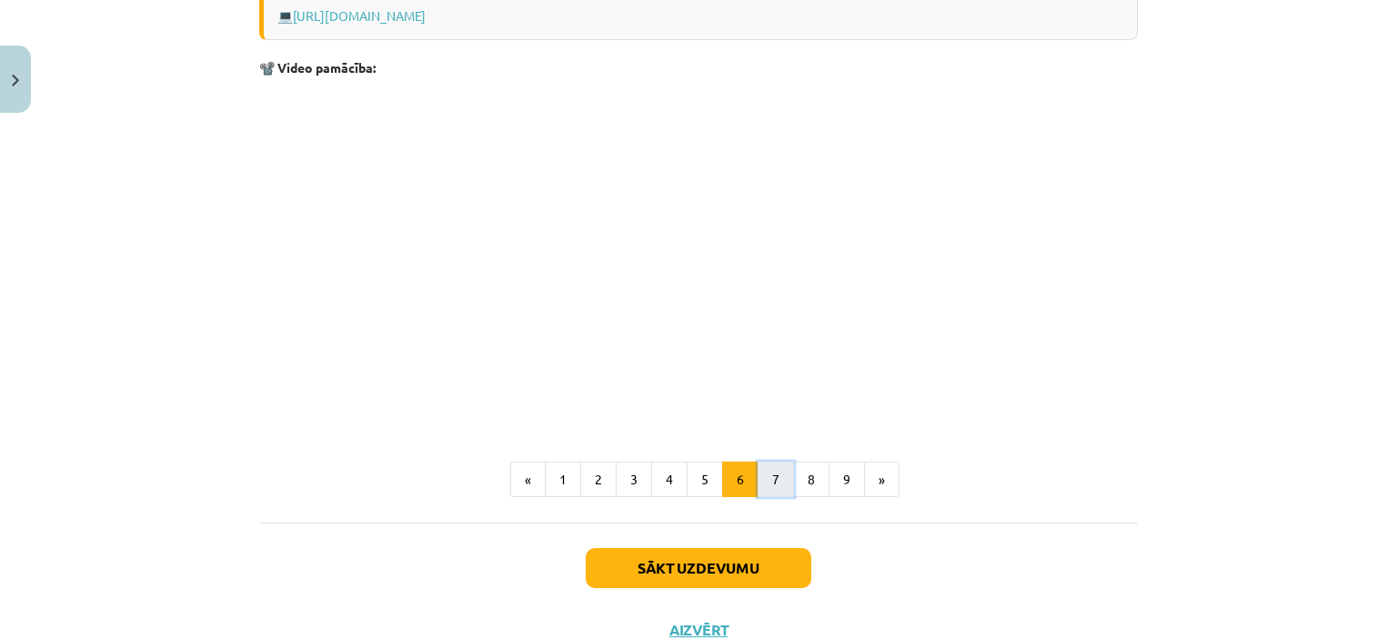
click at [768, 487] on button "7" at bounding box center [776, 479] width 36 height 36
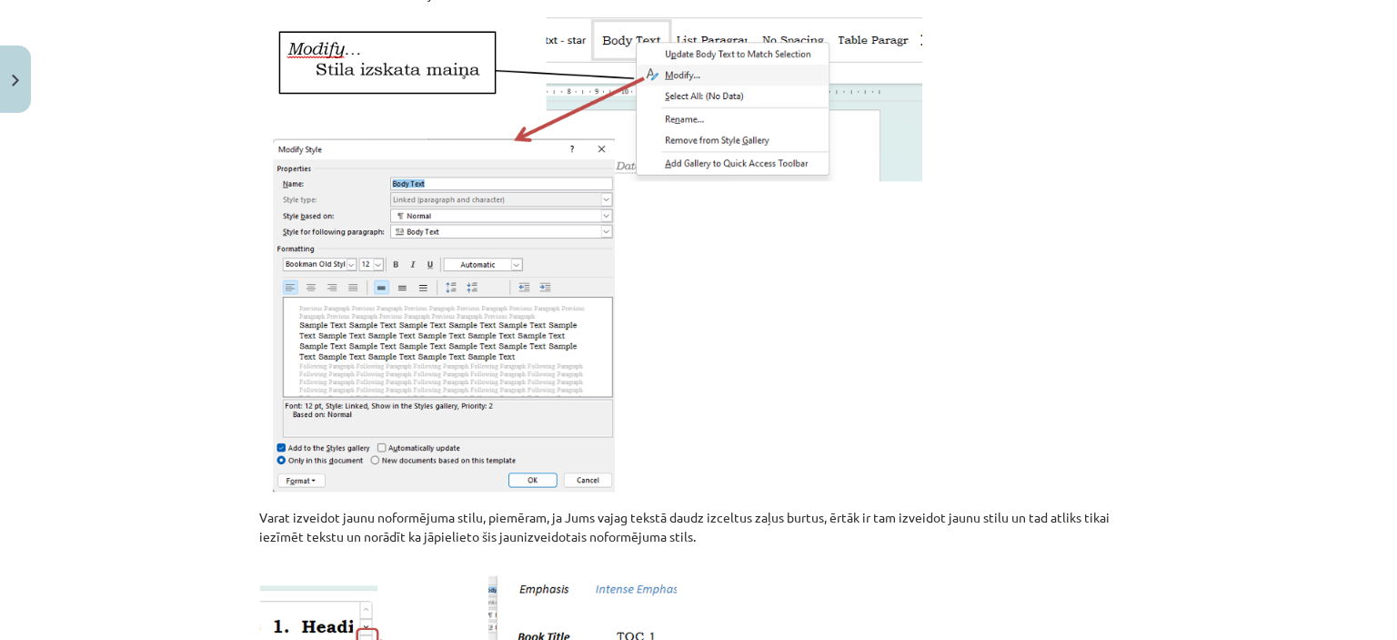
scroll to position [689, 0]
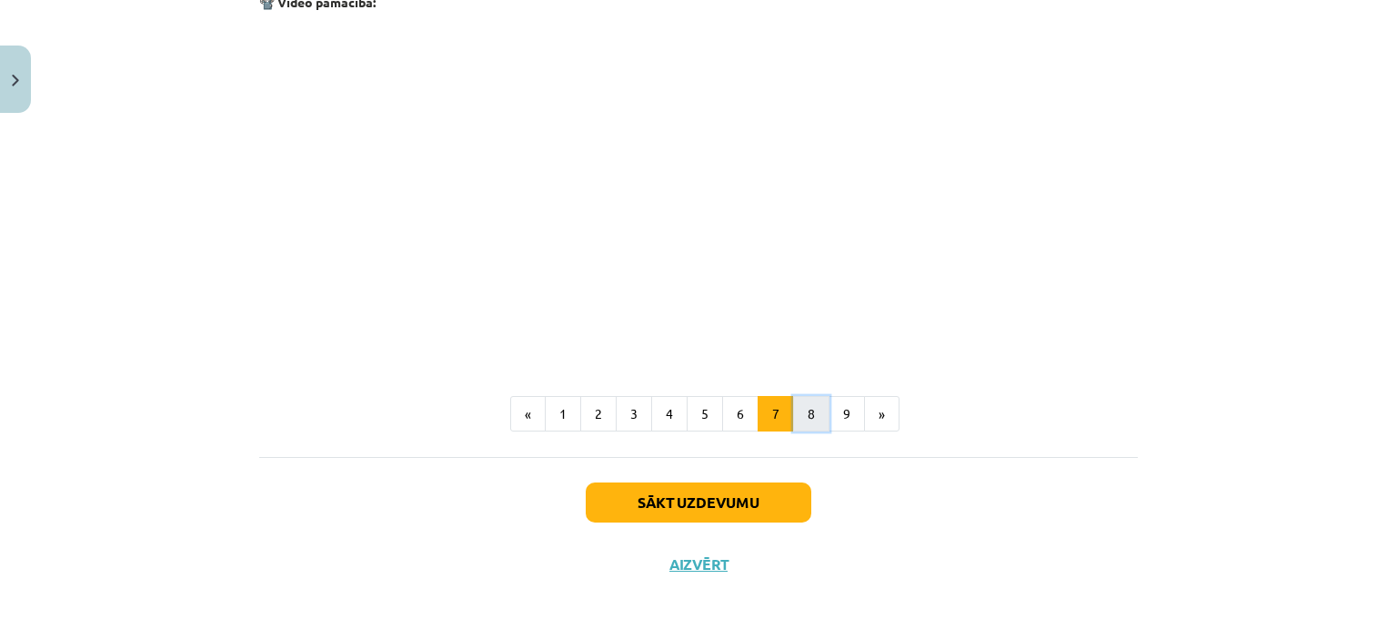
click at [811, 415] on button "8" at bounding box center [811, 414] width 36 height 36
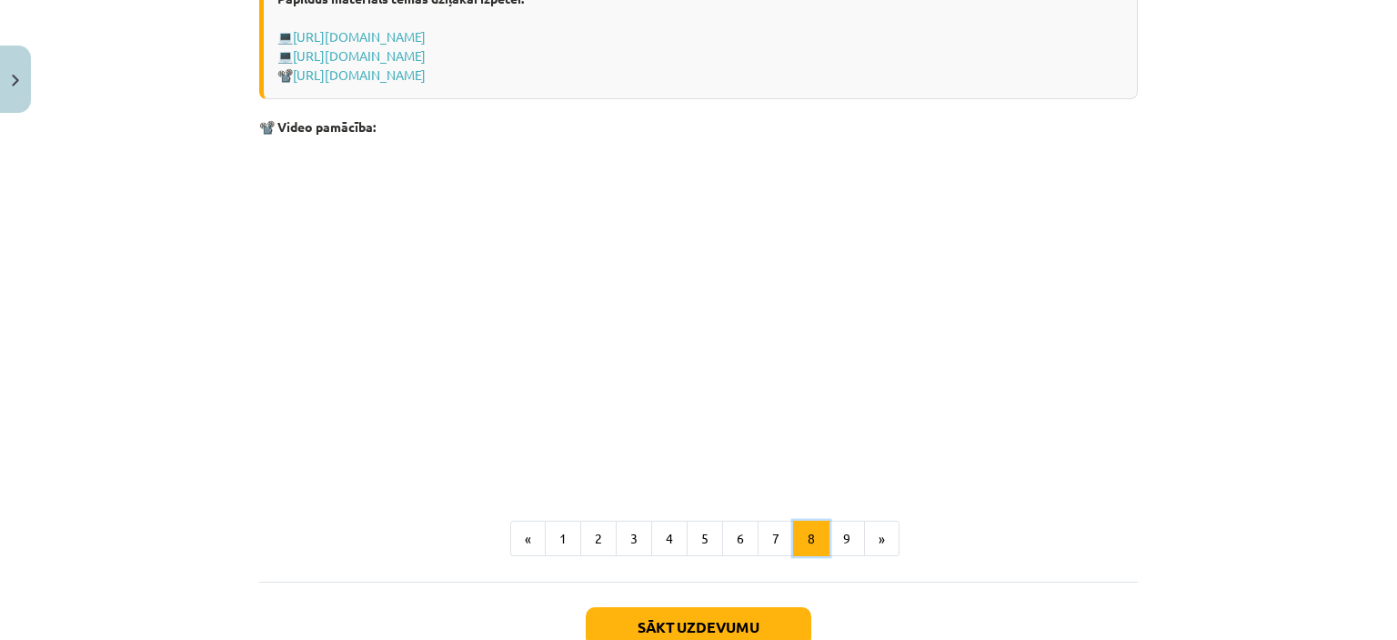
scroll to position [1415, 0]
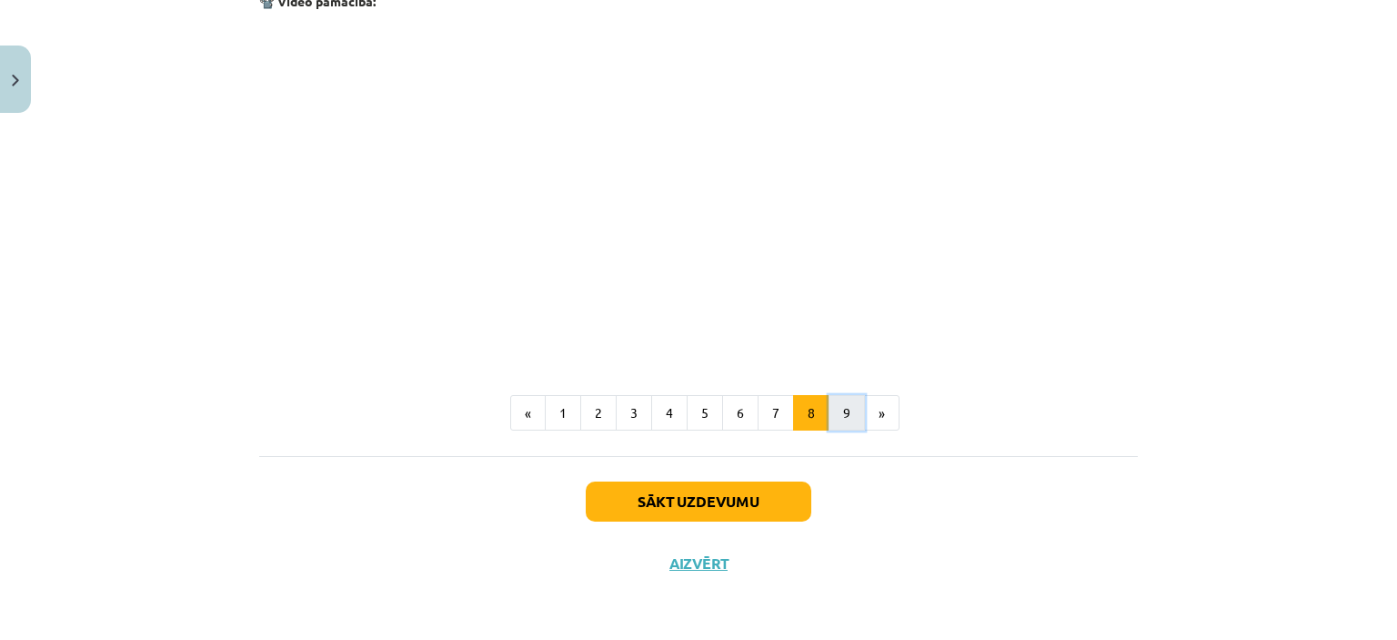
click at [833, 413] on button "9" at bounding box center [847, 413] width 36 height 36
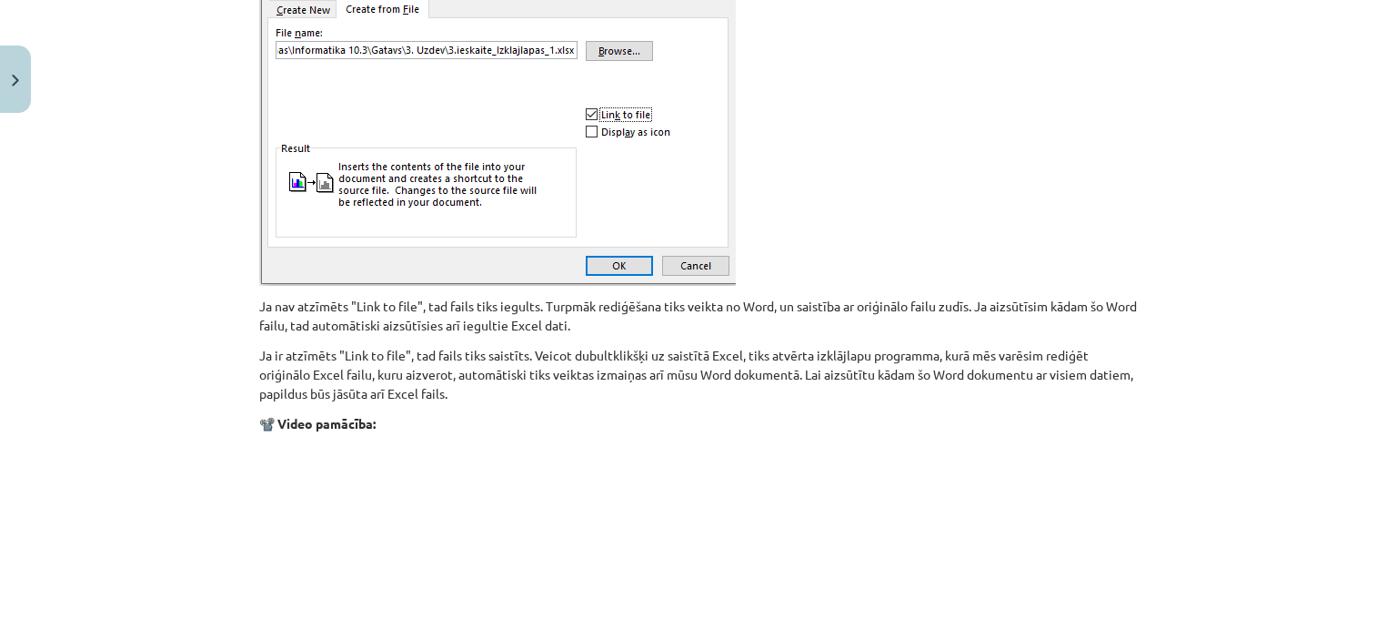
scroll to position [2053, 0]
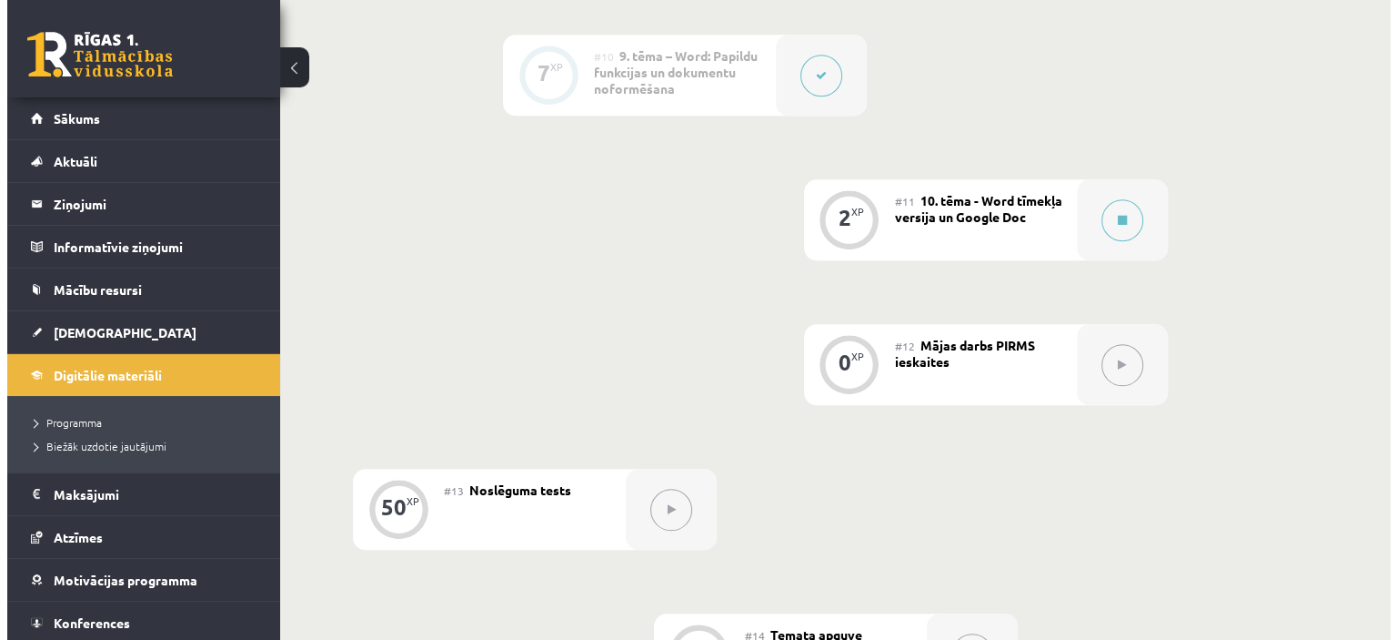
scroll to position [1832, 0]
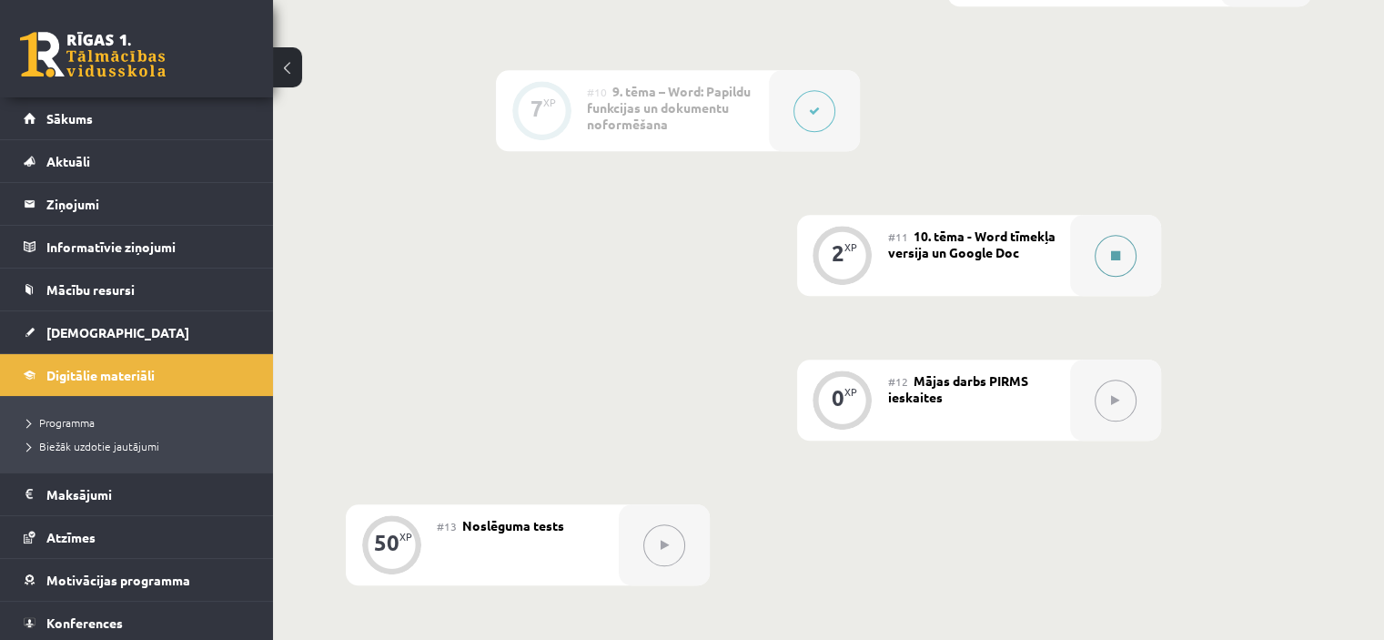
click at [1078, 227] on div at bounding box center [1115, 255] width 91 height 81
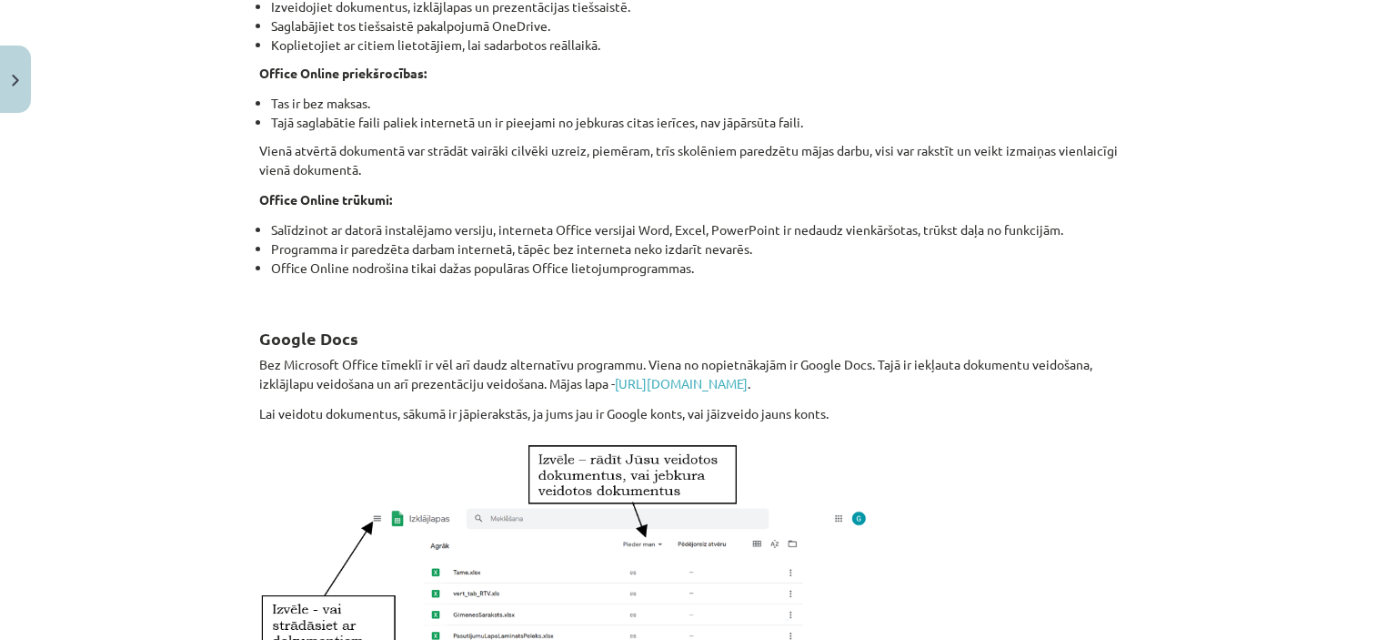
scroll to position [480, 0]
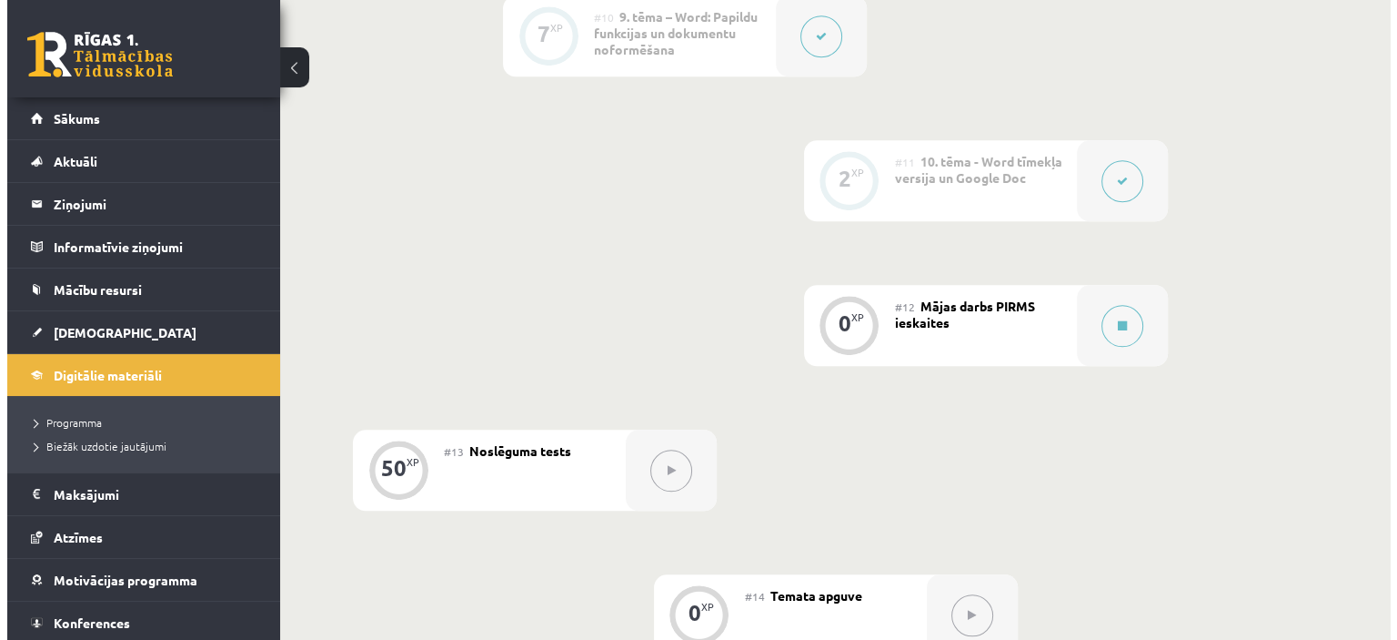
scroll to position [2014, 0]
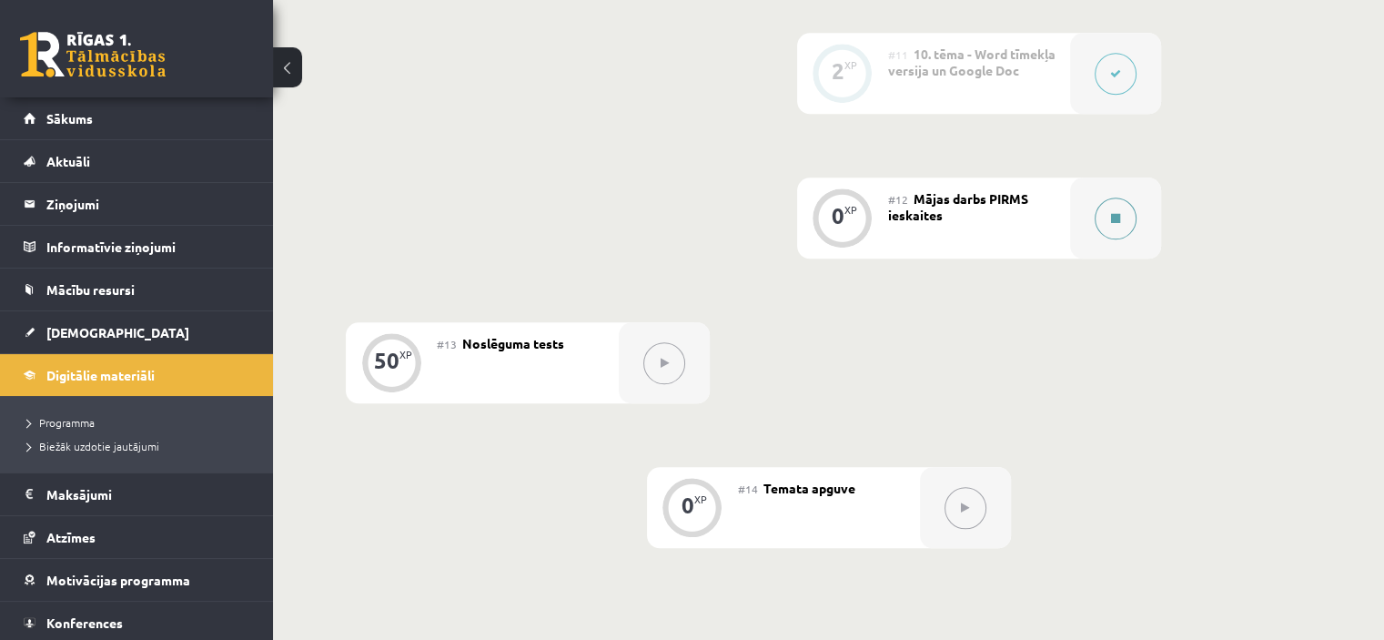
click at [1074, 197] on div at bounding box center [1115, 217] width 91 height 81
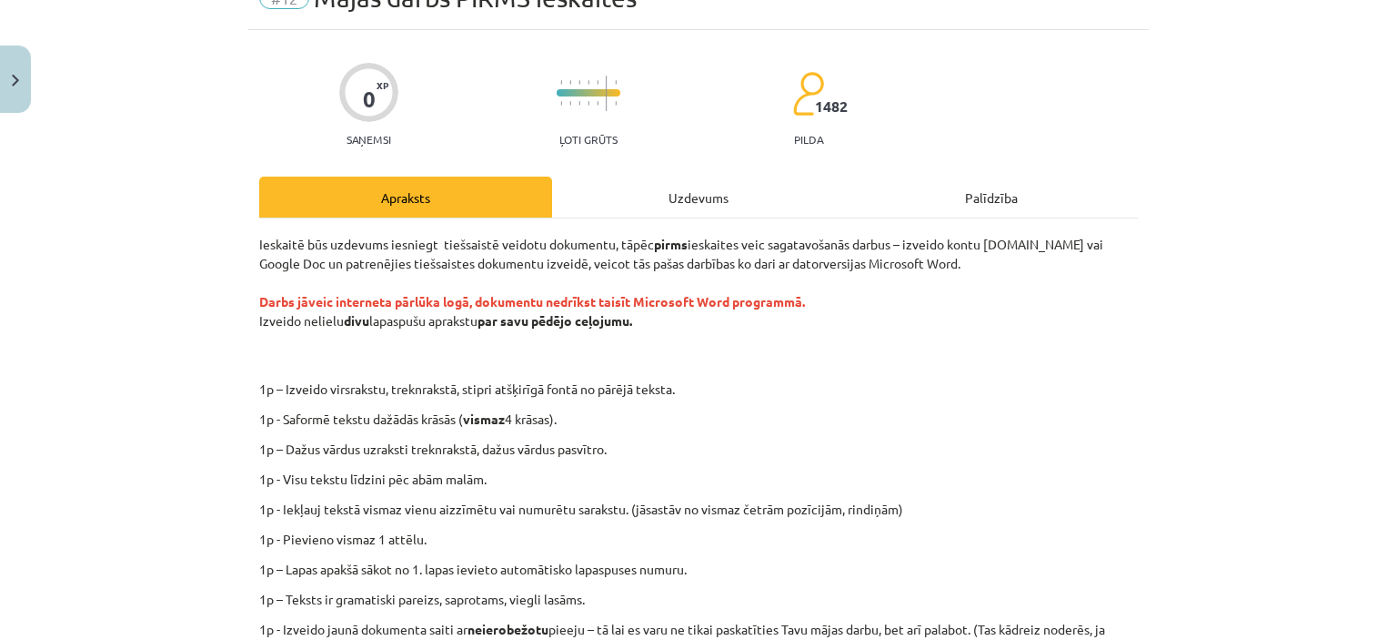
scroll to position [0, 0]
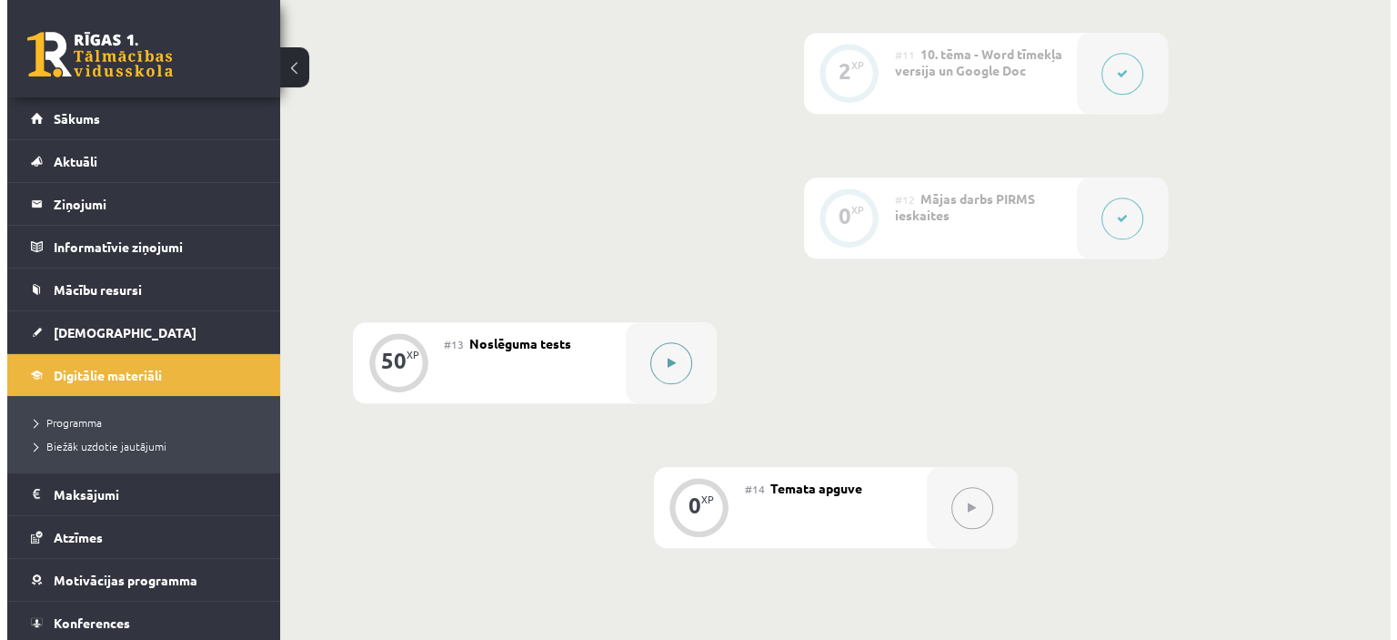
scroll to position [2105, 0]
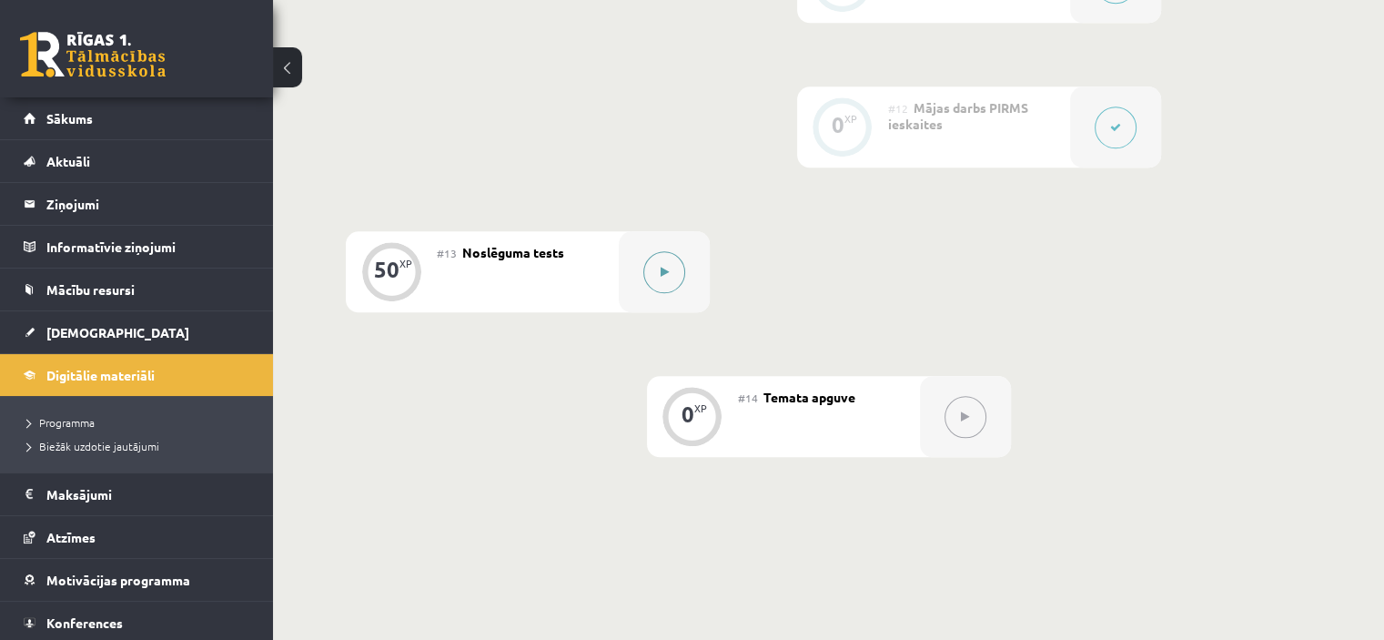
click at [631, 231] on div at bounding box center [664, 271] width 91 height 81
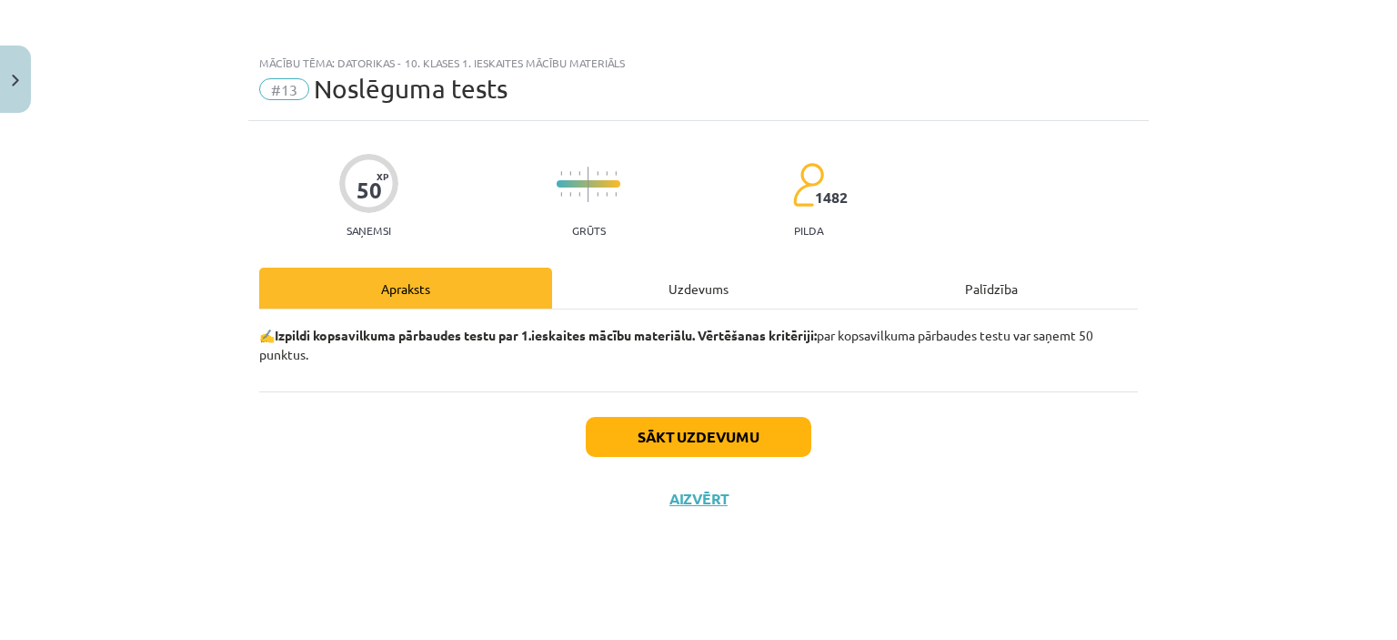
click at [666, 287] on div "Uzdevums" at bounding box center [698, 287] width 293 height 41
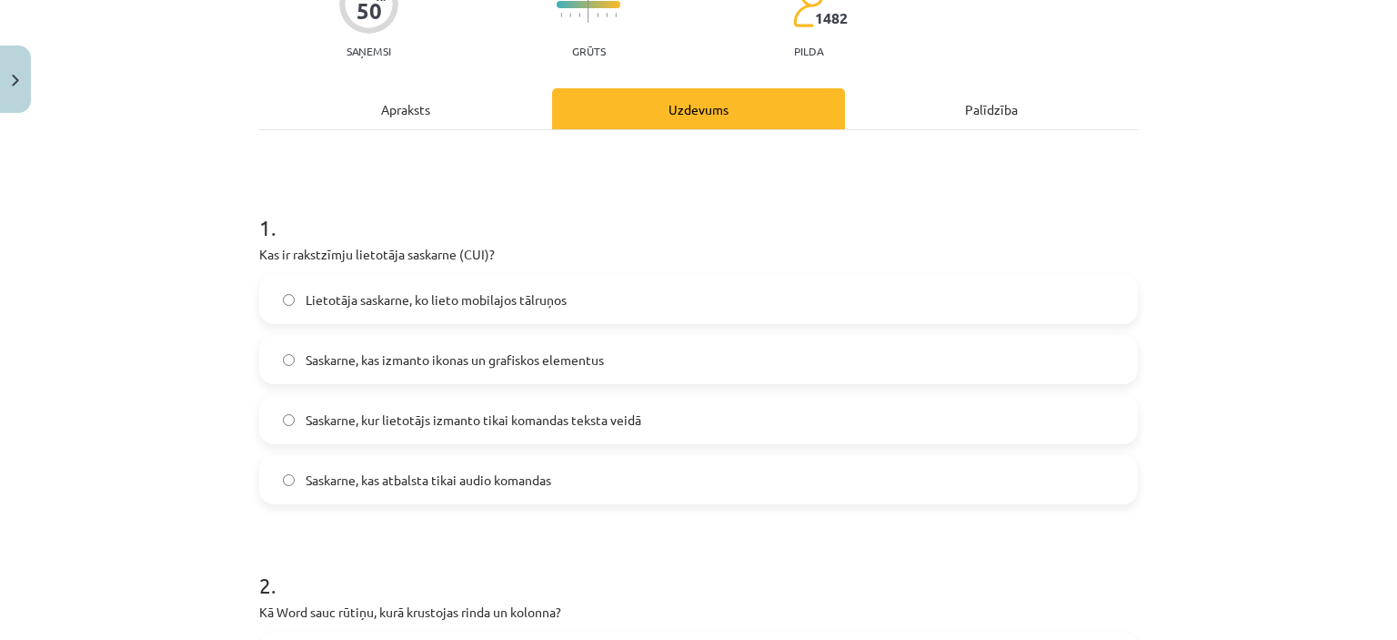
scroll to position [229, 0]
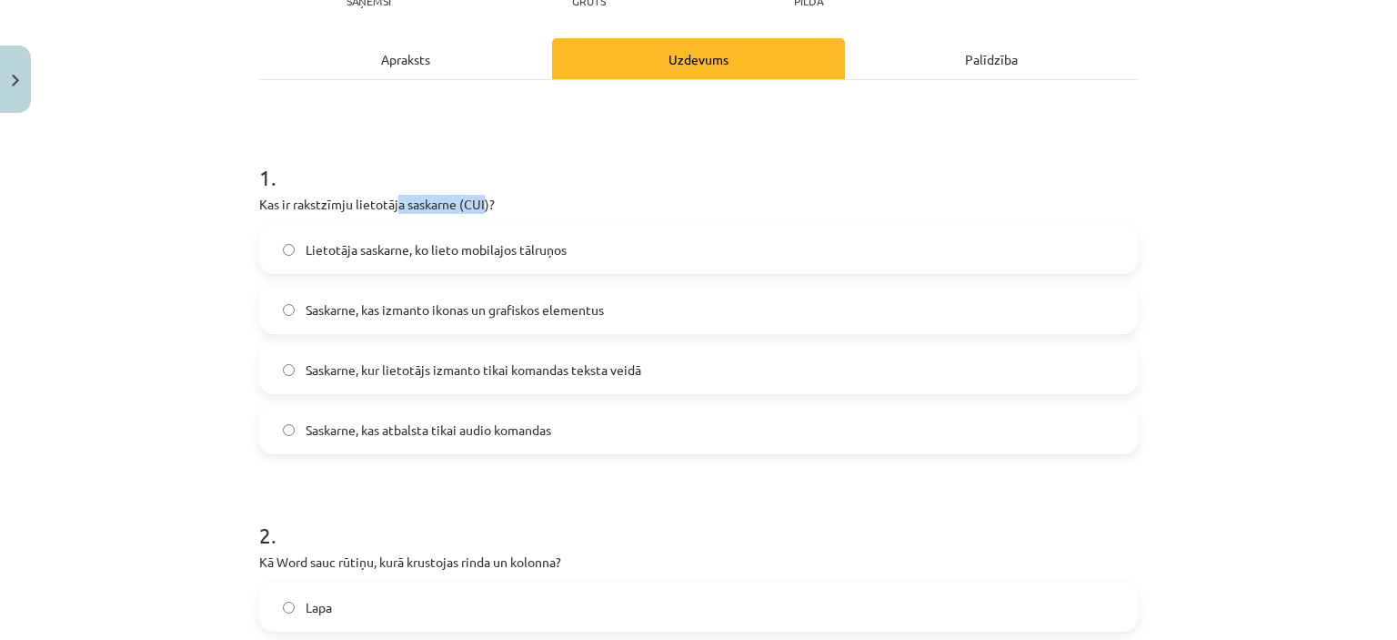
drag, startPoint x: 479, startPoint y: 199, endPoint x: 393, endPoint y: 200, distance: 85.5
click at [393, 200] on p "Kas ir rakstzīmju lietotāja saskarne (CUI)?" at bounding box center [698, 204] width 879 height 19
drag, startPoint x: 491, startPoint y: 203, endPoint x: 237, endPoint y: 200, distance: 253.8
click at [237, 200] on div "Mācību tēma: Datorikas - 10. klases 1. ieskaites mācību materiāls #13 Noslēguma…" at bounding box center [698, 320] width 1397 height 640
copy p "Kas ir rakstzīmju lietotāja saskarne (CUI)?"
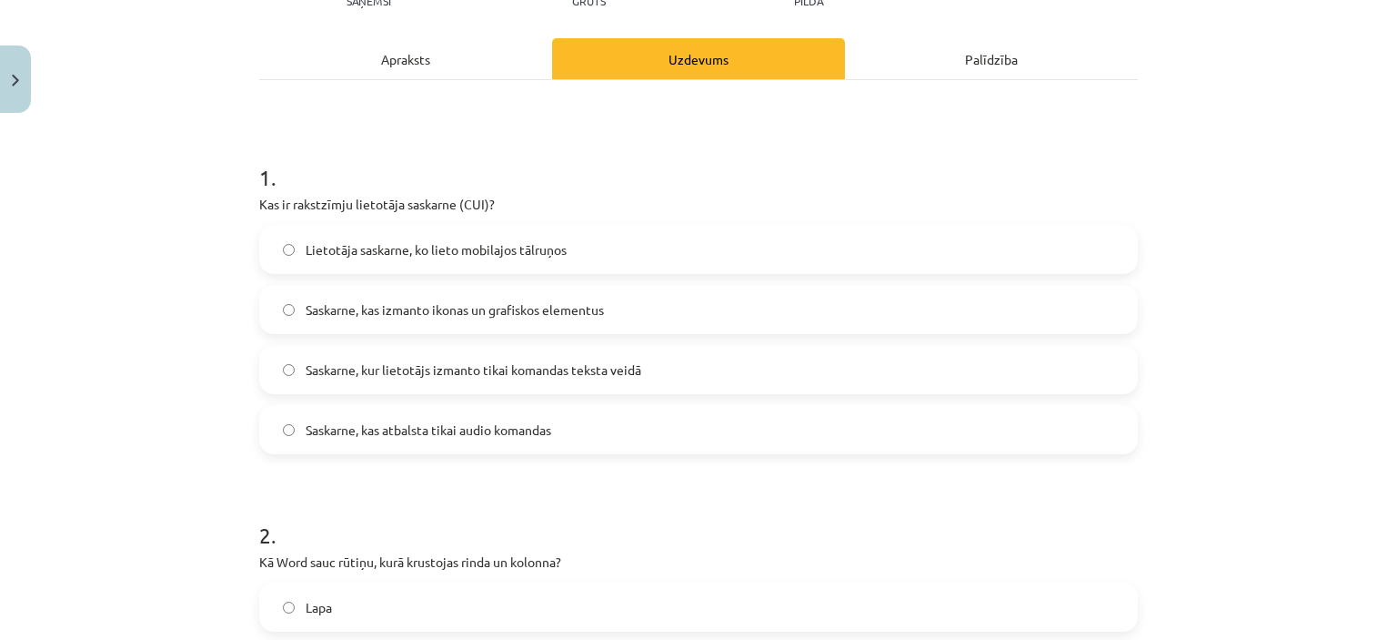
click at [187, 257] on div "Mācību tēma: Datorikas - 10. klases 1. ieskaites mācību materiāls #13 Noslēguma…" at bounding box center [698, 320] width 1397 height 640
click at [550, 360] on span "Saskarne, kur lietotājs izmanto tikai komandas teksta veidā" at bounding box center [474, 369] width 336 height 19
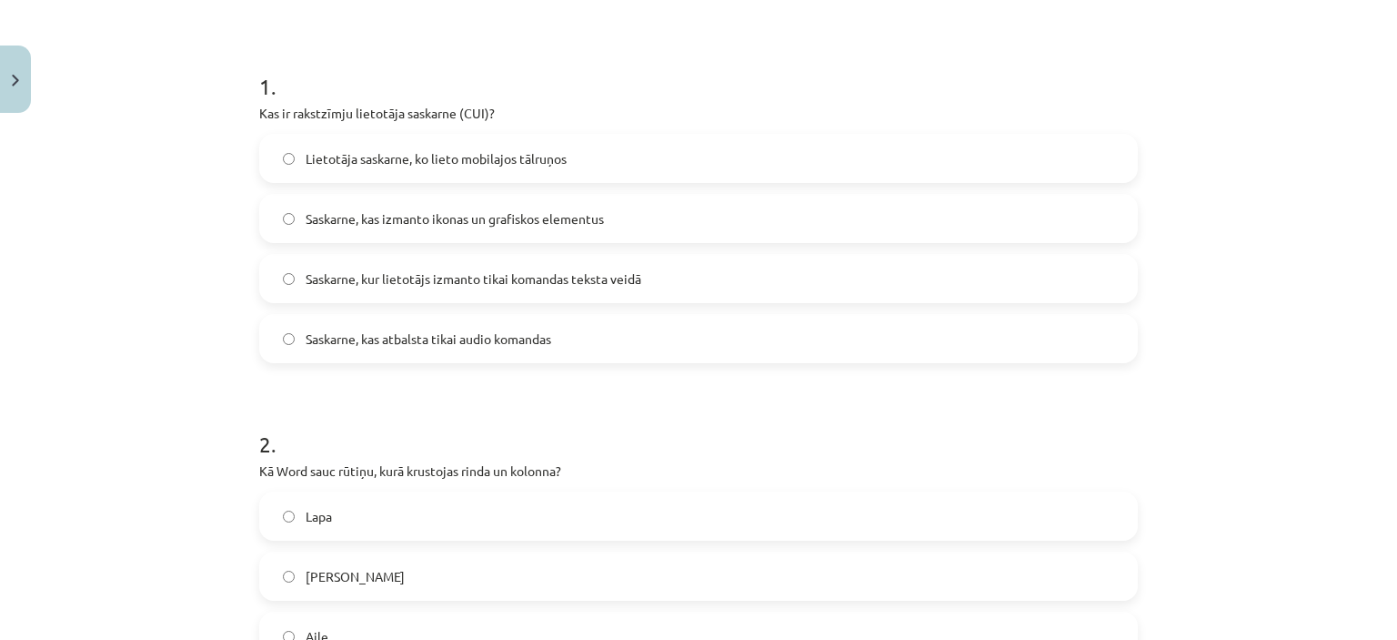
scroll to position [502, 0]
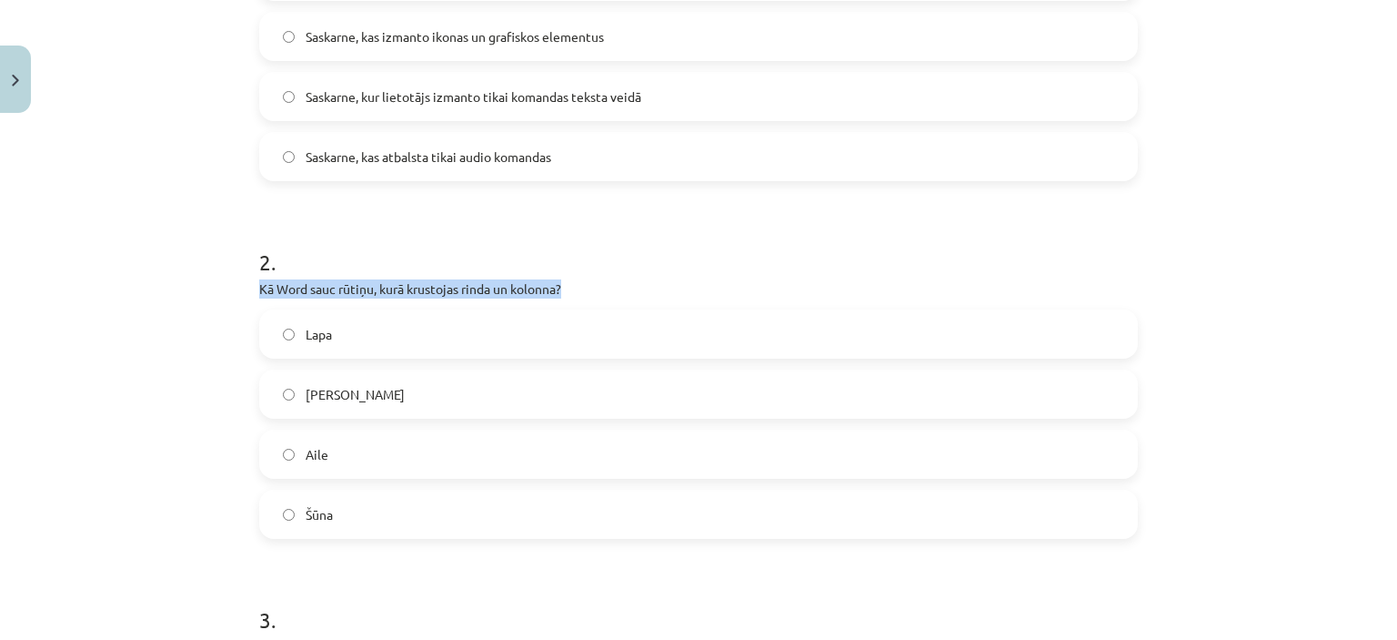
drag, startPoint x: 562, startPoint y: 281, endPoint x: 248, endPoint y: 292, distance: 314.1
copy p "Kā Word sauc rūtiņu, kurā krustojas rinda un kolonna?"
click at [328, 515] on label "Šūna" at bounding box center [698, 513] width 875 height 45
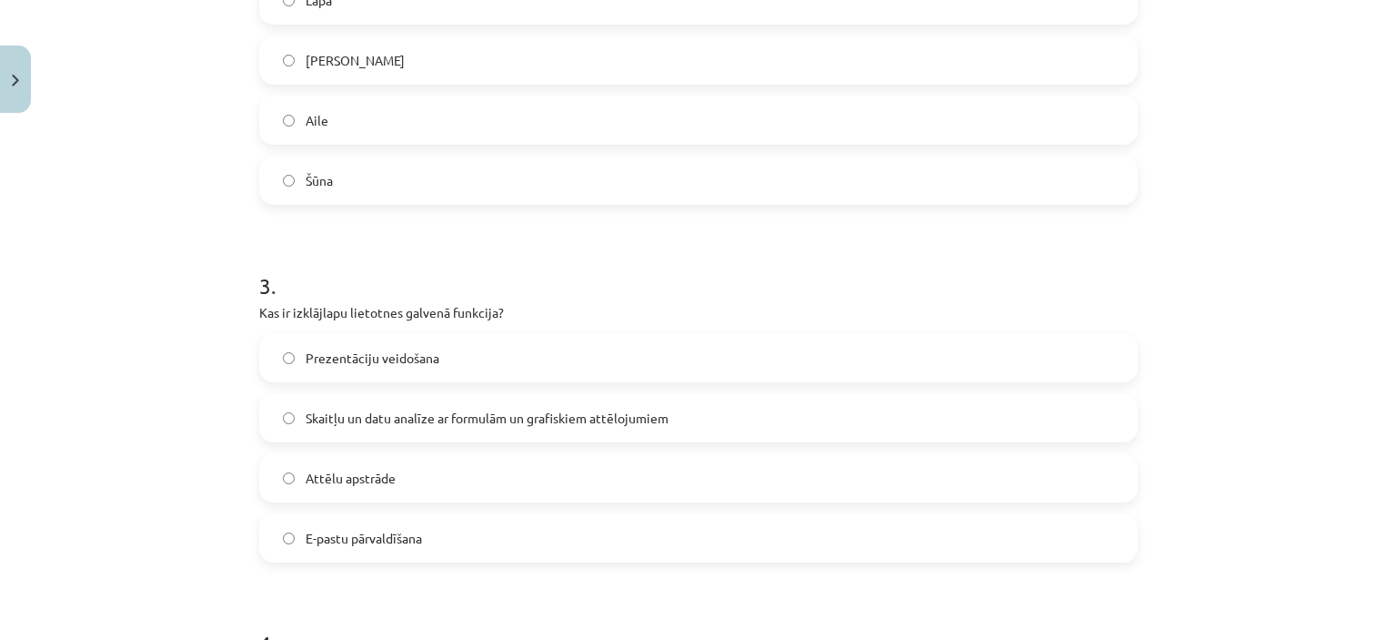
scroll to position [866, 0]
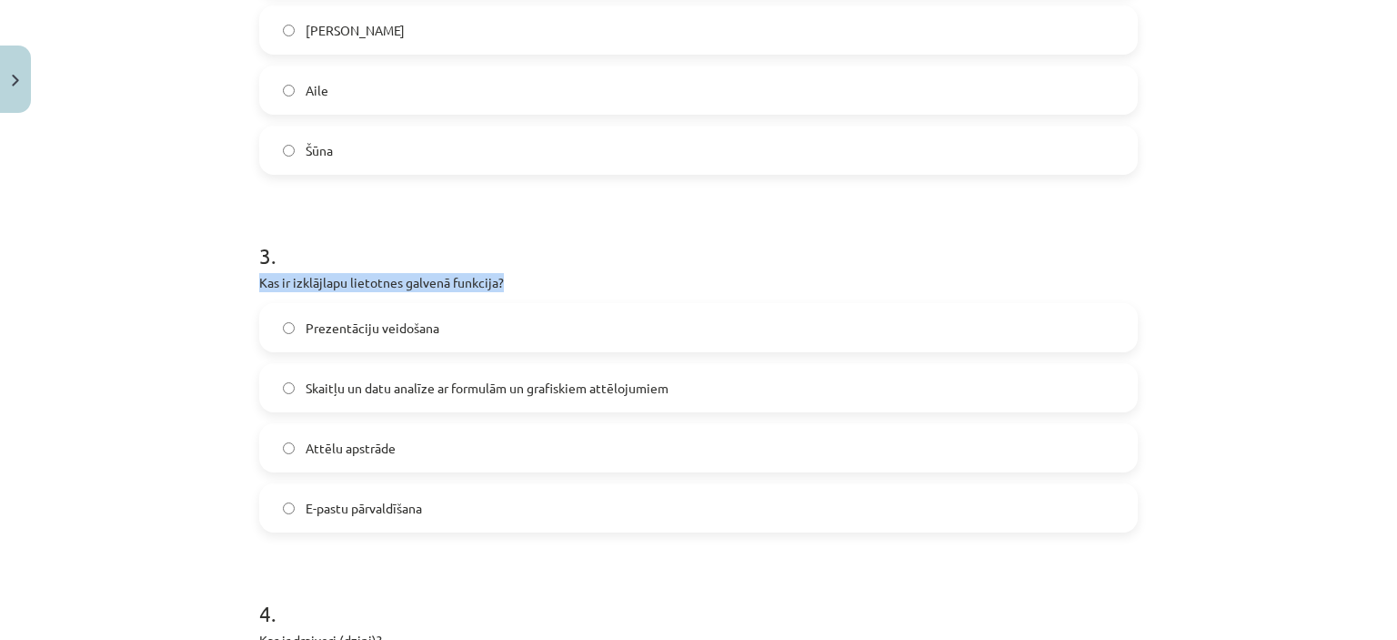
drag, startPoint x: 513, startPoint y: 280, endPoint x: 247, endPoint y: 279, distance: 265.7
copy p "Kas ir izklājlapu lietotnes galvenā funkcija?"
click at [204, 272] on div "Mācību tēma: Datorikas - 10. klases 1. ieskaites mācību materiāls #13 Noslēguma…" at bounding box center [698, 320] width 1397 height 640
click at [406, 391] on span "Skaitļu un datu analīze ar formulām un grafiskiem attēlojumiem" at bounding box center [487, 387] width 363 height 19
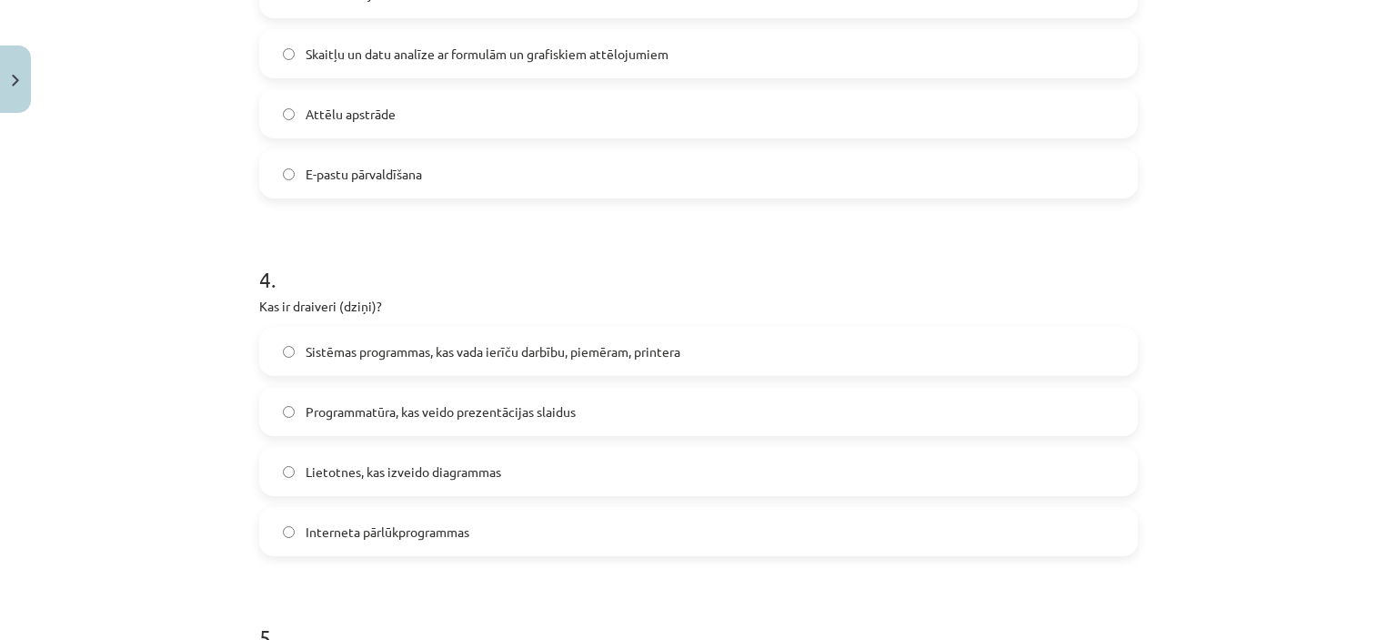
scroll to position [1230, 0]
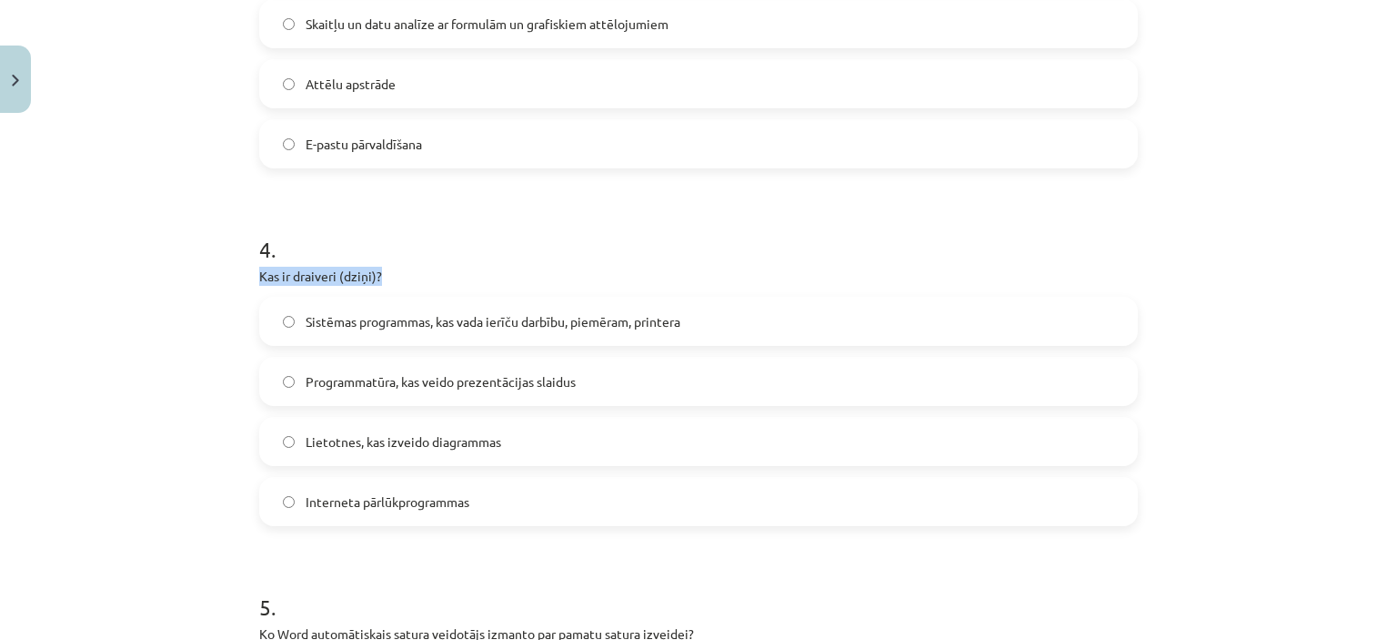
drag, startPoint x: 392, startPoint y: 269, endPoint x: 232, endPoint y: 284, distance: 160.8
click at [232, 284] on div "Mācību tēma: Datorikas - 10. klases 1. ieskaites mācību materiāls #13 Noslēguma…" at bounding box center [698, 320] width 1397 height 640
copy p "Kas ir draiveri (dziņi)?"
click at [186, 287] on div "Mācību tēma: Datorikas - 10. klases 1. ieskaites mācību materiāls #13 Noslēguma…" at bounding box center [698, 320] width 1397 height 640
click at [501, 323] on span "Sistēmas programmas, kas vada ierīču darbību, piemēram, printera" at bounding box center [493, 321] width 375 height 19
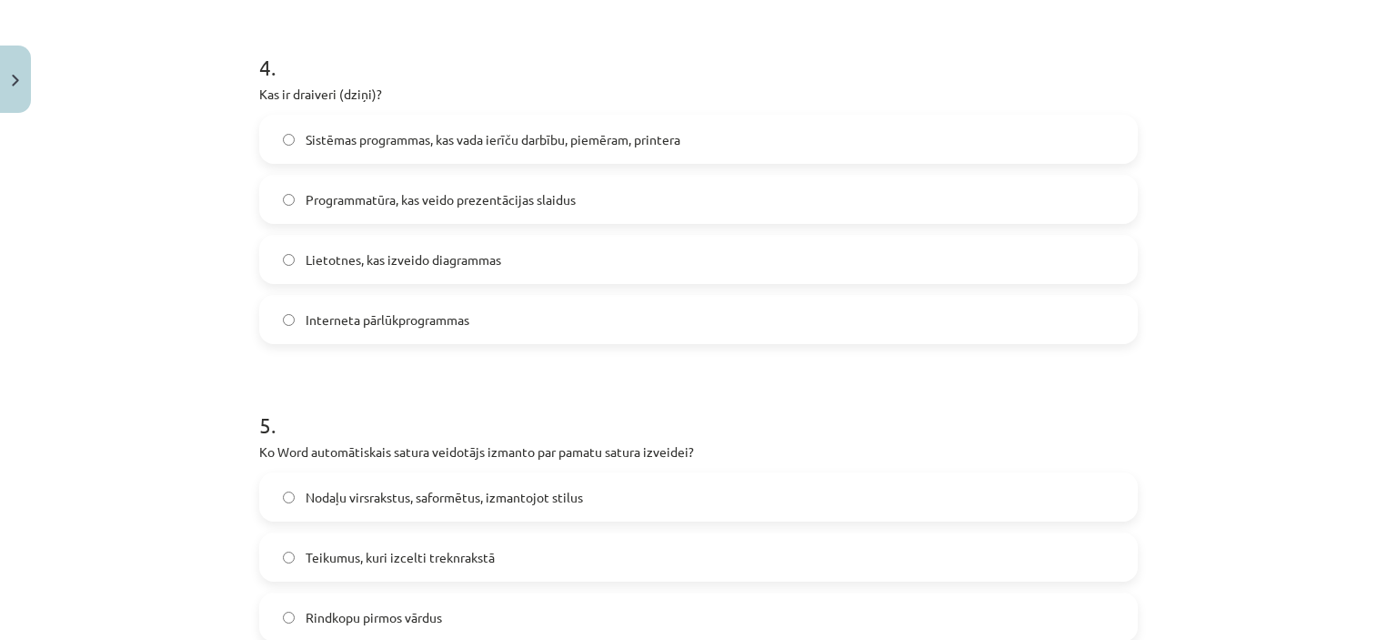
scroll to position [1594, 0]
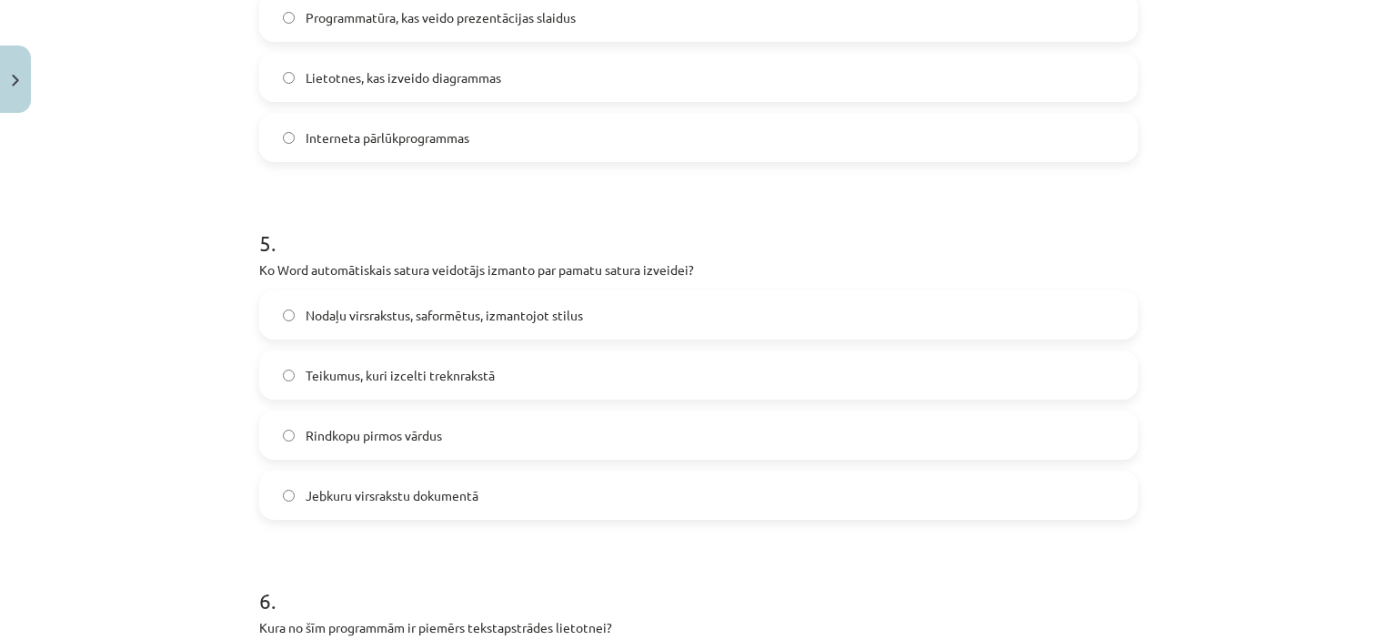
click at [458, 316] on span "Nodaļu virsrakstus, saformētus, izmantojot stilus" at bounding box center [444, 315] width 277 height 19
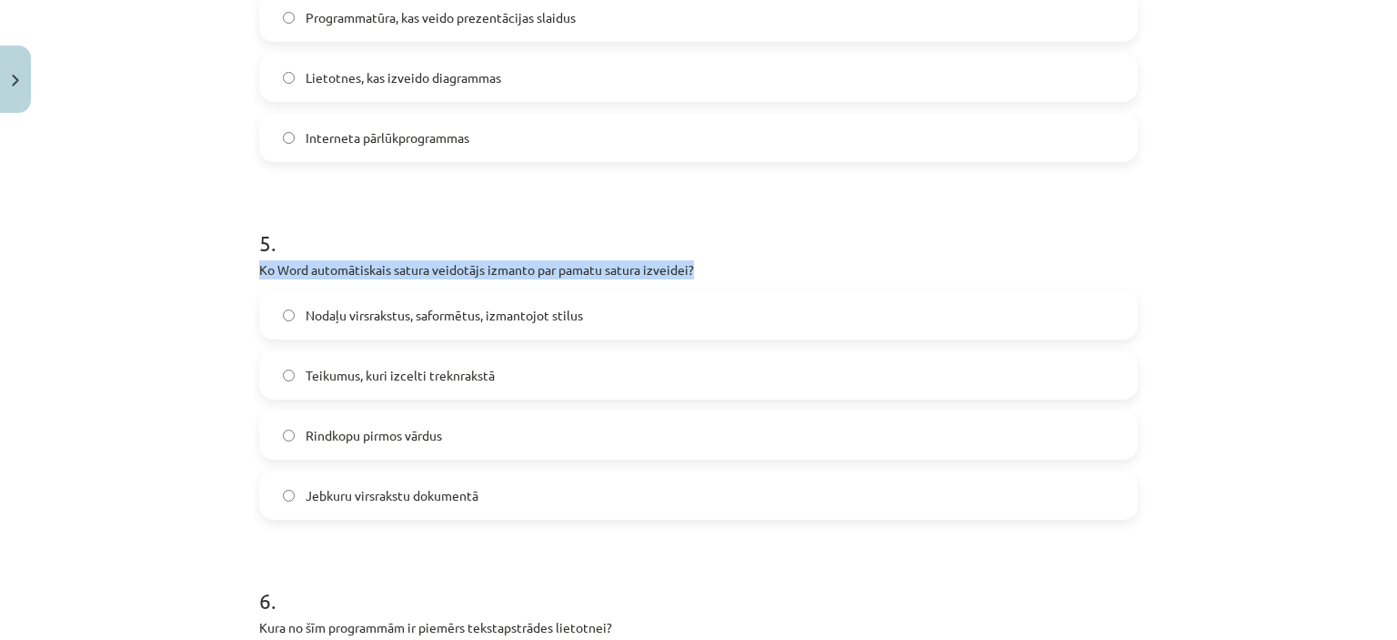
drag, startPoint x: 707, startPoint y: 268, endPoint x: 208, endPoint y: 278, distance: 498.6
click at [208, 278] on div "Mācību tēma: Datorikas - 10. klases 1. ieskaites mācību materiāls #13 Noslēguma…" at bounding box center [698, 320] width 1397 height 640
copy p "Ko Word automātiskais satura veidotājs izmanto par pamatu satura izveidei?"
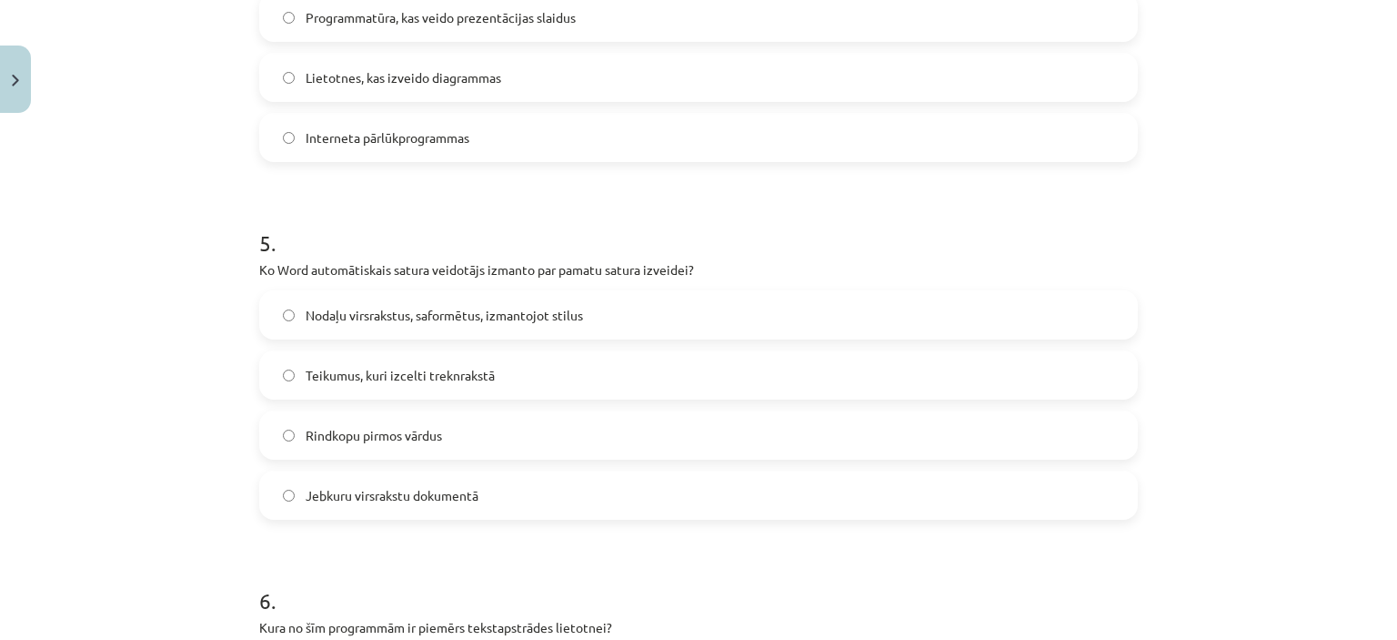
click at [135, 329] on div "Mācību tēma: Datorikas - 10. klases 1. ieskaites mācību materiāls #13 Noslēguma…" at bounding box center [698, 320] width 1397 height 640
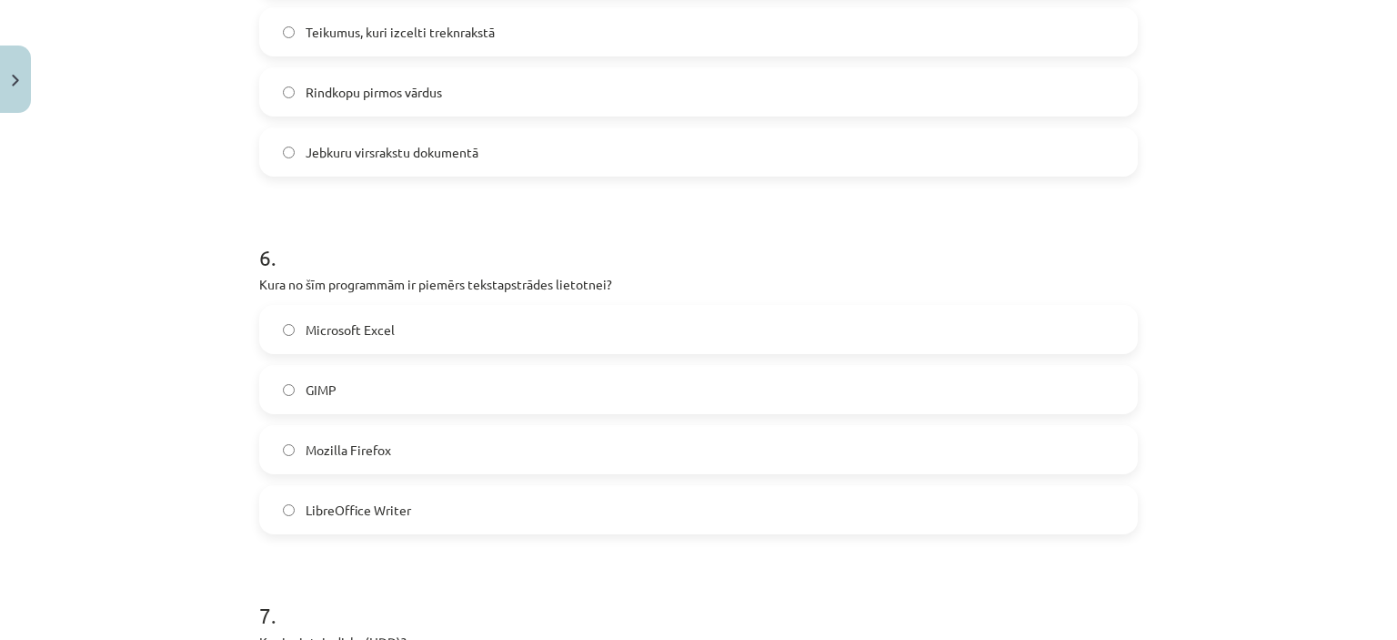
scroll to position [2049, 0]
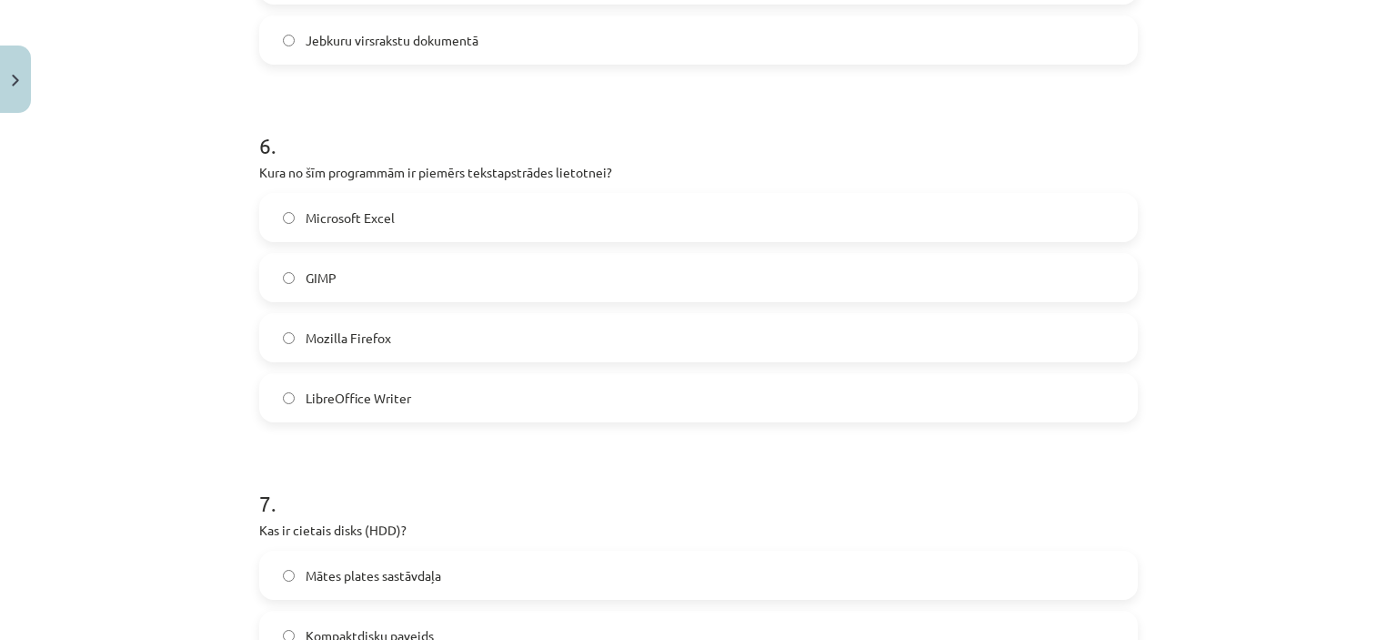
click at [434, 392] on label "LibreOffice Writer" at bounding box center [698, 397] width 875 height 45
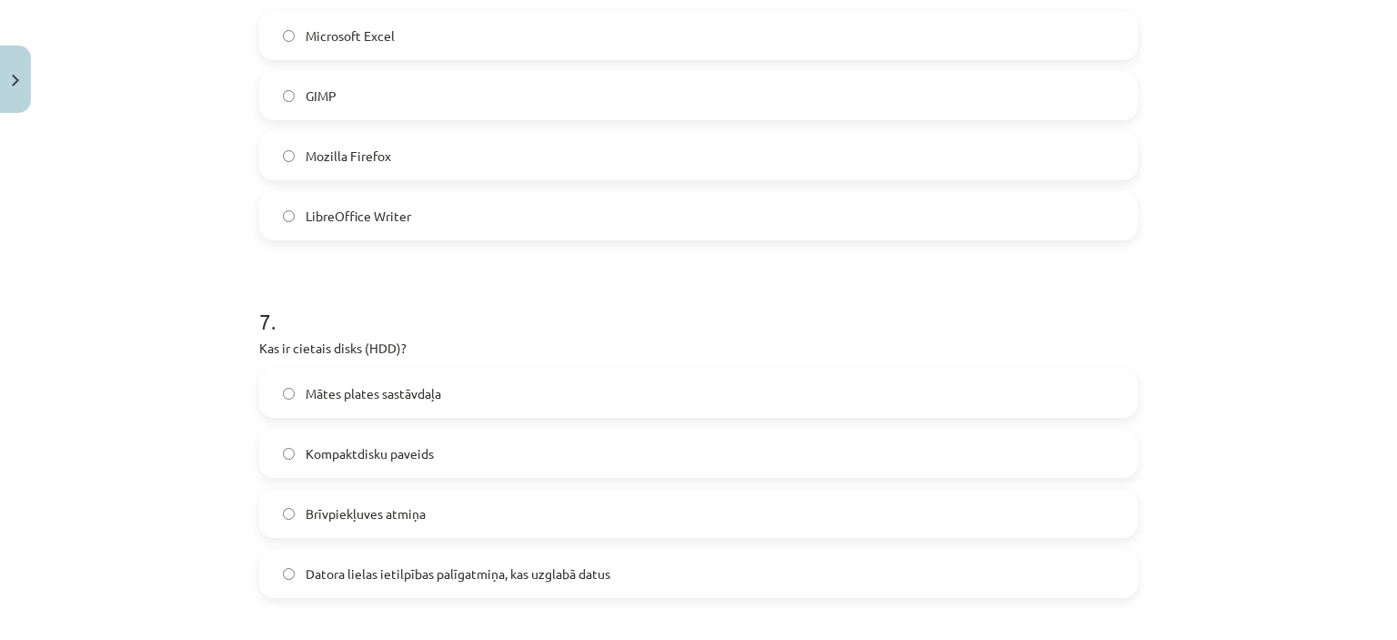
scroll to position [2322, 0]
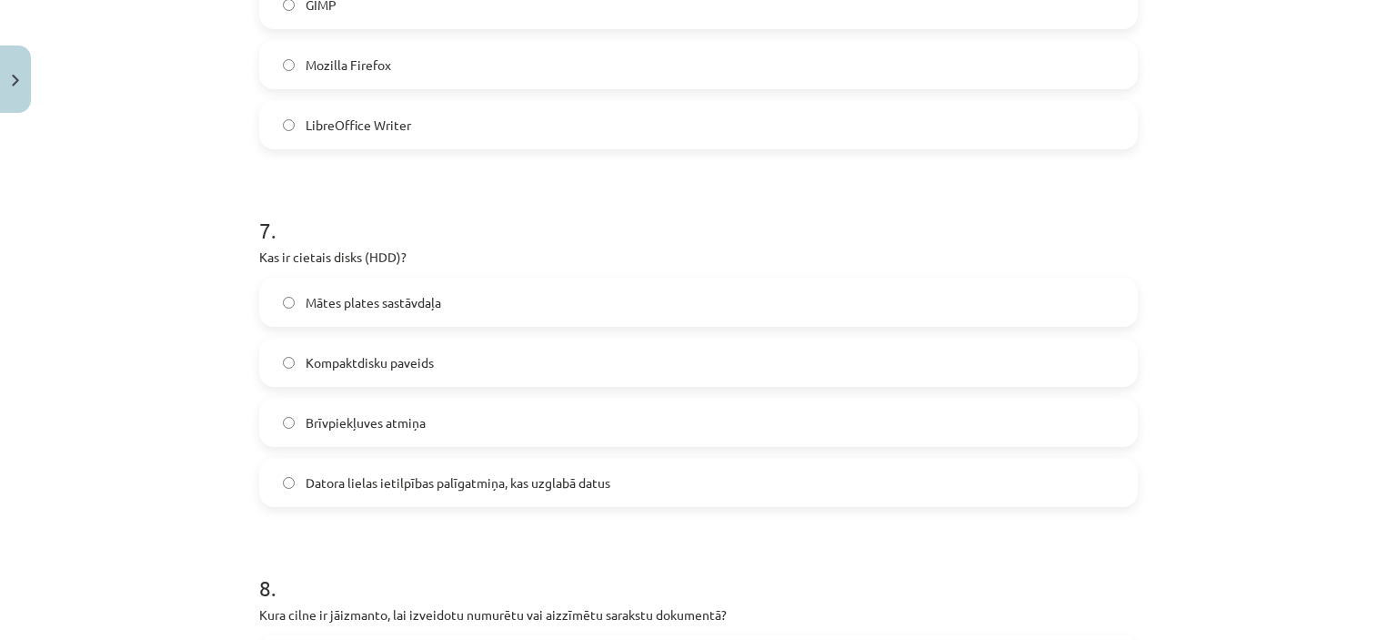
click at [390, 487] on span "Datora lielas ietilpības palīgatmiņa, kas uzglabā datus" at bounding box center [458, 482] width 305 height 19
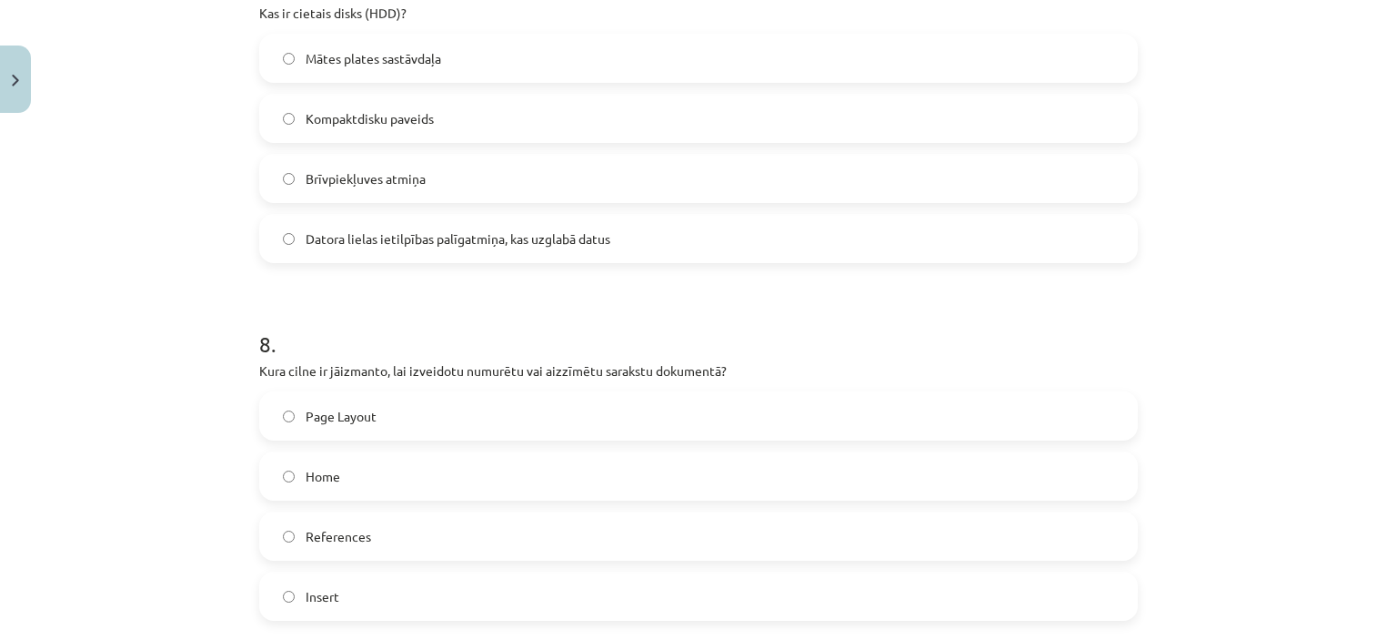
scroll to position [2595, 0]
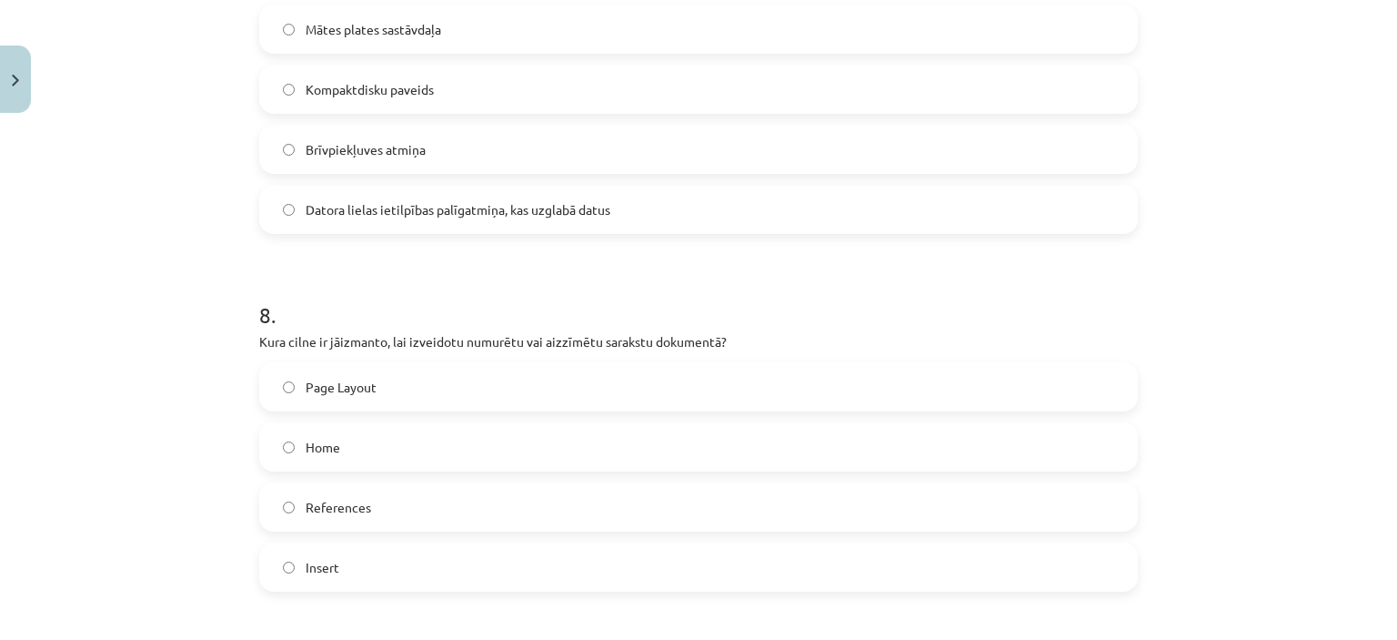
drag, startPoint x: 342, startPoint y: 445, endPoint x: 381, endPoint y: 452, distance: 39.8
click at [342, 446] on label "Home" at bounding box center [698, 446] width 875 height 45
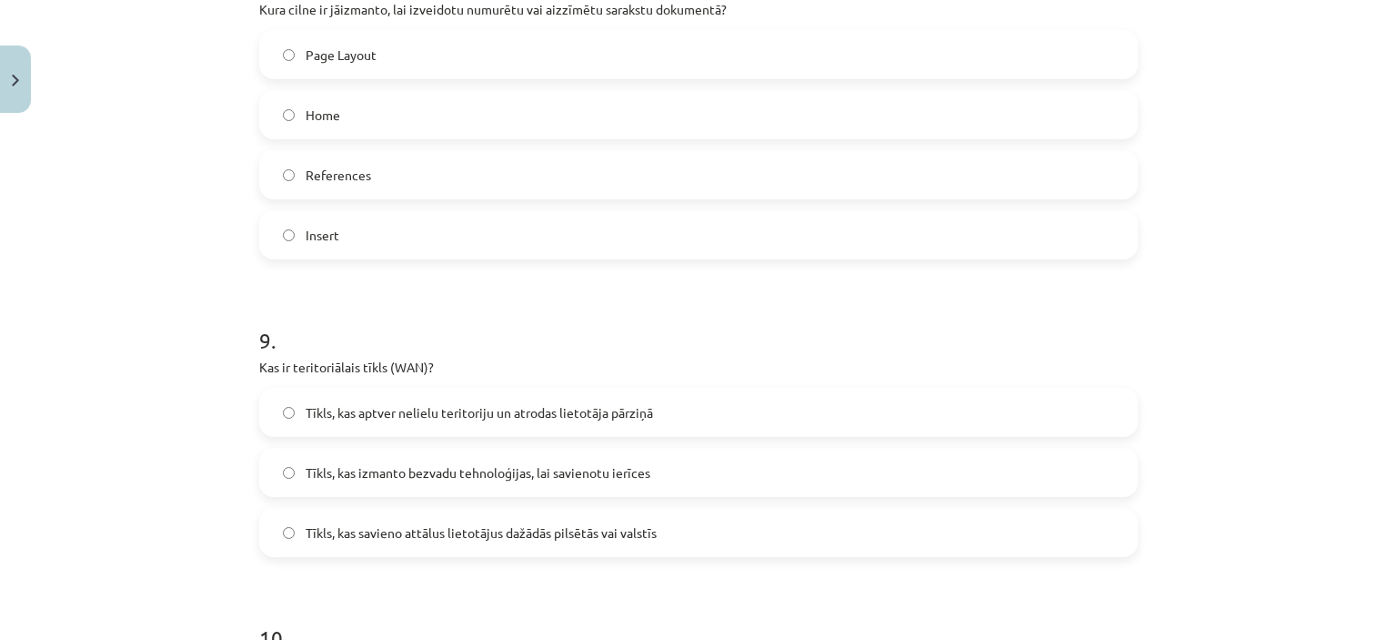
scroll to position [2959, 0]
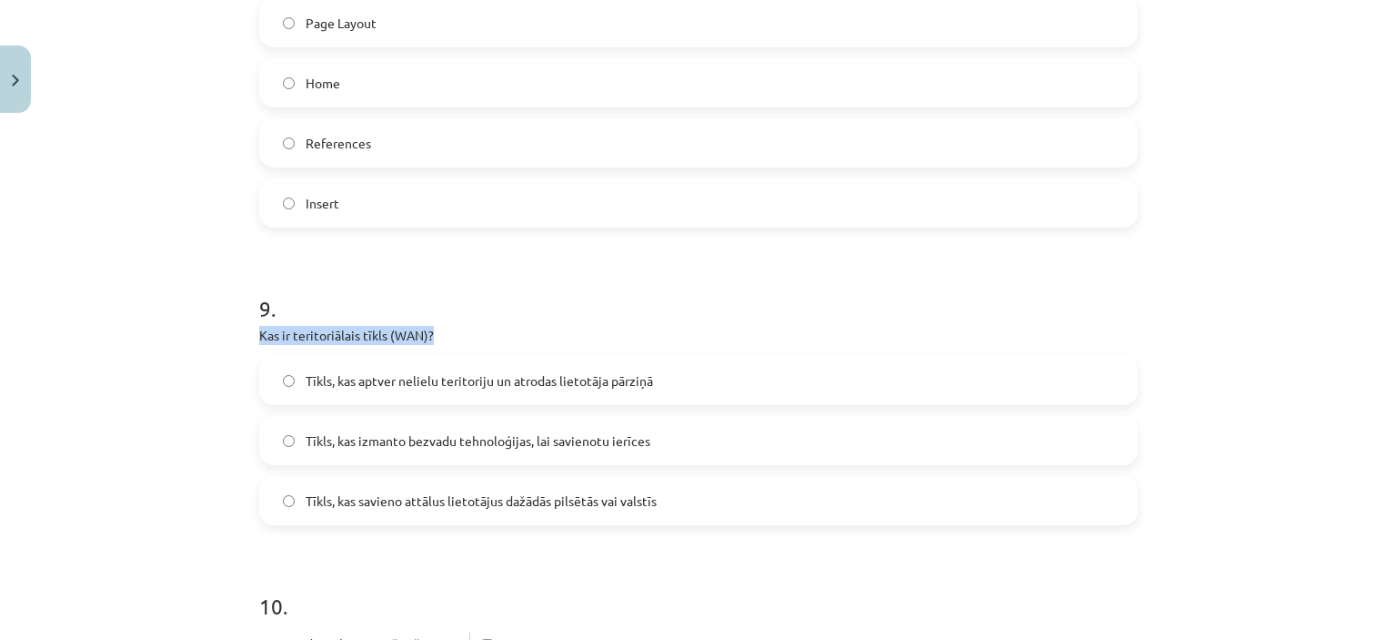
drag, startPoint x: 429, startPoint y: 330, endPoint x: 250, endPoint y: 334, distance: 179.3
copy p "Kas ir teritoriālais tīkls (WAN)?"
click at [365, 519] on label "Tīkls, kas savieno attālus lietotājus dažādās pilsētās vai valstīs" at bounding box center [698, 500] width 875 height 45
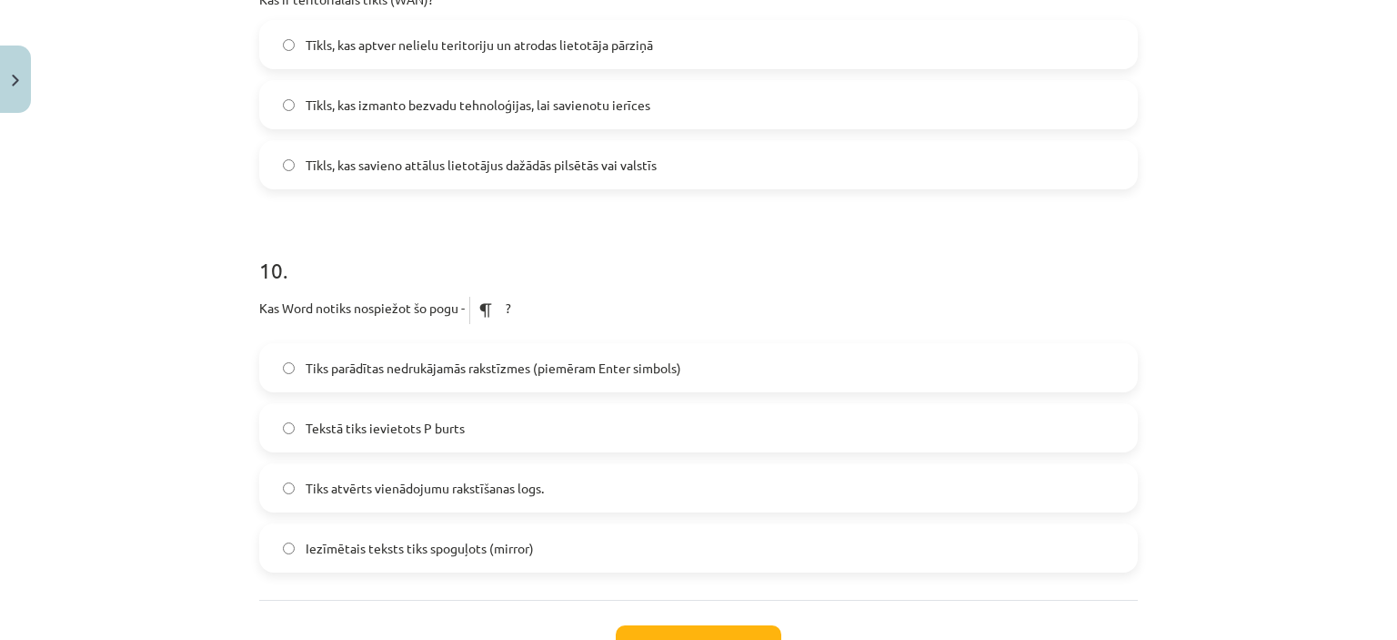
scroll to position [3322, 0]
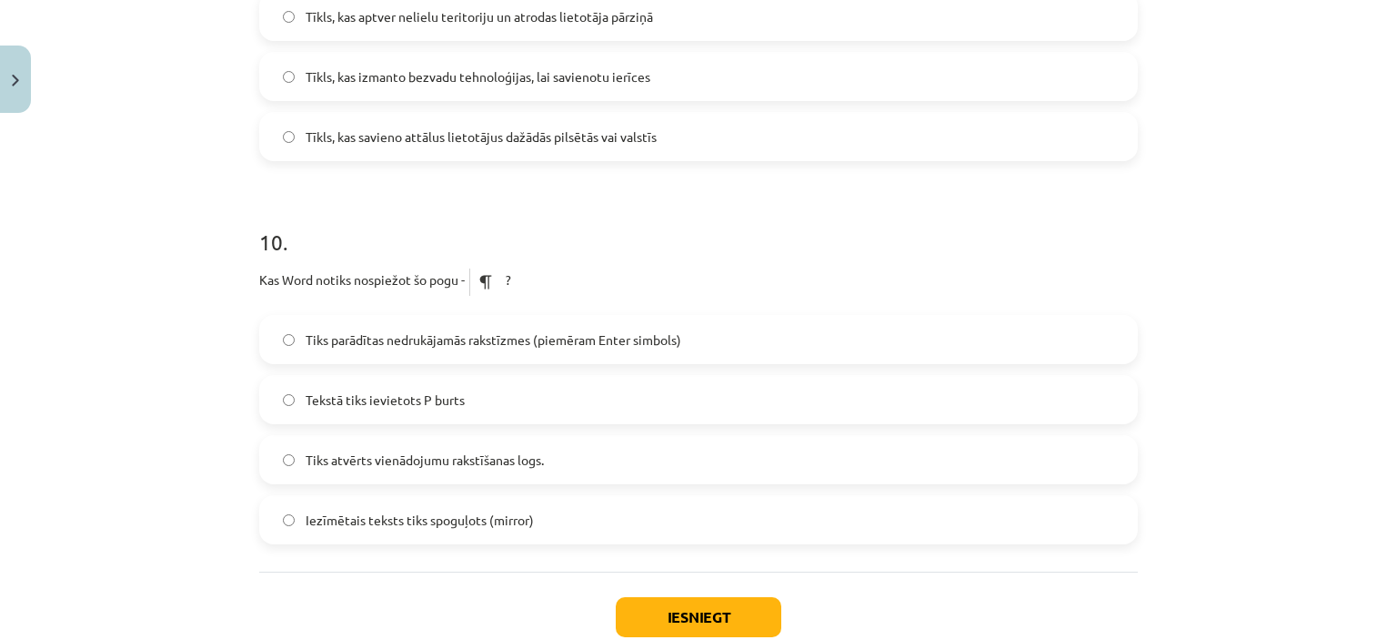
click at [503, 337] on span "Tiks parādītas nedrukājamās rakstīzmes (piemēram Enter simbols)" at bounding box center [494, 339] width 376 height 19
click at [669, 623] on button "Iesniegt" at bounding box center [699, 617] width 166 height 40
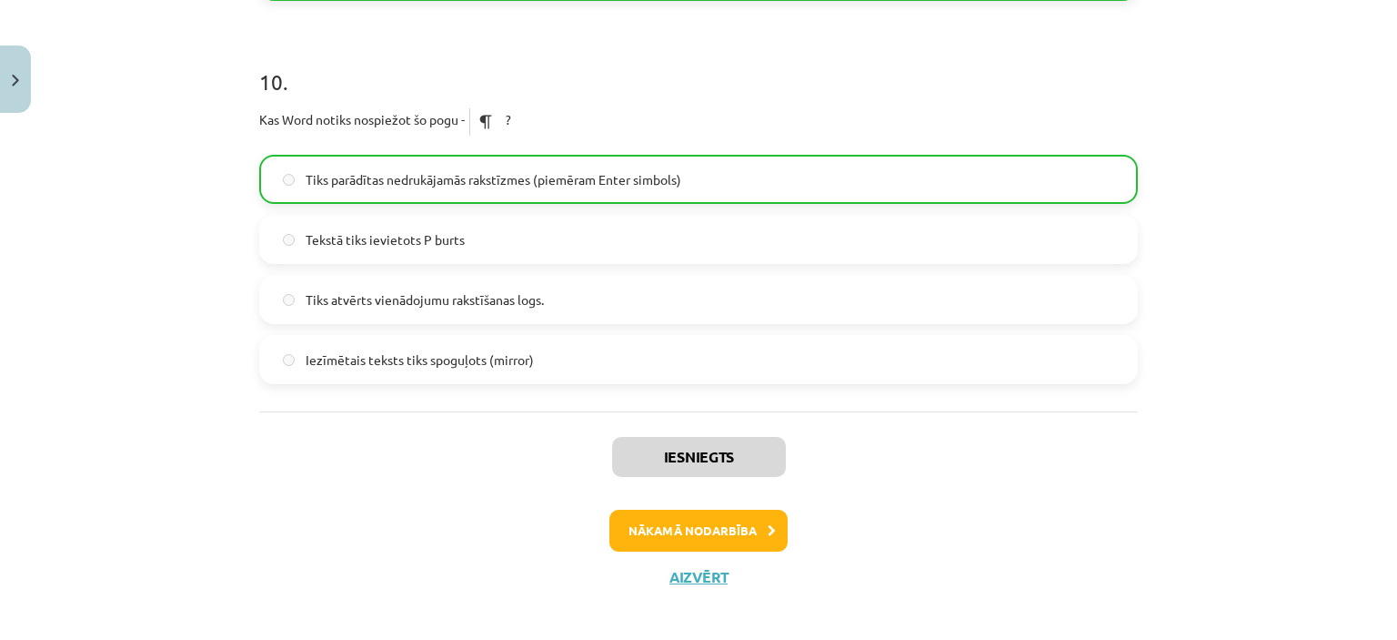
scroll to position [3494, 0]
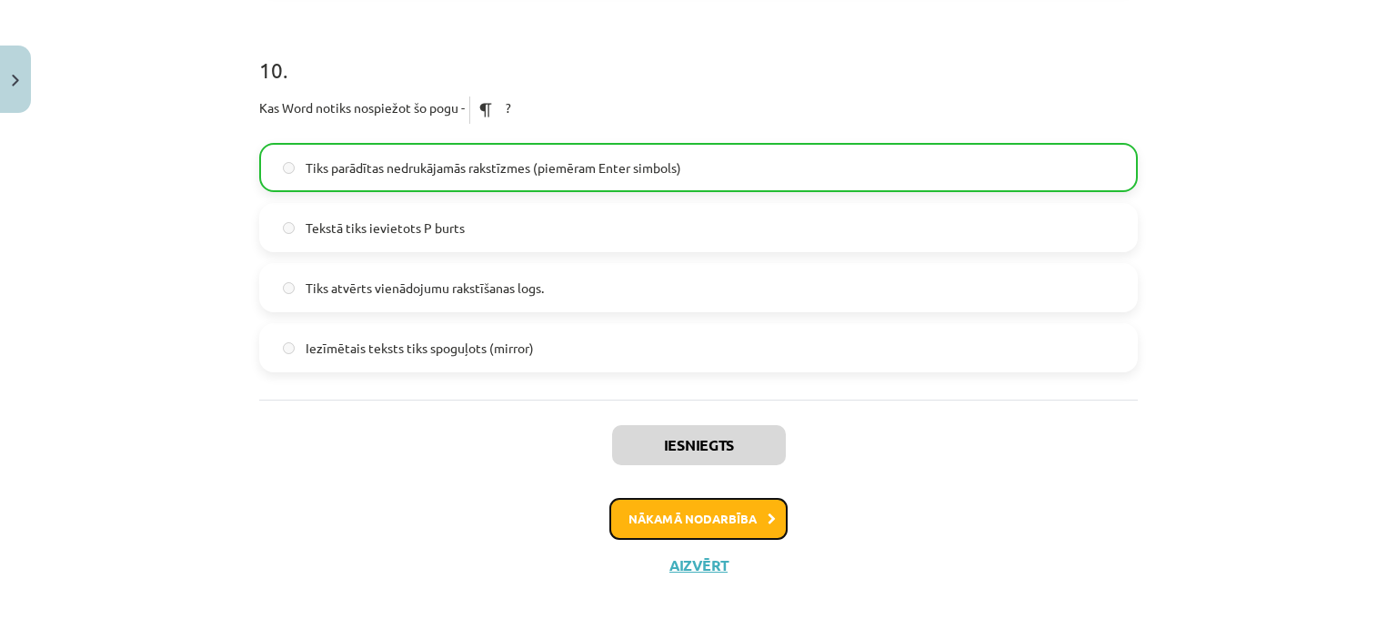
click at [691, 511] on button "Nākamā nodarbība" at bounding box center [699, 519] width 178 height 42
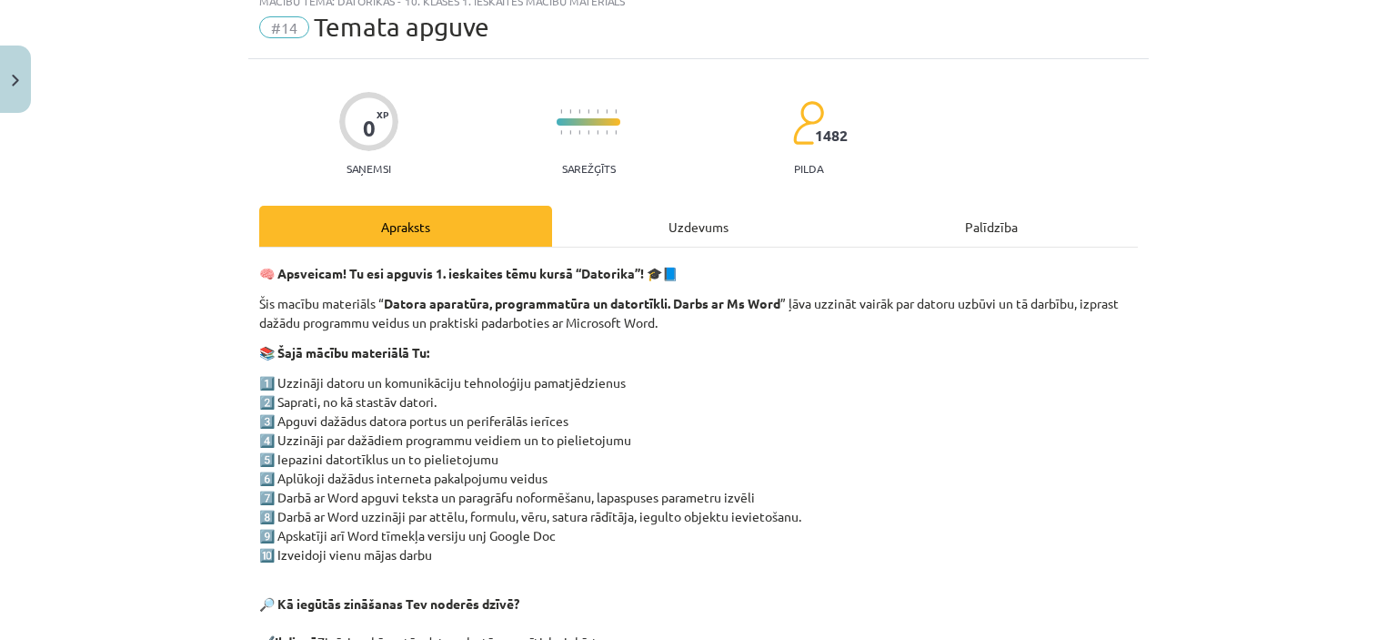
scroll to position [45, 0]
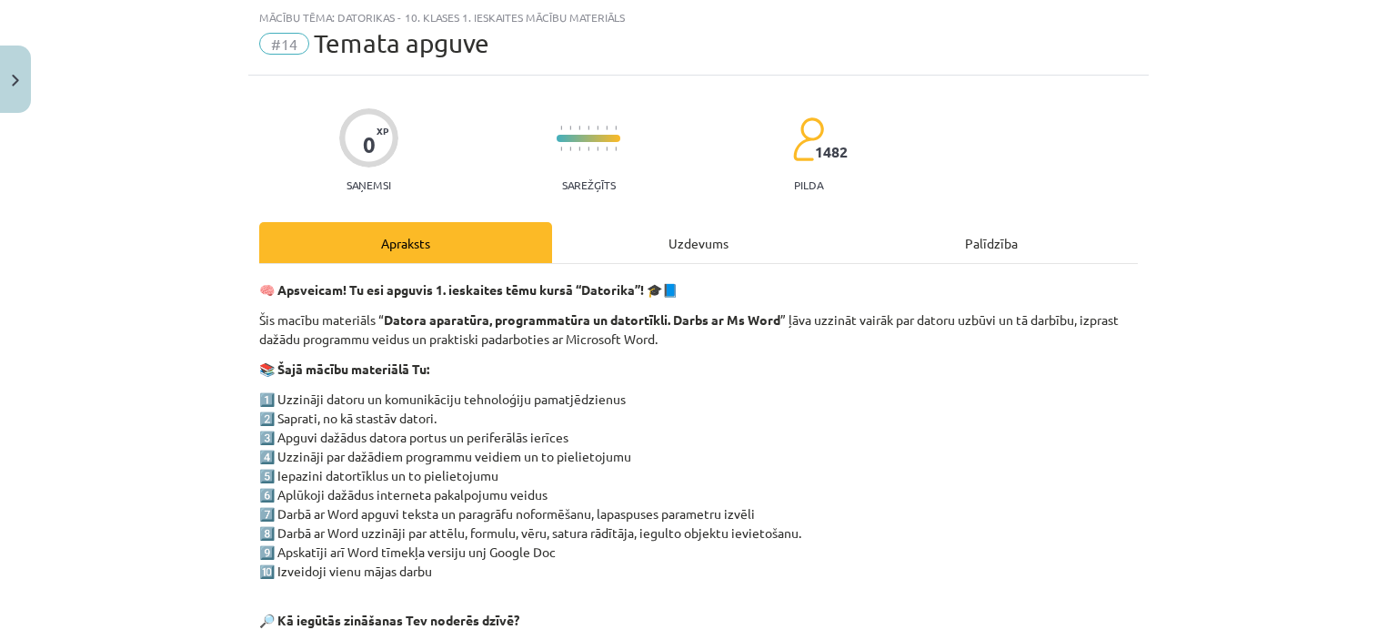
click at [680, 245] on div "Uzdevums" at bounding box center [698, 242] width 293 height 41
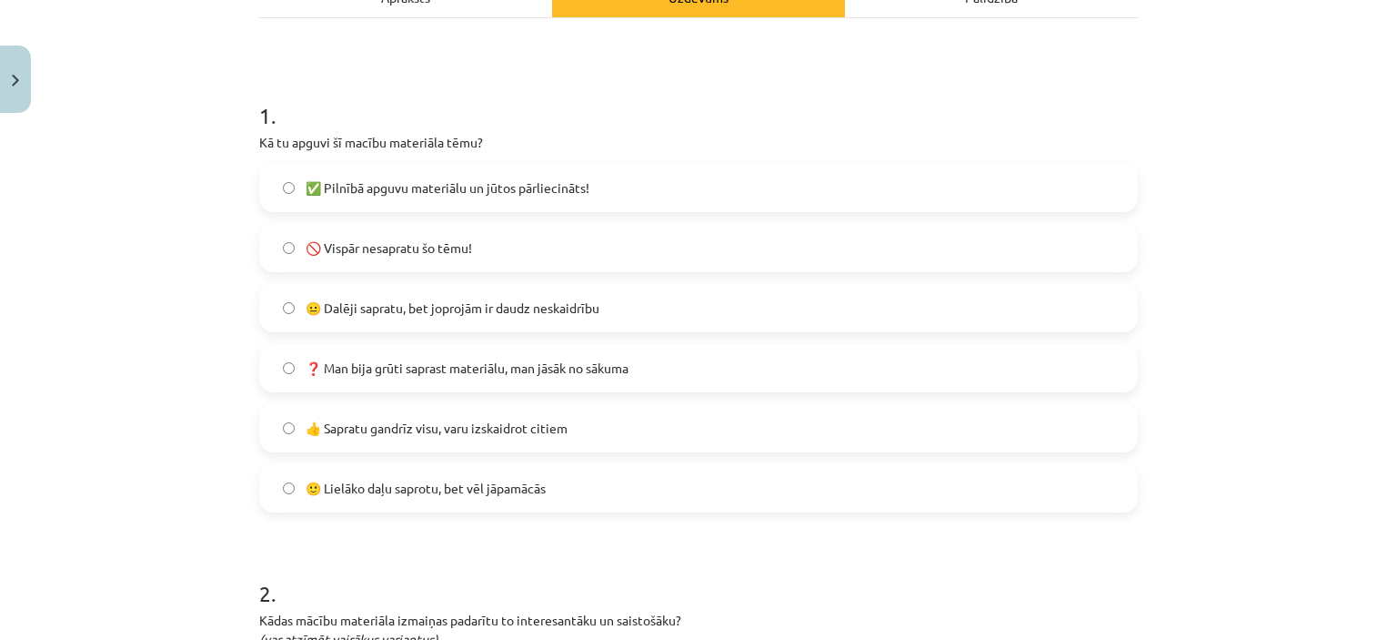
scroll to position [318, 0]
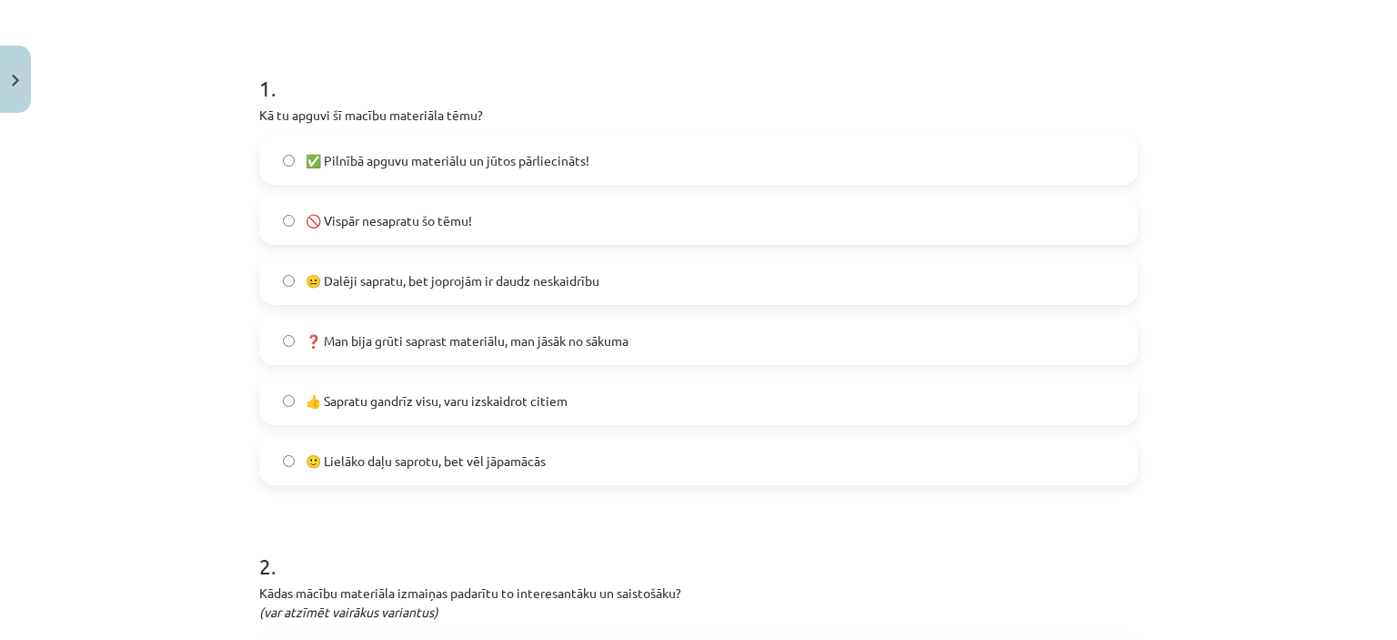
click at [389, 280] on span "😐 Dalēji sapratu, bet joprojām ir daudz neskaidrību" at bounding box center [453, 280] width 294 height 19
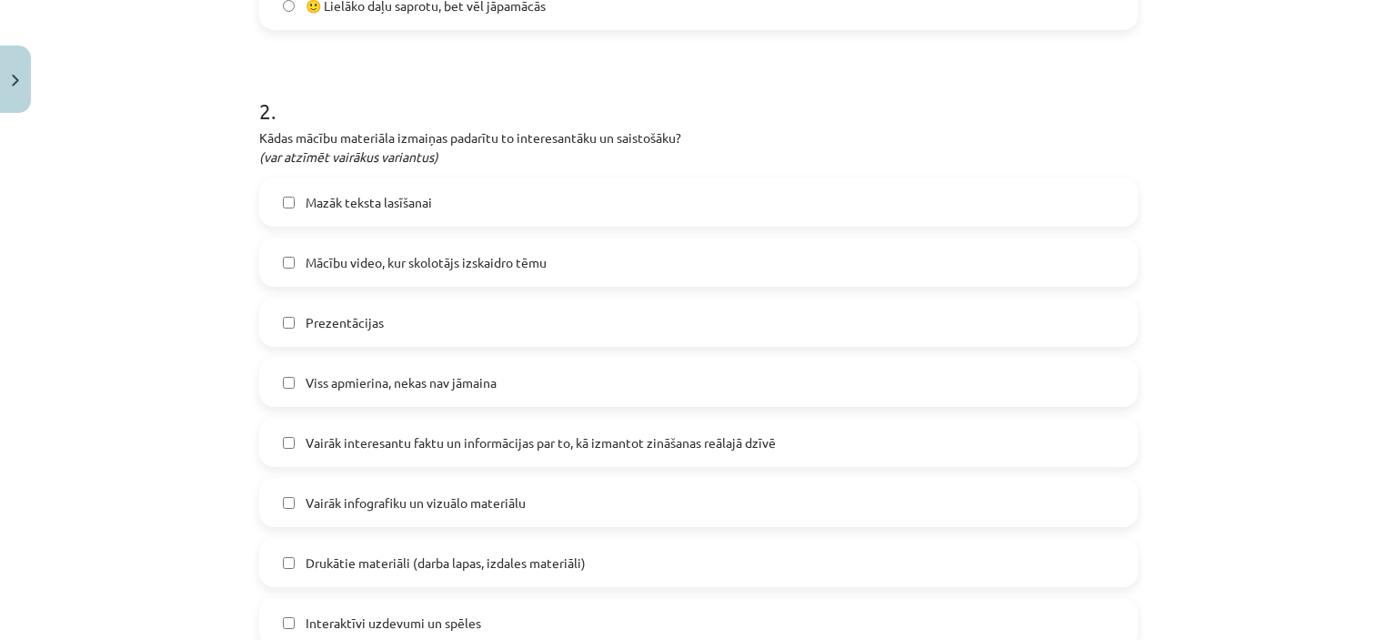
scroll to position [864, 0]
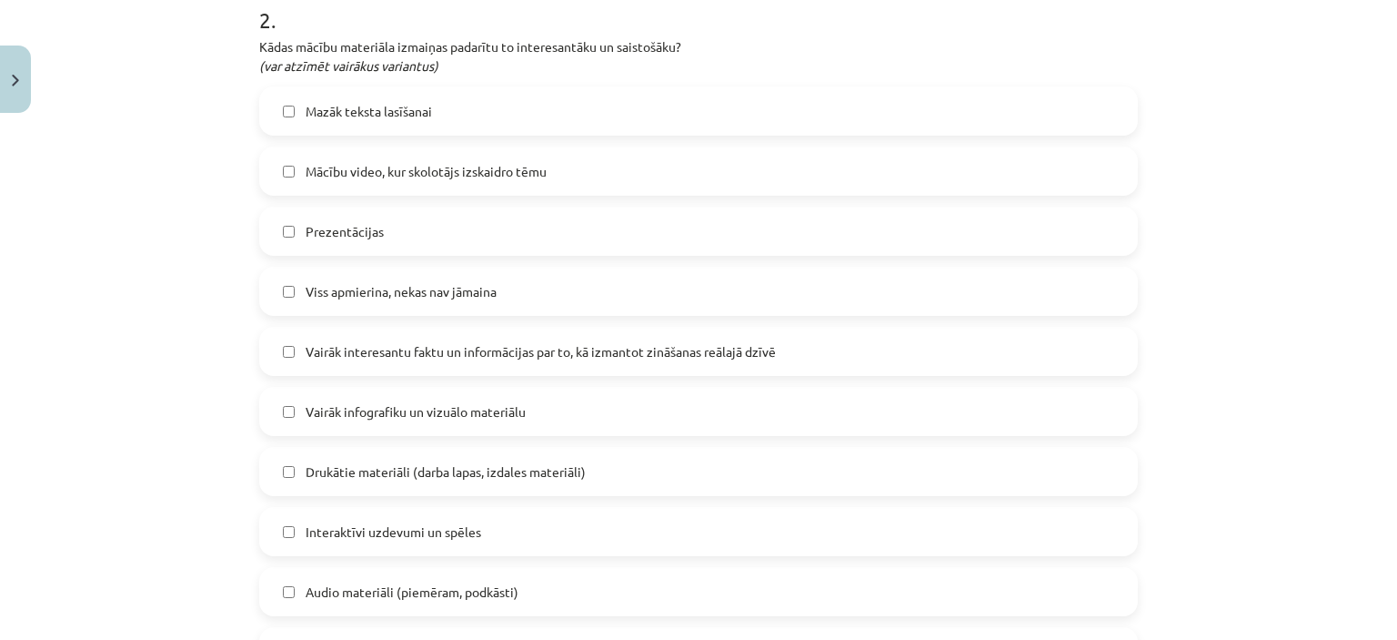
click at [371, 284] on span "Viss apmierina, nekas nav jāmaina" at bounding box center [401, 291] width 191 height 19
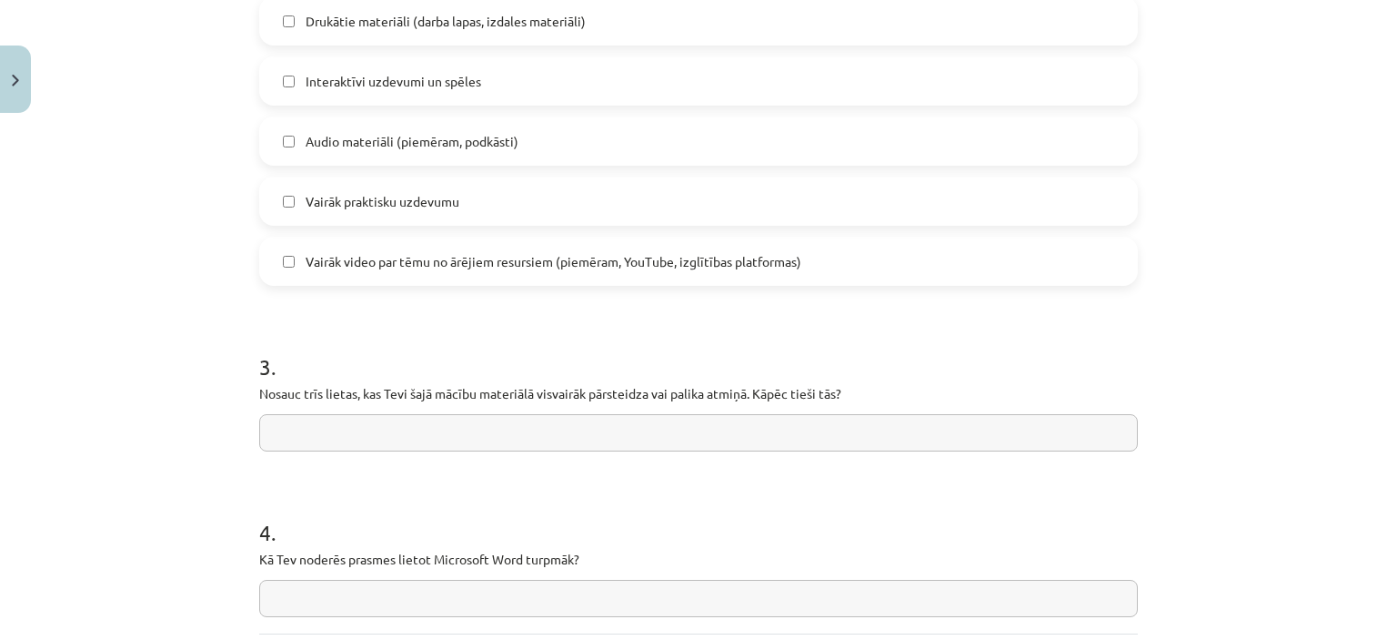
scroll to position [1410, 0]
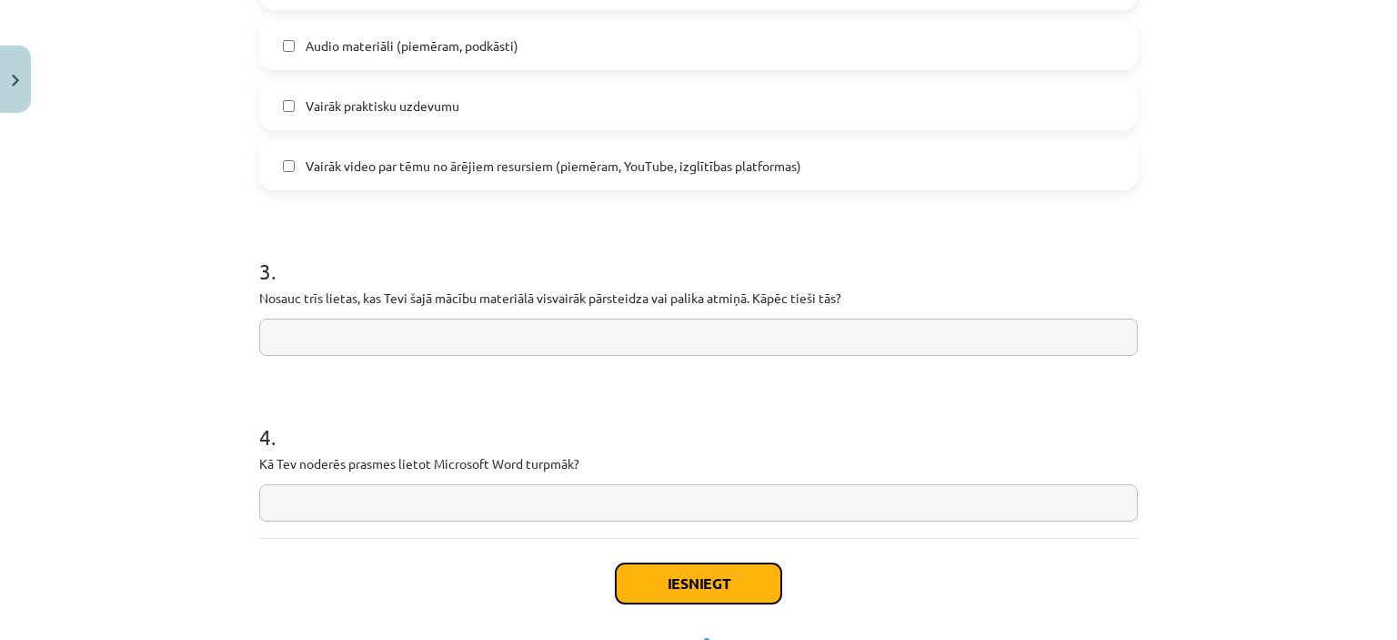
click at [691, 592] on button "Iesniegt" at bounding box center [699, 583] width 166 height 40
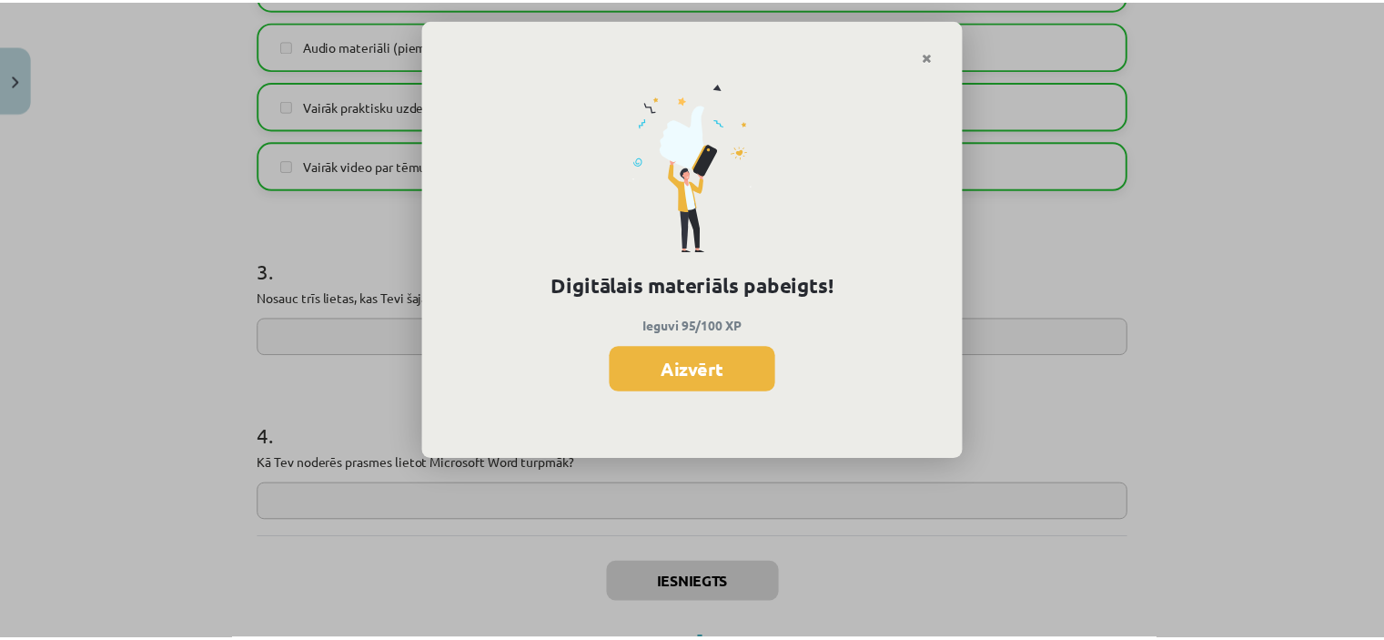
scroll to position [2103, 0]
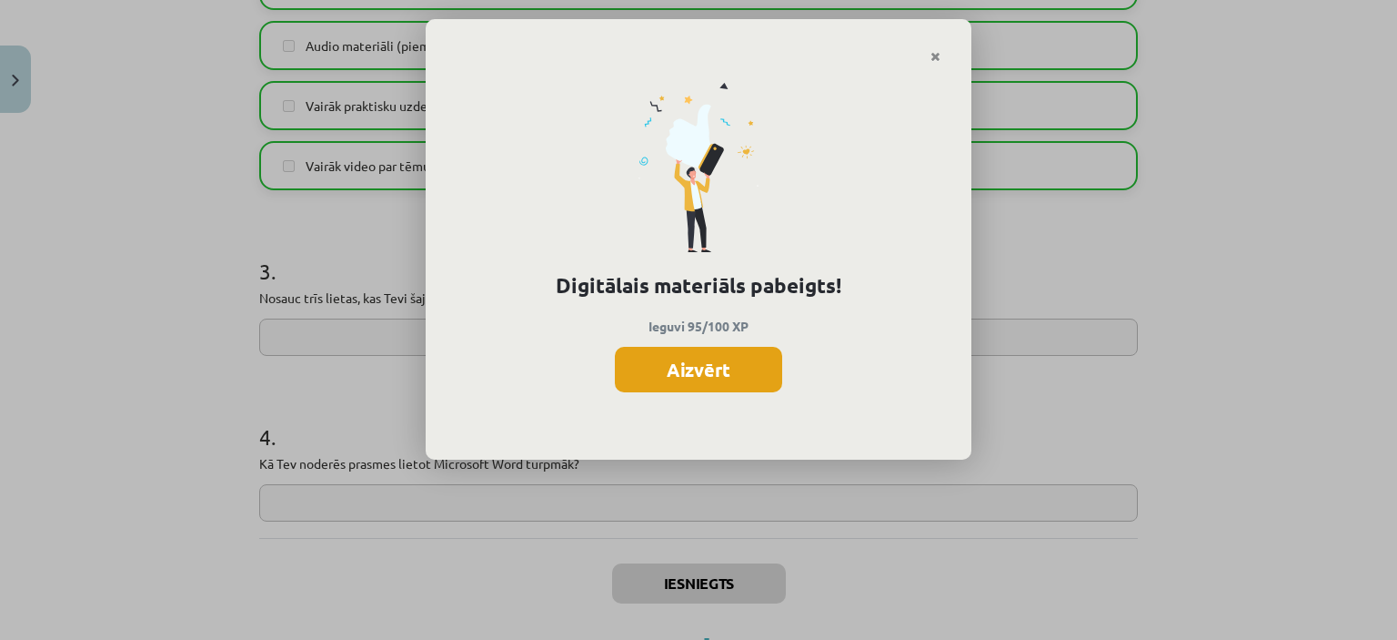
click at [711, 378] on button "Aizvērt" at bounding box center [698, 369] width 167 height 45
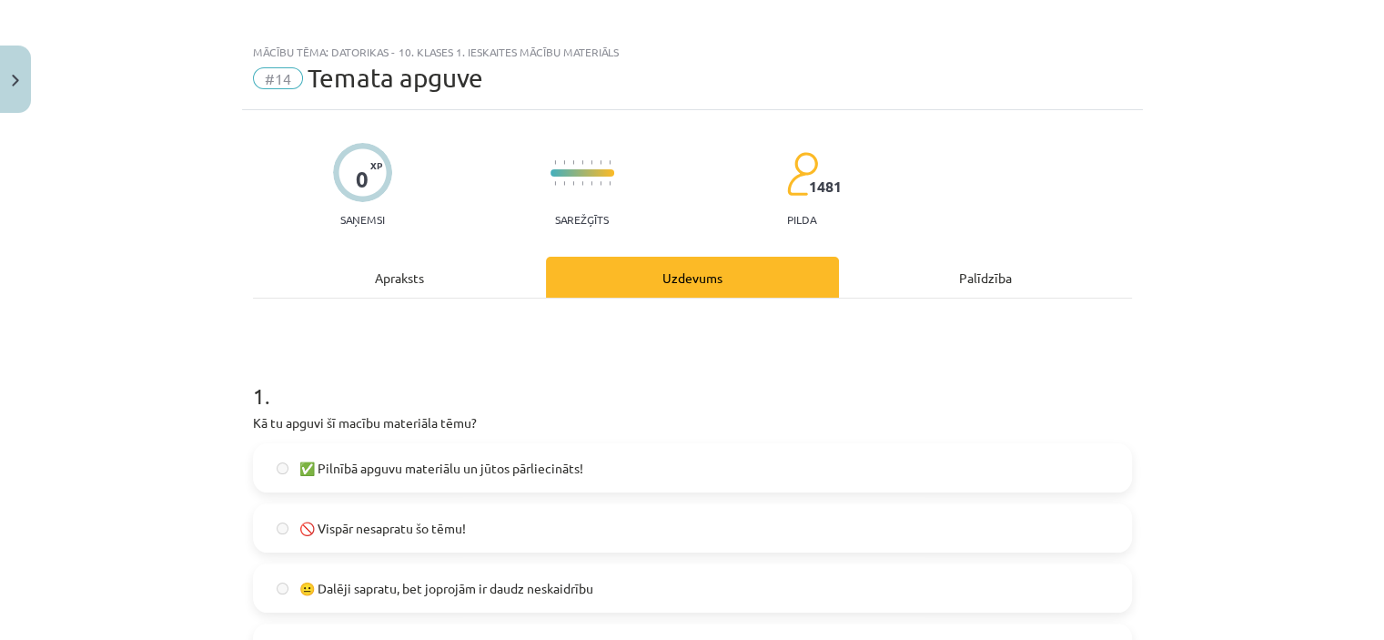
scroll to position [0, 0]
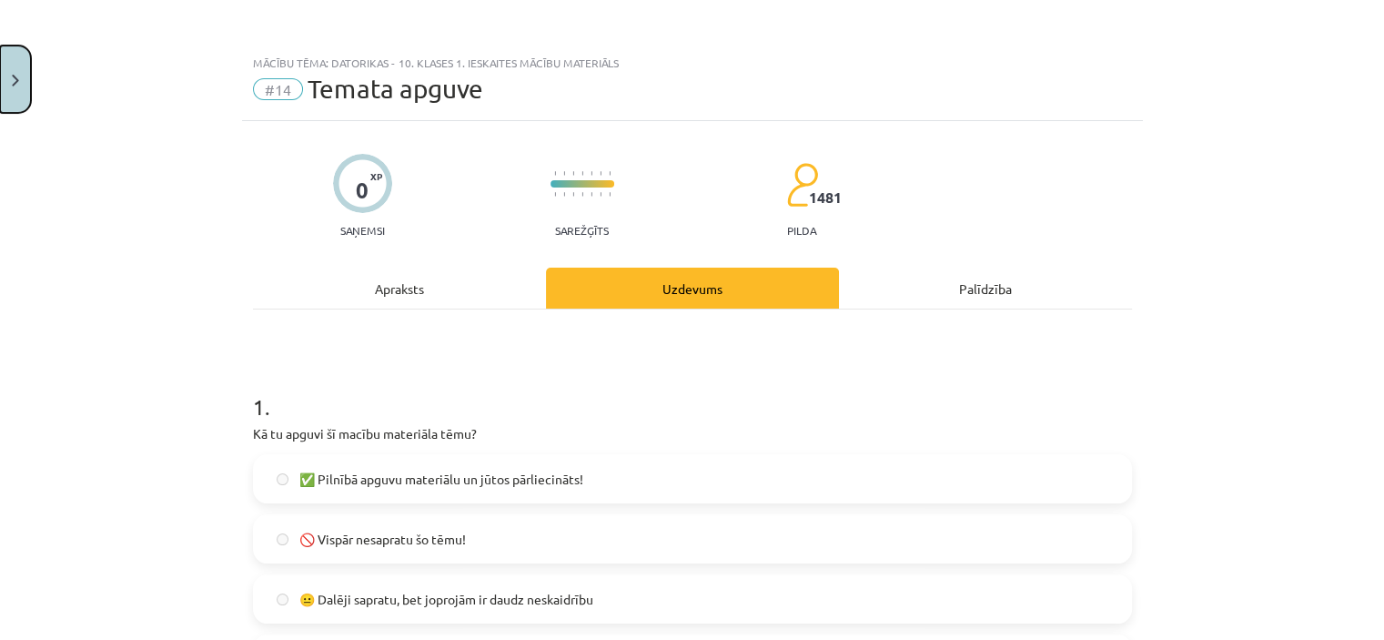
drag, startPoint x: 16, startPoint y: 67, endPoint x: 29, endPoint y: 78, distance: 16.8
click at [15, 68] on button "Close" at bounding box center [15, 78] width 31 height 67
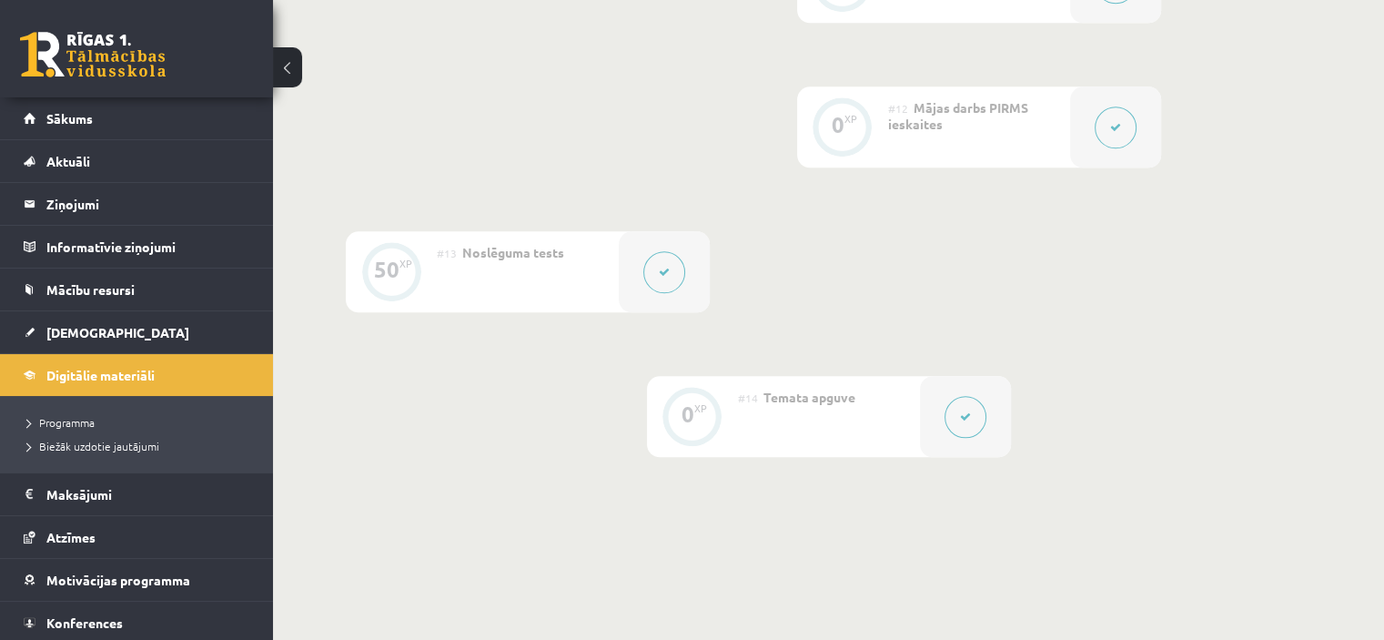
click at [107, 59] on link at bounding box center [93, 54] width 146 height 45
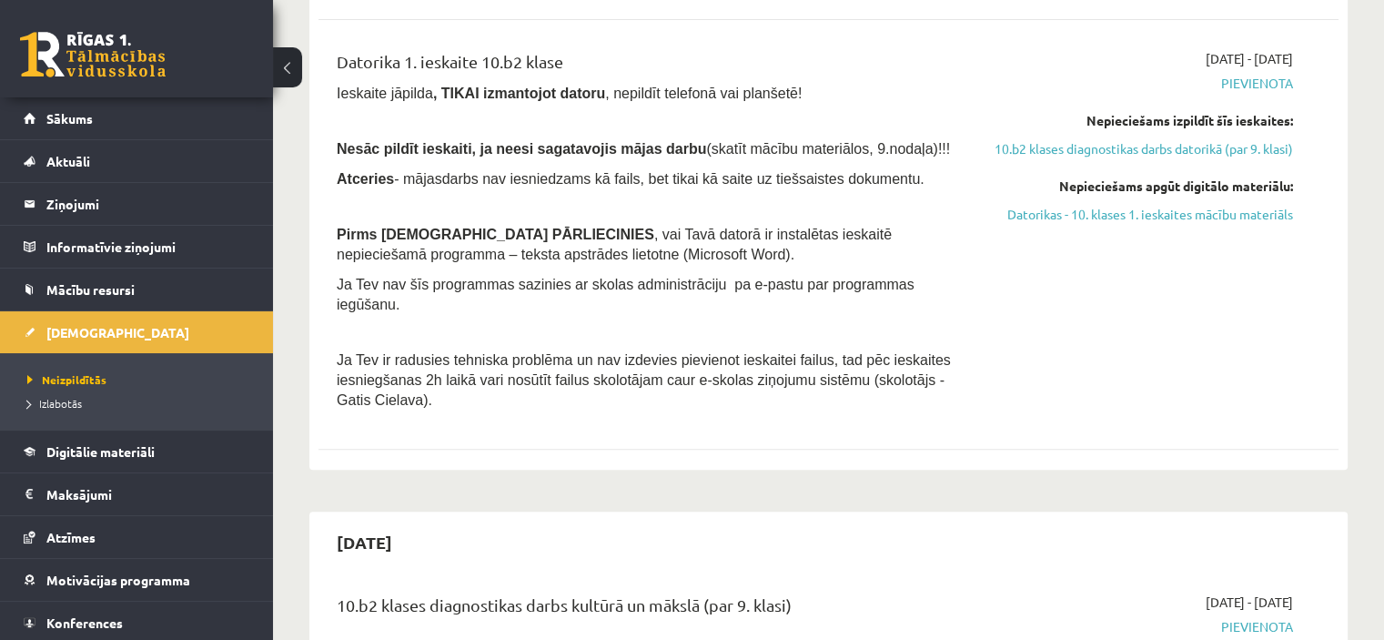
scroll to position [455, 0]
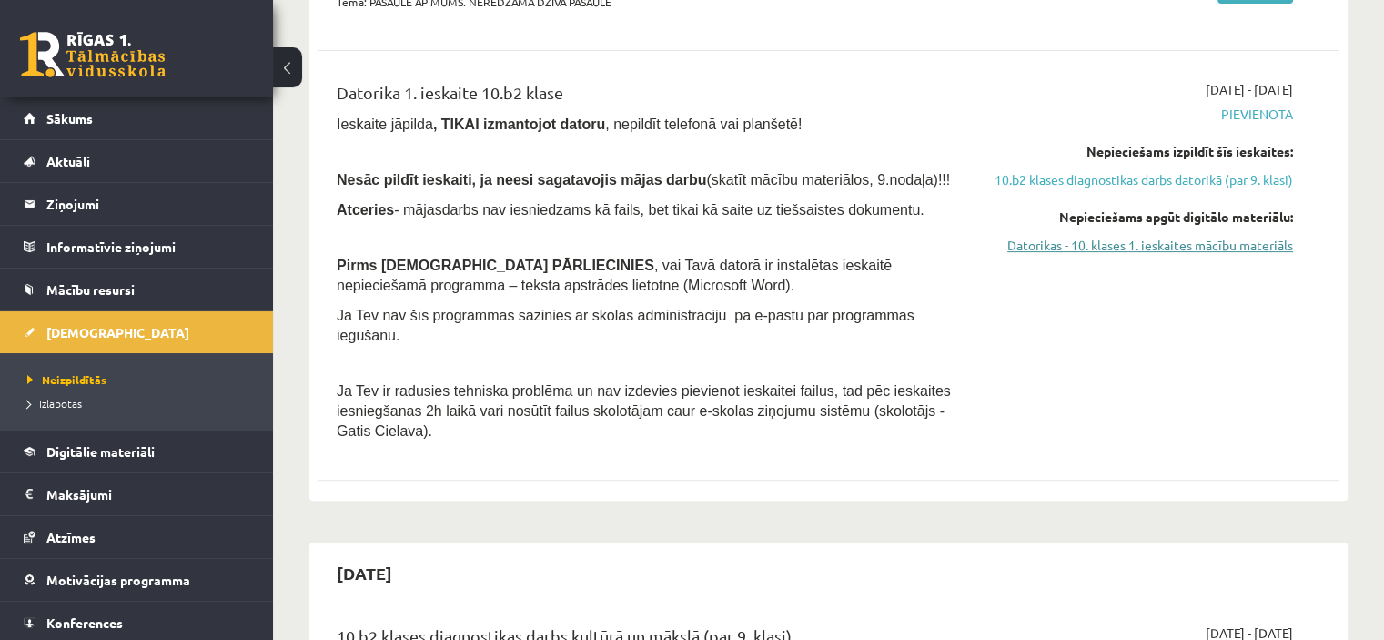
click at [1188, 255] on link "Datorikas - 10. klases 1. ieskaites mācību materiāls" at bounding box center [1143, 245] width 300 height 19
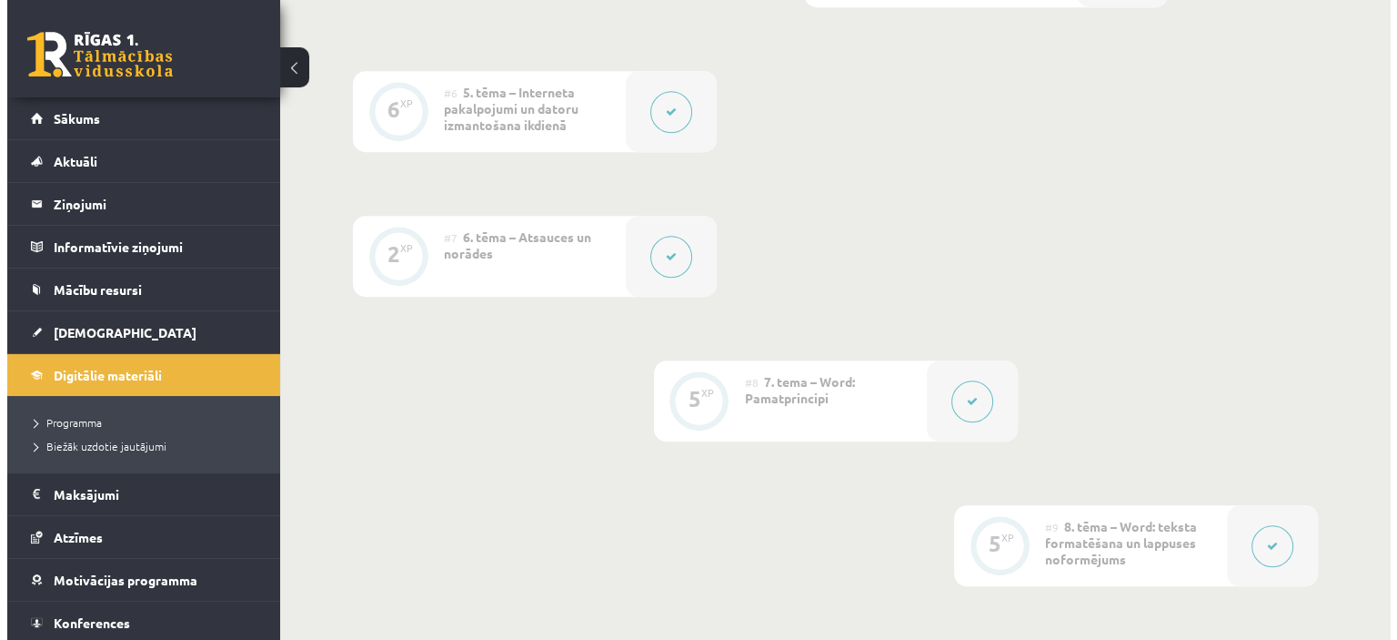
scroll to position [1456, 0]
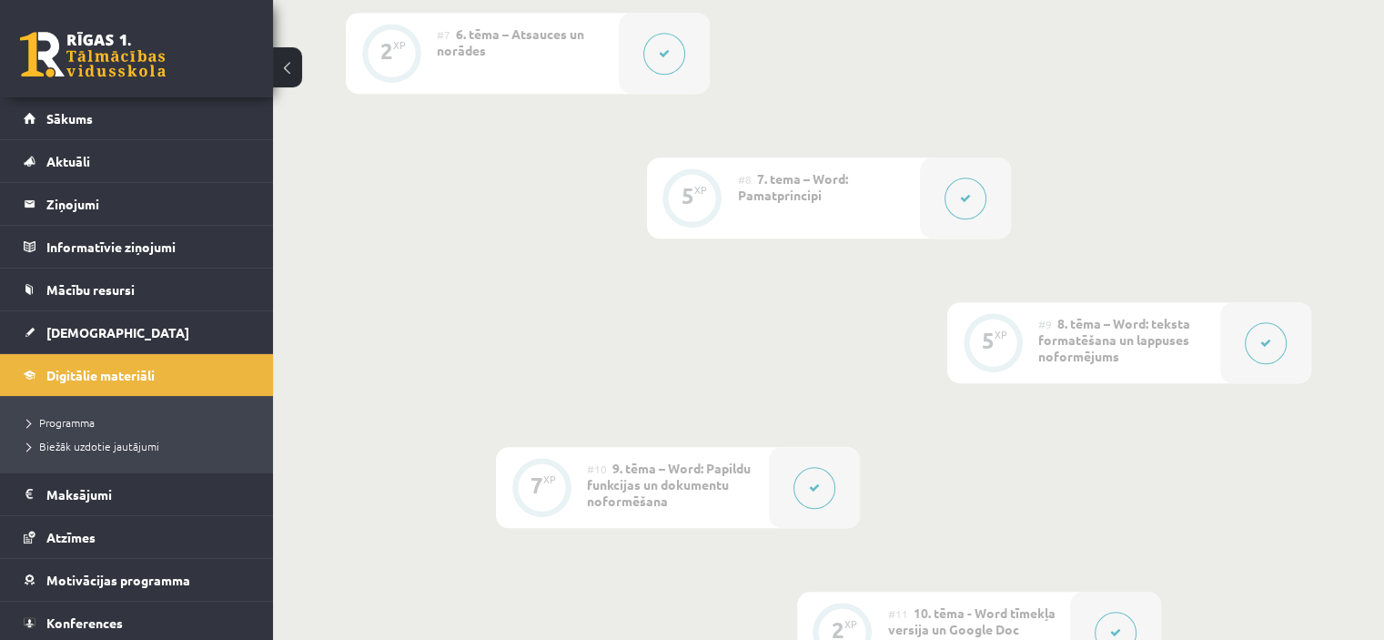
click at [932, 162] on div at bounding box center [965, 197] width 91 height 81
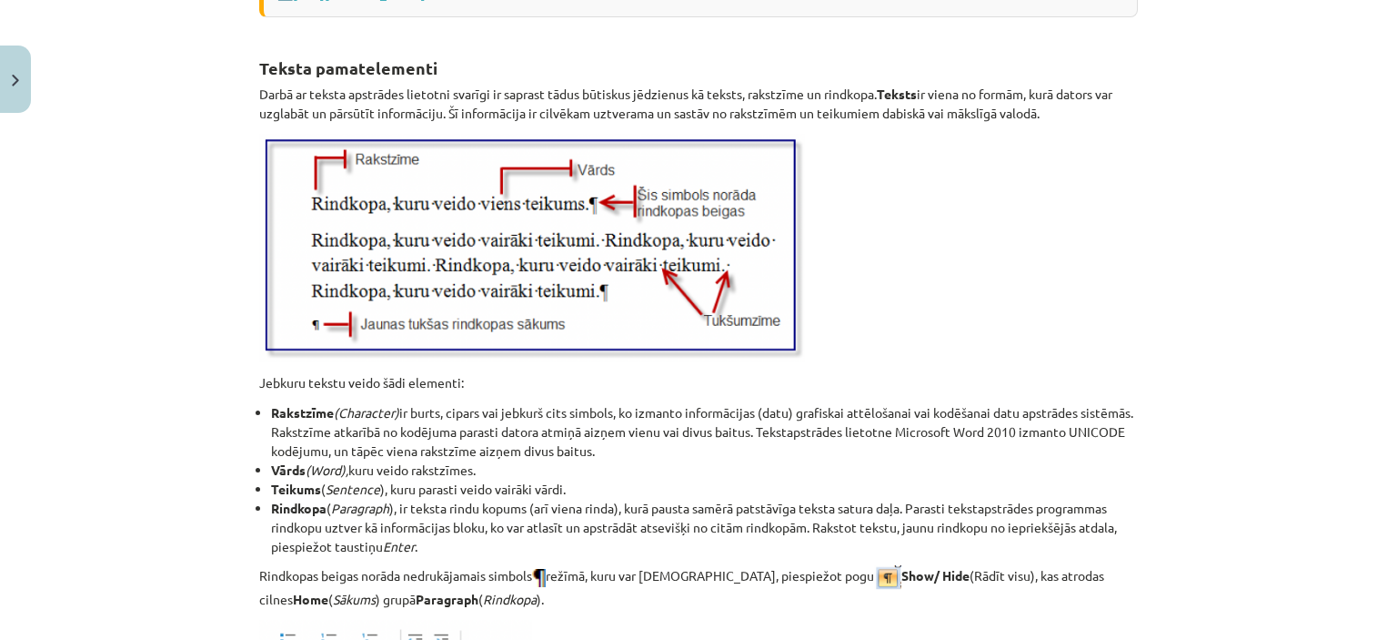
scroll to position [2274, 0]
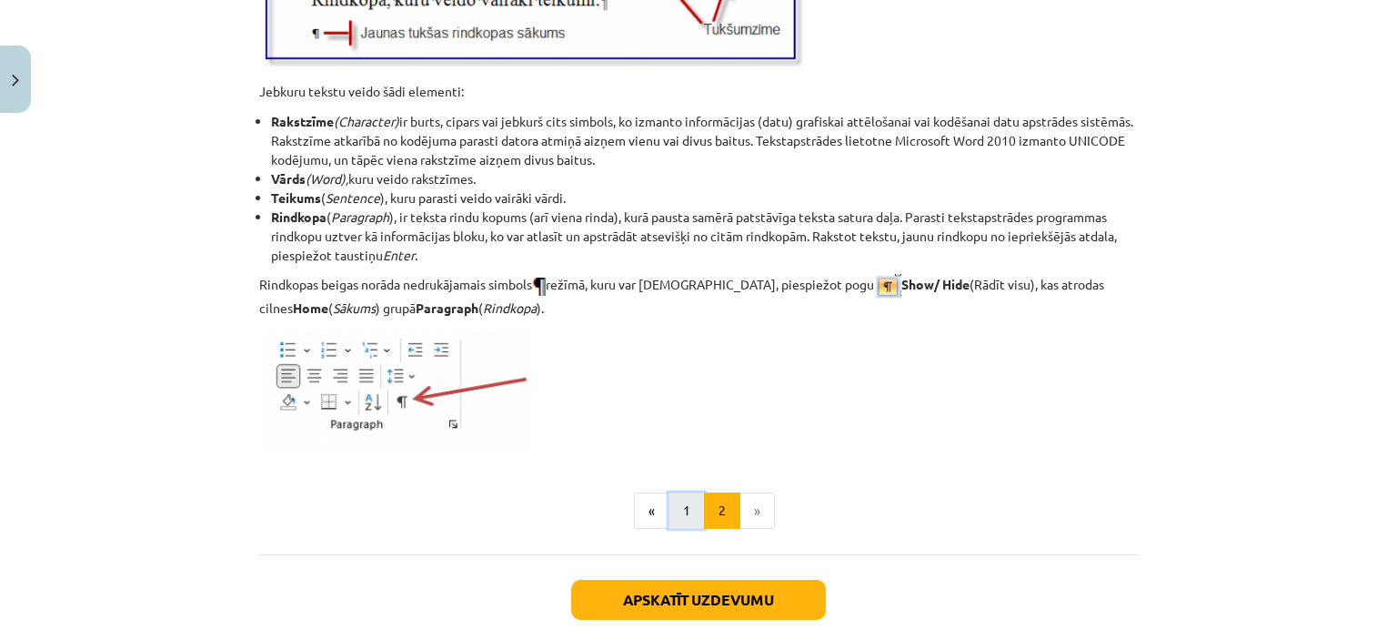
click at [687, 509] on button "1" at bounding box center [687, 510] width 36 height 36
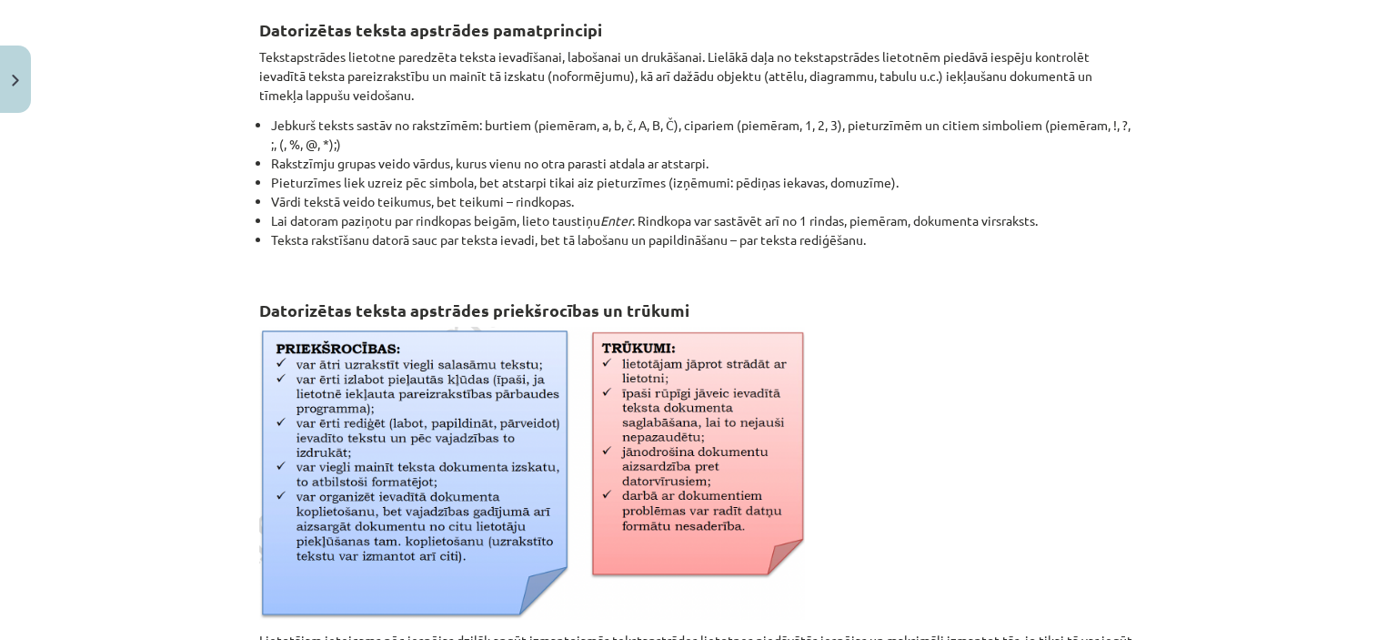
scroll to position [325, 0]
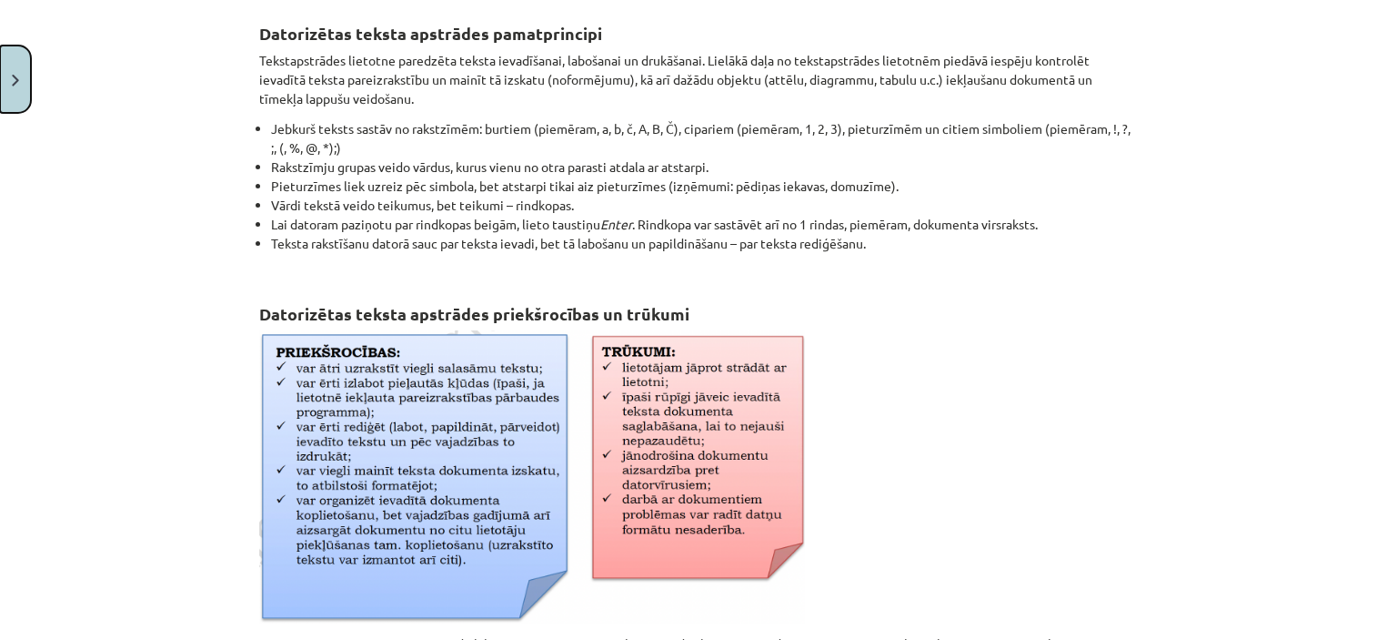
drag, startPoint x: 23, startPoint y: 85, endPoint x: 55, endPoint y: 92, distance: 32.7
click at [23, 86] on button "Close" at bounding box center [15, 78] width 31 height 67
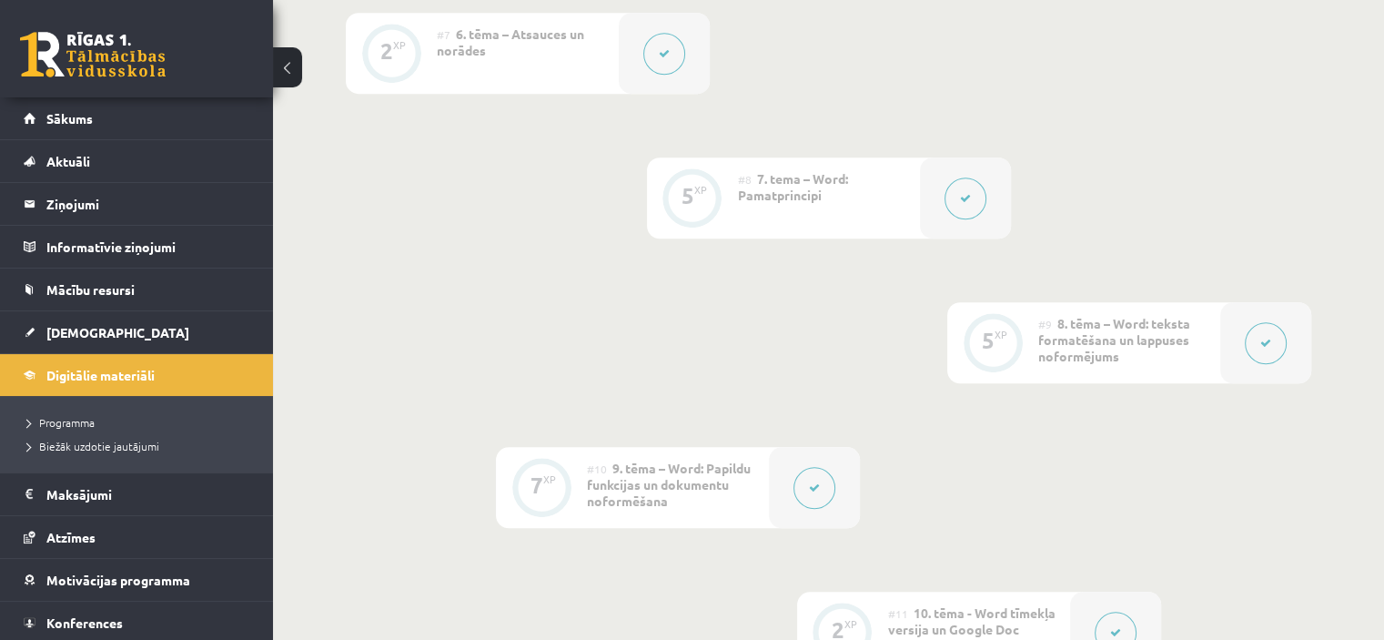
click at [790, 471] on div at bounding box center [814, 487] width 91 height 81
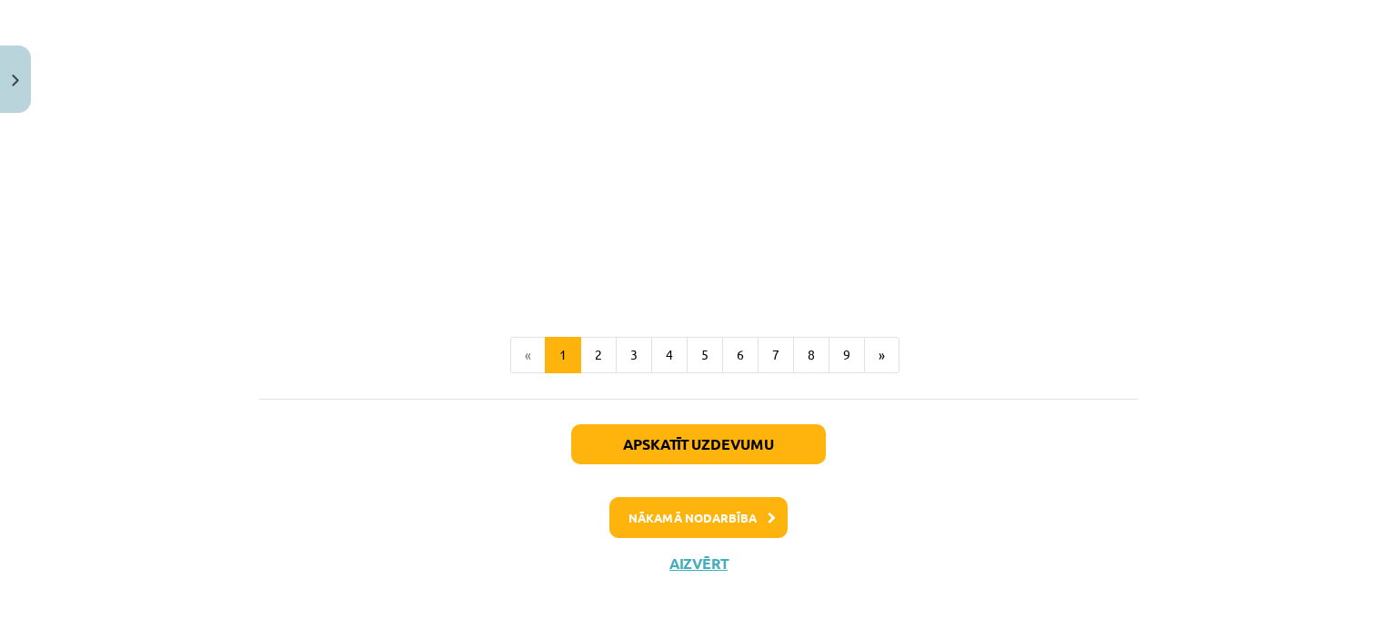
scroll to position [3912, 0]
click at [597, 371] on button "2" at bounding box center [598, 355] width 36 height 36
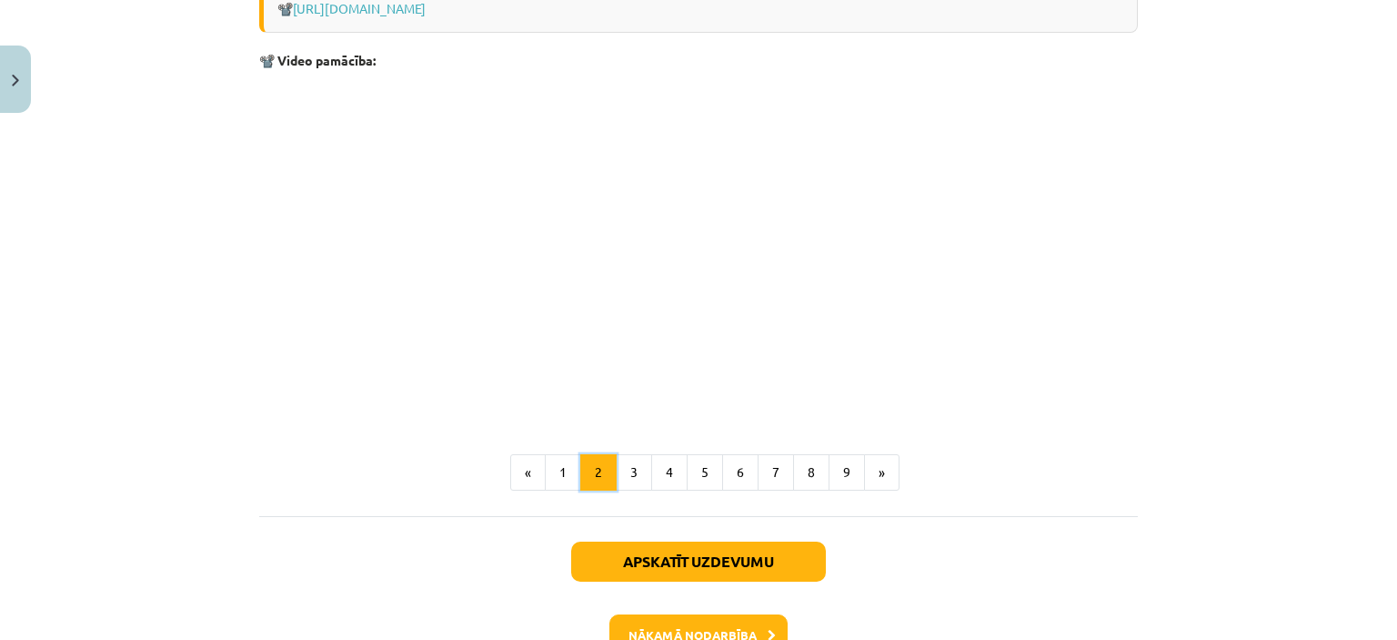
scroll to position [2301, 0]
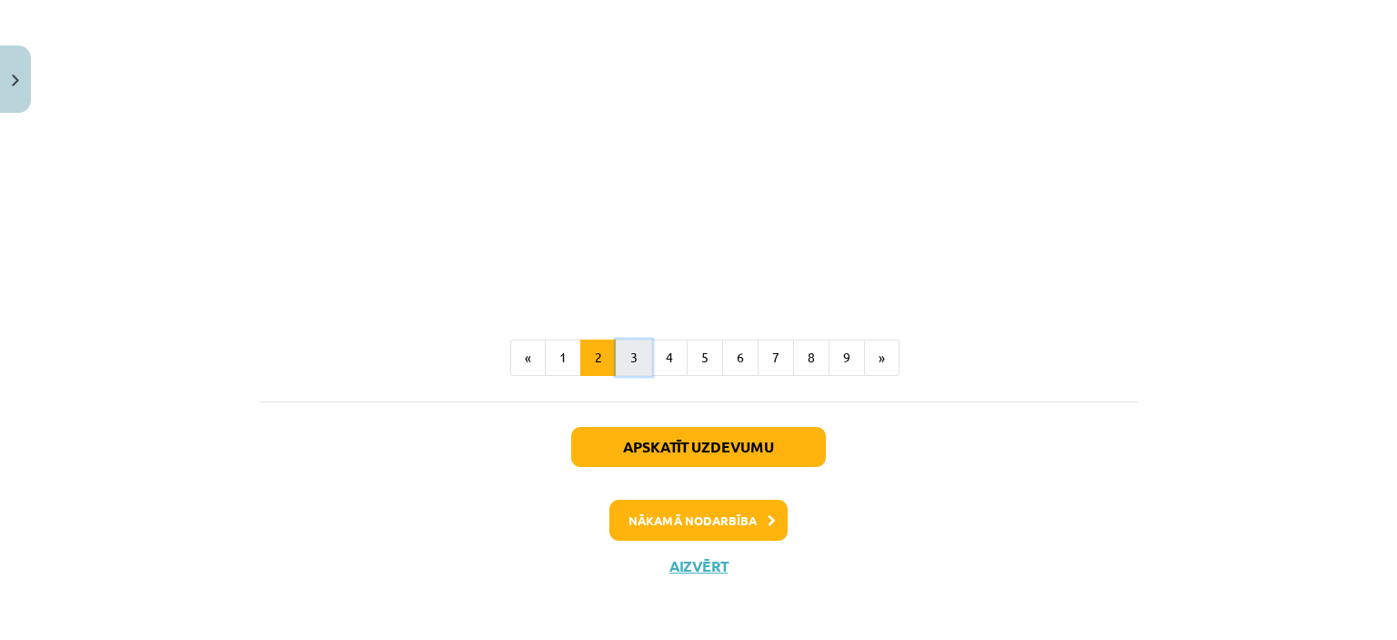
click at [633, 361] on button "3" at bounding box center [634, 357] width 36 height 36
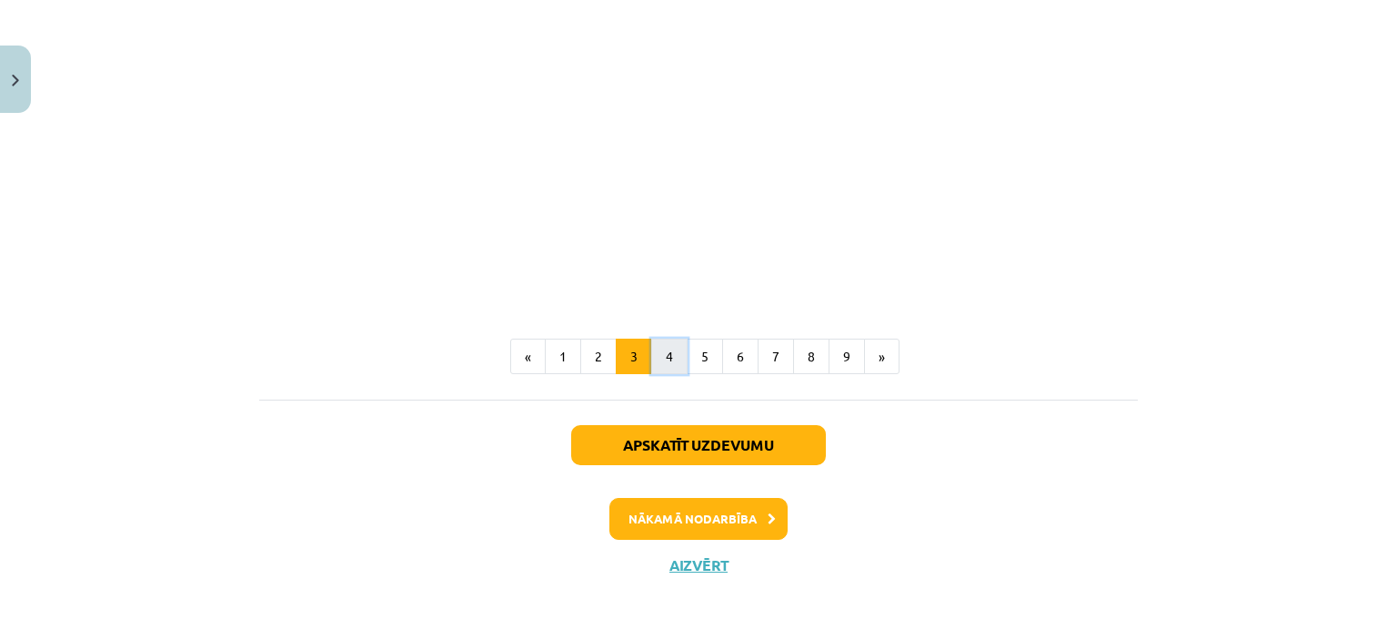
click at [661, 360] on button "4" at bounding box center [669, 356] width 36 height 36
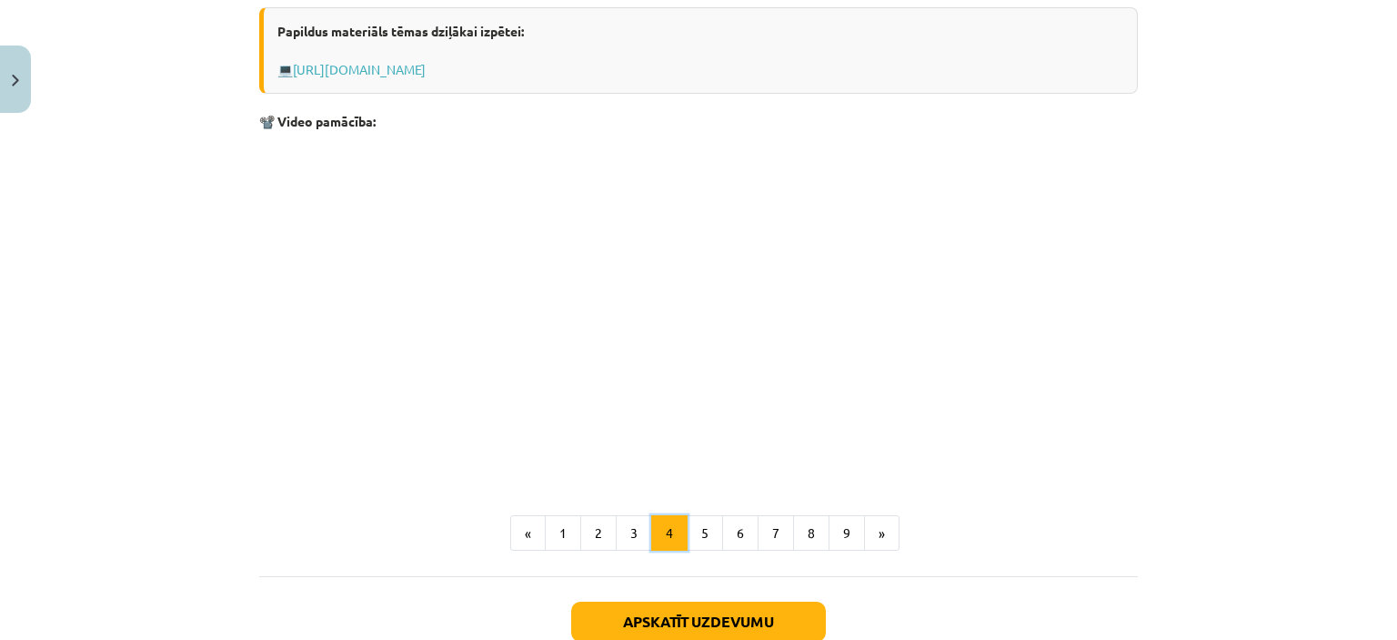
scroll to position [1689, 0]
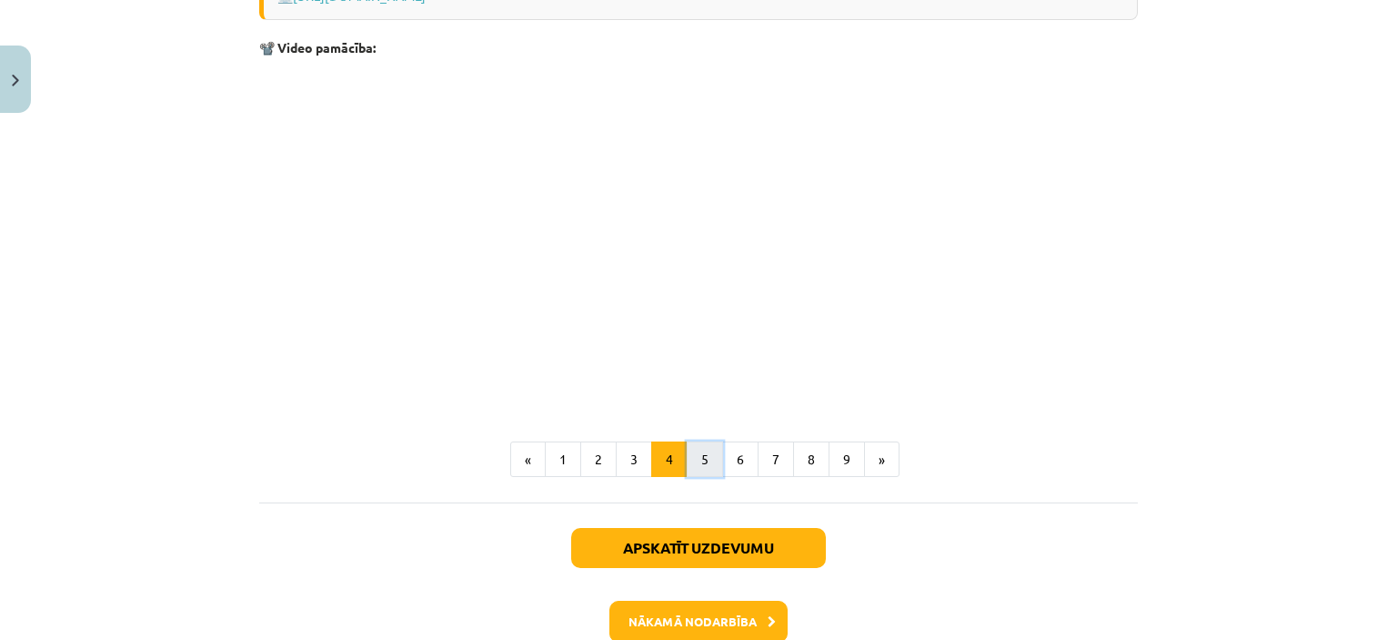
click at [706, 457] on button "5" at bounding box center [705, 459] width 36 height 36
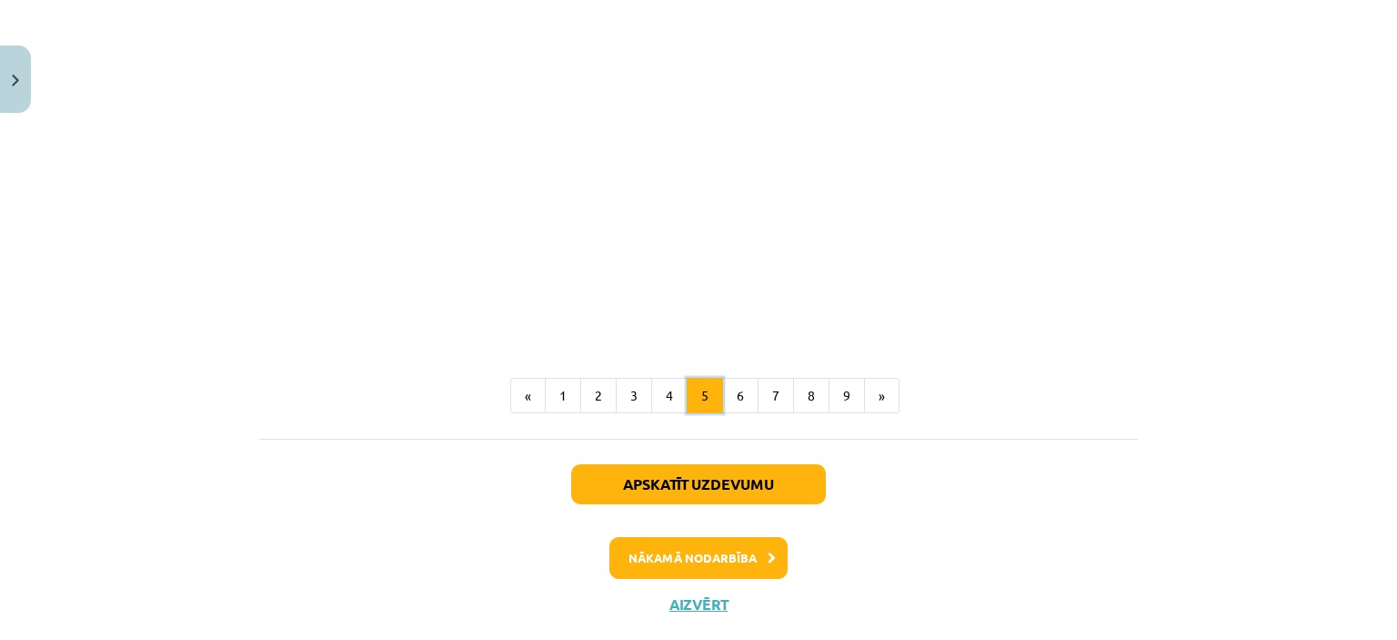
scroll to position [1144, 0]
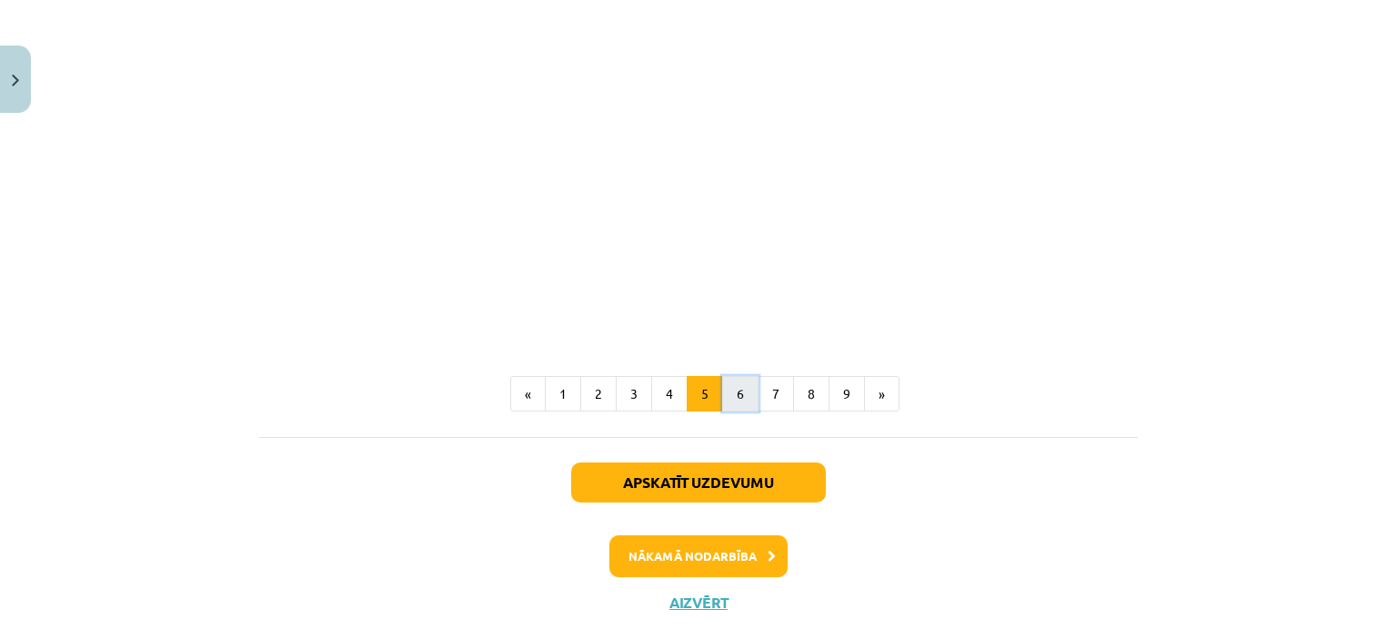
click at [732, 412] on button "6" at bounding box center [740, 394] width 36 height 36
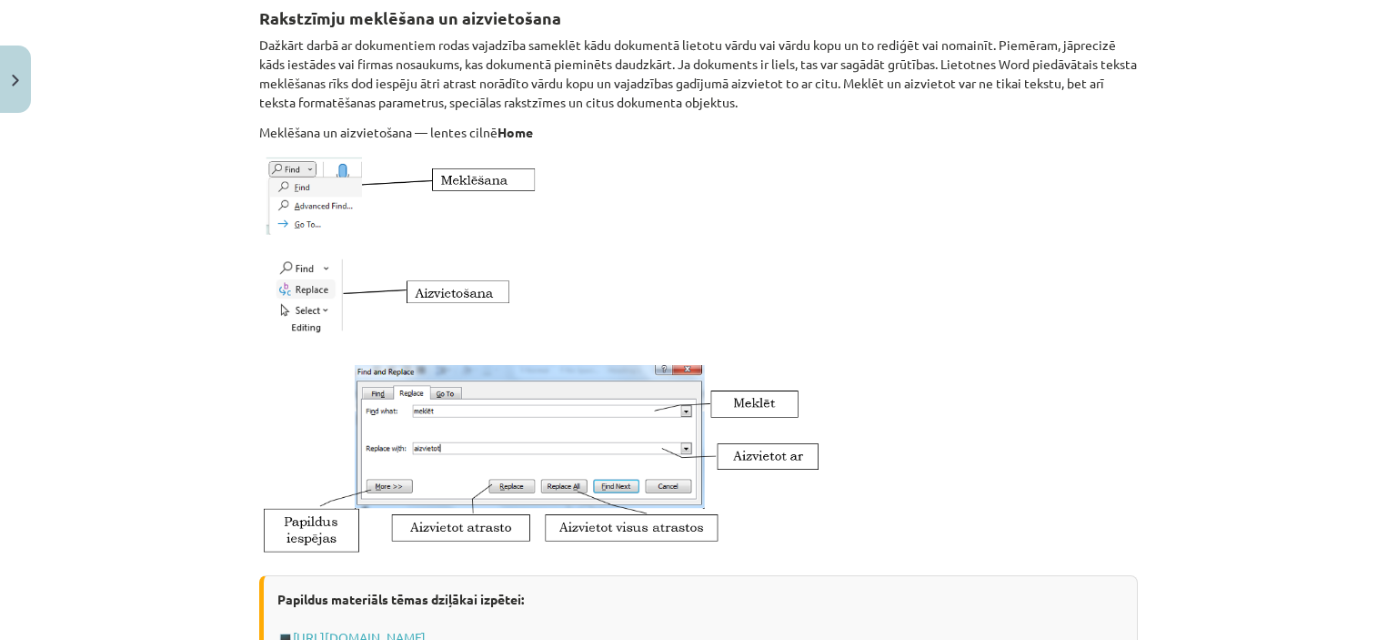
scroll to position [325, 0]
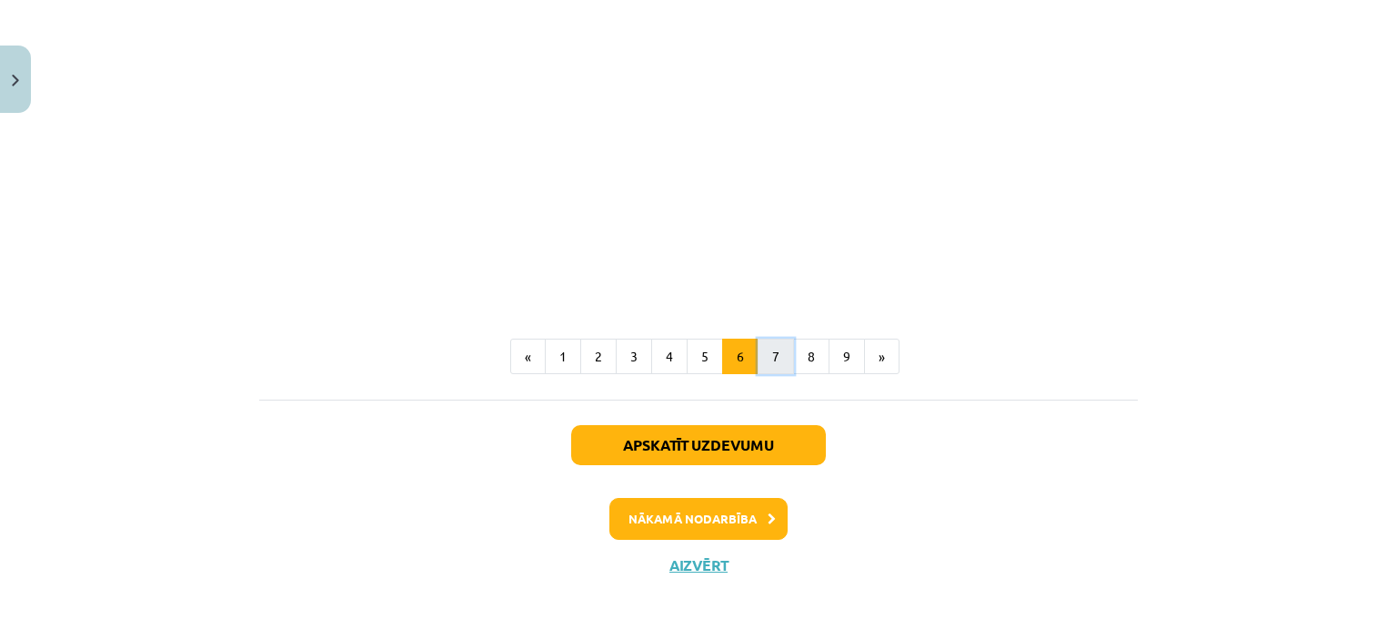
click at [768, 365] on button "7" at bounding box center [776, 356] width 36 height 36
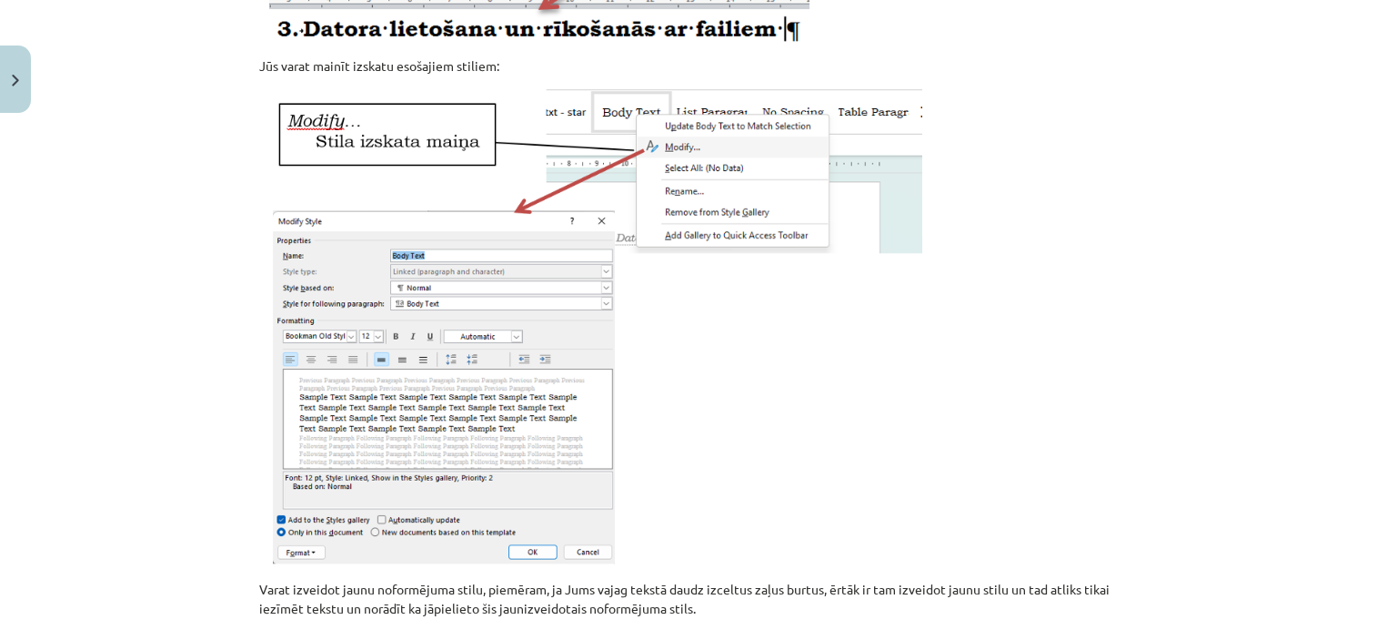
scroll to position [689, 0]
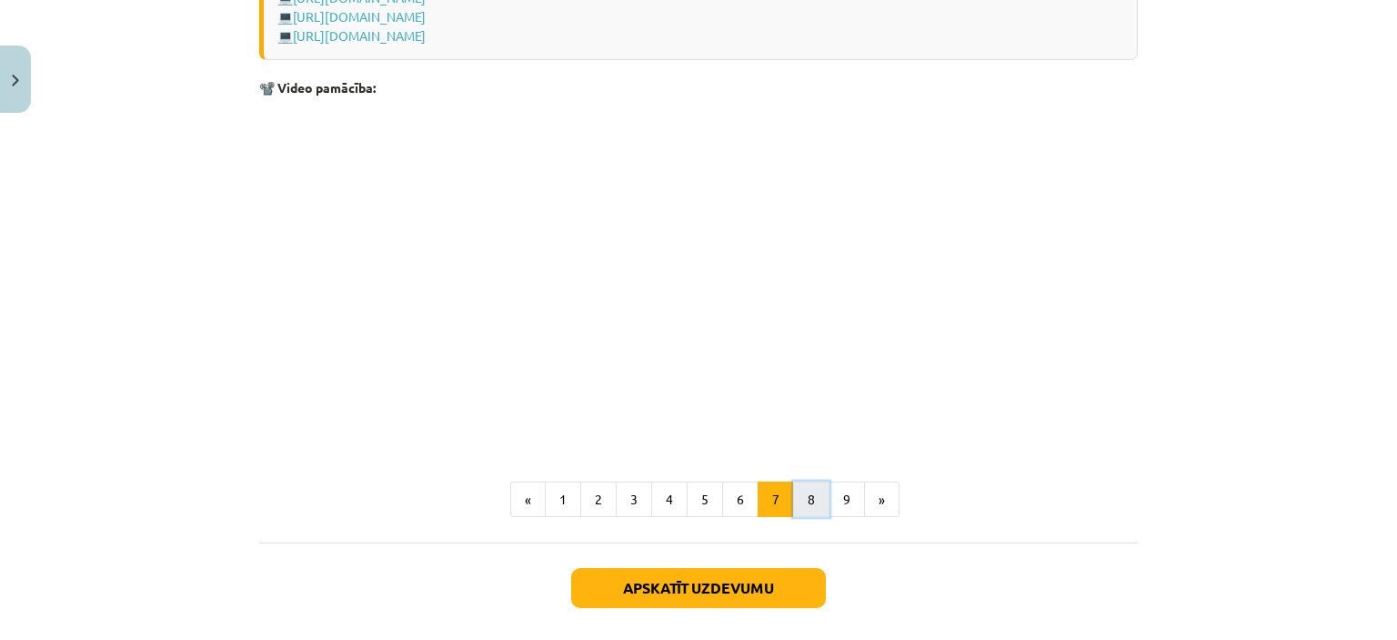
click at [794, 499] on button "8" at bounding box center [811, 499] width 36 height 36
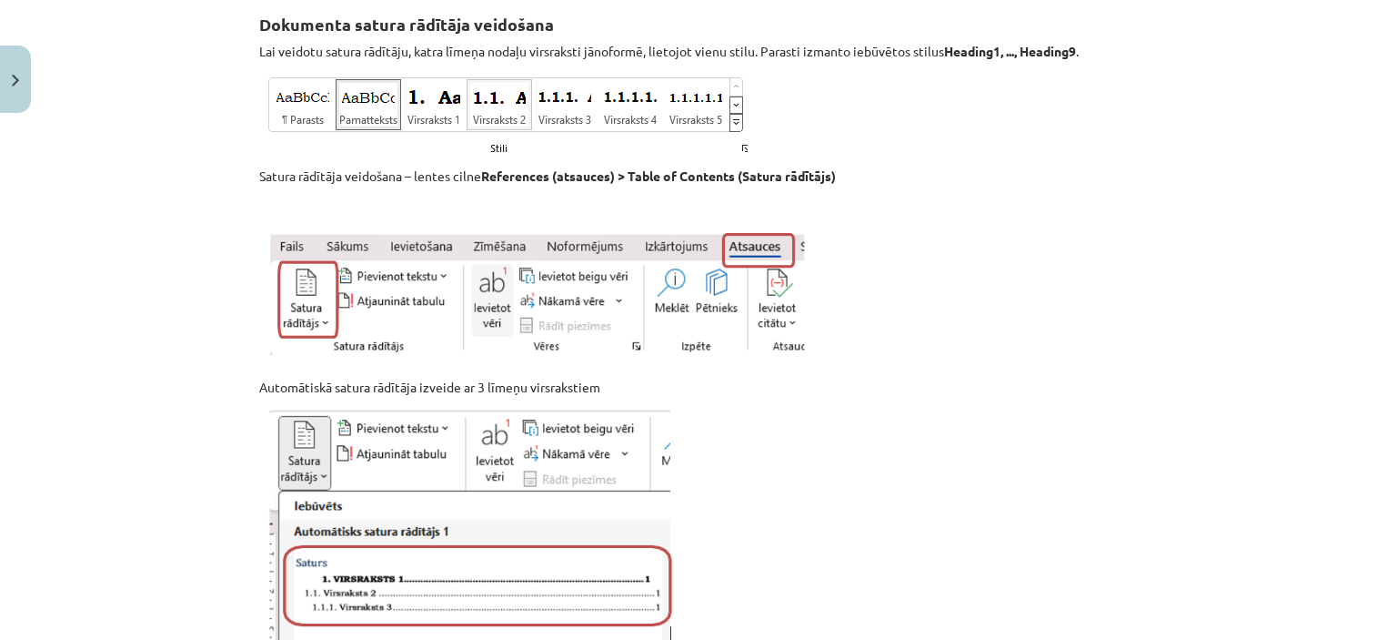
scroll to position [325, 0]
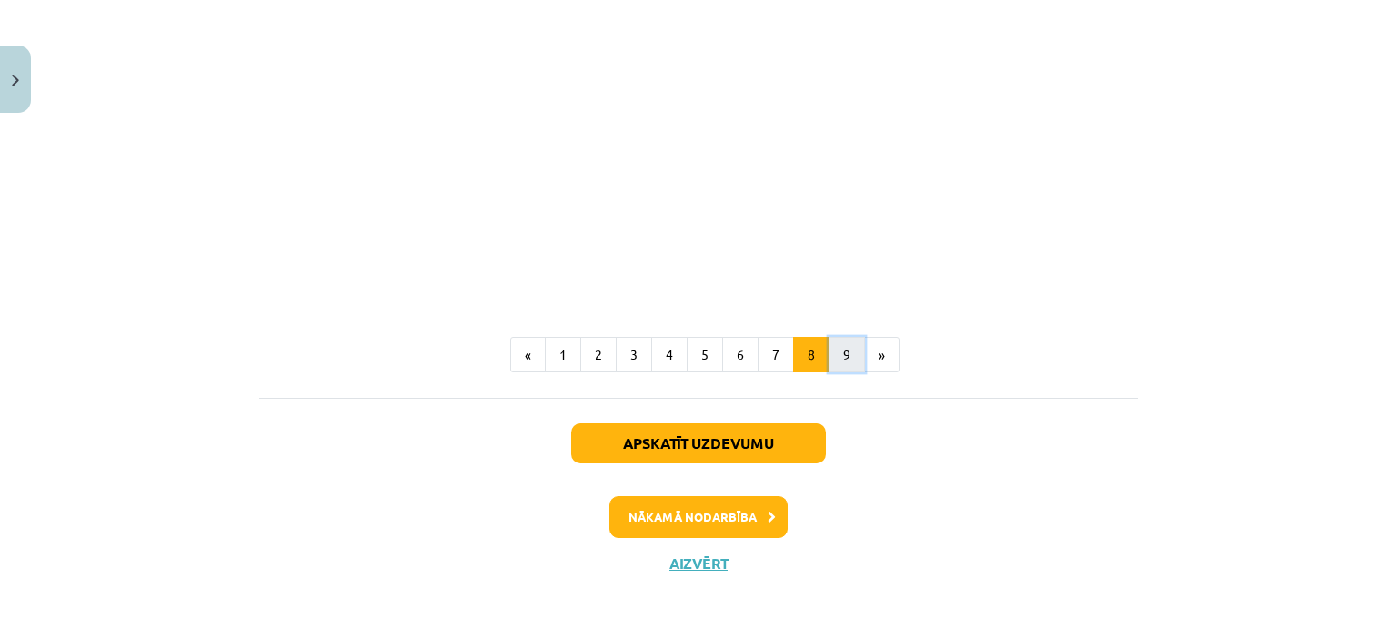
click at [829, 369] on button "9" at bounding box center [847, 355] width 36 height 36
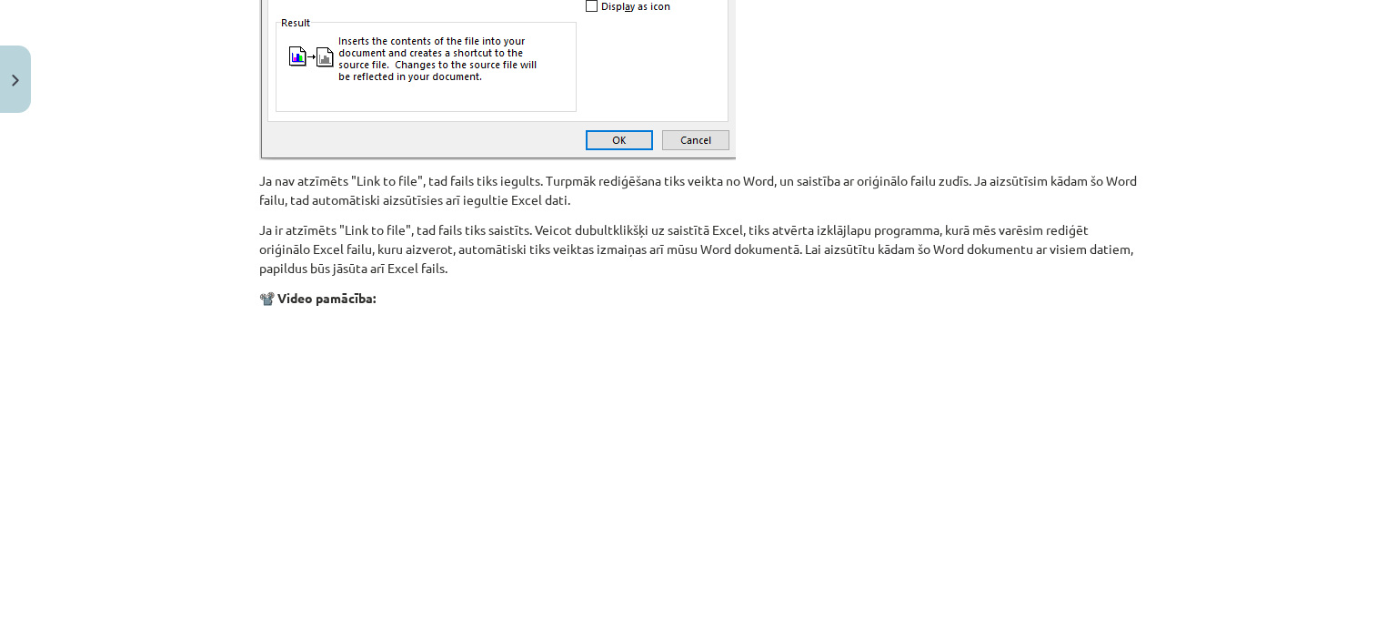
scroll to position [1871, 0]
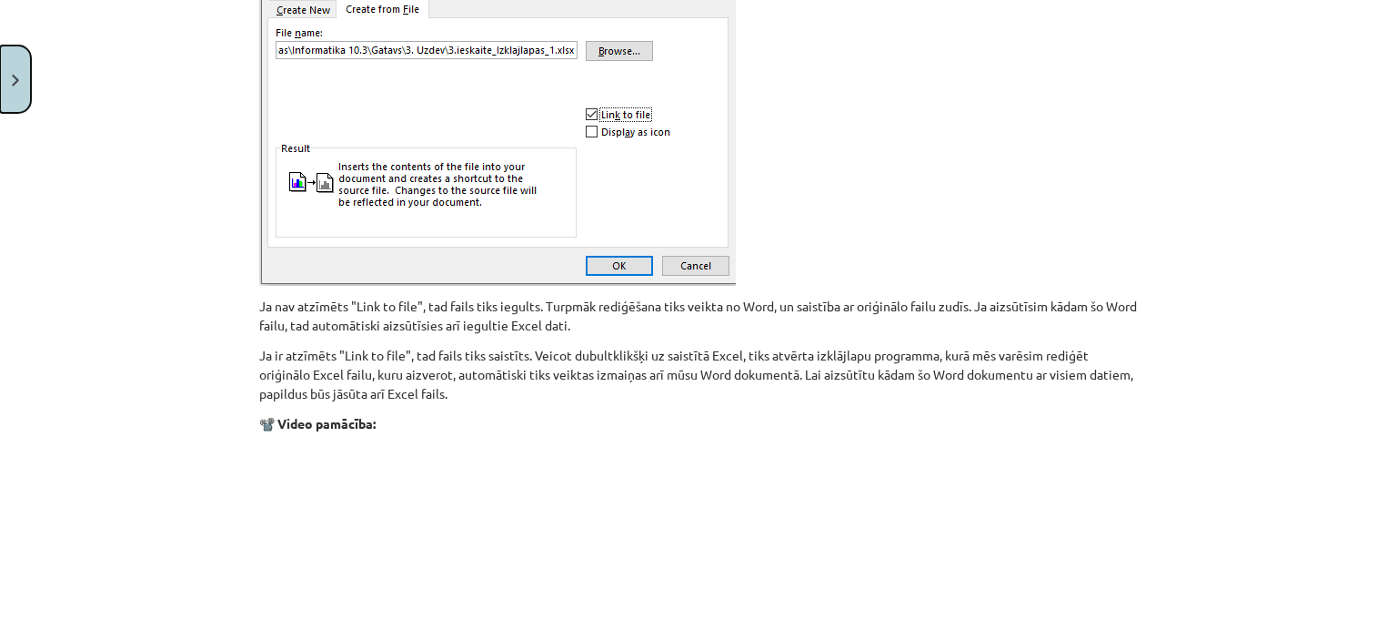
click at [27, 72] on button "Close" at bounding box center [15, 78] width 31 height 67
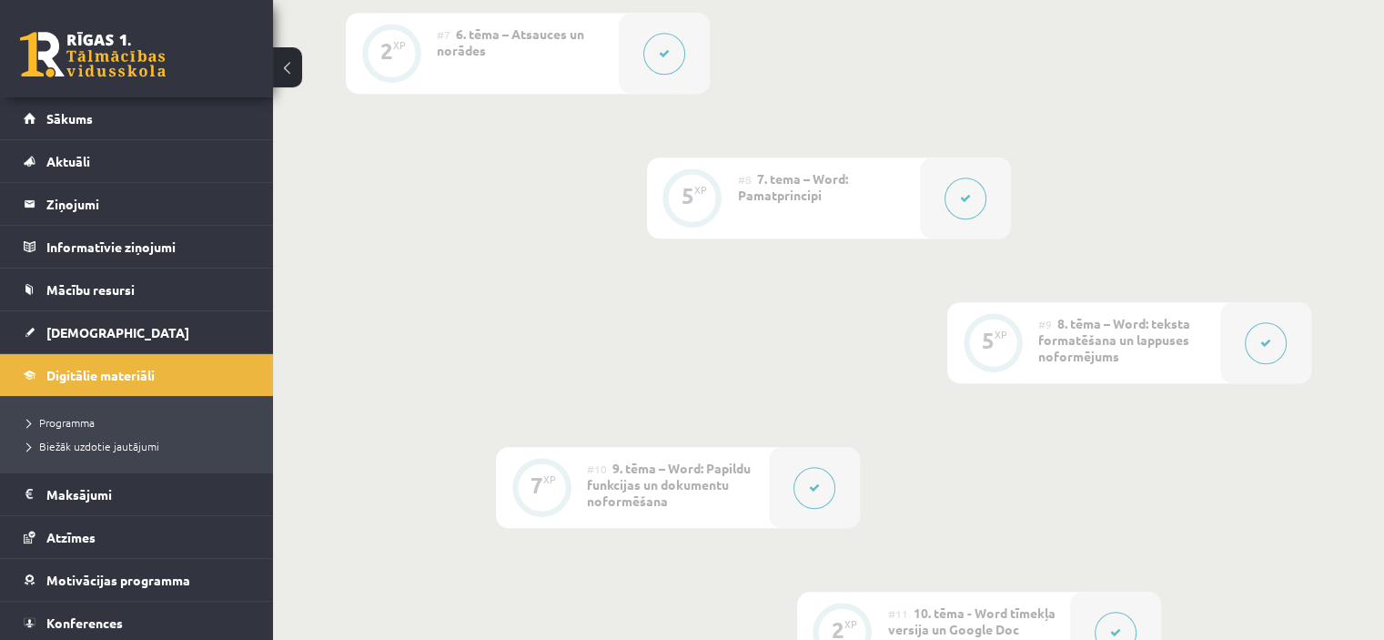
click at [781, 472] on div at bounding box center [814, 487] width 91 height 81
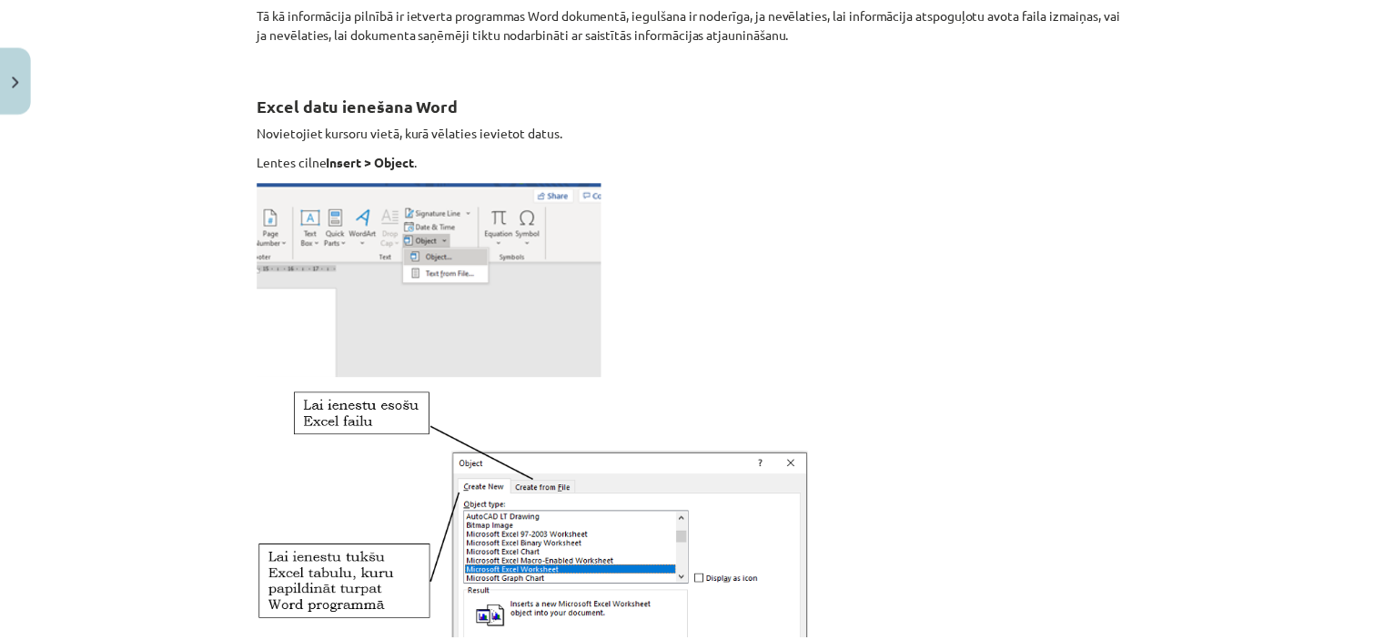
scroll to position [728, 0]
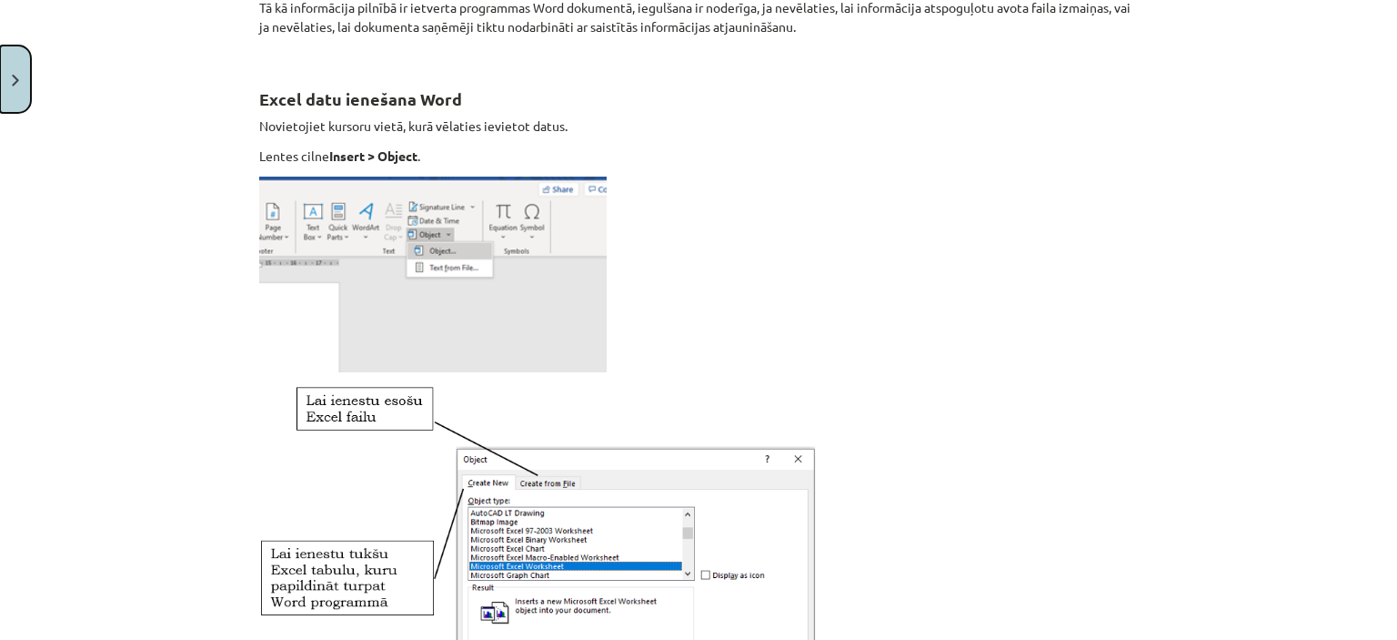
click at [25, 72] on button "Close" at bounding box center [15, 78] width 31 height 67
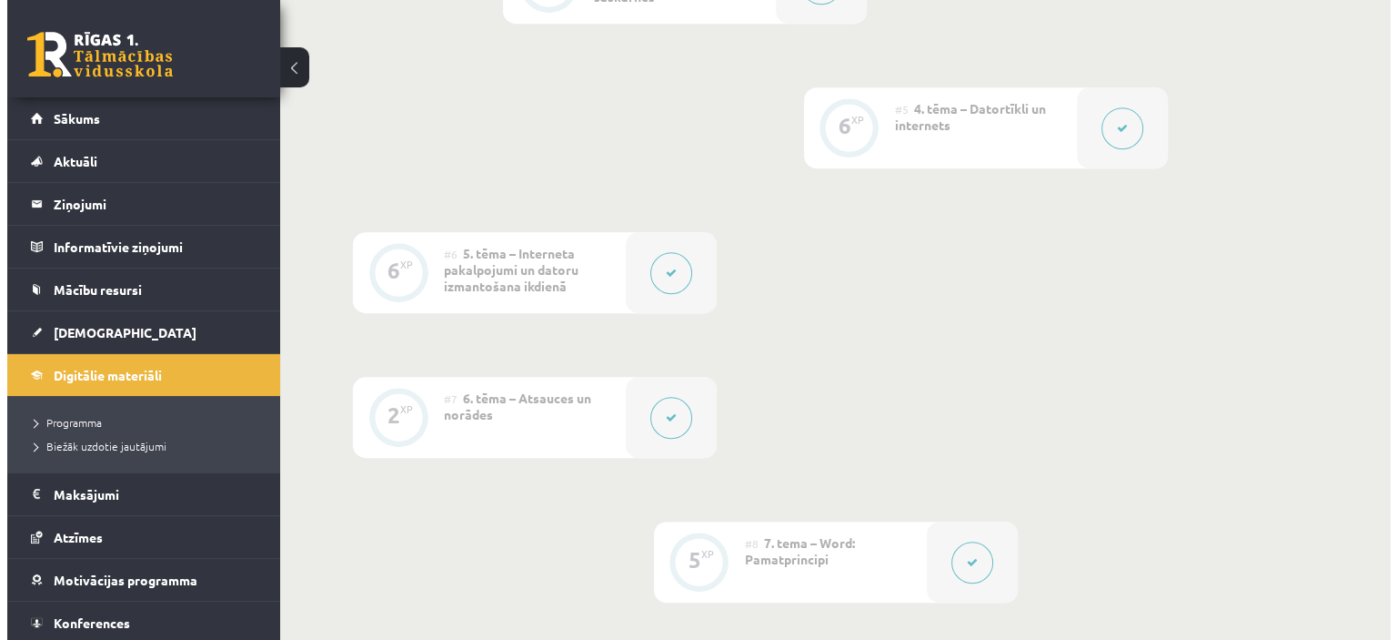
scroll to position [1183, 0]
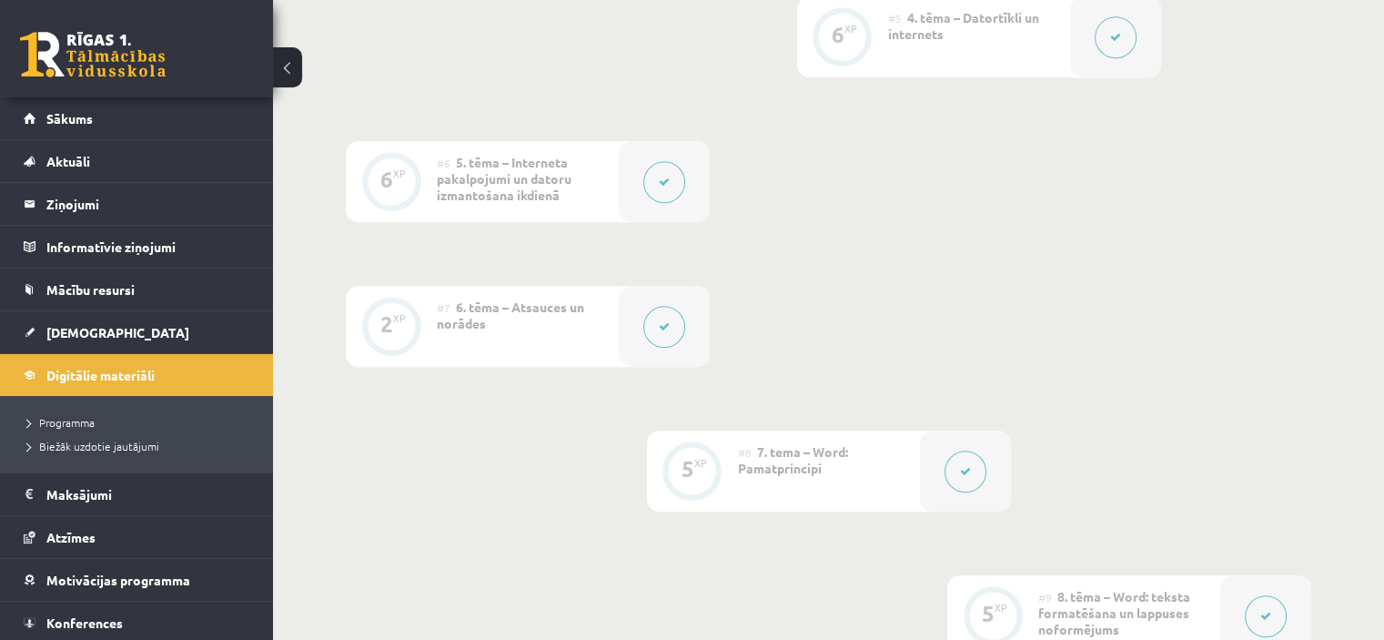
click at [933, 440] on div at bounding box center [965, 470] width 91 height 81
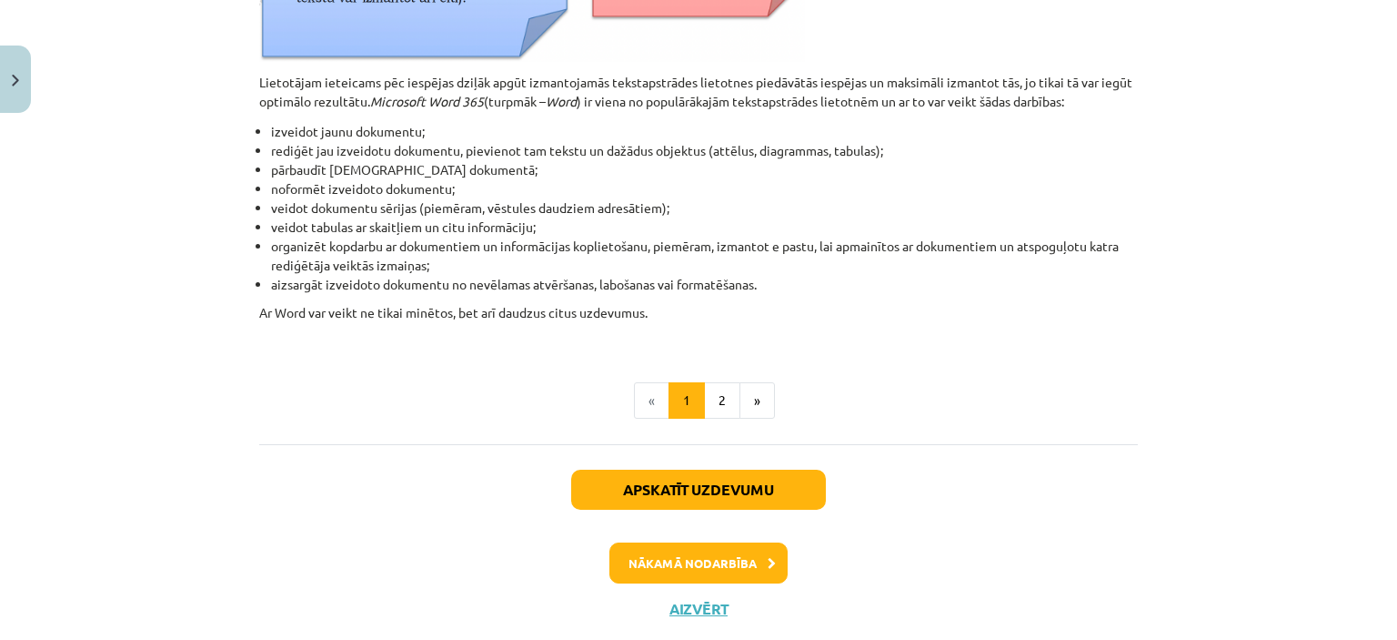
scroll to position [910, 0]
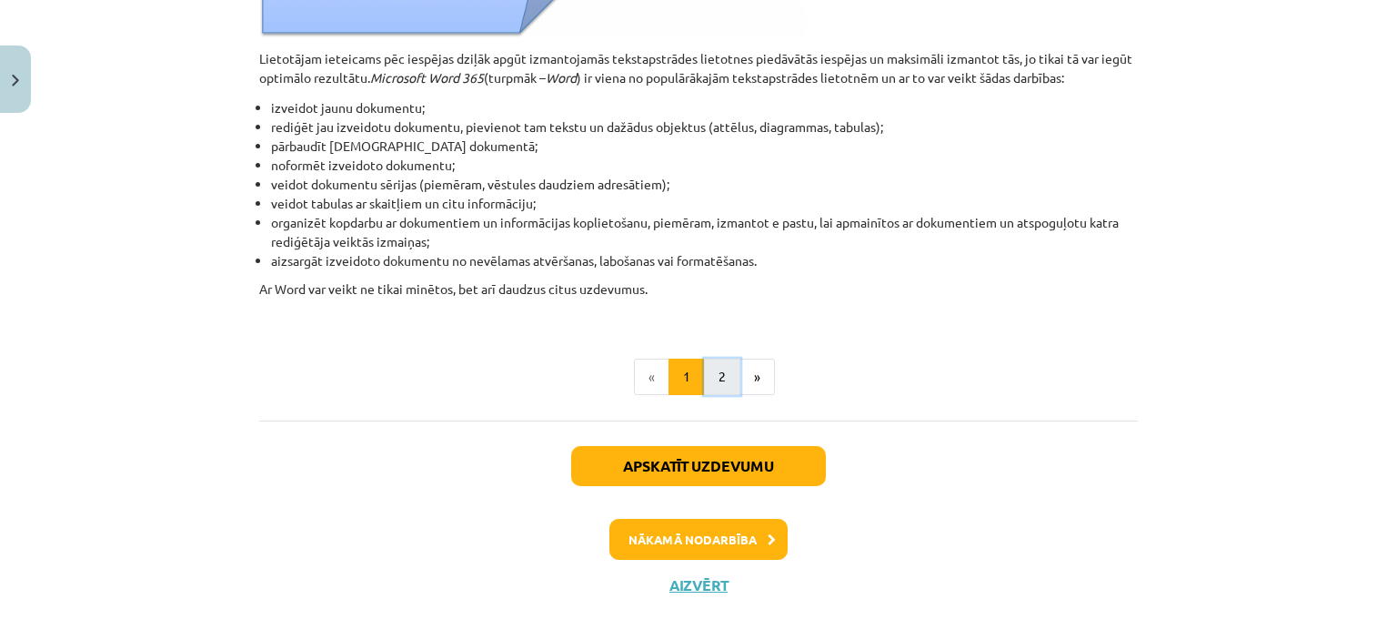
click at [709, 371] on button "2" at bounding box center [722, 376] width 36 height 36
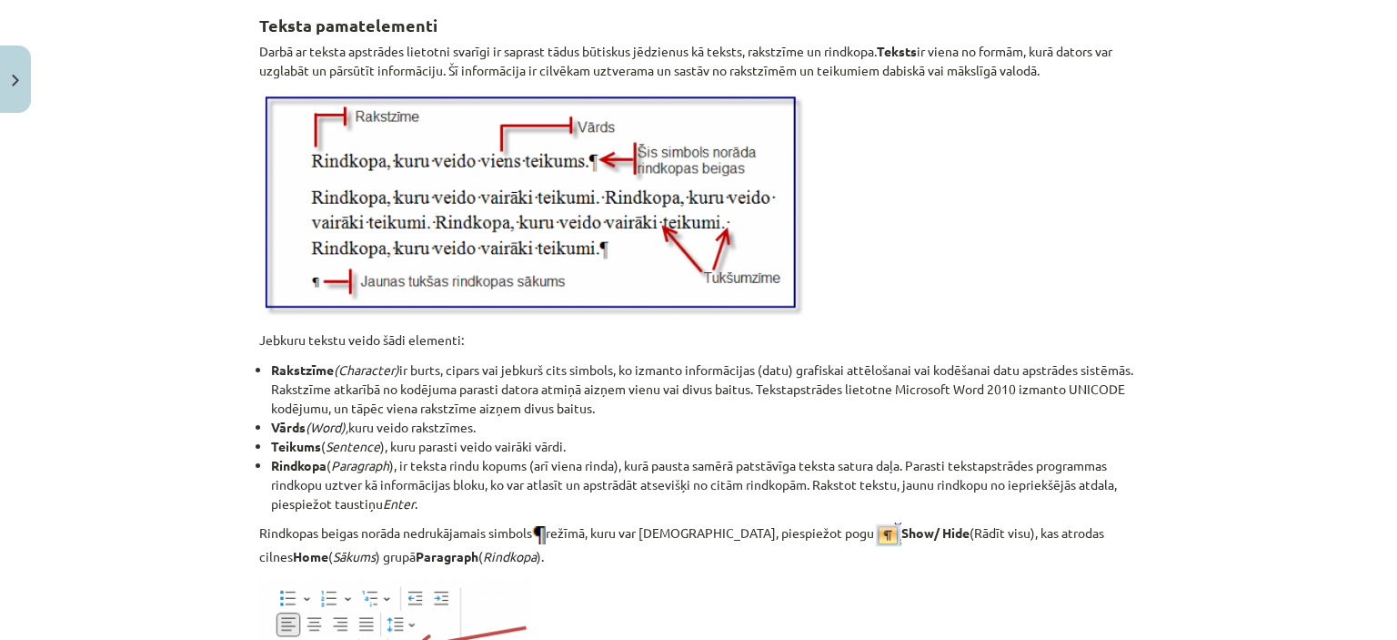
scroll to position [2053, 0]
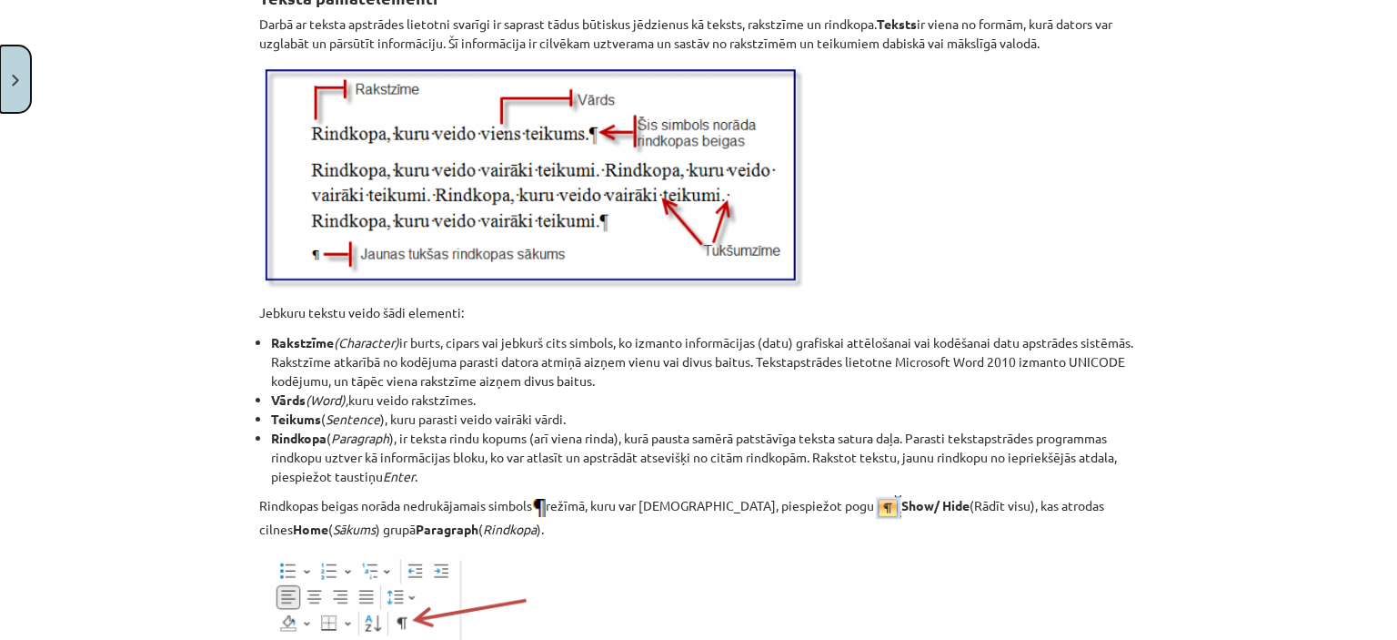
click at [25, 96] on button "Close" at bounding box center [15, 78] width 31 height 67
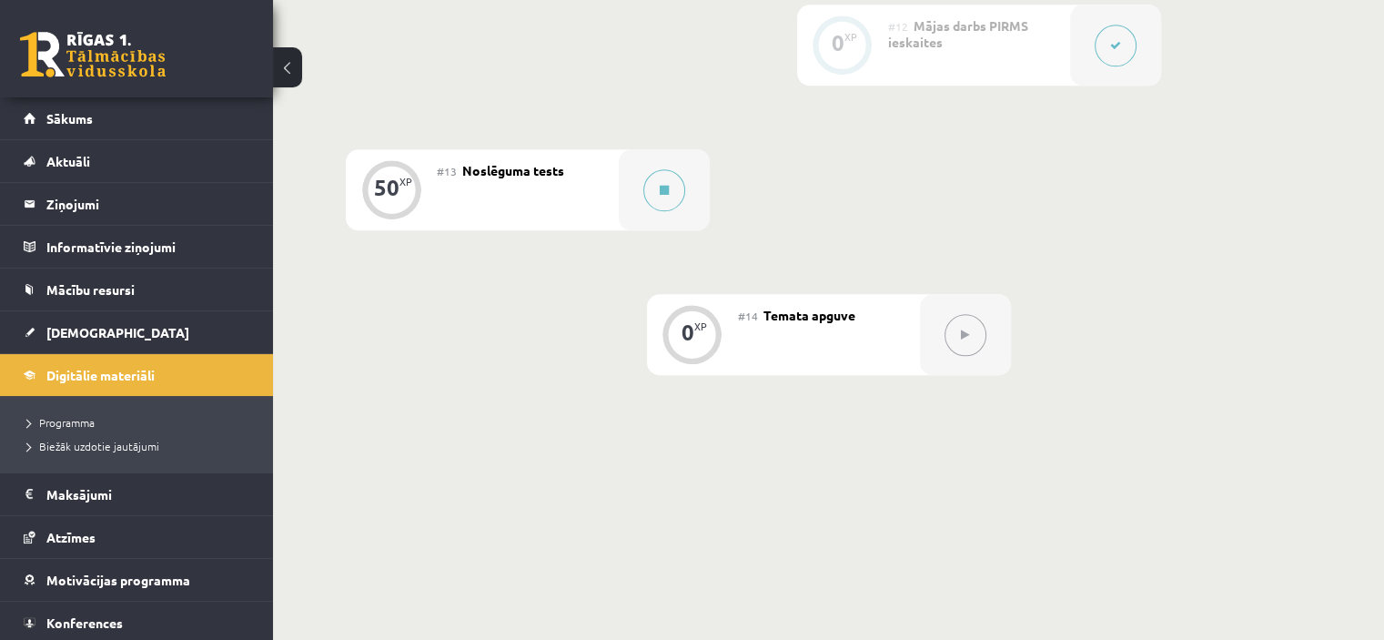
scroll to position [2196, 0]
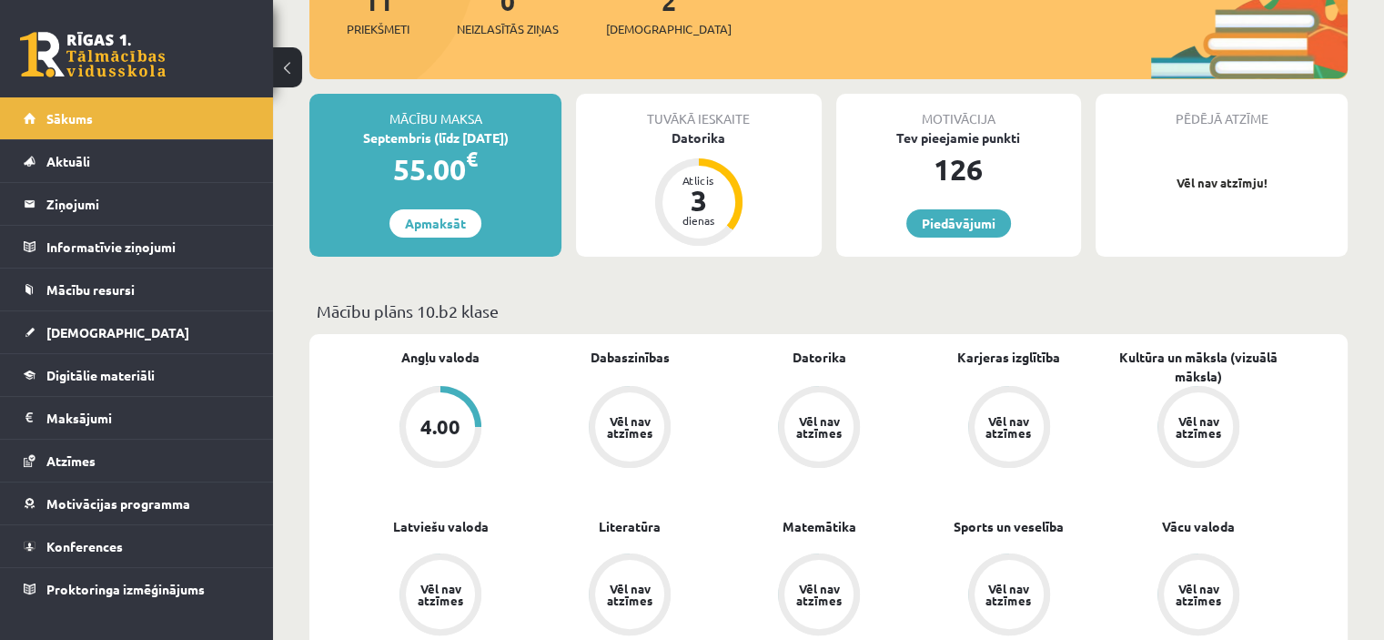
scroll to position [273, 0]
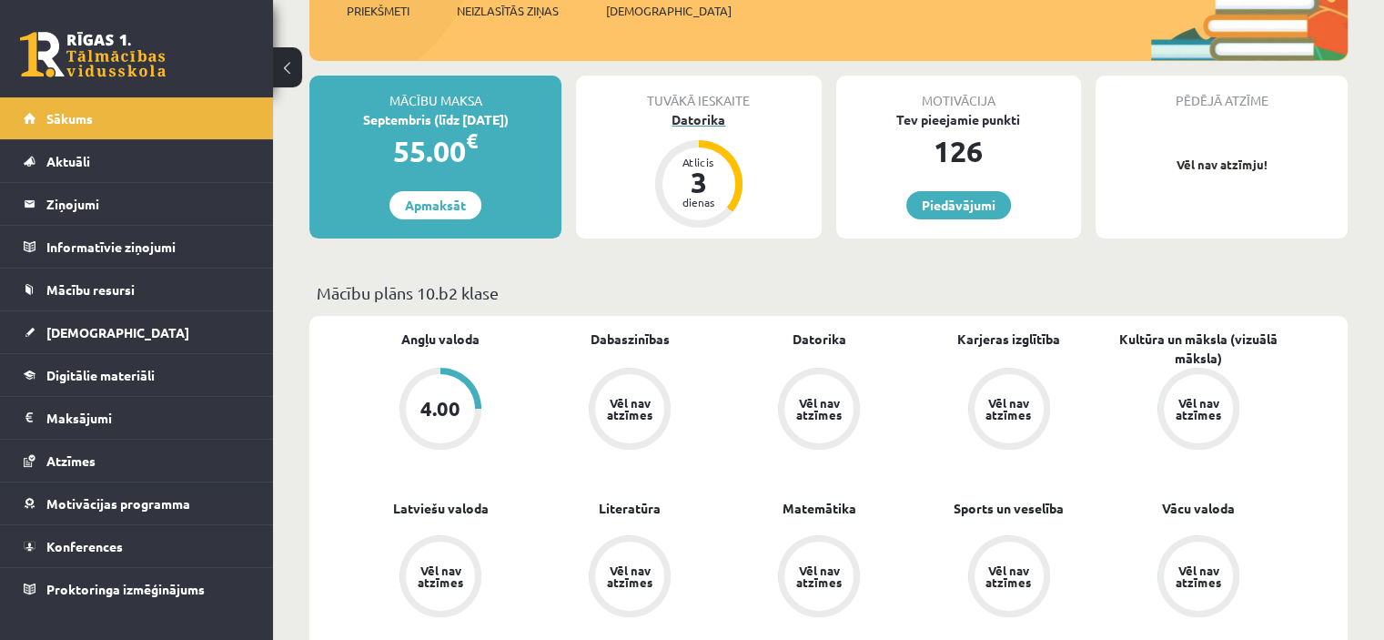
click at [699, 190] on div "3" at bounding box center [698, 181] width 55 height 29
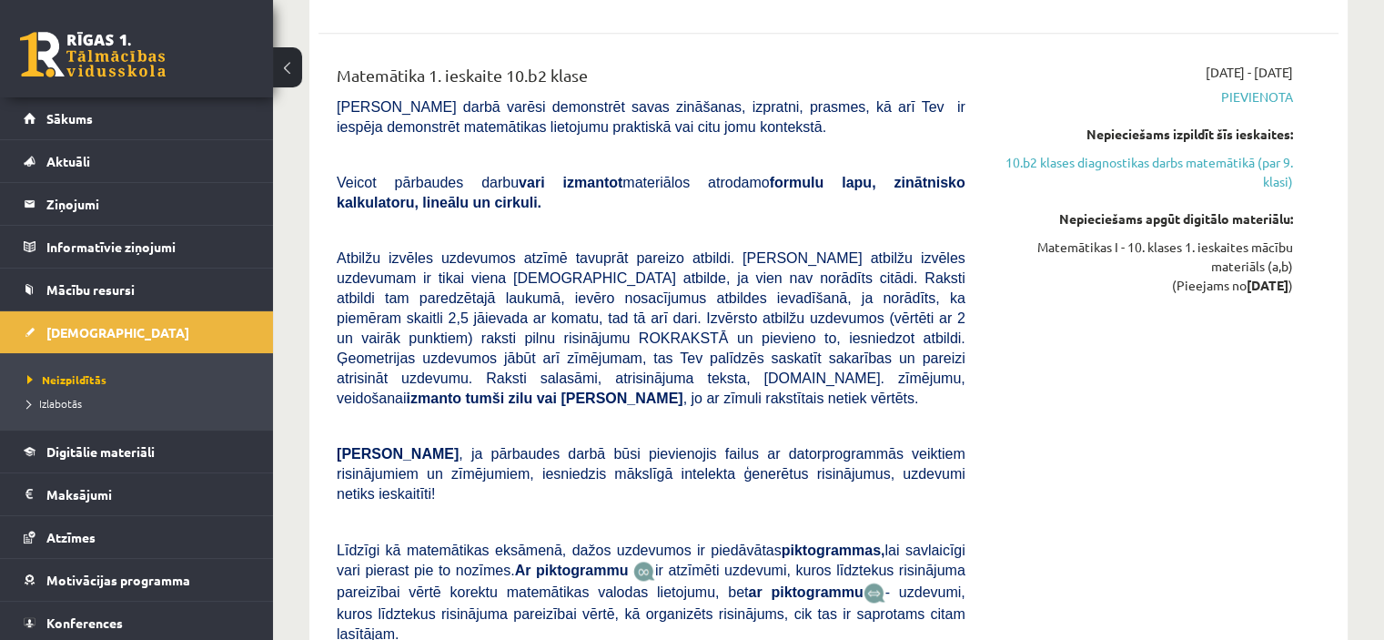
scroll to position [2274, 0]
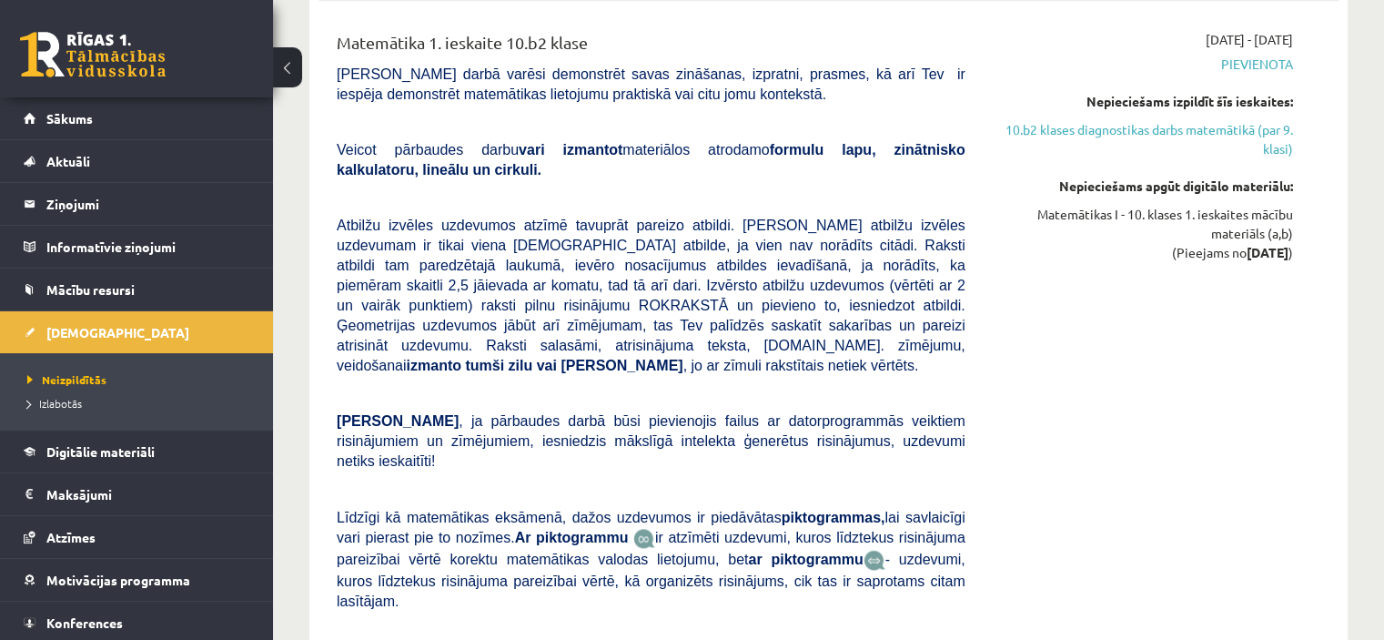
click at [124, 59] on link at bounding box center [93, 54] width 146 height 45
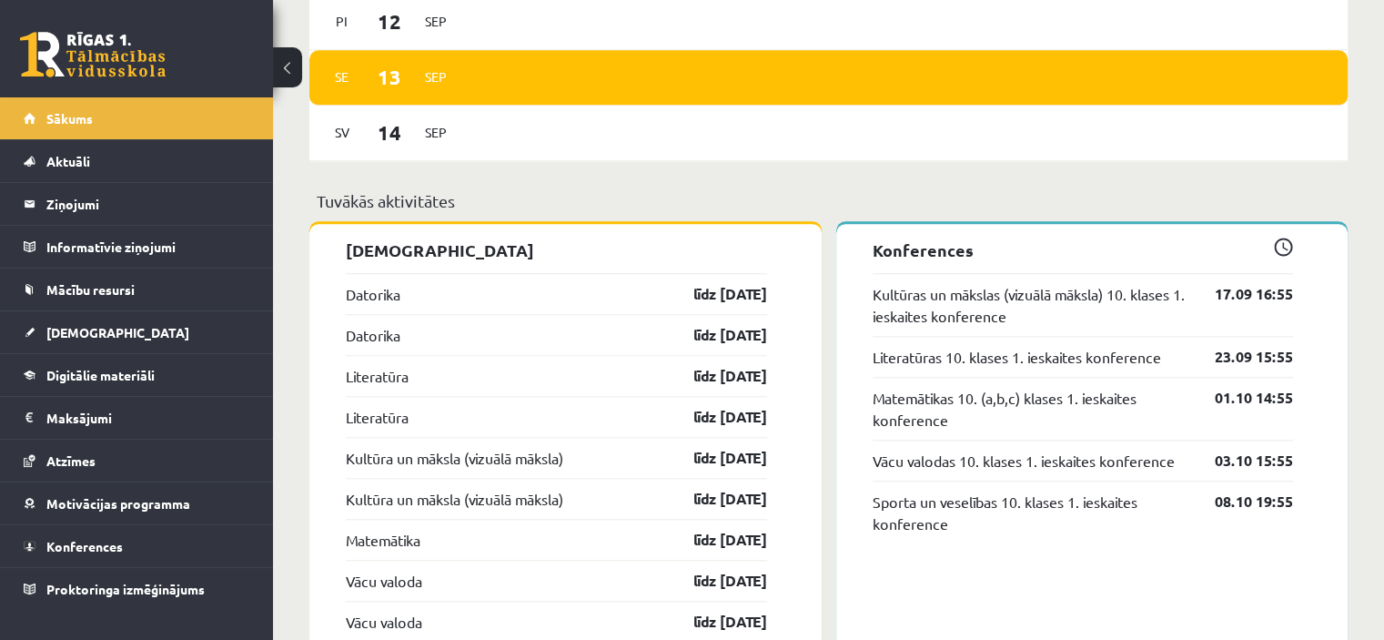
scroll to position [1547, 0]
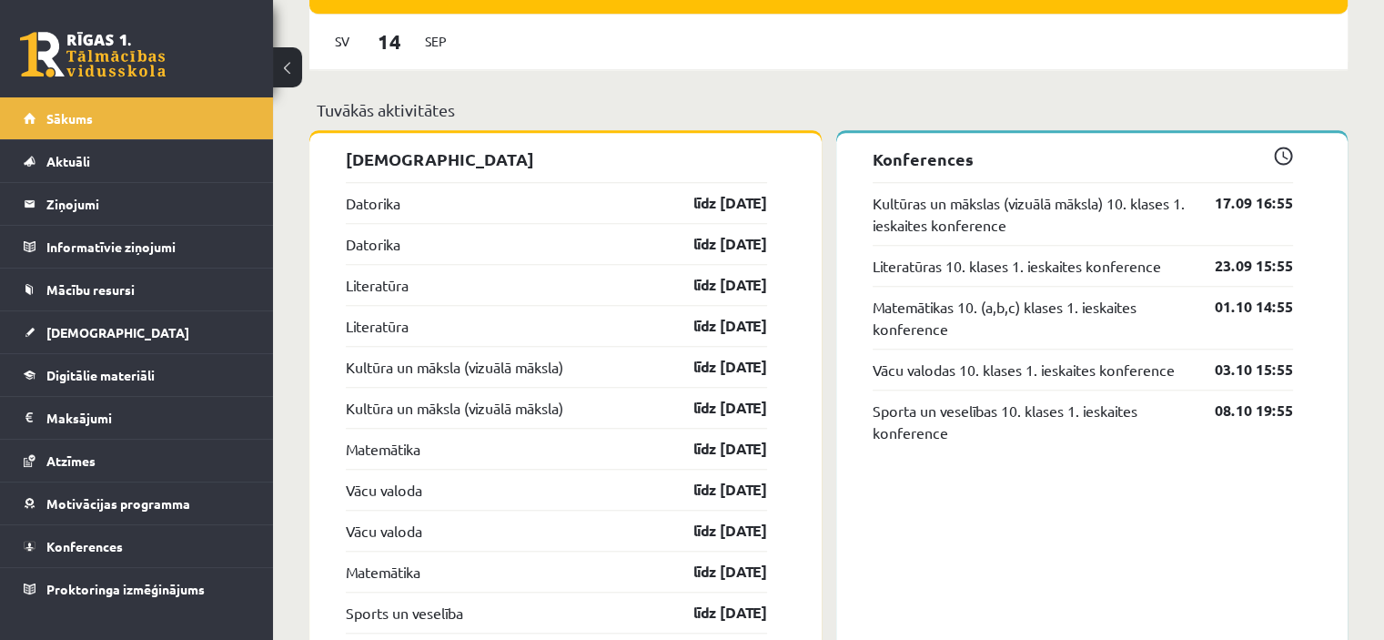
click at [923, 262] on link "Literatūras 10. klases 1. ieskaites konference" at bounding box center [1016, 266] width 288 height 22
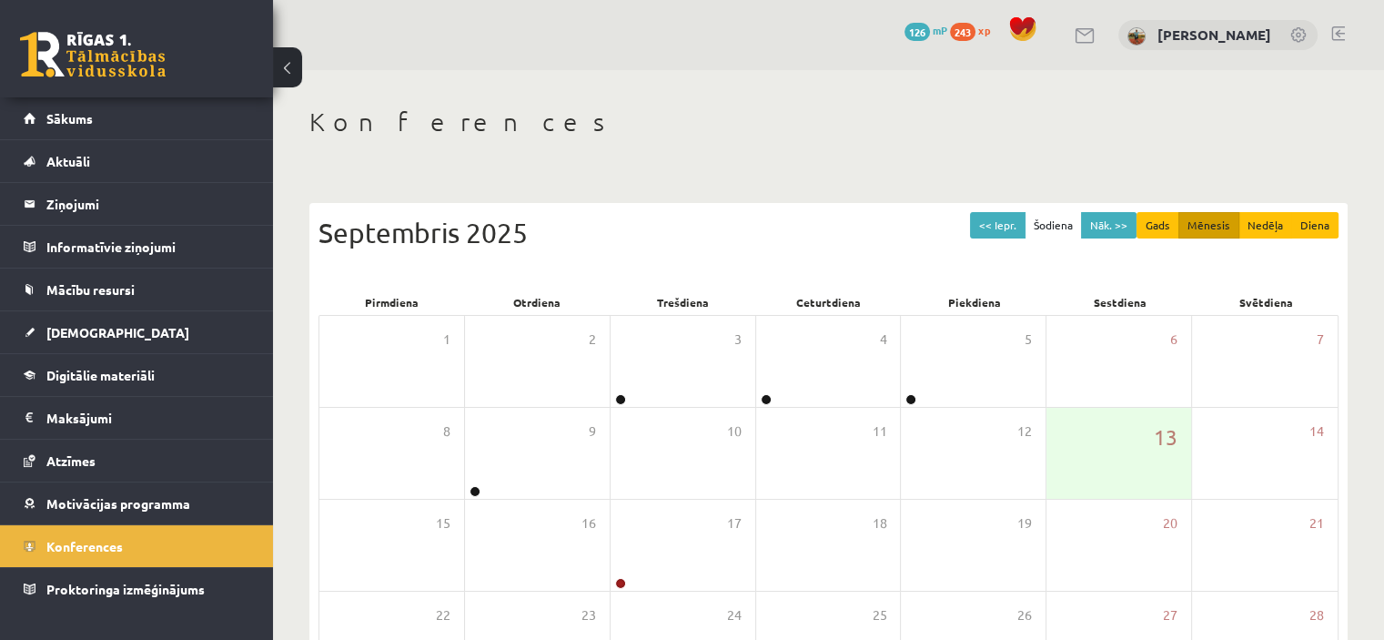
click at [124, 39] on link at bounding box center [93, 54] width 146 height 45
